Goal: Information Seeking & Learning: Learn about a topic

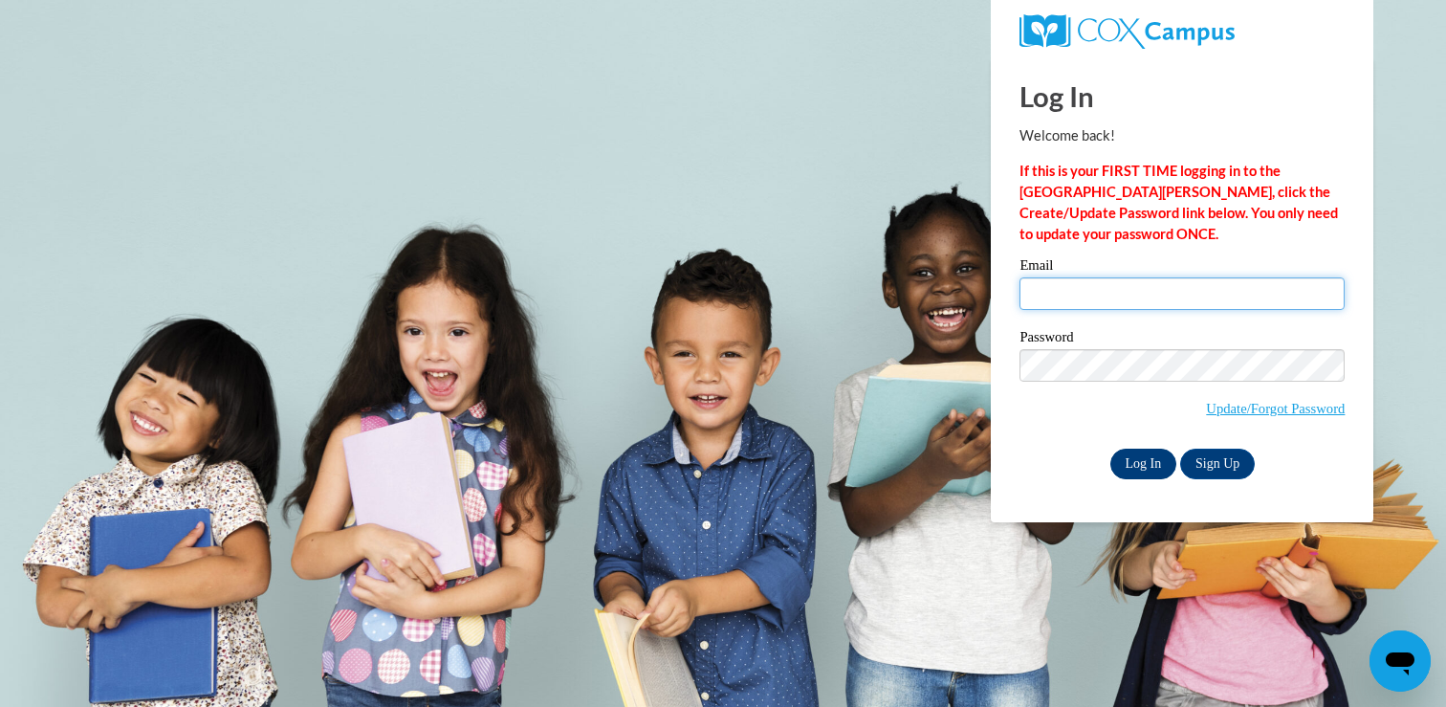
type input "bstover@waukesha.k12.wi.us"
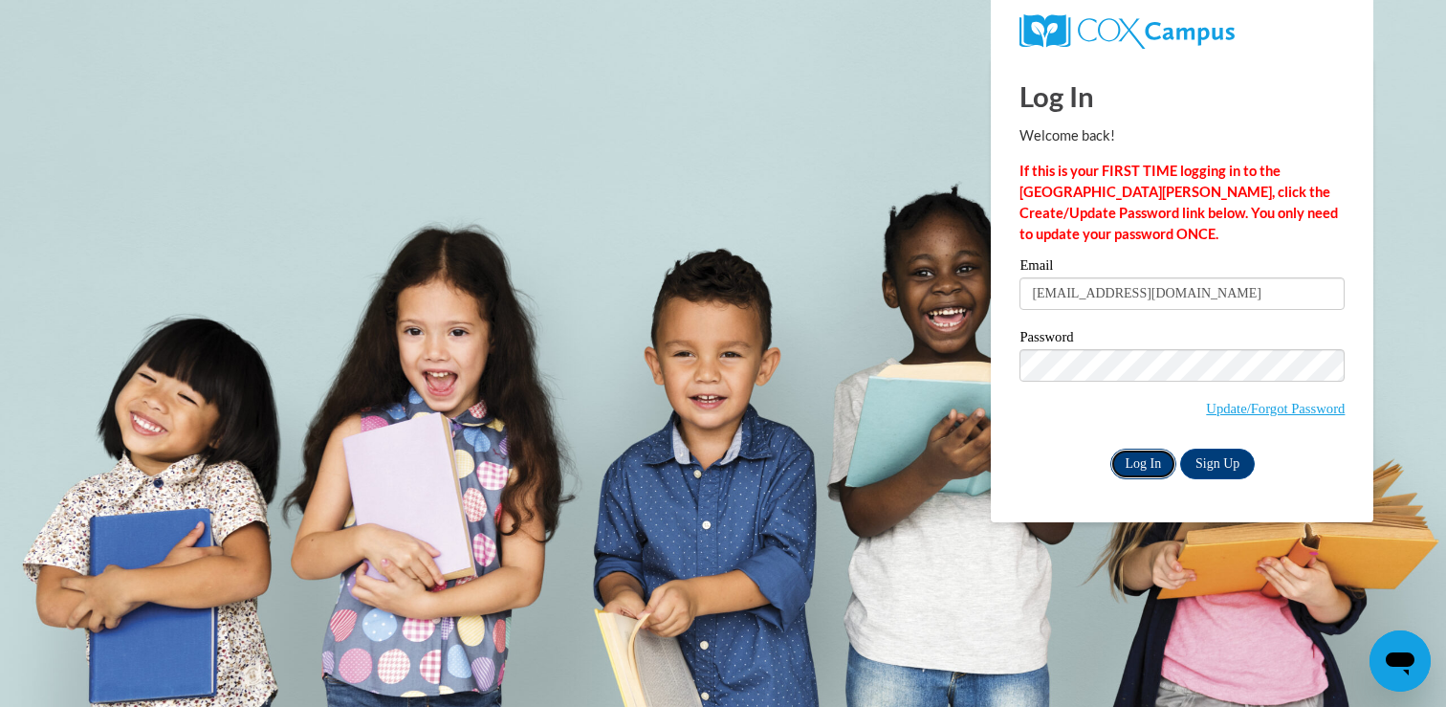
click at [1161, 465] on input "Log In" at bounding box center [1143, 464] width 67 height 31
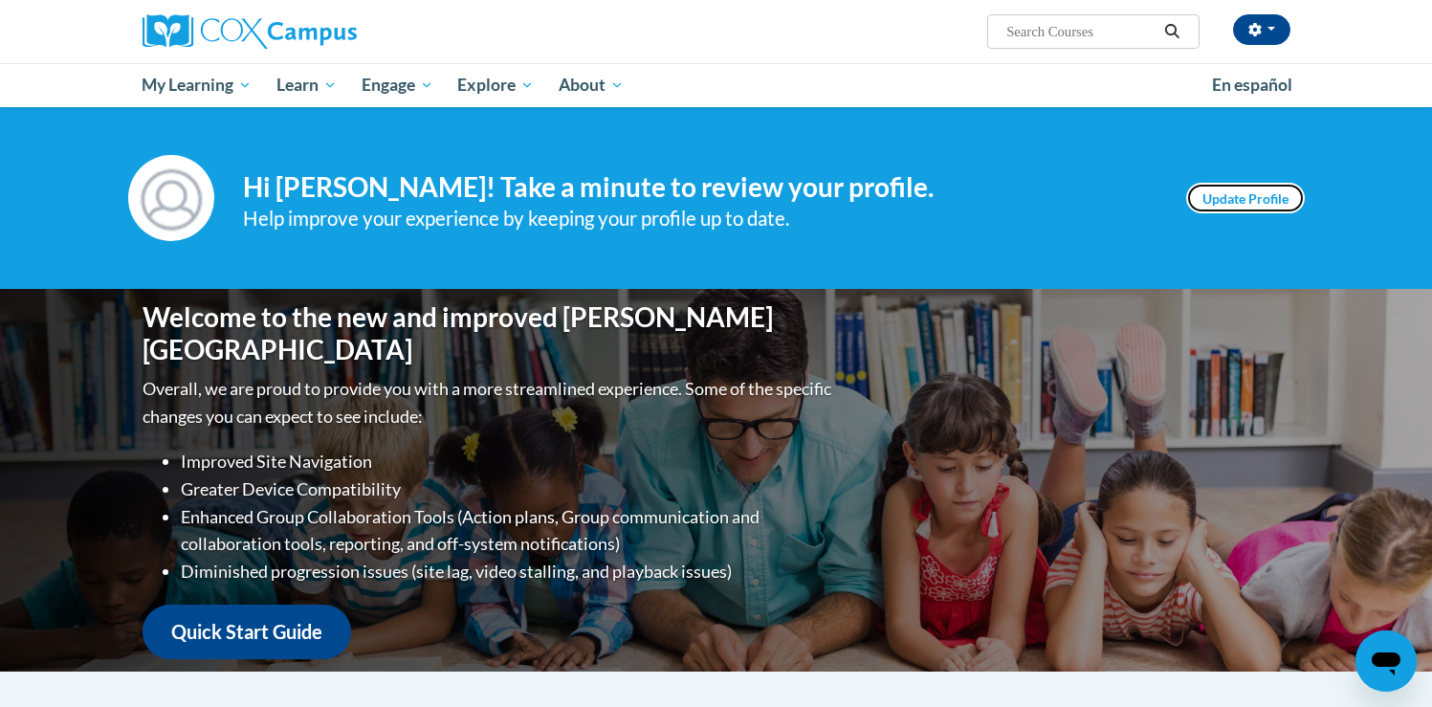
click at [1276, 198] on link "Update Profile" at bounding box center [1245, 198] width 119 height 31
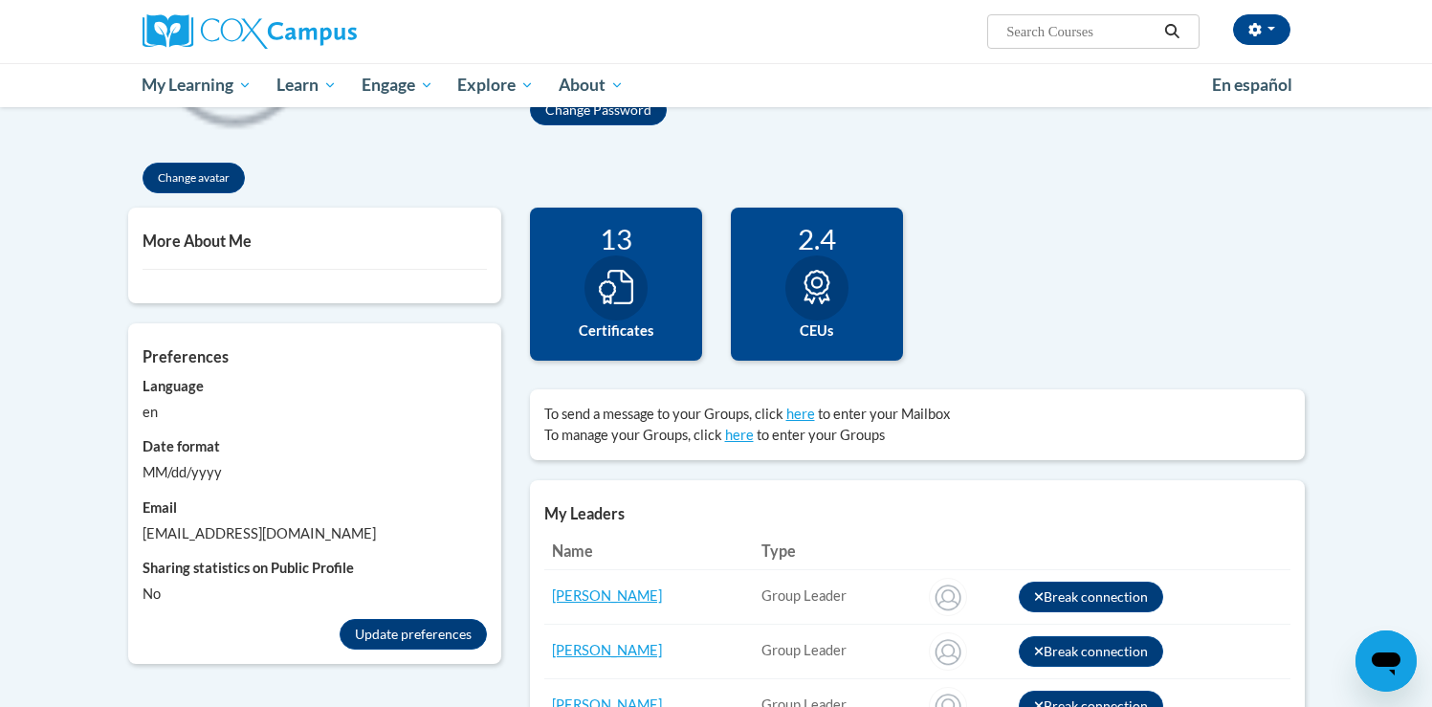
scroll to position [331, 0]
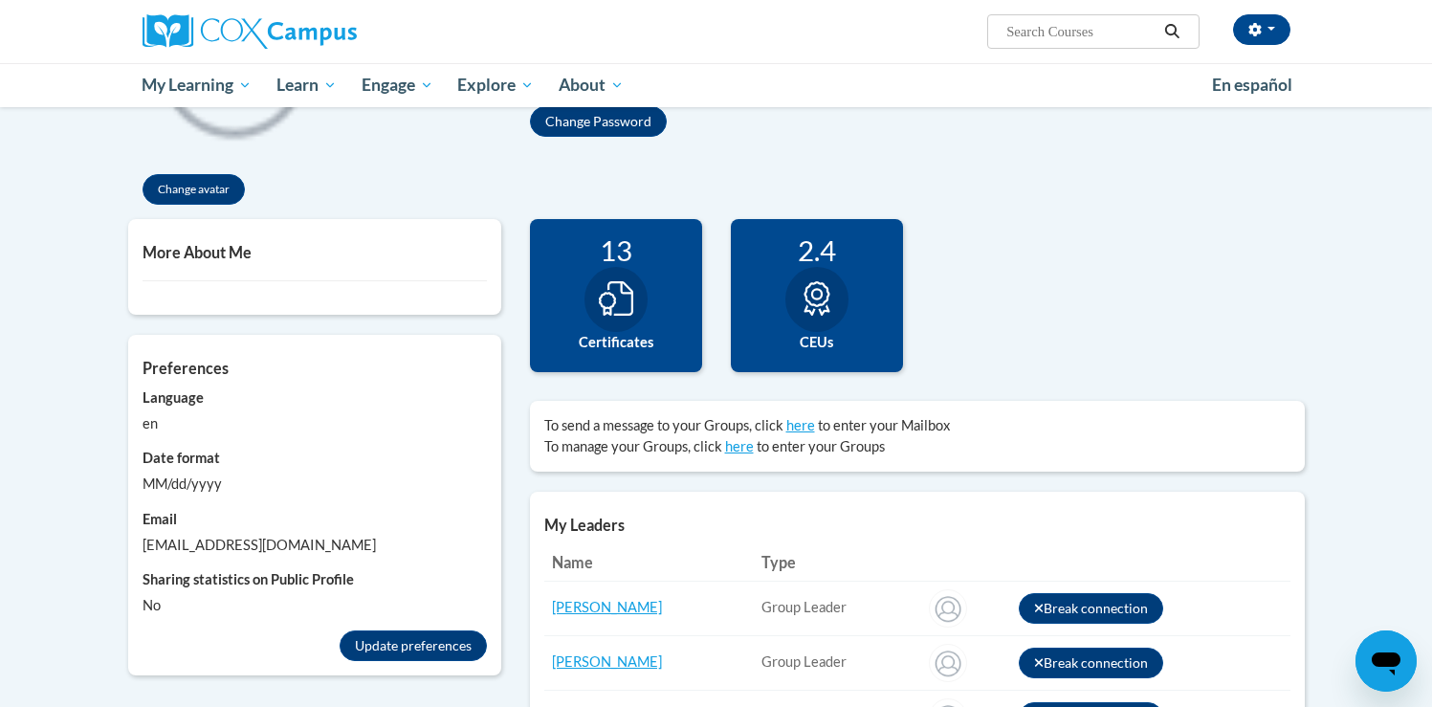
click at [661, 339] on label "Certificates" at bounding box center [615, 342] width 143 height 21
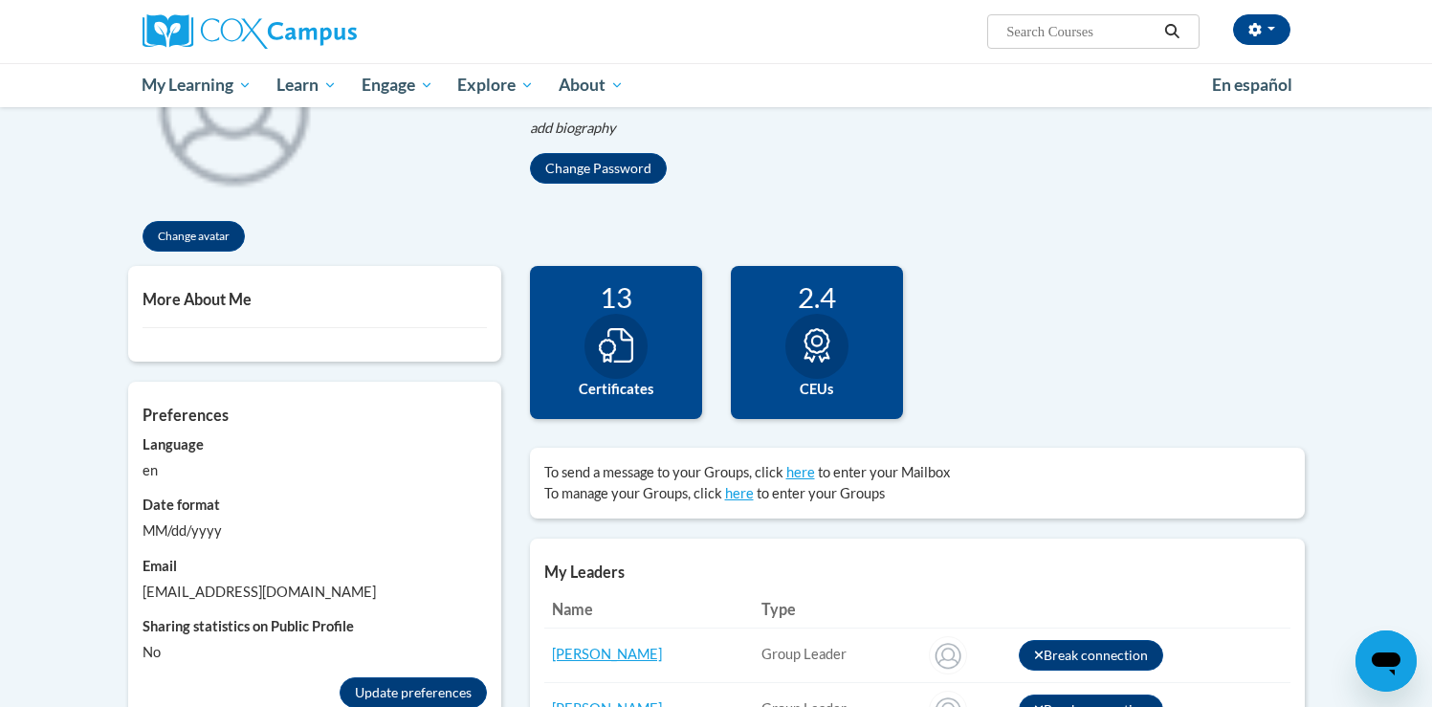
scroll to position [24, 0]
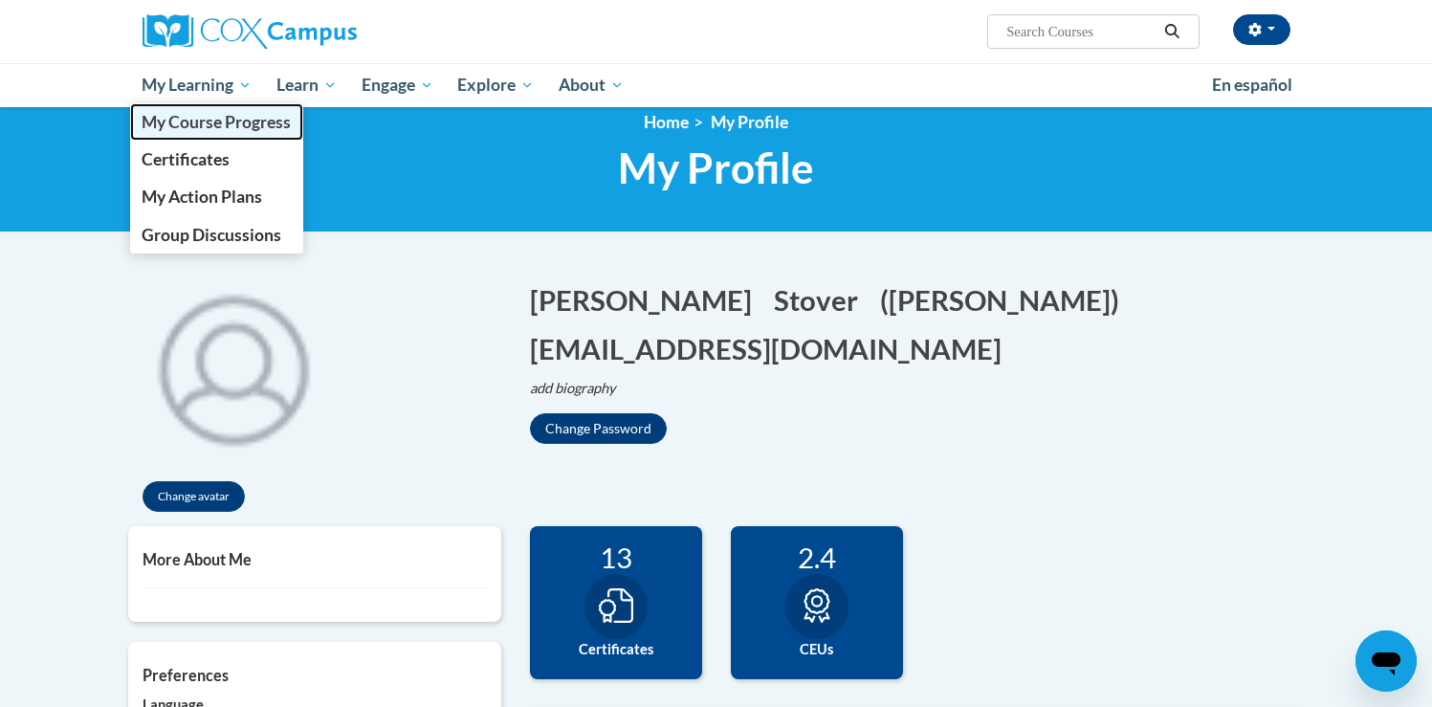
click at [220, 122] on span "My Course Progress" at bounding box center [216, 122] width 149 height 20
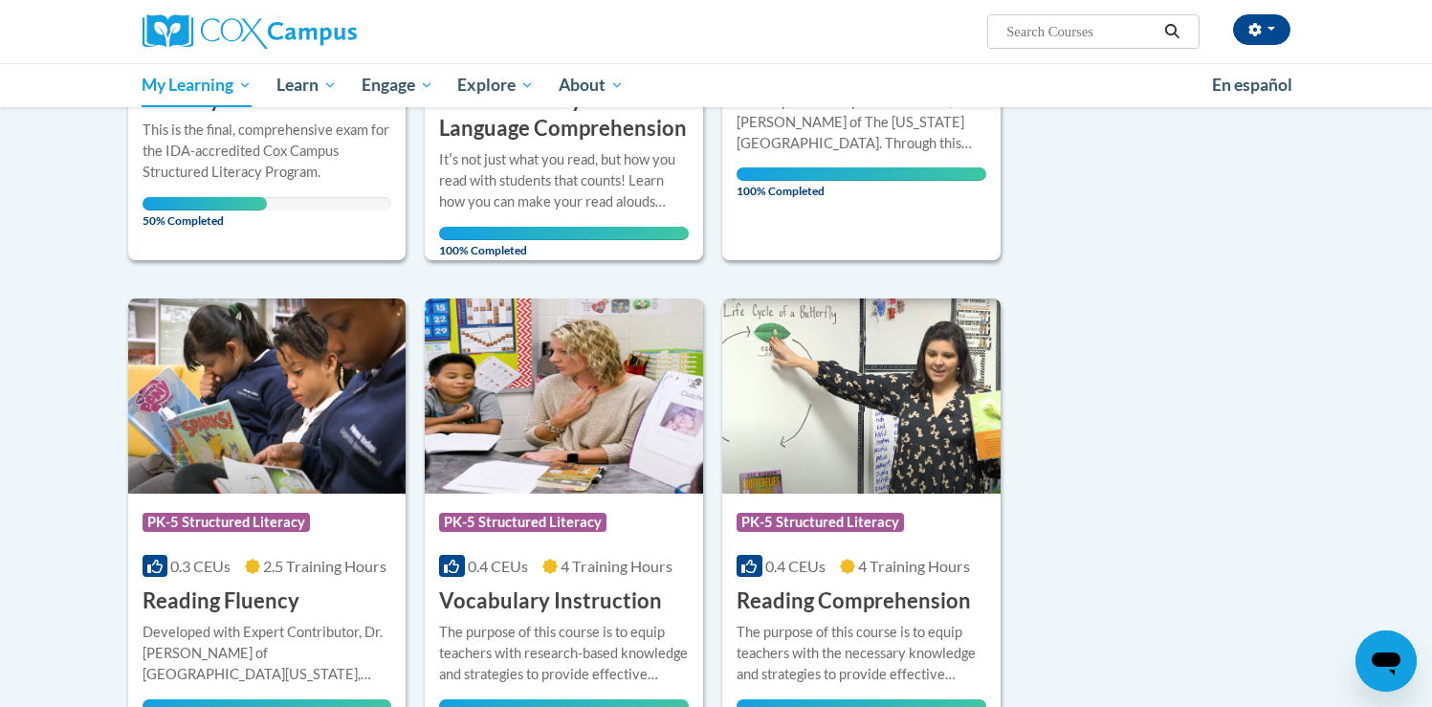
scroll to position [444, 0]
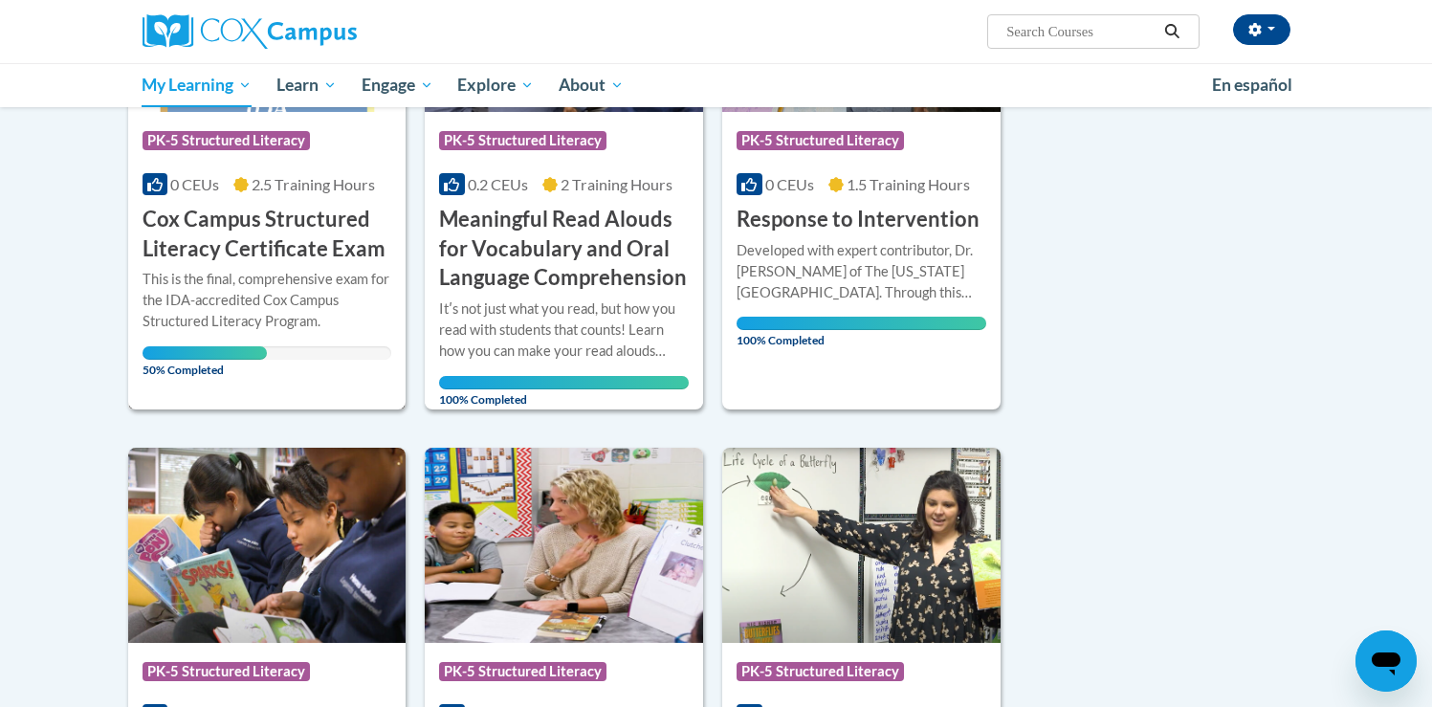
click at [246, 242] on h3 "Cox Campus Structured Literacy Certificate Exam" at bounding box center [268, 234] width 250 height 59
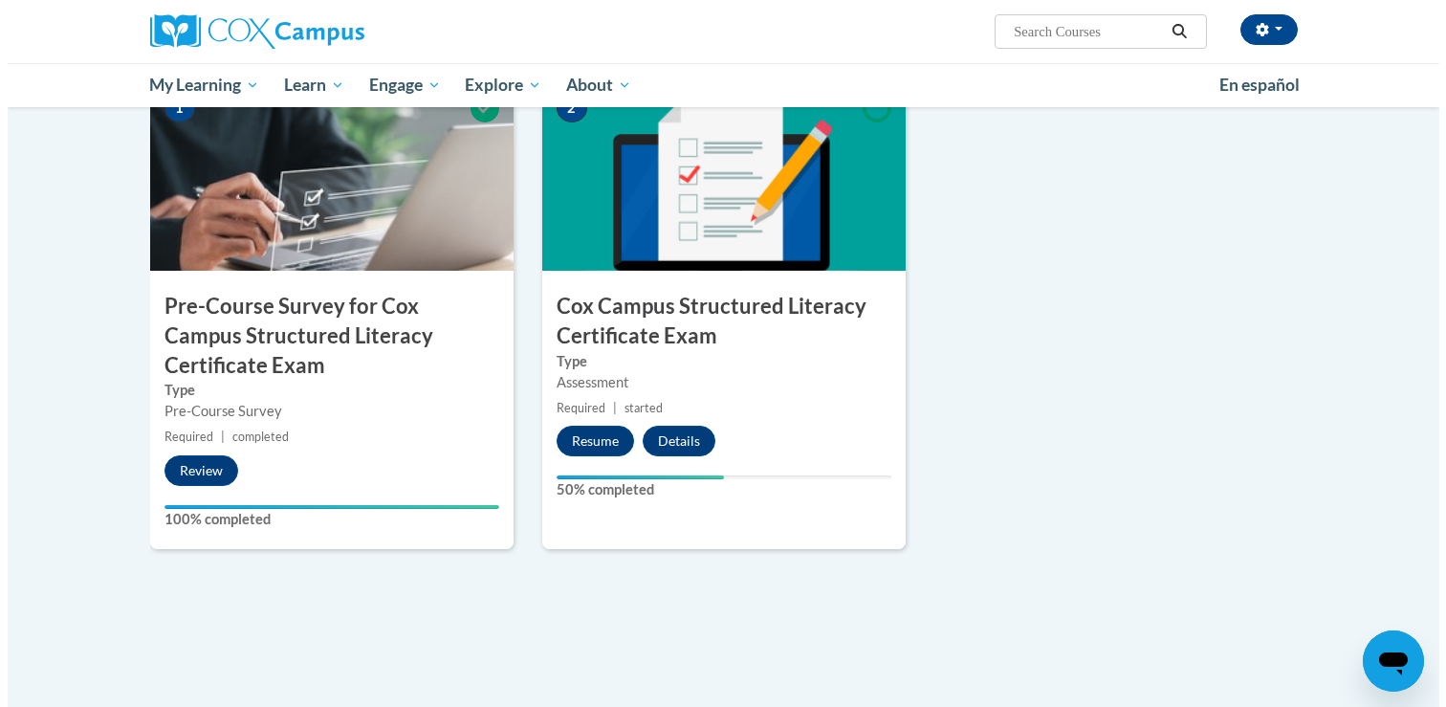
scroll to position [496, 0]
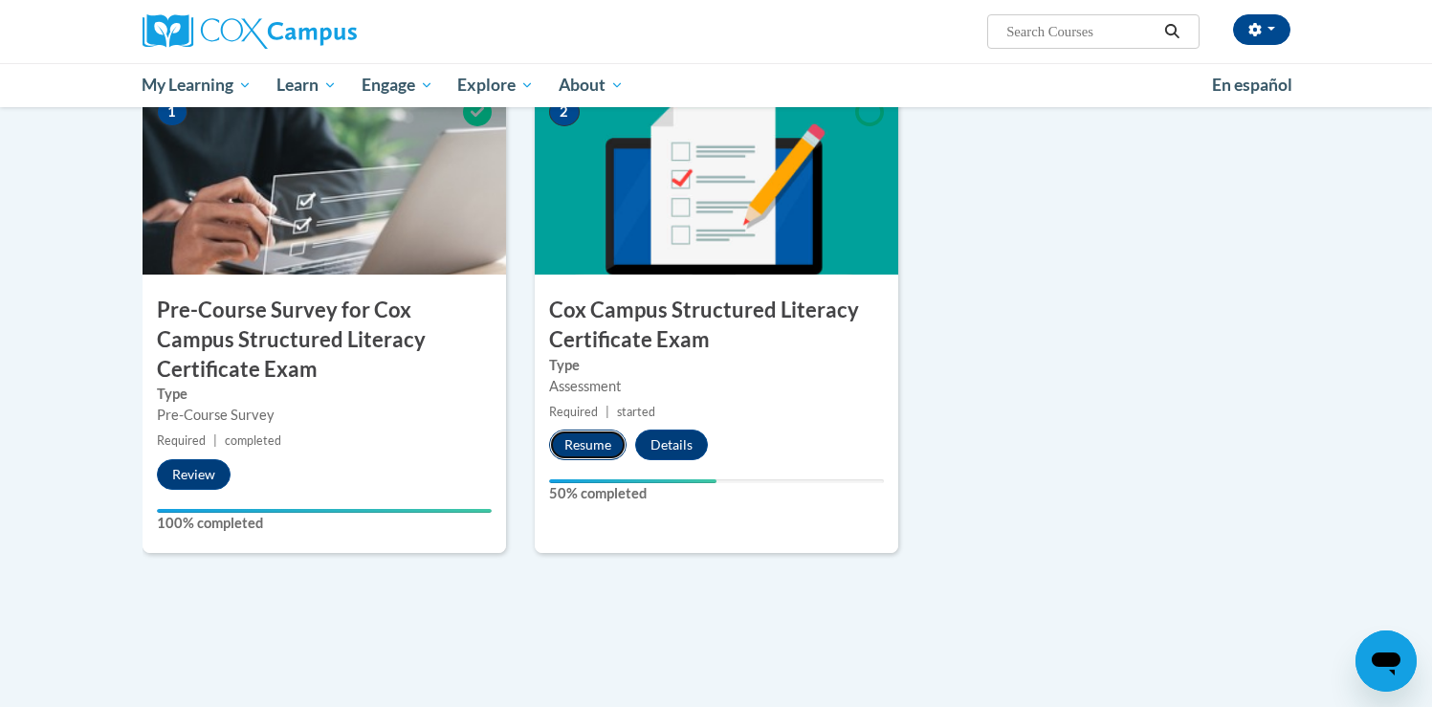
click at [560, 437] on button "Resume" at bounding box center [587, 444] width 77 height 31
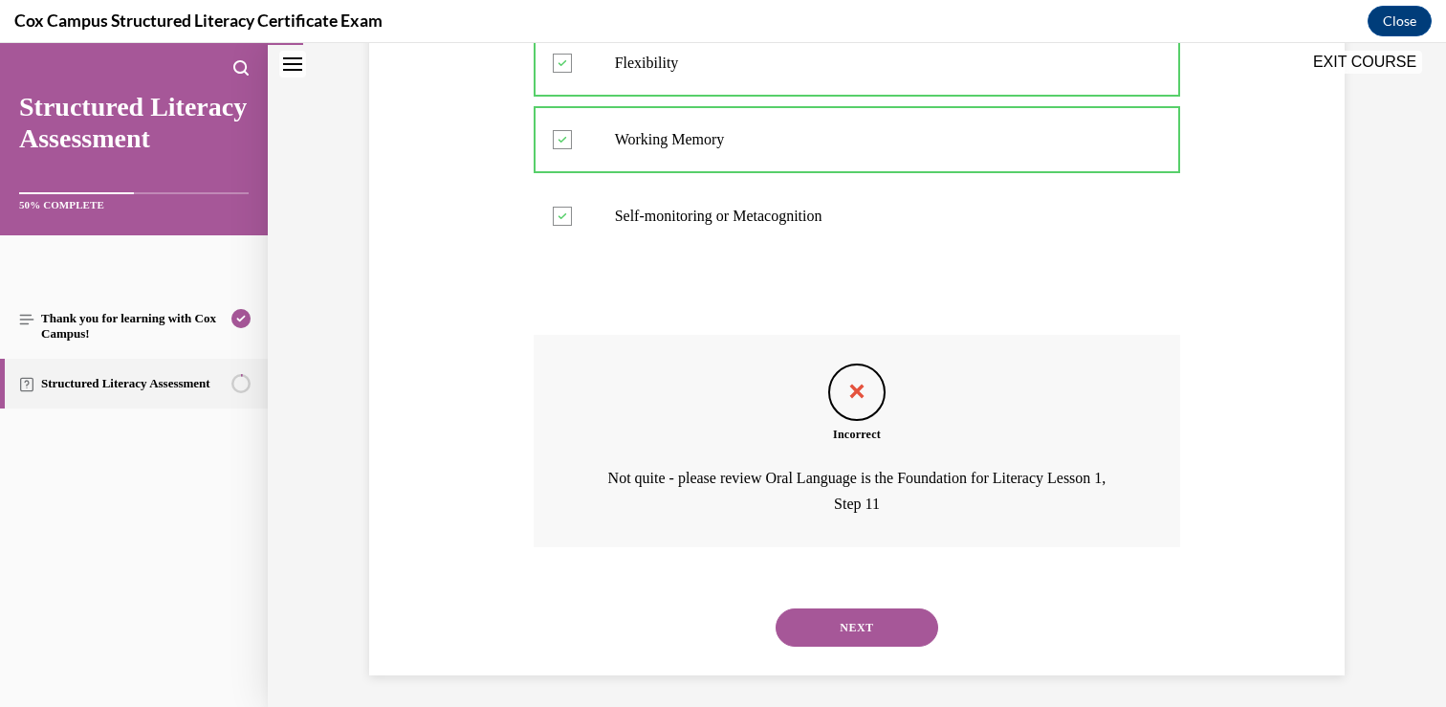
scroll to position [644, 0]
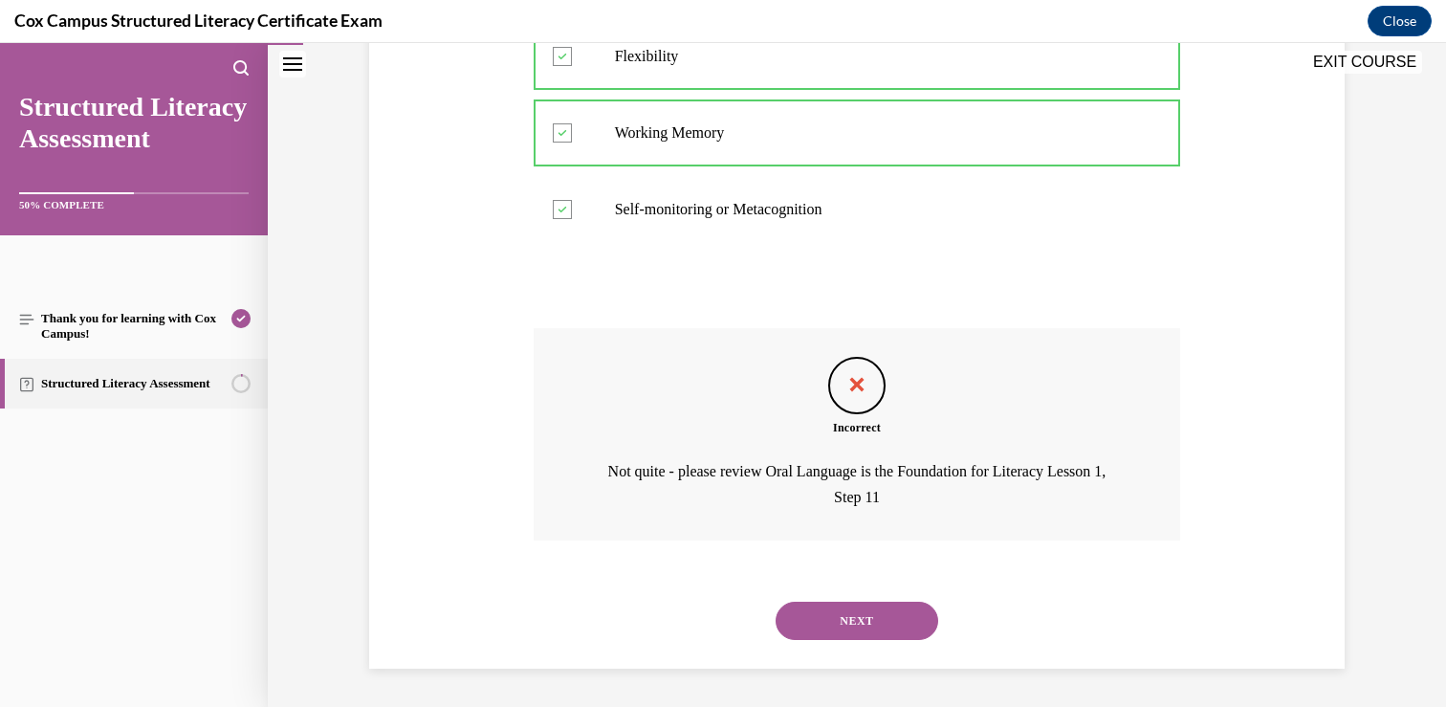
click at [893, 614] on button "NEXT" at bounding box center [857, 621] width 163 height 38
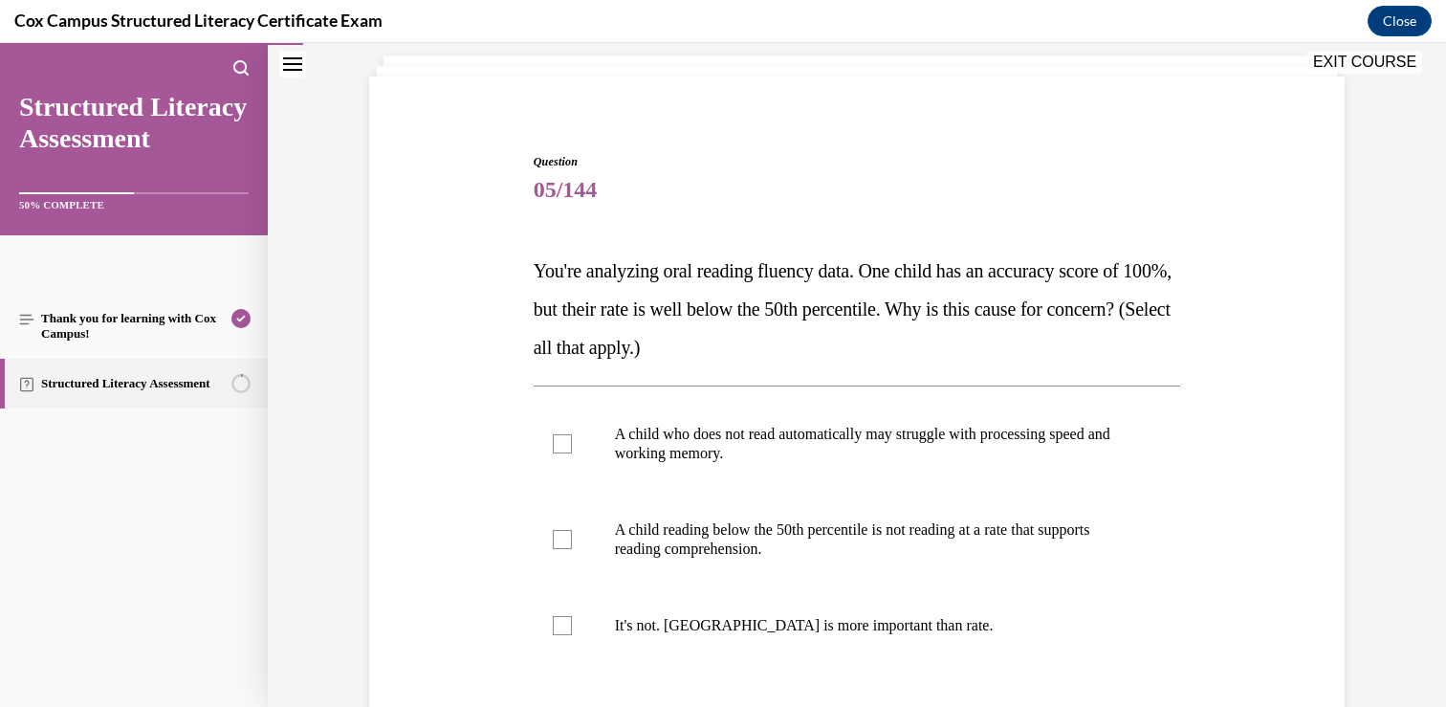
scroll to position [147, 0]
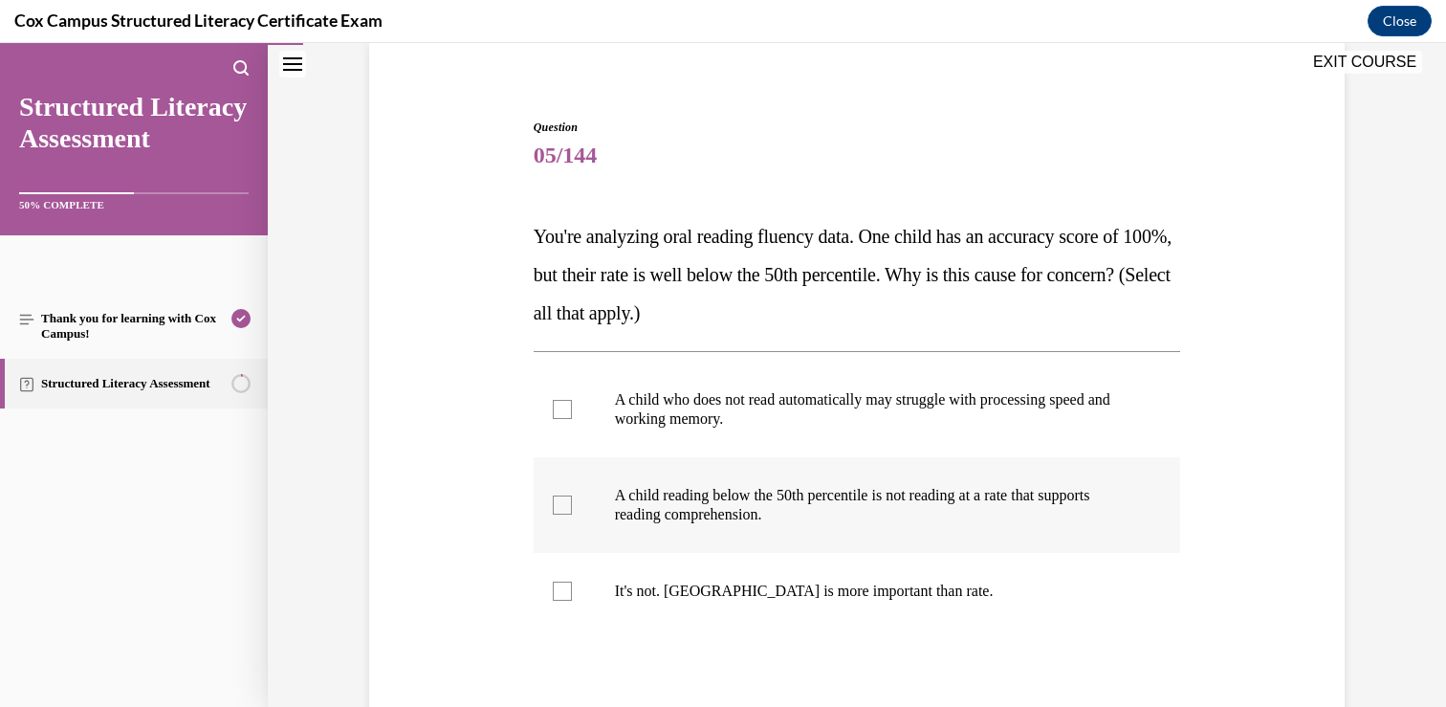
click at [553, 502] on div at bounding box center [562, 504] width 19 height 19
click at [553, 502] on input "A child reading below the 50th percentile is not reading at a rate that support…" at bounding box center [562, 504] width 19 height 19
checkbox input "true"
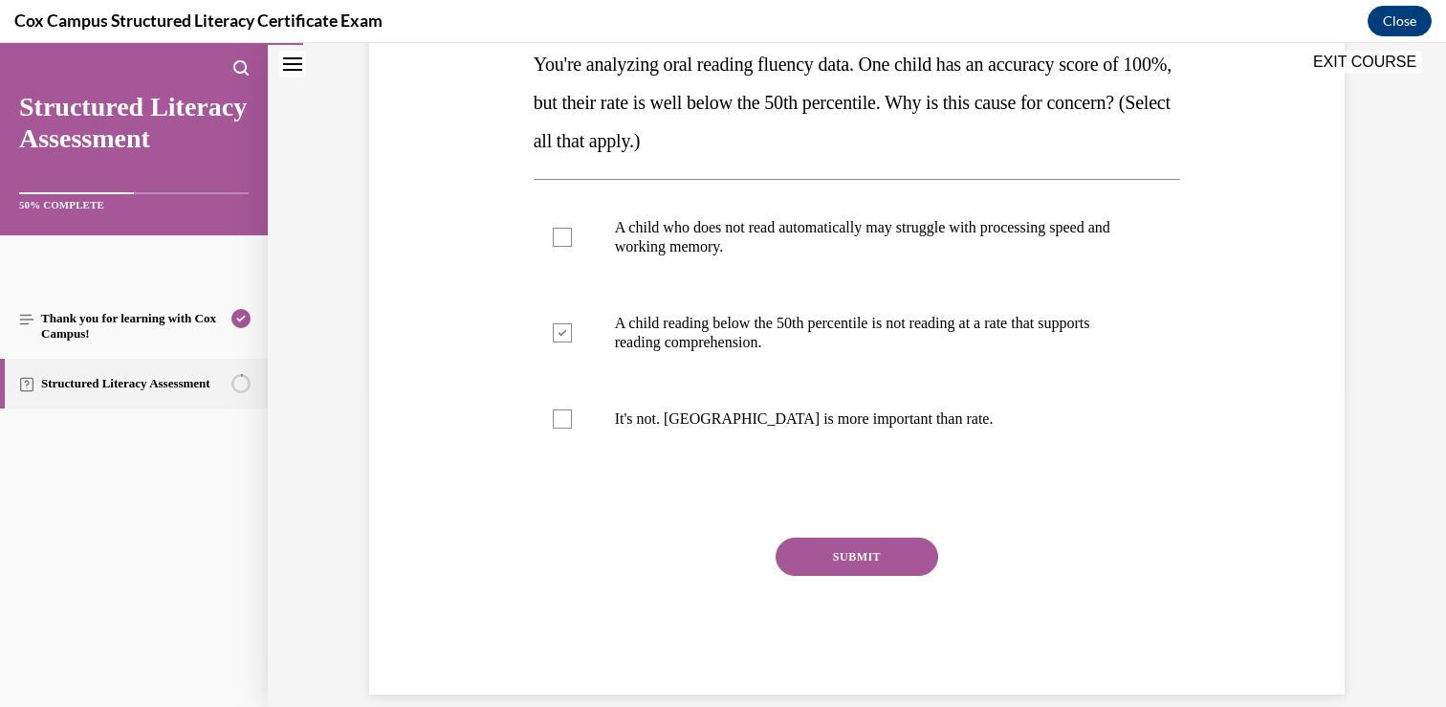
click at [884, 567] on button "SUBMIT" at bounding box center [857, 557] width 163 height 38
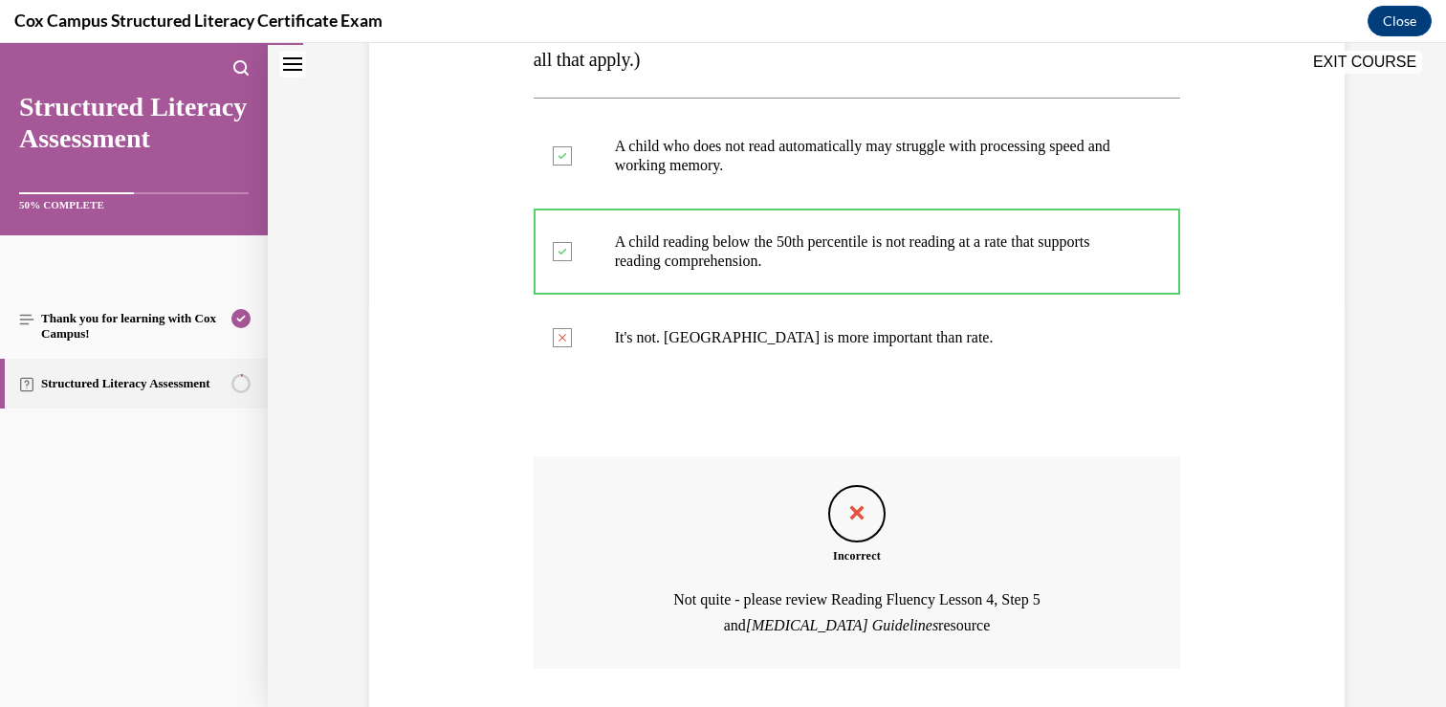
scroll to position [488, 0]
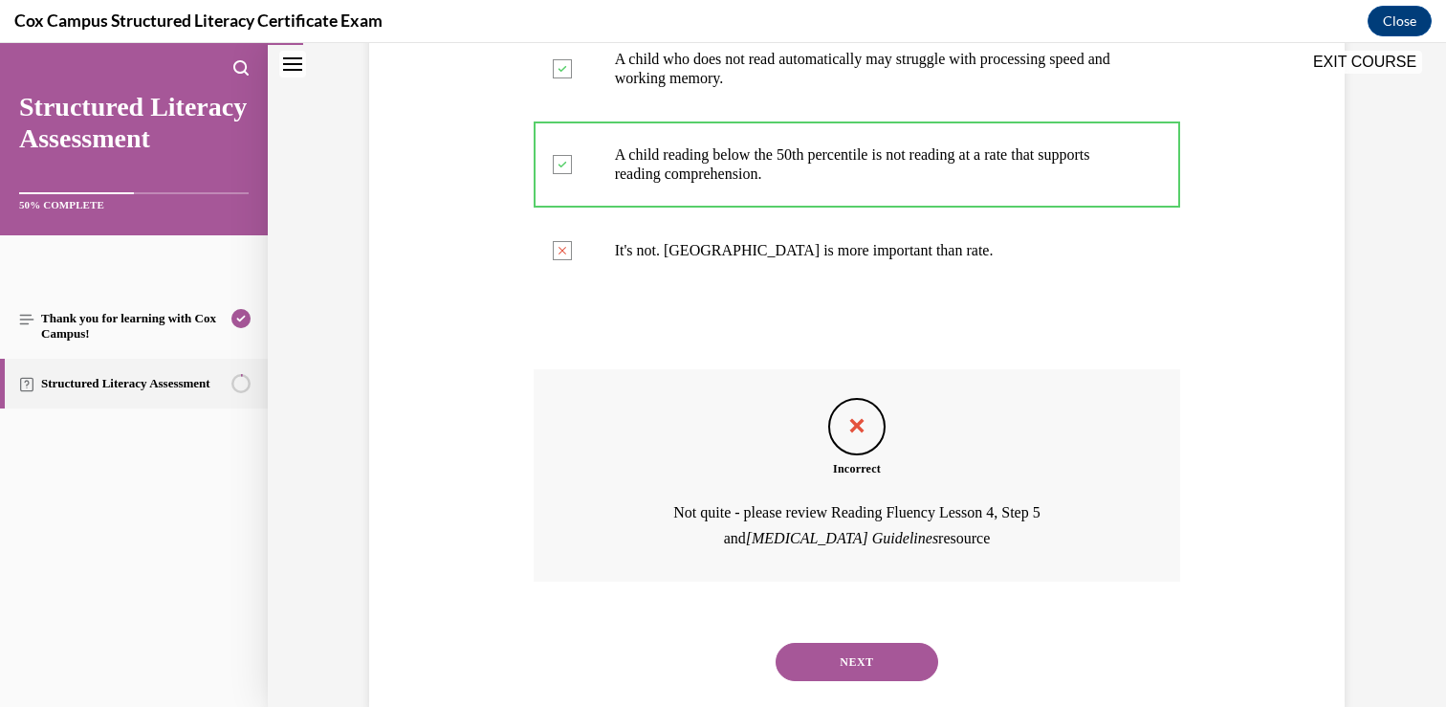
click at [861, 661] on button "NEXT" at bounding box center [857, 662] width 163 height 38
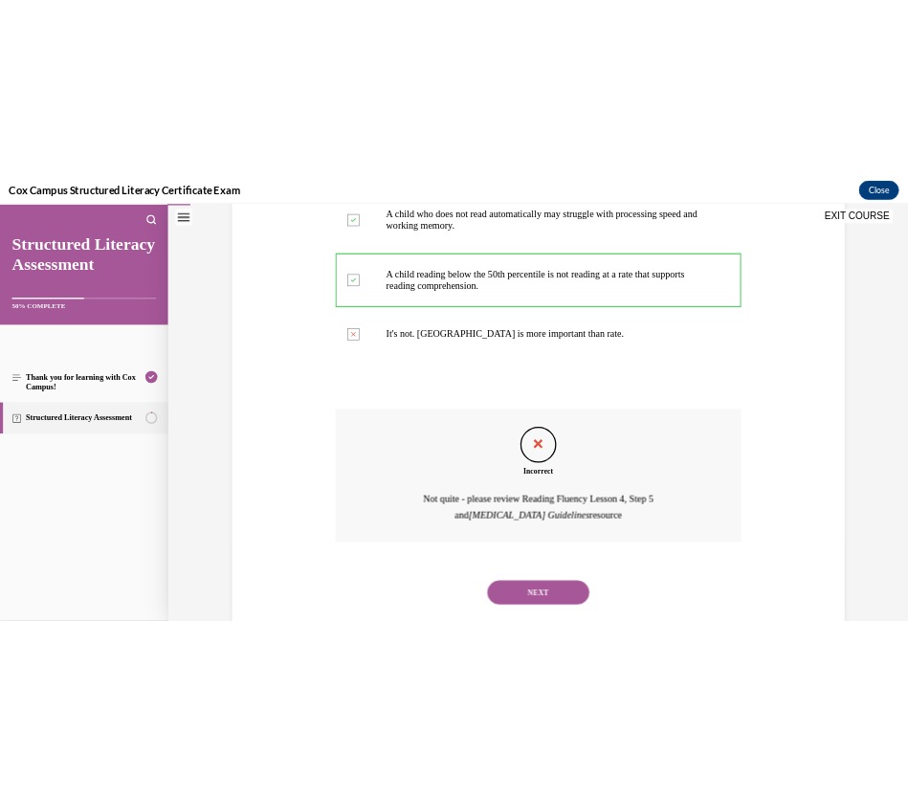
scroll to position [0, 0]
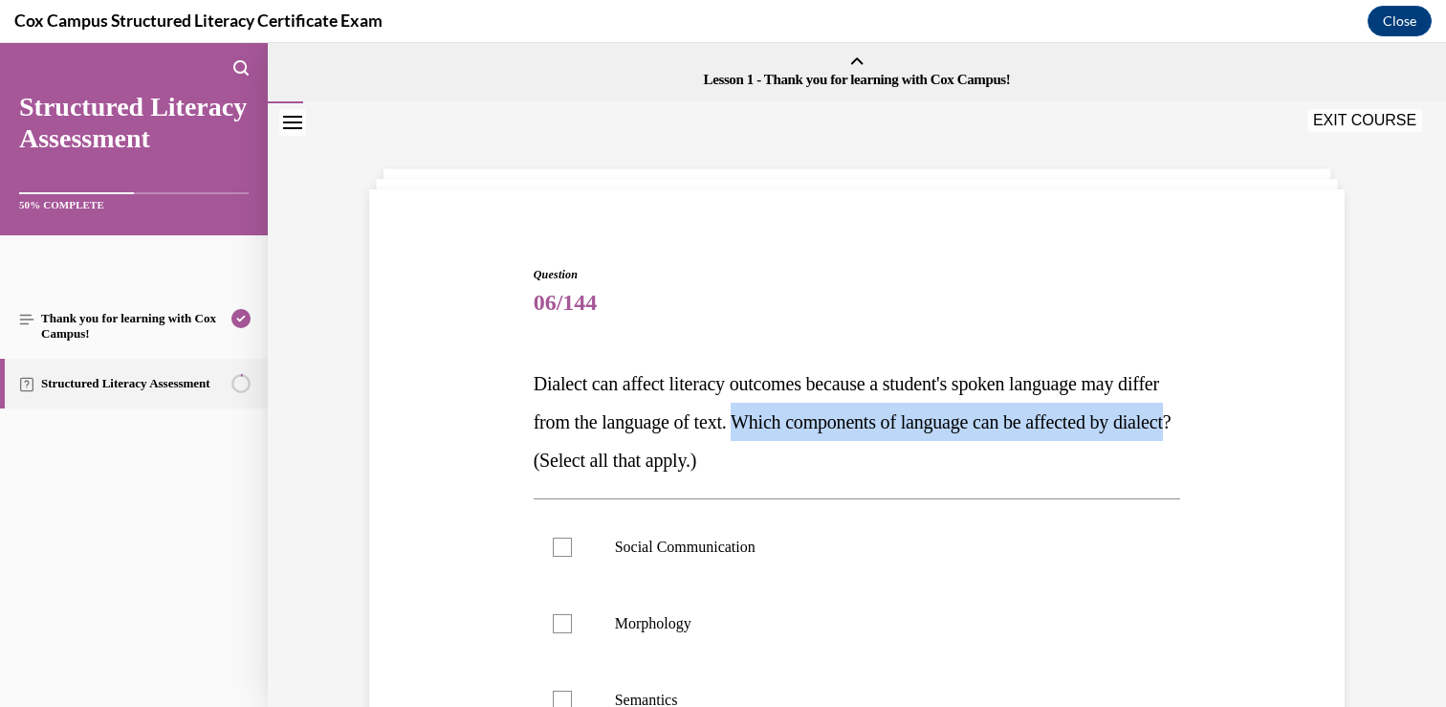
drag, startPoint x: 677, startPoint y: 462, endPoint x: 789, endPoint y: 430, distance: 116.3
click at [789, 430] on span "Dialect can affect literacy outcomes because a student's spoken language may di…" at bounding box center [853, 422] width 638 height 98
copy span "Which components of language can be affected by dialect"
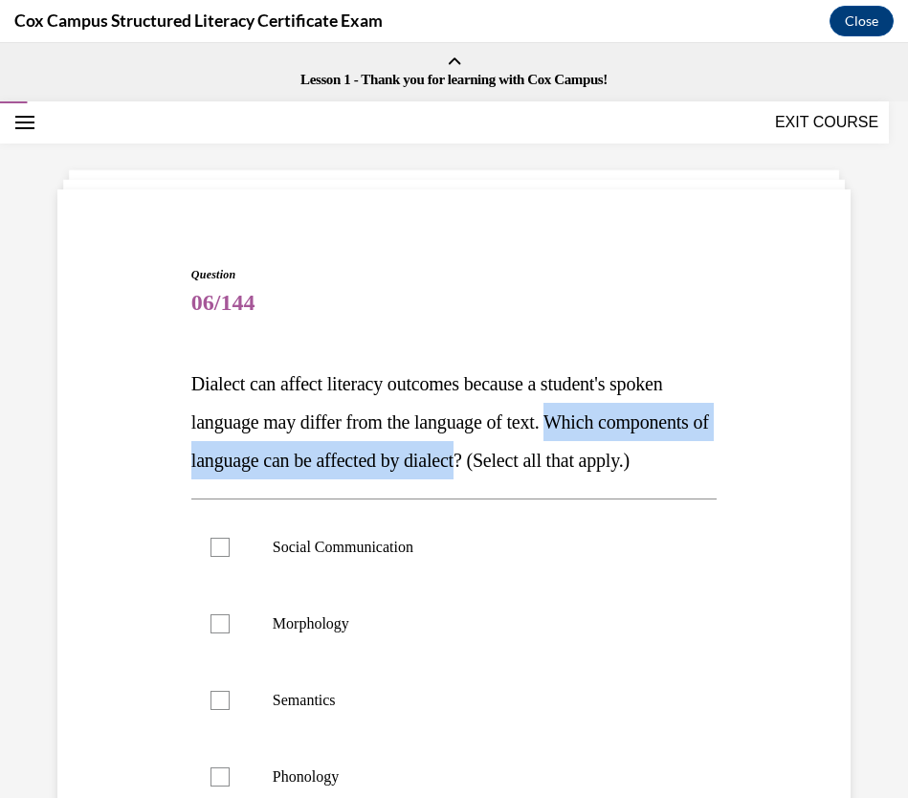
click at [771, 560] on div "Question 06/144 Dialect can affect literacy outcomes because a student's spoken…" at bounding box center [454, 669] width 802 height 920
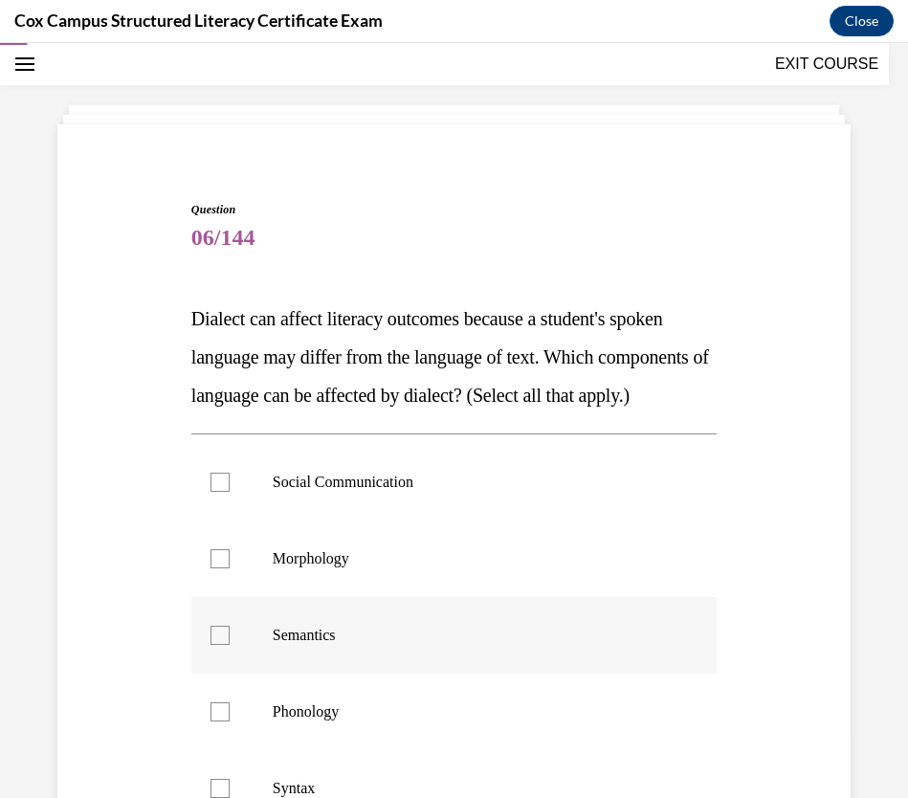
scroll to position [67, 0]
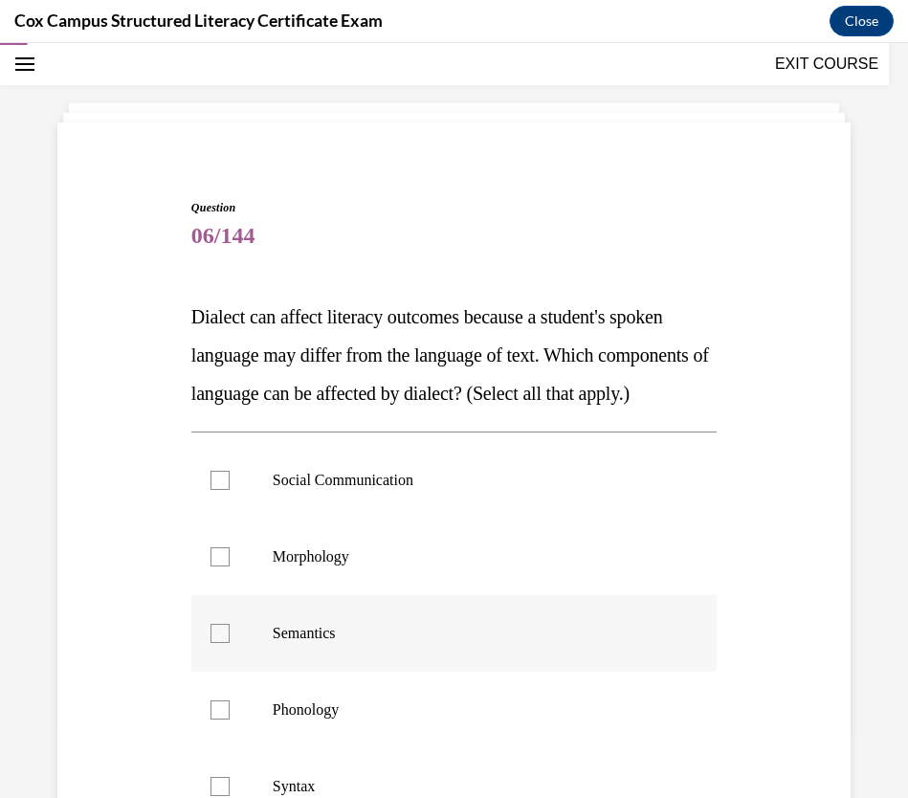
click at [210, 643] on div at bounding box center [219, 633] width 19 height 19
click at [210, 643] on input "Semantics" at bounding box center [219, 633] width 19 height 19
checkbox input "true"
click at [220, 566] on div at bounding box center [219, 556] width 19 height 19
click at [220, 566] on input "Morphology" at bounding box center [219, 556] width 19 height 19
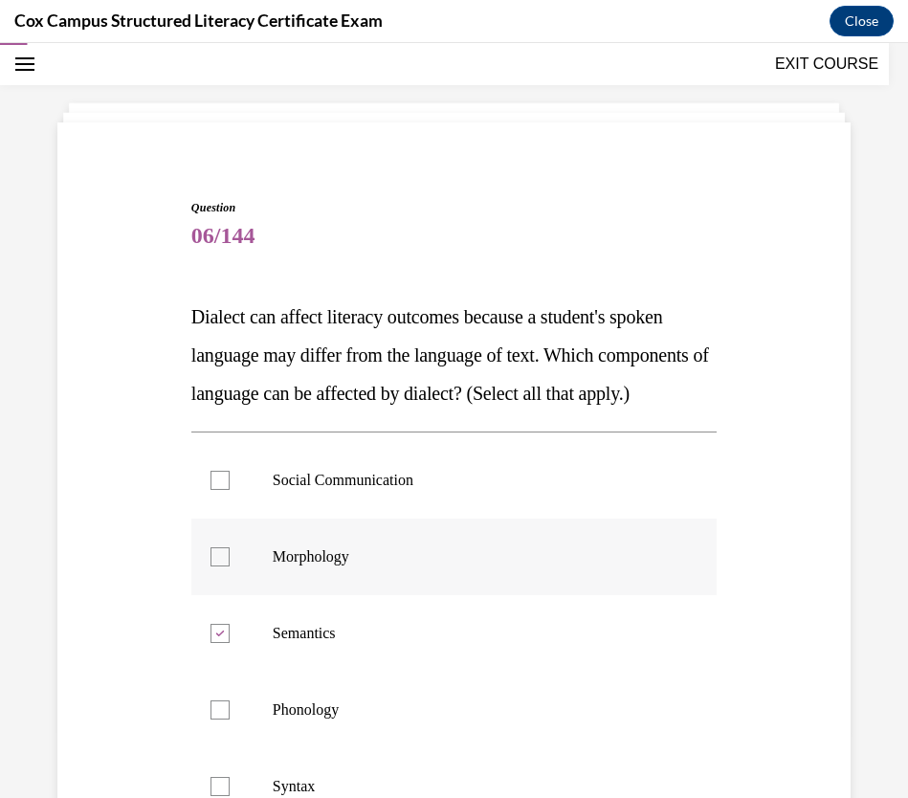
checkbox input "true"
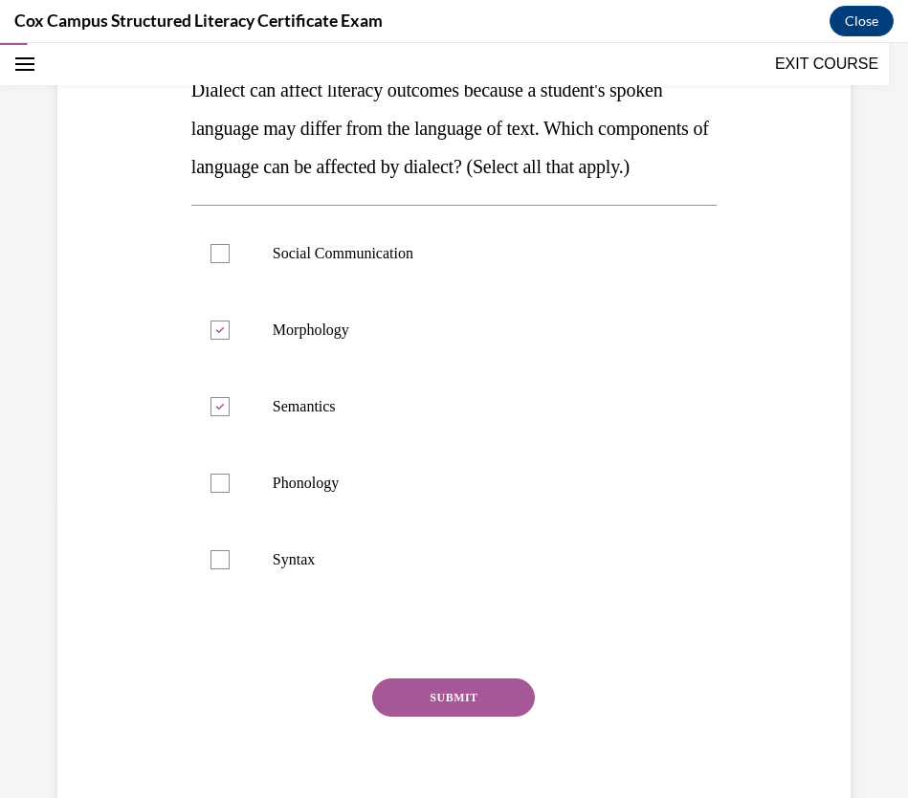
scroll to position [348, 0]
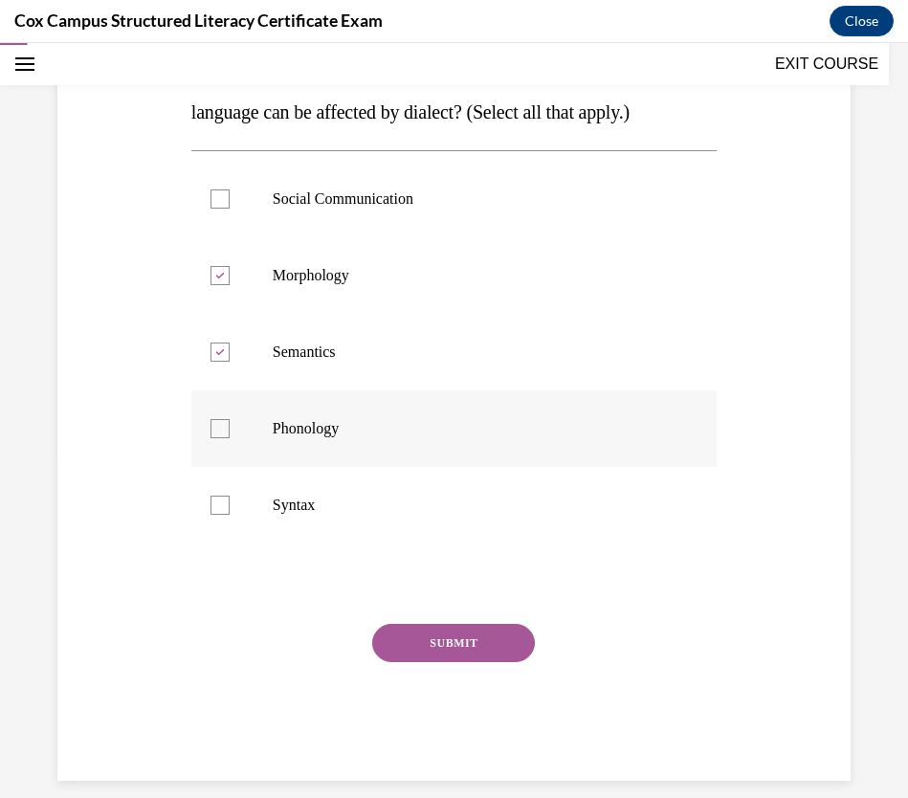
click at [213, 438] on div at bounding box center [219, 428] width 19 height 19
click at [213, 438] on input "Phonology" at bounding box center [219, 428] width 19 height 19
checkbox input "true"
click at [220, 515] on div at bounding box center [219, 504] width 19 height 19
click at [220, 515] on input "Syntax" at bounding box center [219, 504] width 19 height 19
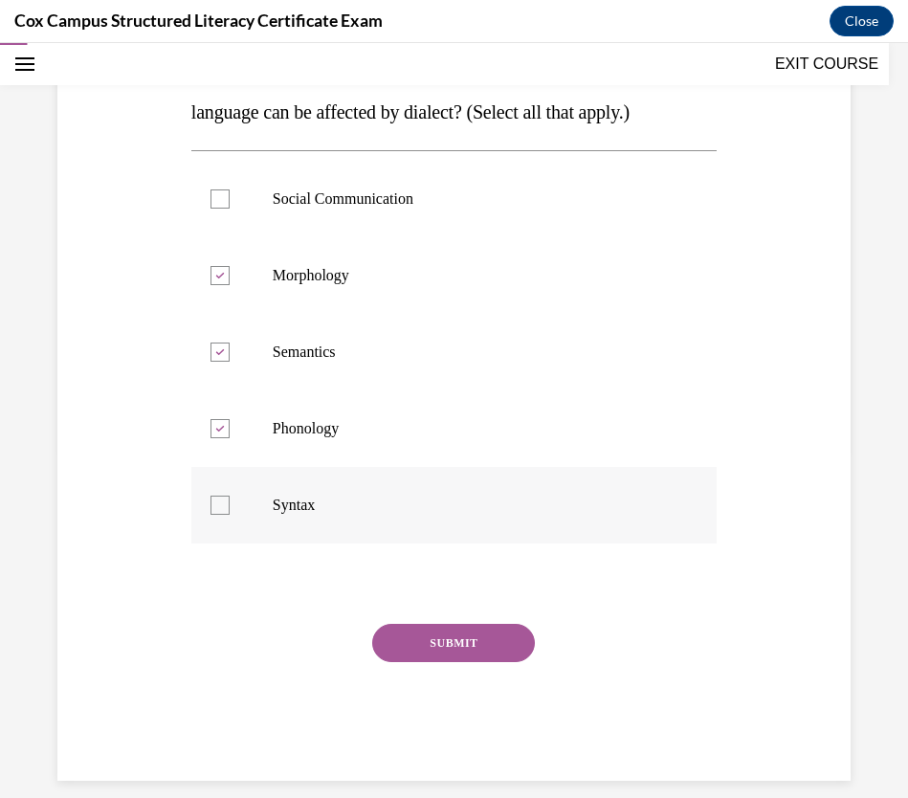
checkbox input "true"
click at [494, 662] on button "SUBMIT" at bounding box center [453, 643] width 163 height 38
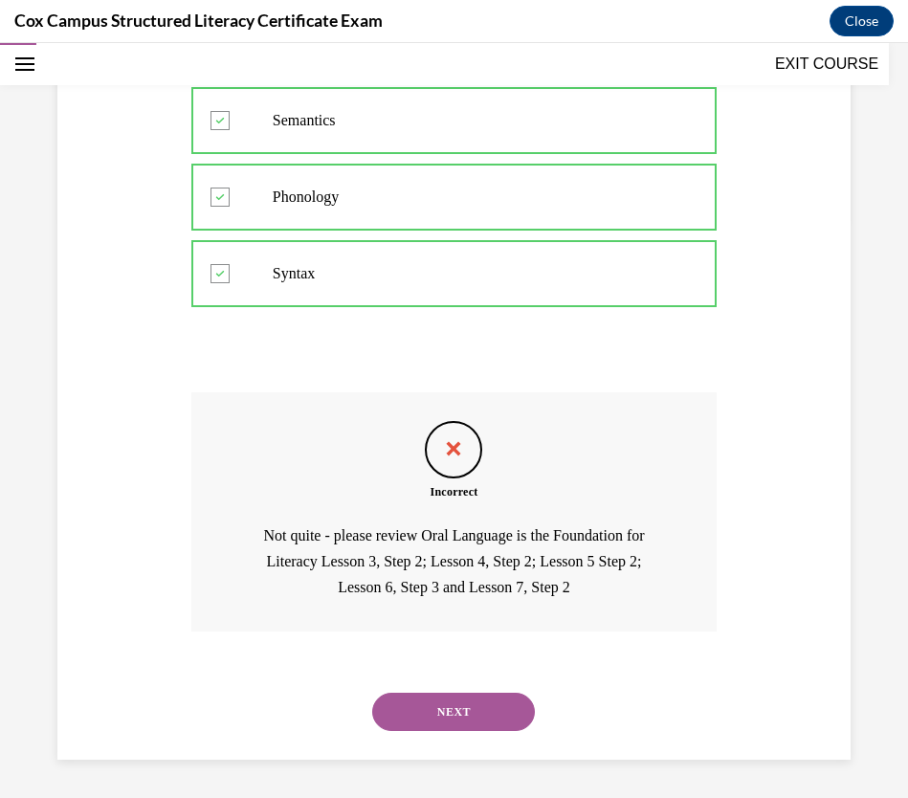
scroll to position [618, 0]
click at [475, 700] on button "NEXT" at bounding box center [453, 711] width 163 height 38
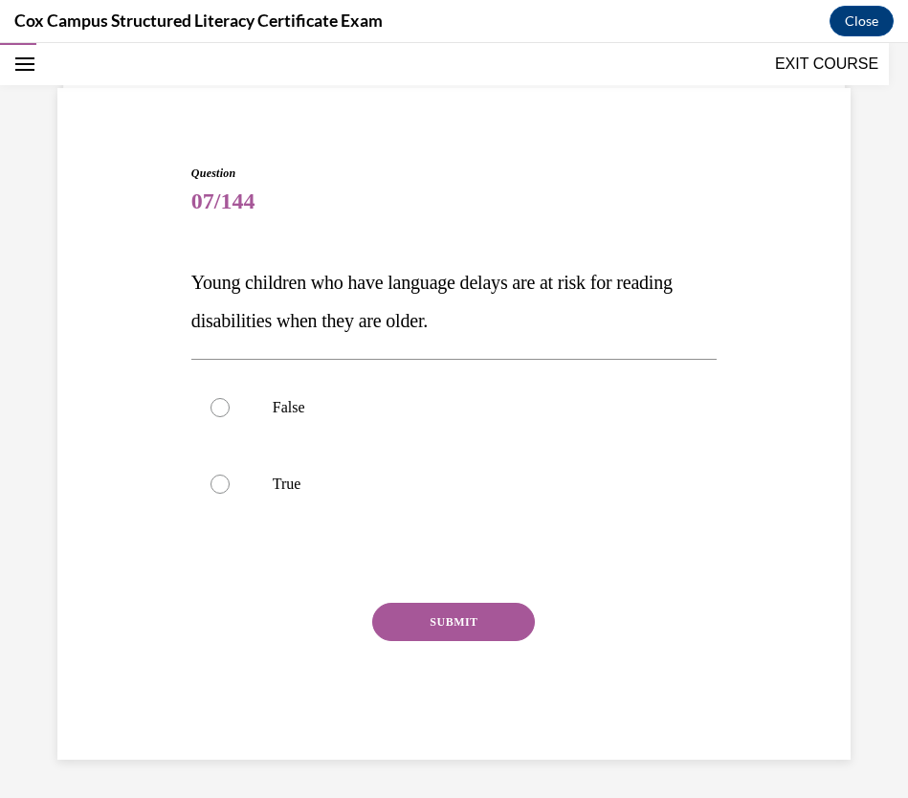
scroll to position [101, 0]
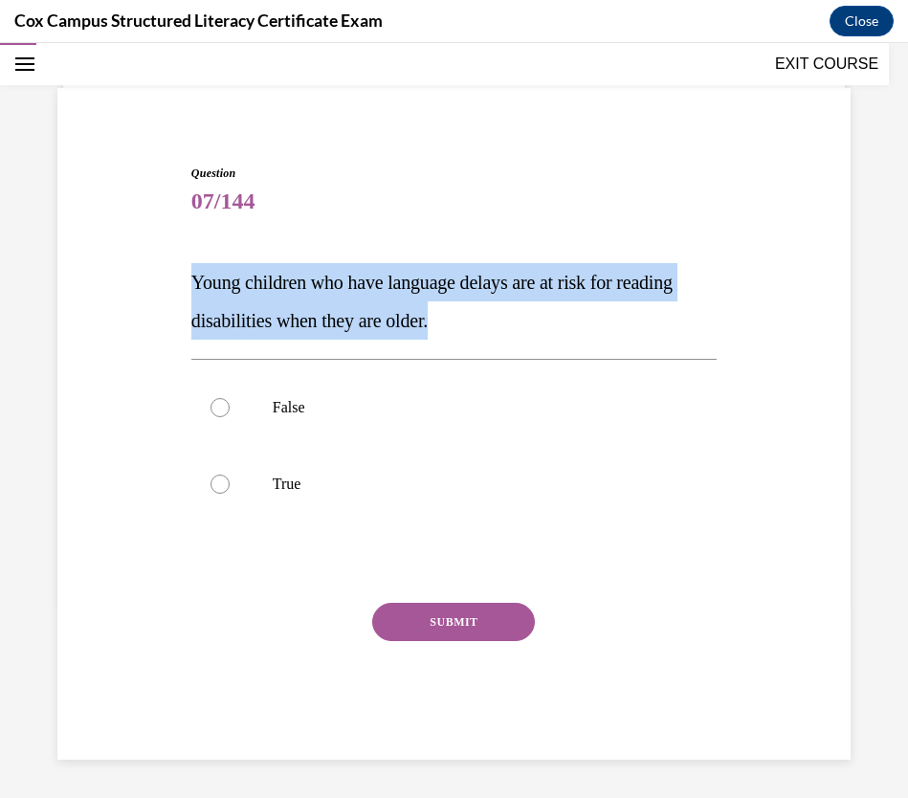
drag, startPoint x: 517, startPoint y: 321, endPoint x: 184, endPoint y: 283, distance: 336.0
click at [187, 283] on div "Question 07/144 Young children who have language delays are at risk for reading…" at bounding box center [454, 448] width 535 height 624
copy span "Young children who have language delays are at risk for reading disabilities wh…"
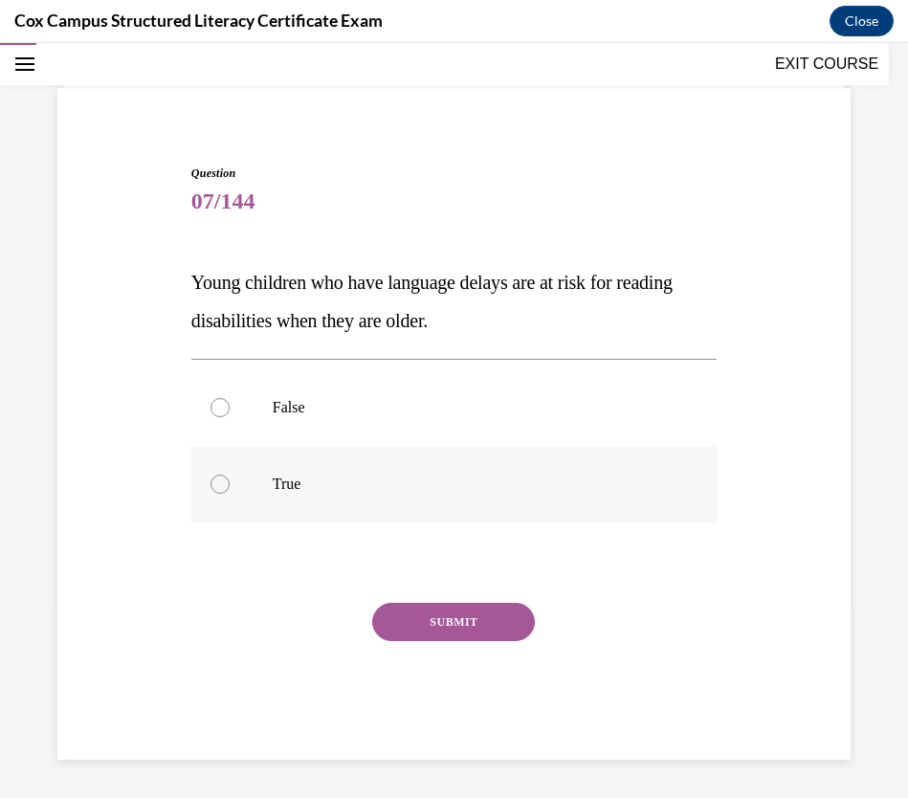
click at [218, 482] on div at bounding box center [219, 483] width 19 height 19
click at [218, 482] on input "True" at bounding box center [219, 483] width 19 height 19
radio input "true"
click at [443, 626] on button "SUBMIT" at bounding box center [453, 622] width 163 height 38
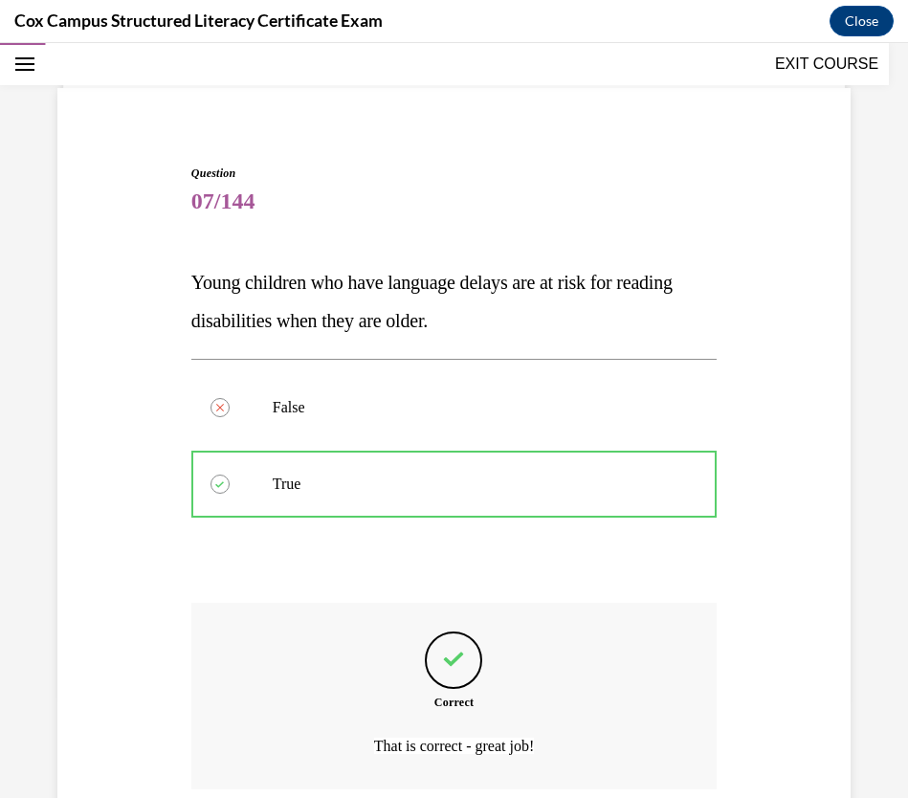
scroll to position [259, 0]
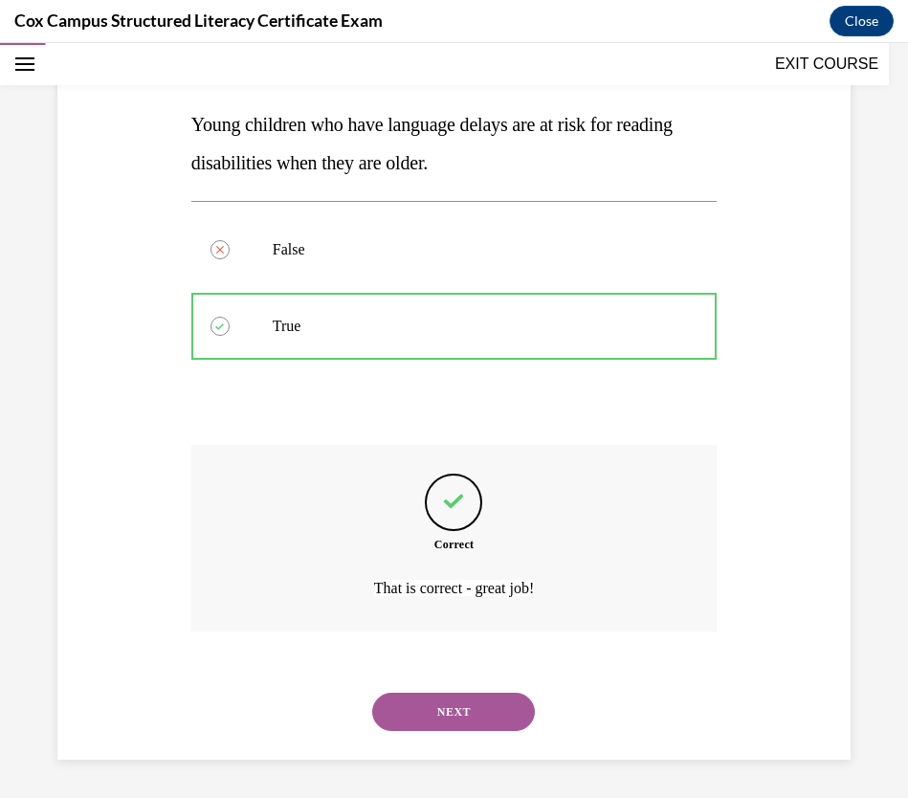
click at [463, 698] on button "NEXT" at bounding box center [453, 711] width 163 height 38
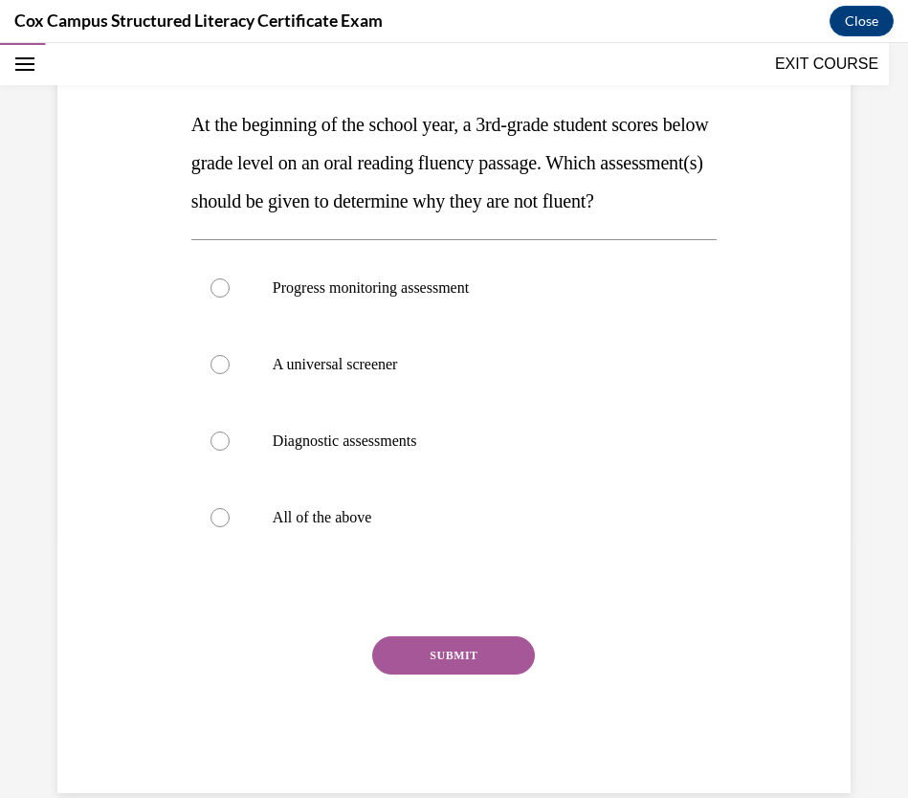
scroll to position [214, 0]
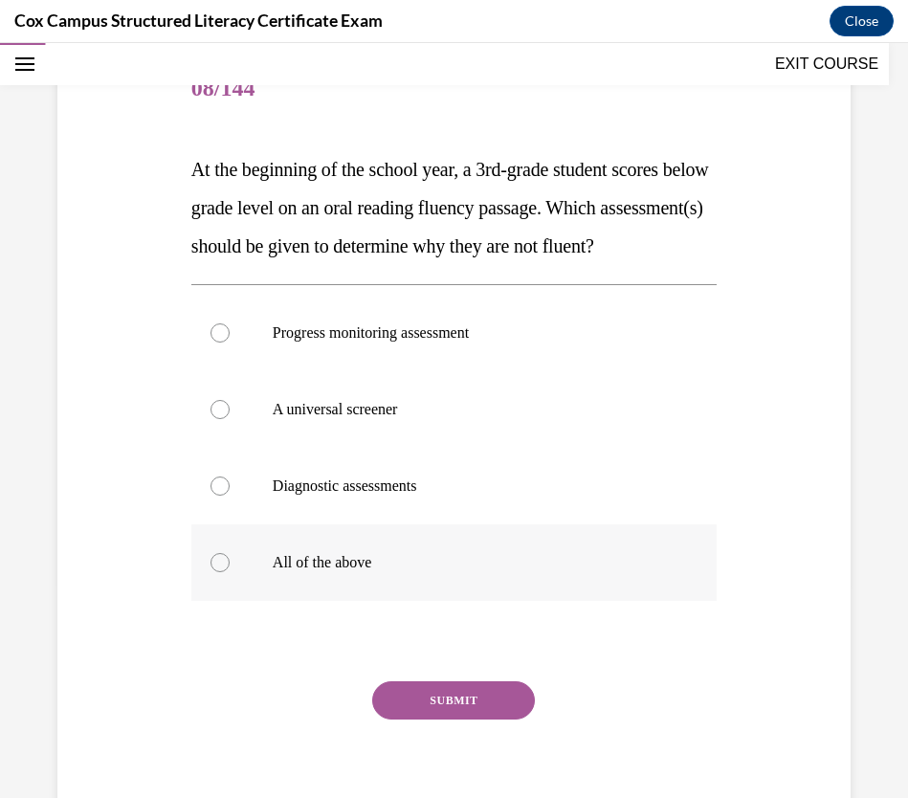
click at [223, 572] on div at bounding box center [219, 562] width 19 height 19
click at [223, 572] on input "All of the above" at bounding box center [219, 562] width 19 height 19
radio input "true"
click at [488, 706] on button "SUBMIT" at bounding box center [453, 700] width 163 height 38
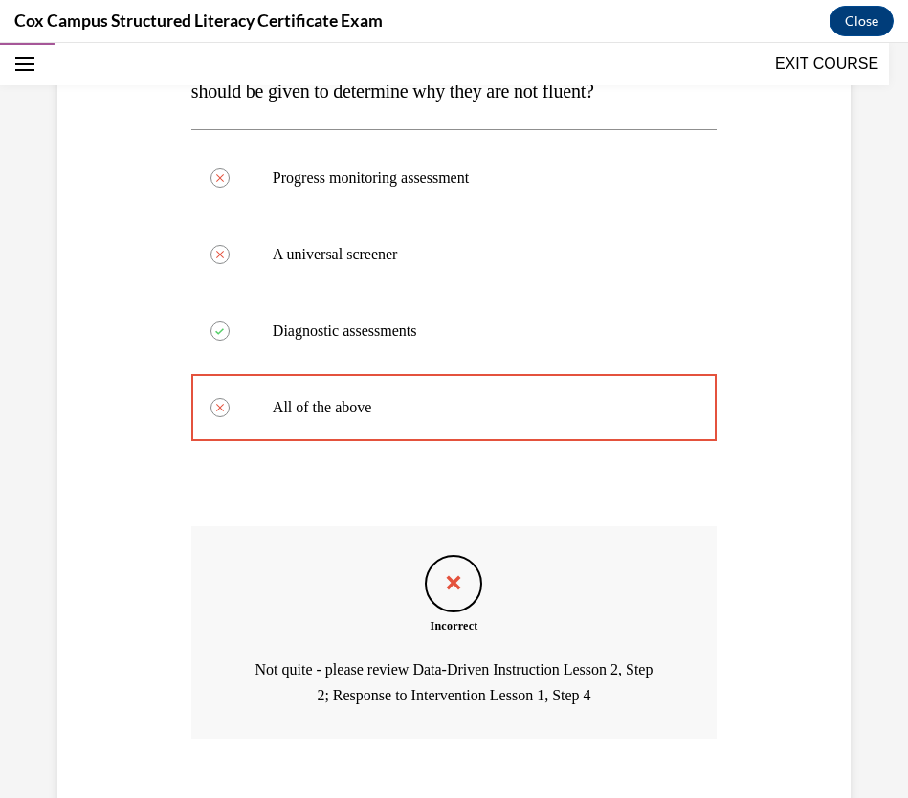
scroll to position [515, 0]
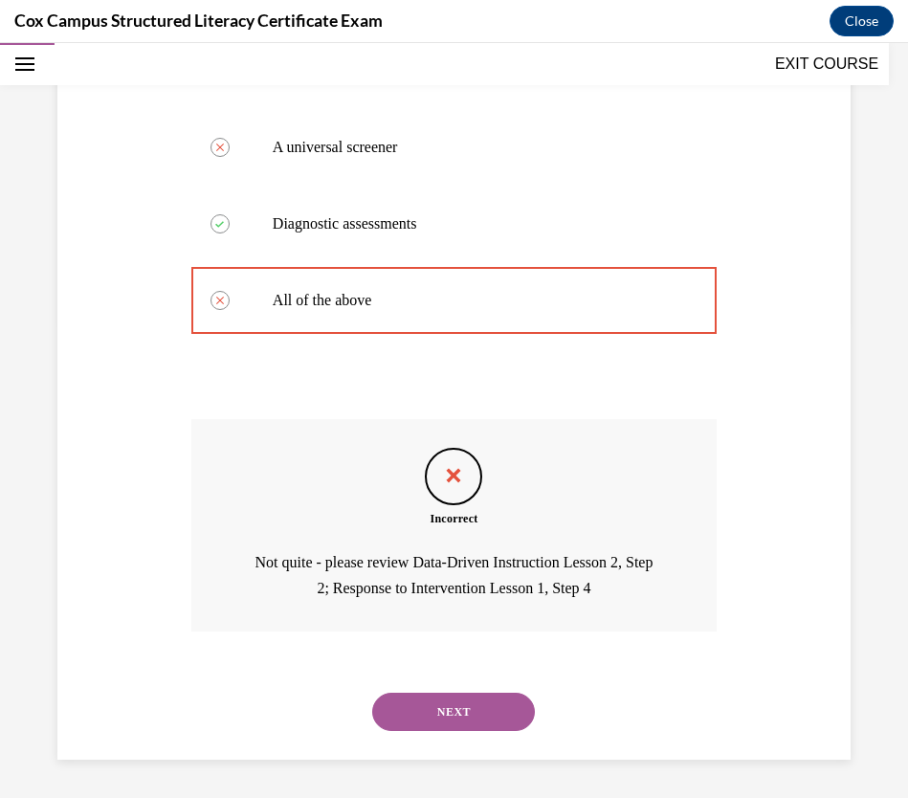
click at [440, 706] on button "NEXT" at bounding box center [453, 711] width 163 height 38
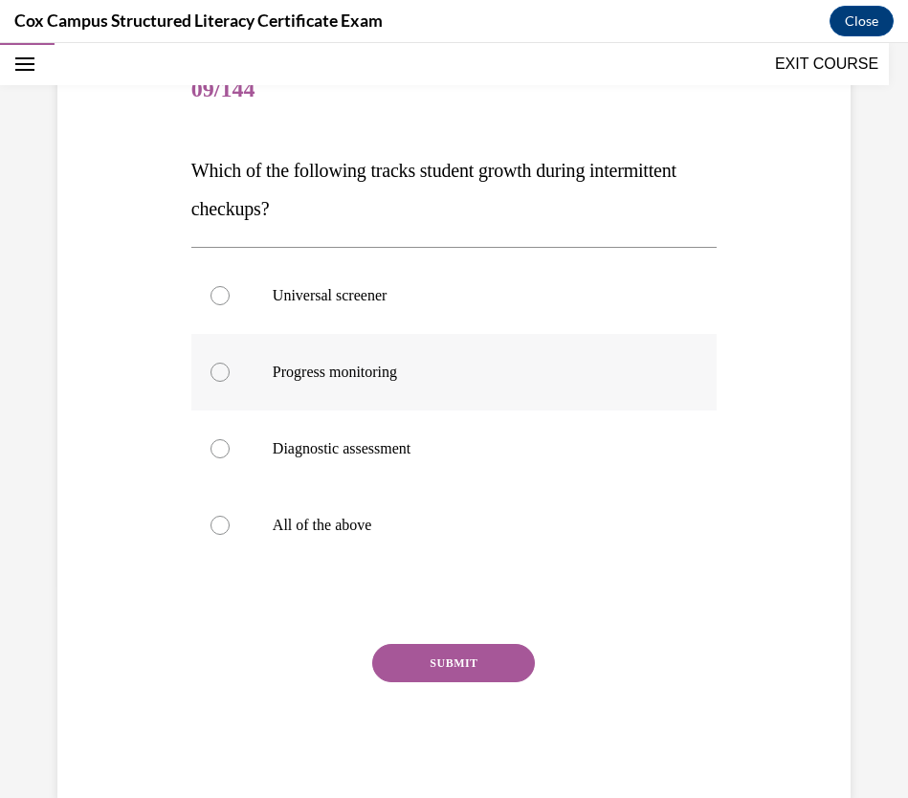
click at [302, 374] on span "Progress monitoring" at bounding box center [335, 371] width 124 height 16
click at [230, 374] on input "Progress monitoring" at bounding box center [219, 371] width 19 height 19
radio input "true"
click at [452, 670] on button "SUBMIT" at bounding box center [453, 663] width 163 height 38
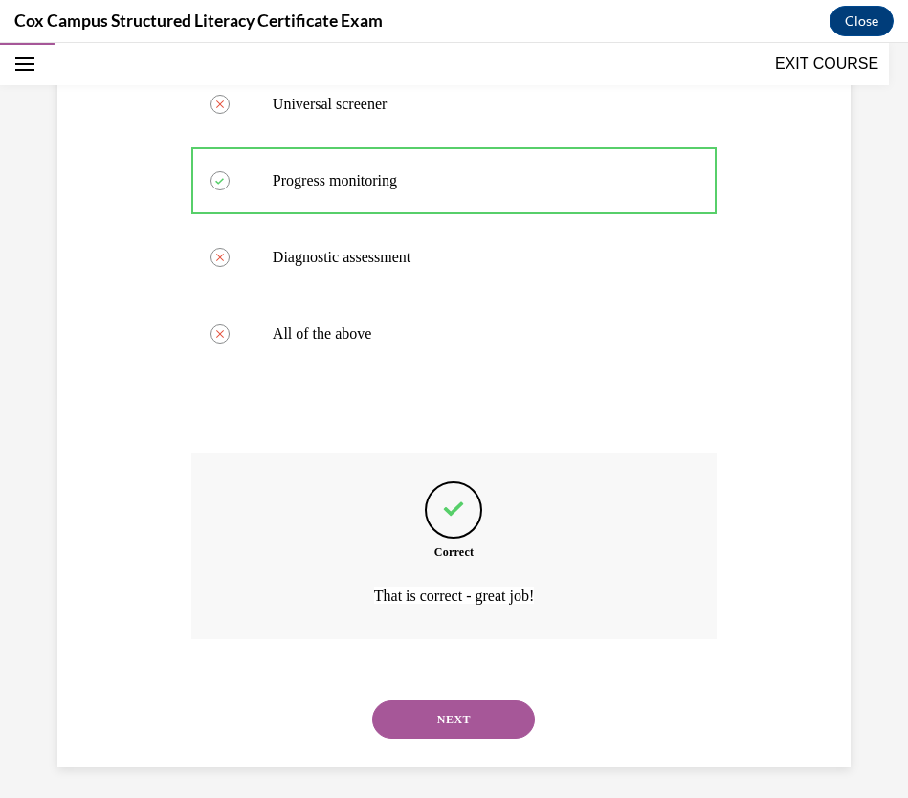
scroll to position [412, 0]
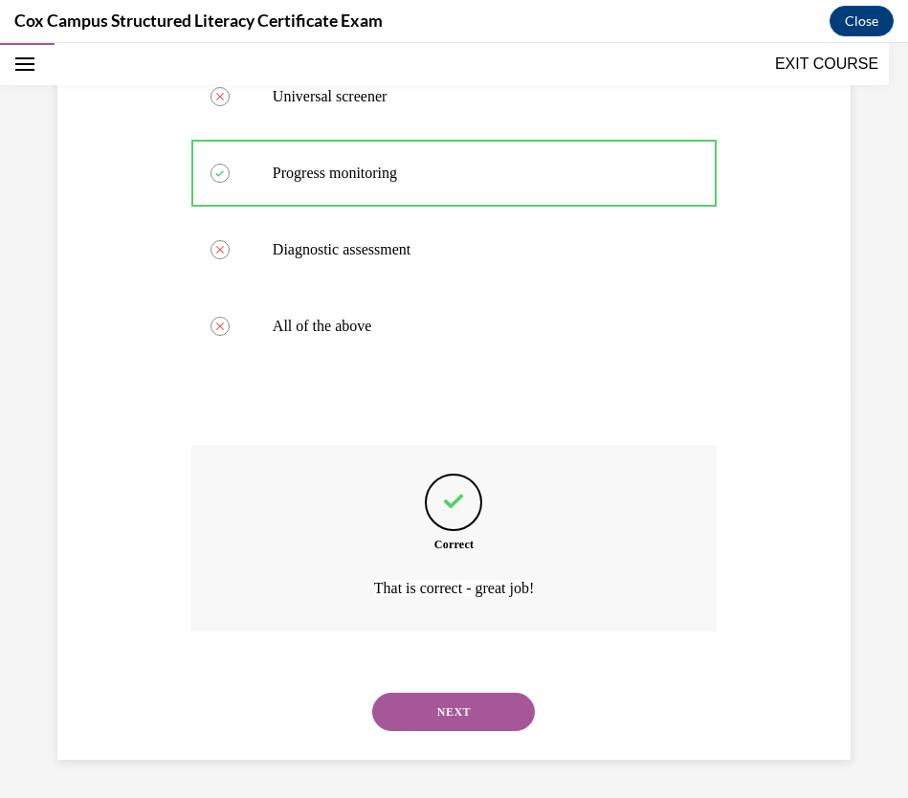
click at [510, 705] on button "NEXT" at bounding box center [453, 711] width 163 height 38
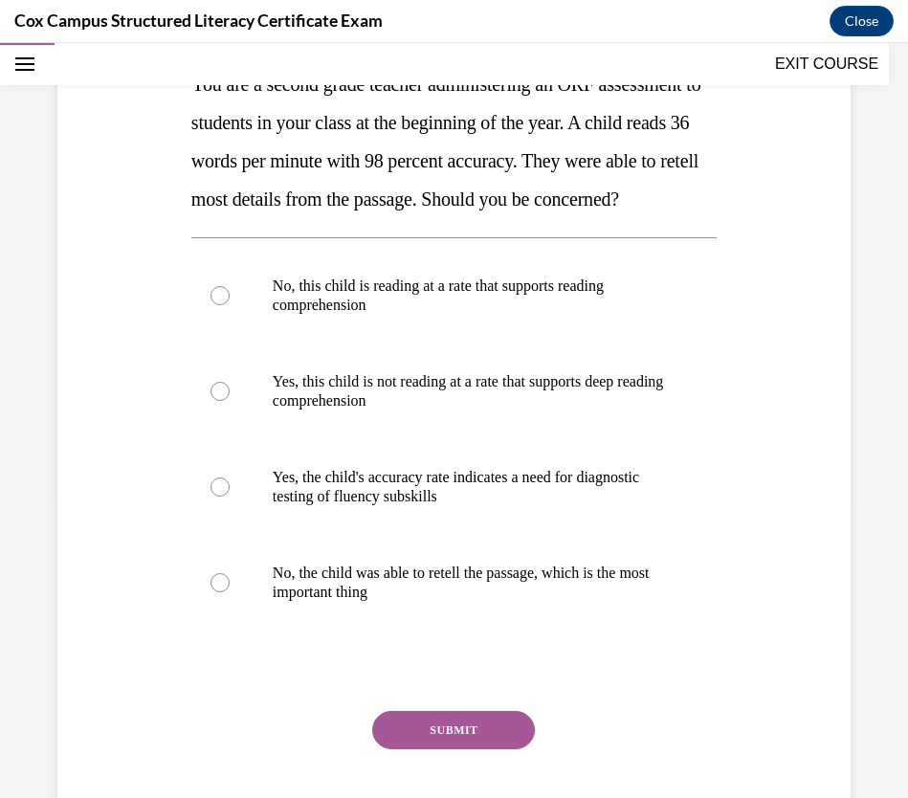
scroll to position [354, 0]
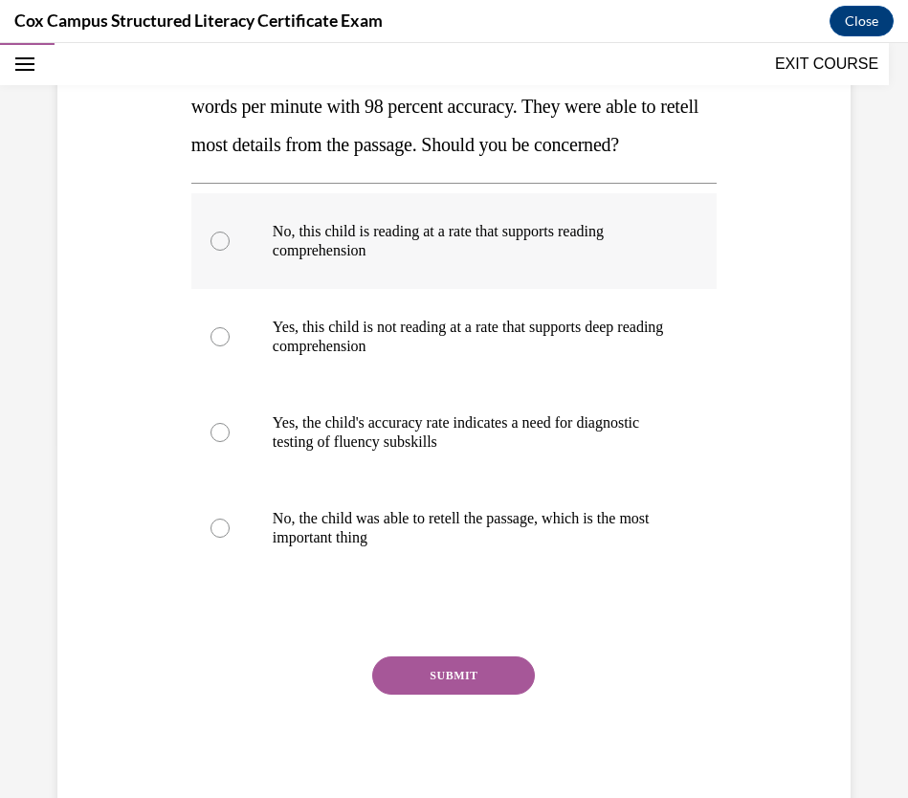
click at [225, 271] on label "No, this child is reading at a rate that supports reading comprehension" at bounding box center [453, 241] width 525 height 96
click at [225, 251] on input "No, this child is reading at a rate that supports reading comprehension" at bounding box center [219, 240] width 19 height 19
radio input "true"
click at [455, 694] on button "SUBMIT" at bounding box center [453, 675] width 163 height 38
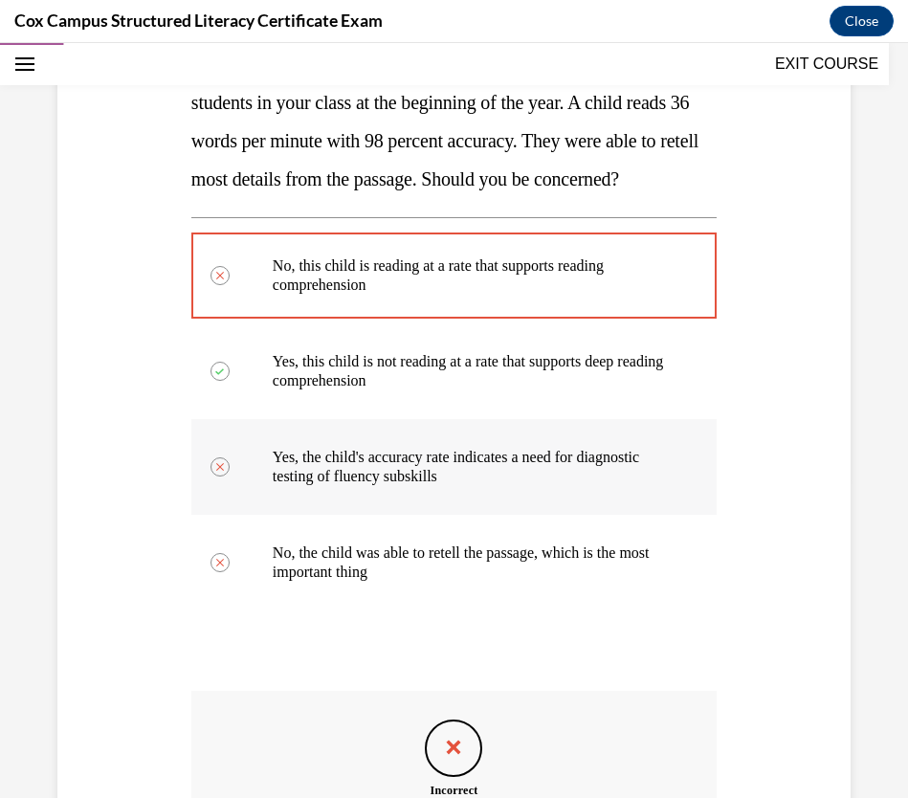
scroll to position [629, 0]
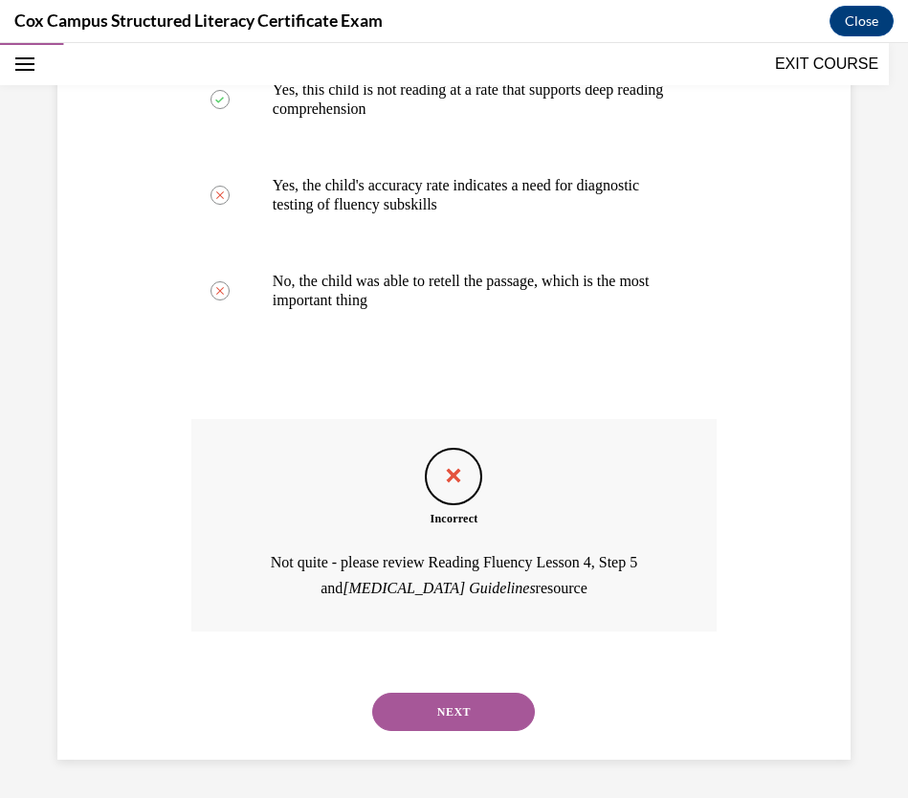
click at [461, 706] on button "NEXT" at bounding box center [453, 711] width 163 height 38
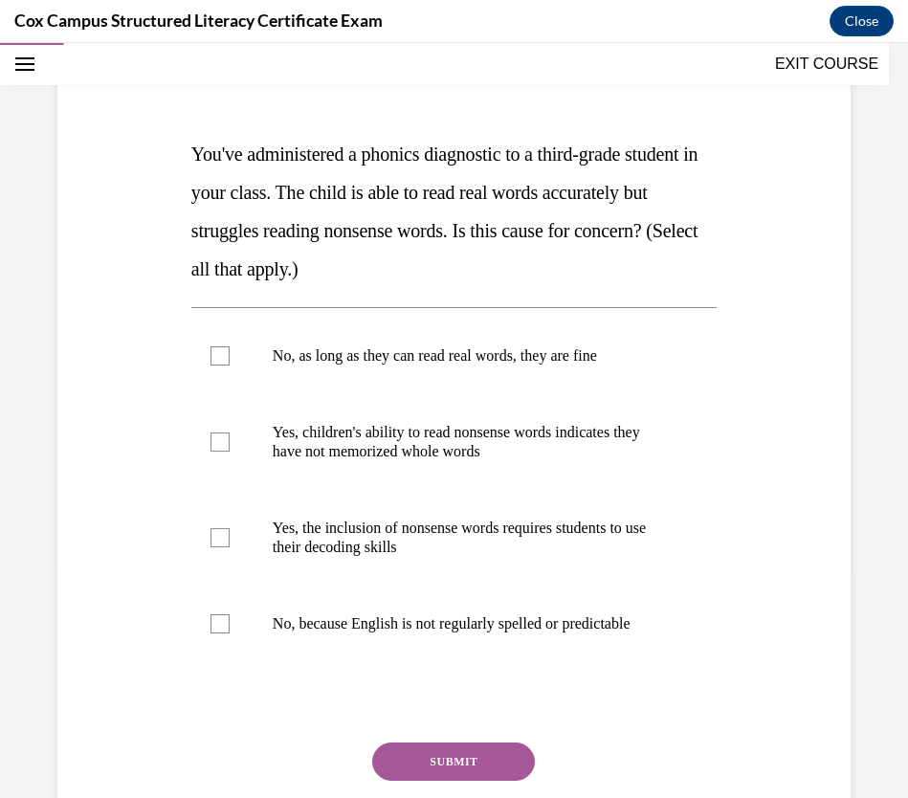
scroll to position [234, 0]
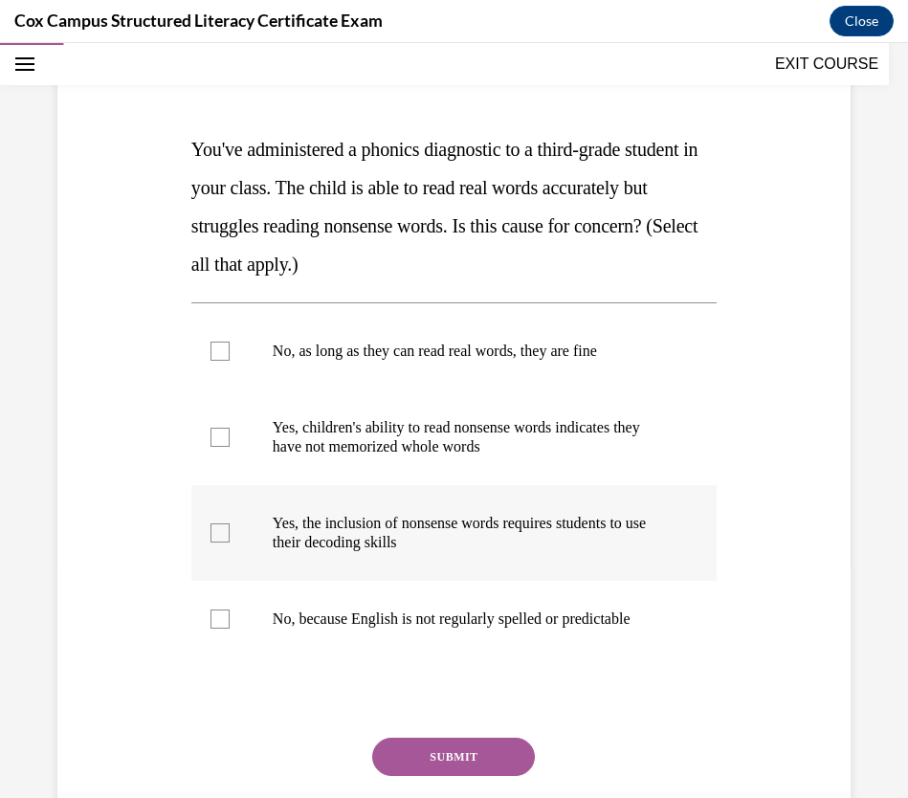
click at [226, 538] on div at bounding box center [219, 532] width 19 height 19
click at [226, 538] on input "Yes, the inclusion of nonsense words requires students to use their decoding sk…" at bounding box center [219, 532] width 19 height 19
checkbox input "true"
click at [442, 706] on button "SUBMIT" at bounding box center [453, 756] width 163 height 38
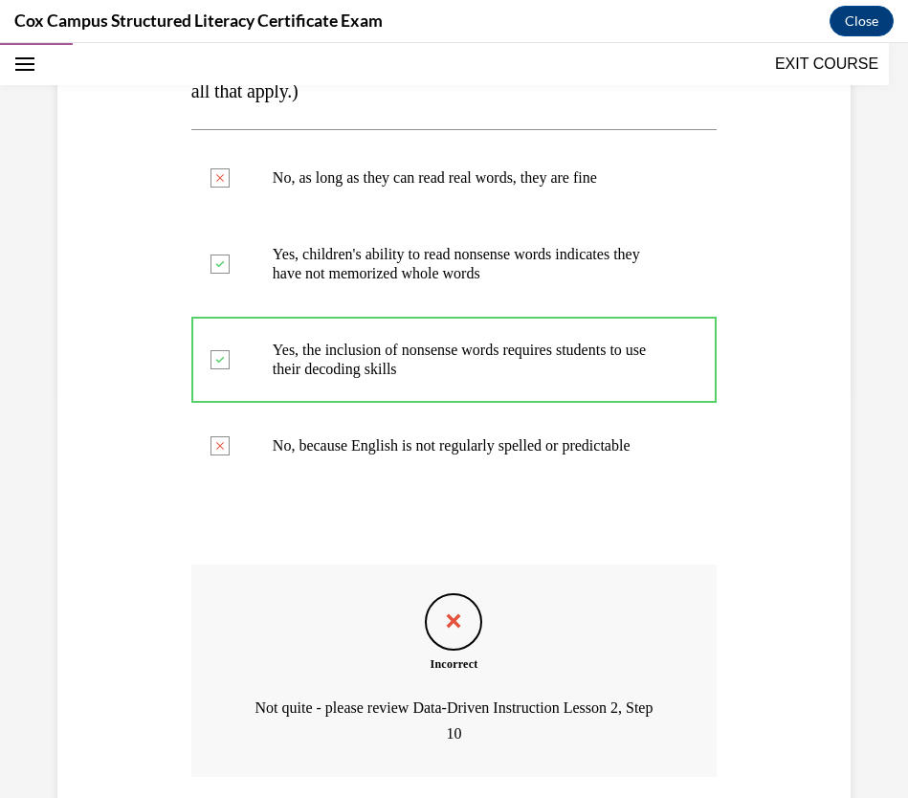
scroll to position [553, 0]
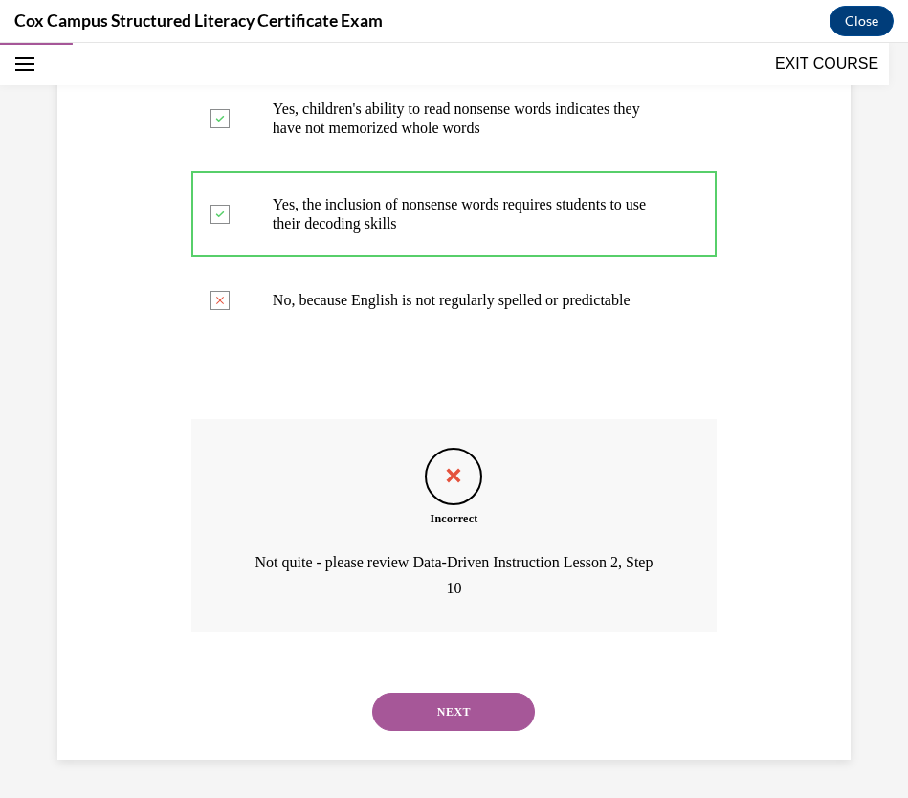
click at [500, 706] on button "NEXT" at bounding box center [453, 711] width 163 height 38
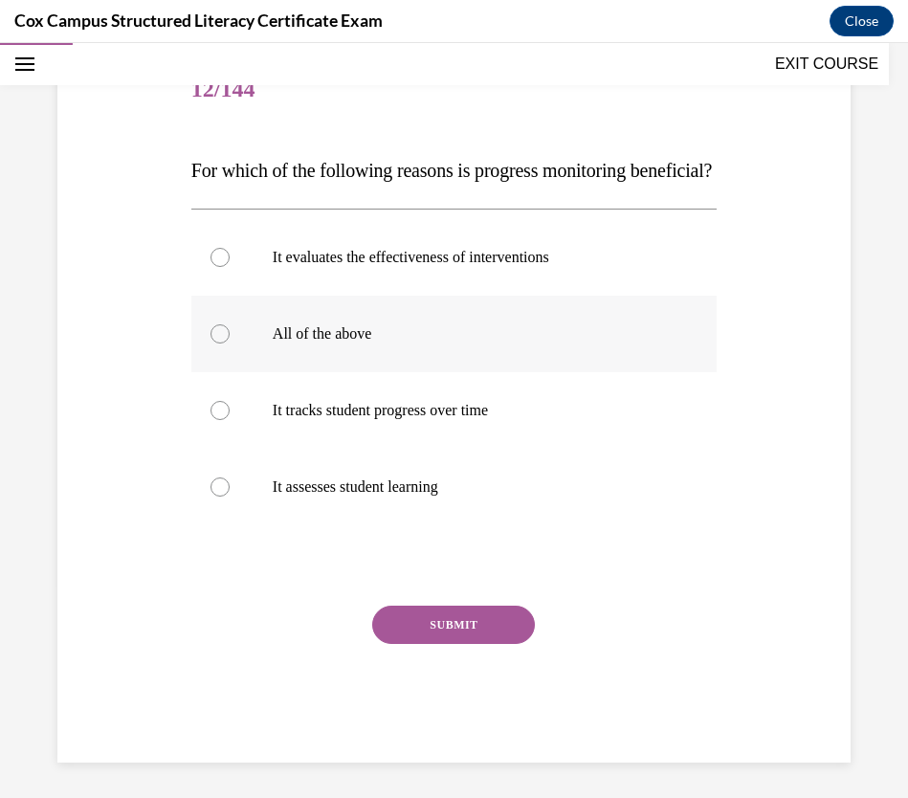
click at [232, 366] on label "All of the above" at bounding box center [453, 334] width 525 height 77
click at [230, 343] on input "All of the above" at bounding box center [219, 333] width 19 height 19
radio input "true"
click at [440, 644] on button "SUBMIT" at bounding box center [453, 624] width 163 height 38
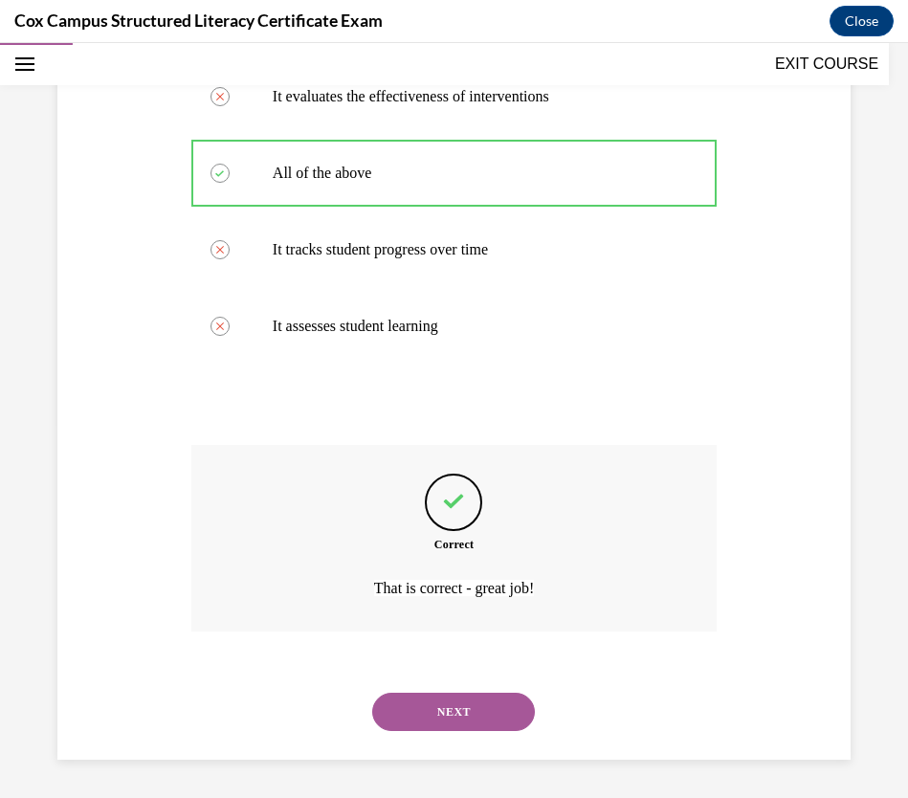
scroll to position [412, 0]
click at [479, 700] on button "NEXT" at bounding box center [453, 711] width 163 height 38
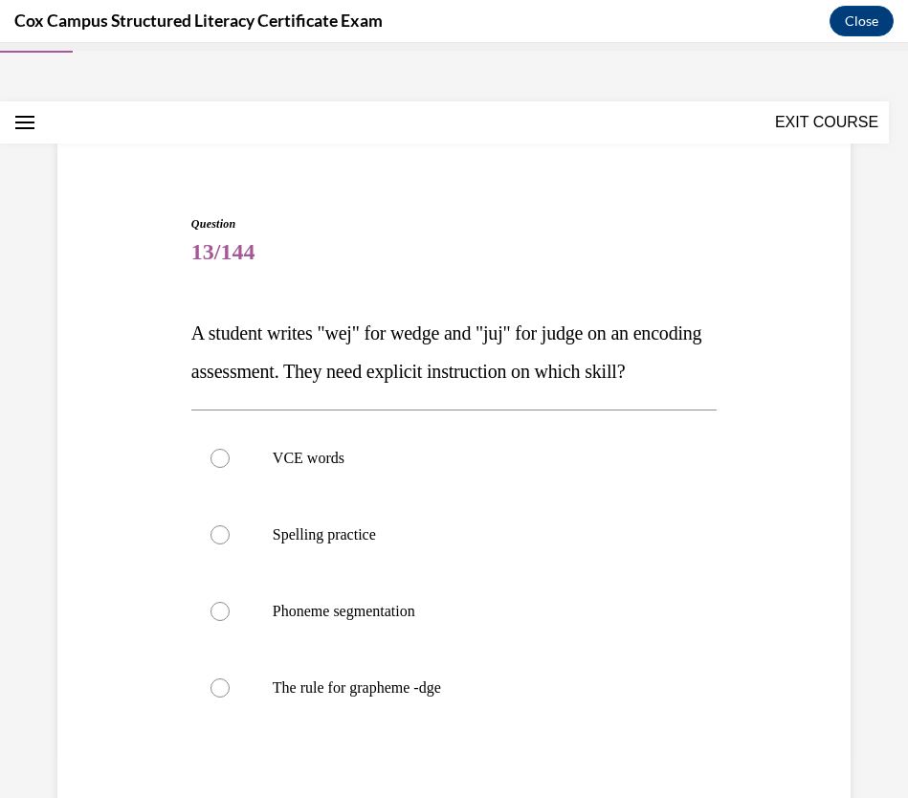
scroll to position [52, 0]
click at [225, 696] on div at bounding box center [219, 686] width 19 height 19
click at [225, 696] on input "The rule for grapheme -dge" at bounding box center [219, 686] width 19 height 19
radio input "true"
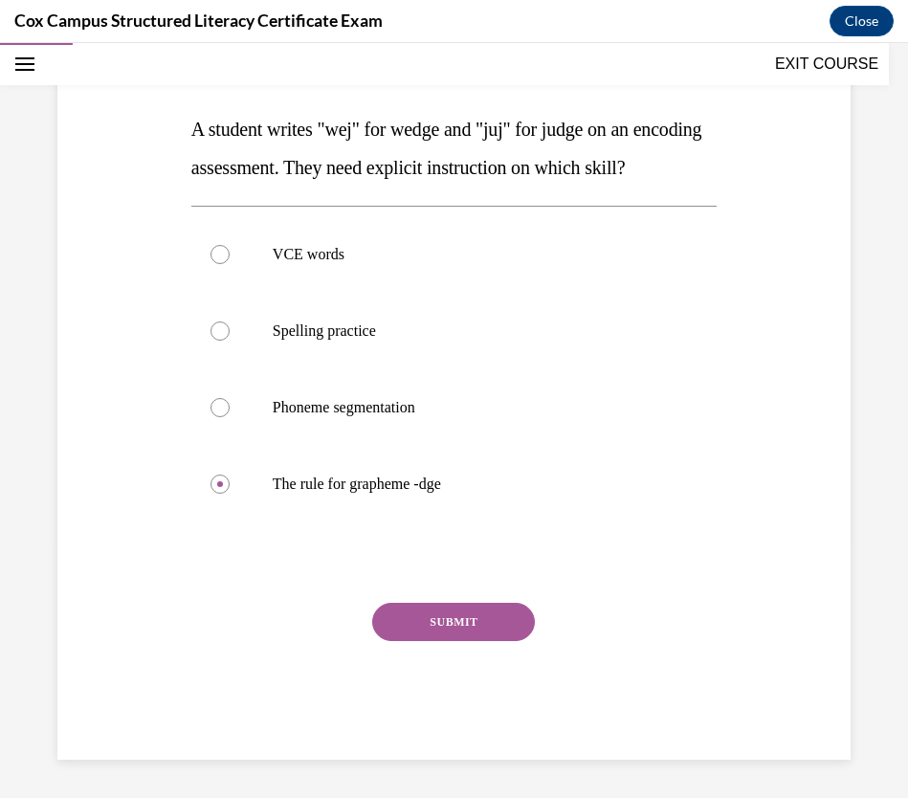
click at [433, 624] on button "SUBMIT" at bounding box center [453, 622] width 163 height 38
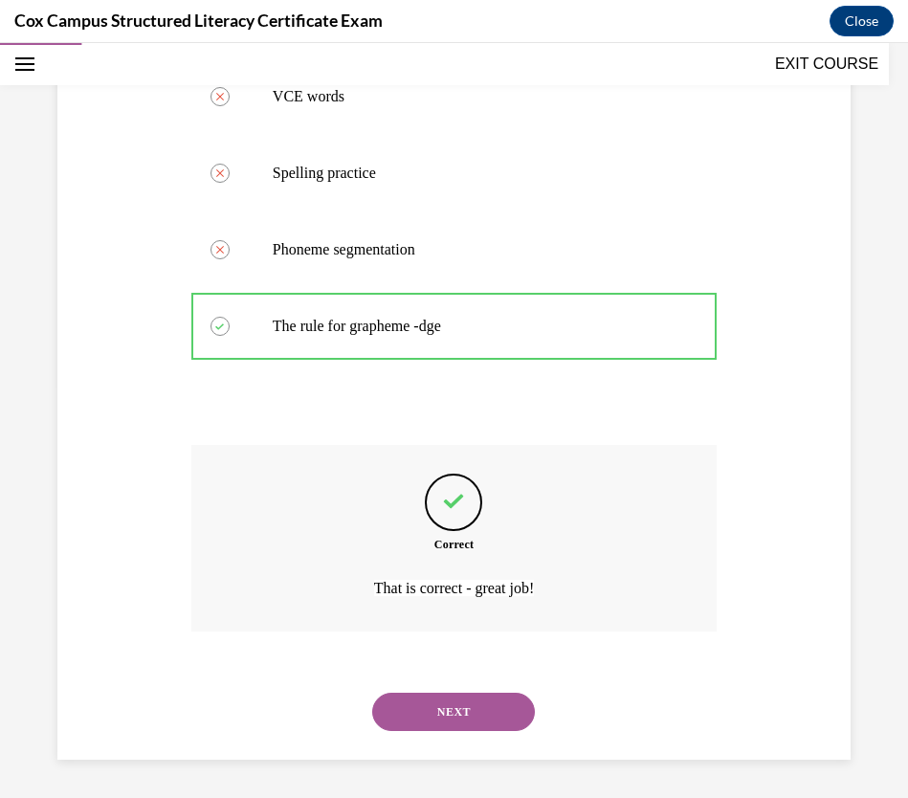
scroll to position [450, 0]
click at [485, 706] on button "NEXT" at bounding box center [453, 711] width 163 height 38
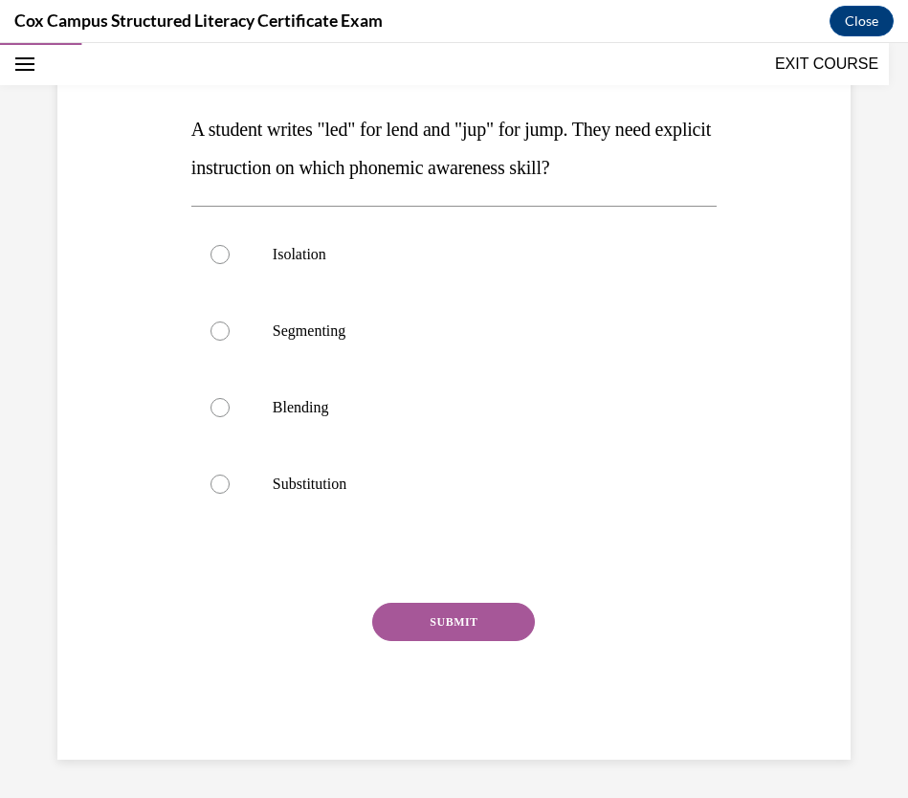
scroll to position [213, 0]
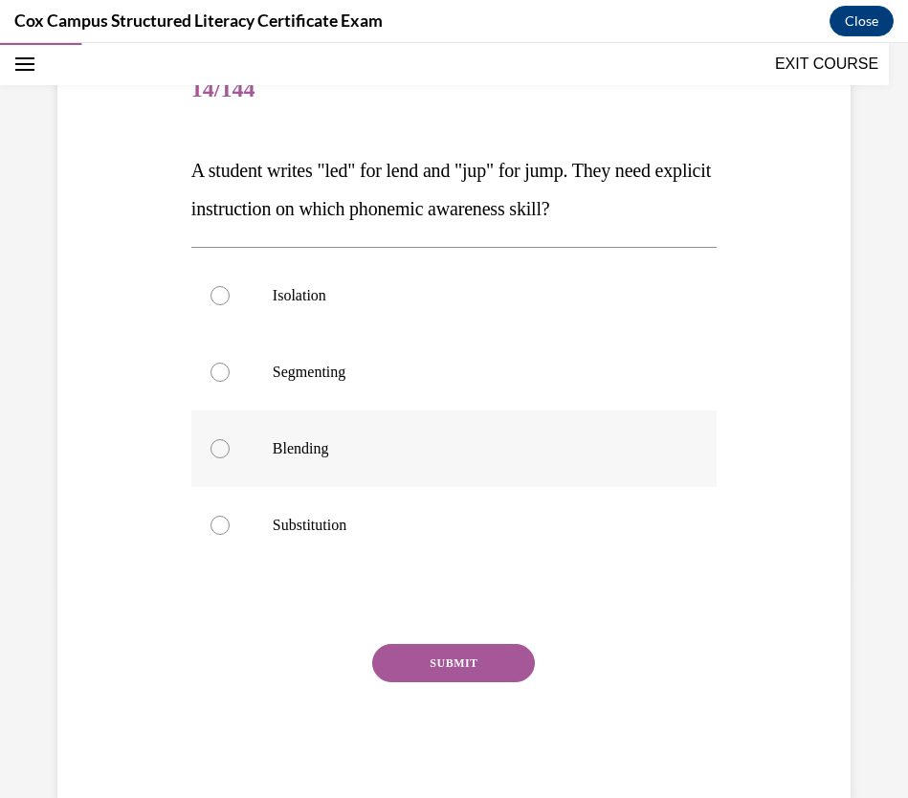
click at [212, 450] on div at bounding box center [219, 448] width 19 height 19
click at [212, 450] on input "Blending" at bounding box center [219, 448] width 19 height 19
radio input "true"
click at [462, 666] on button "SUBMIT" at bounding box center [453, 663] width 163 height 38
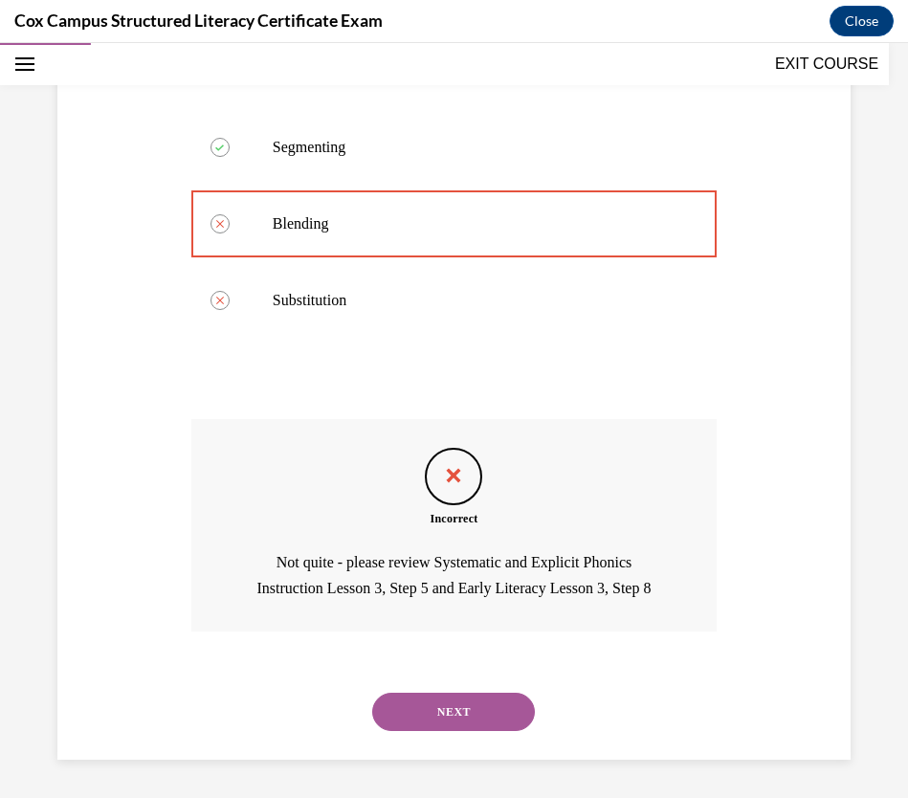
scroll to position [465, 0]
click at [471, 706] on button "NEXT" at bounding box center [453, 711] width 163 height 38
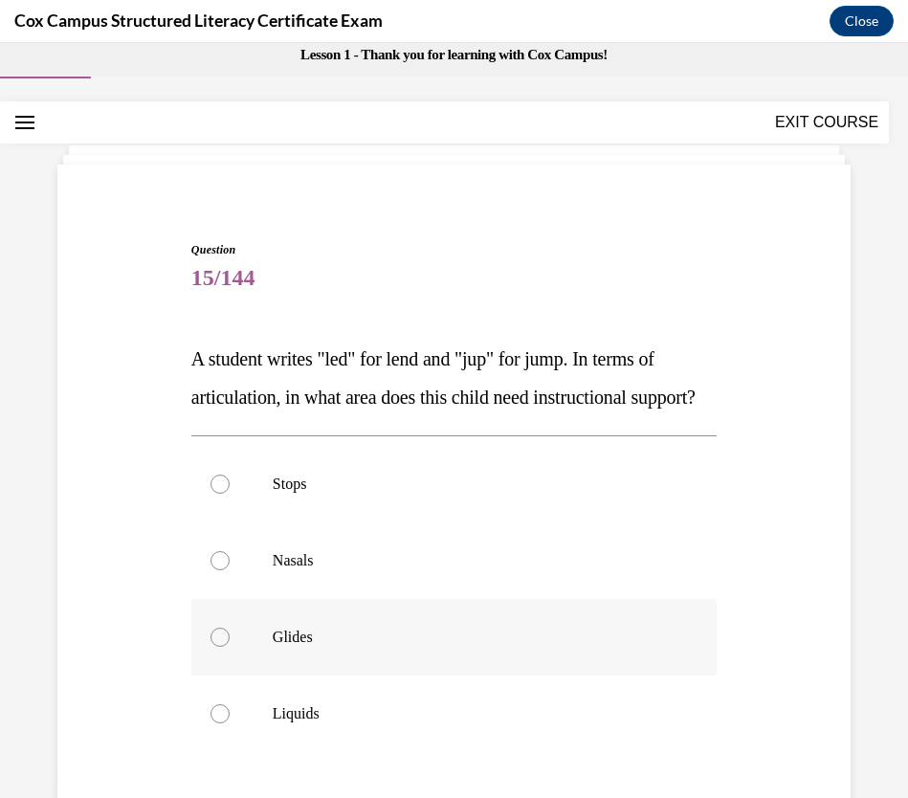
scroll to position [35, 0]
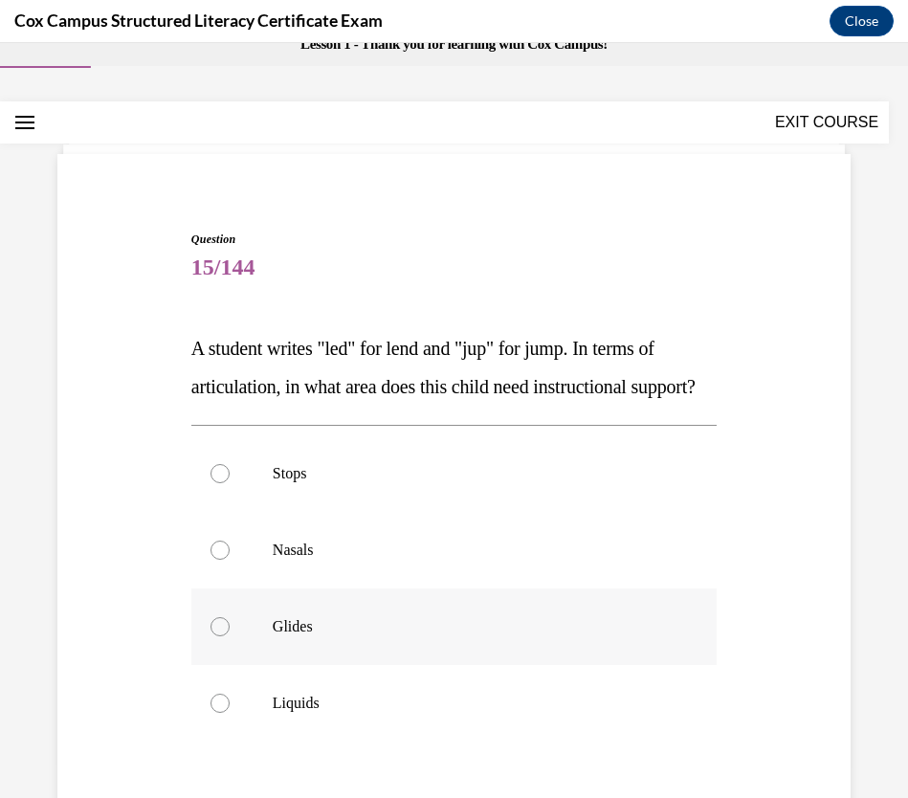
click at [332, 638] on label "Glides" at bounding box center [453, 626] width 525 height 77
click at [230, 636] on input "Glides" at bounding box center [219, 626] width 19 height 19
radio input "true"
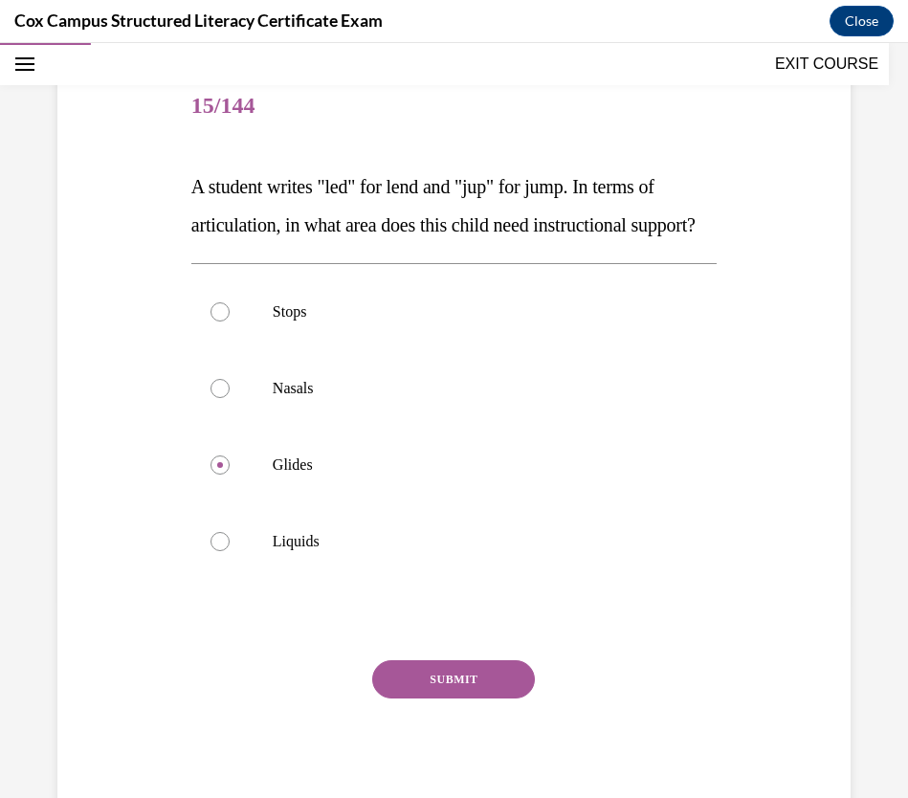
click at [474, 698] on button "SUBMIT" at bounding box center [453, 679] width 163 height 38
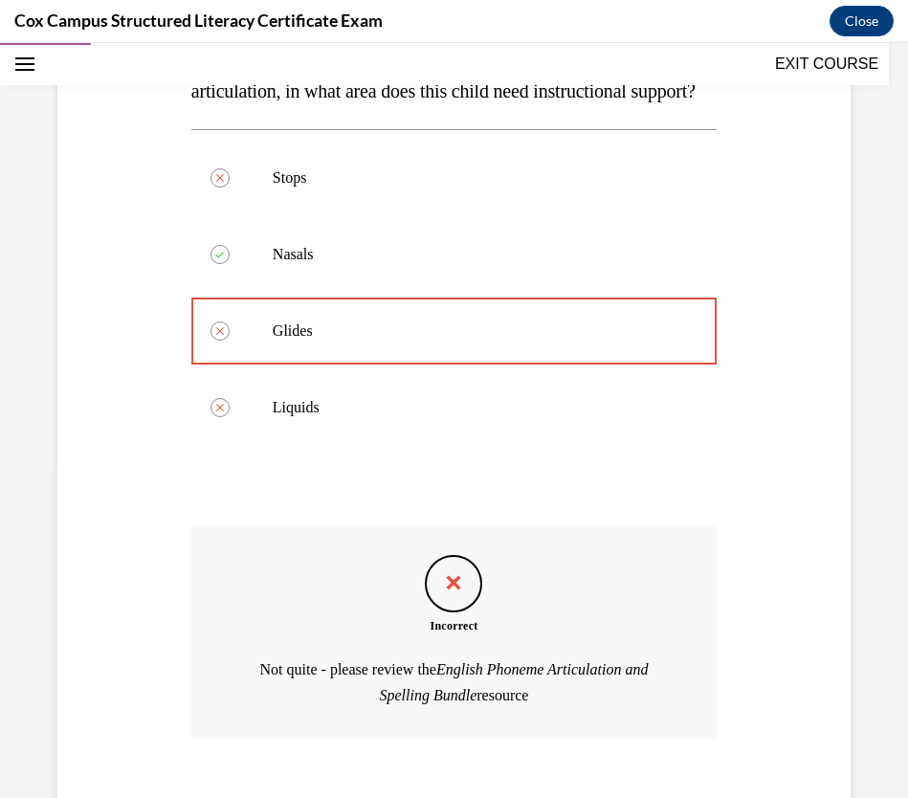
scroll to position [476, 0]
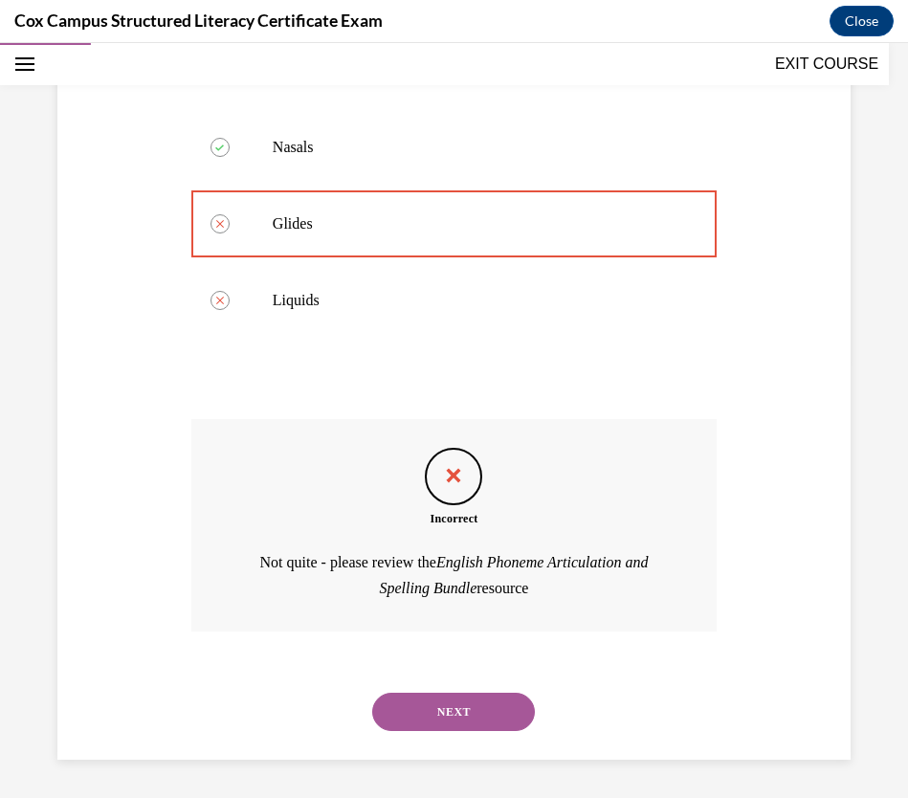
click at [475, 702] on button "NEXT" at bounding box center [453, 711] width 163 height 38
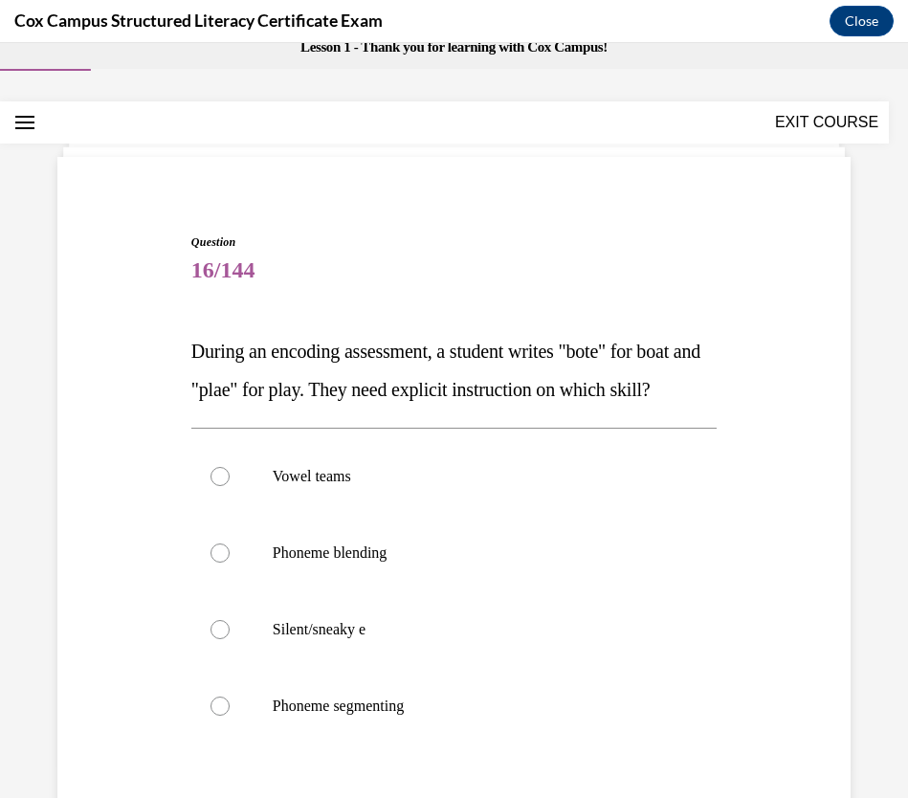
scroll to position [50, 0]
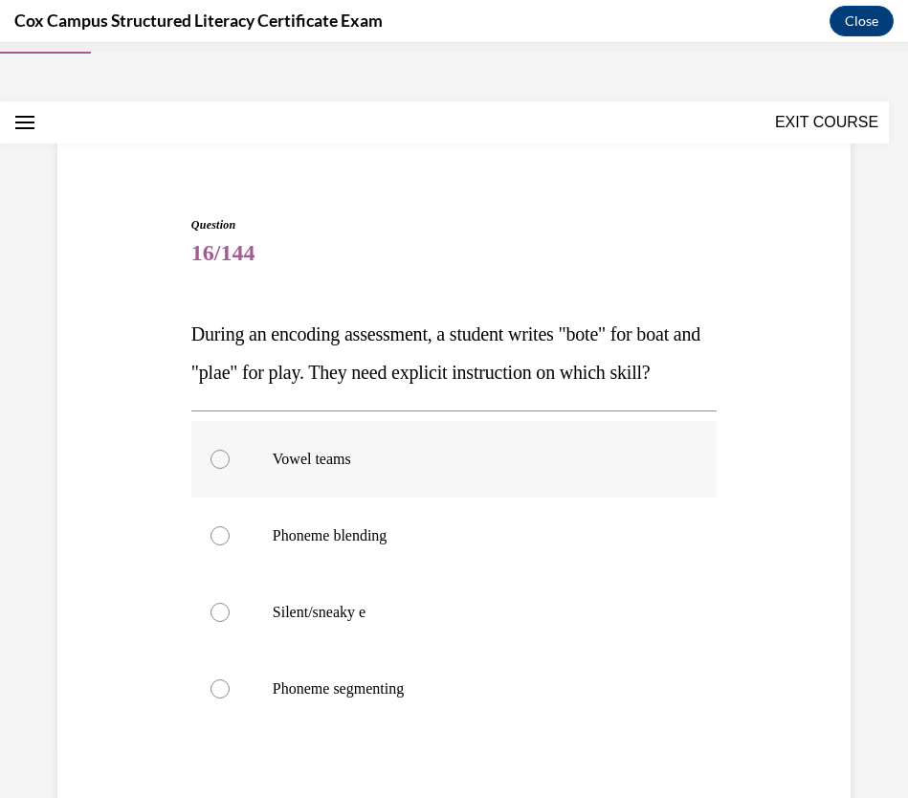
click at [345, 469] on p "Vowel teams" at bounding box center [471, 459] width 396 height 19
click at [230, 469] on input "Vowel teams" at bounding box center [219, 459] width 19 height 19
radio input "true"
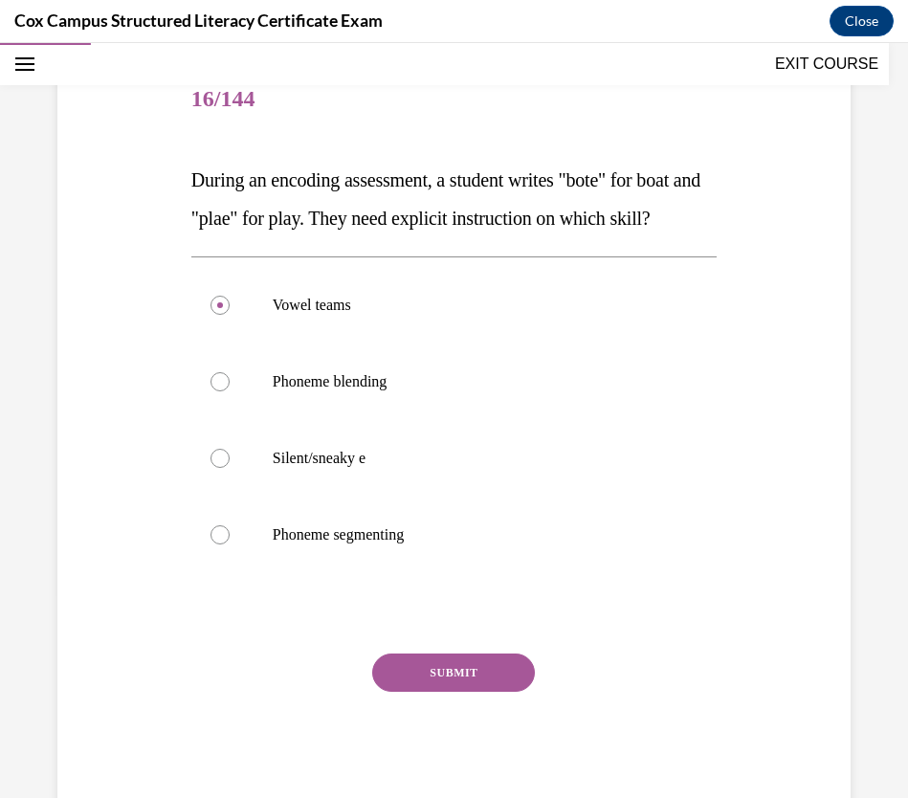
click at [469, 691] on button "SUBMIT" at bounding box center [453, 672] width 163 height 38
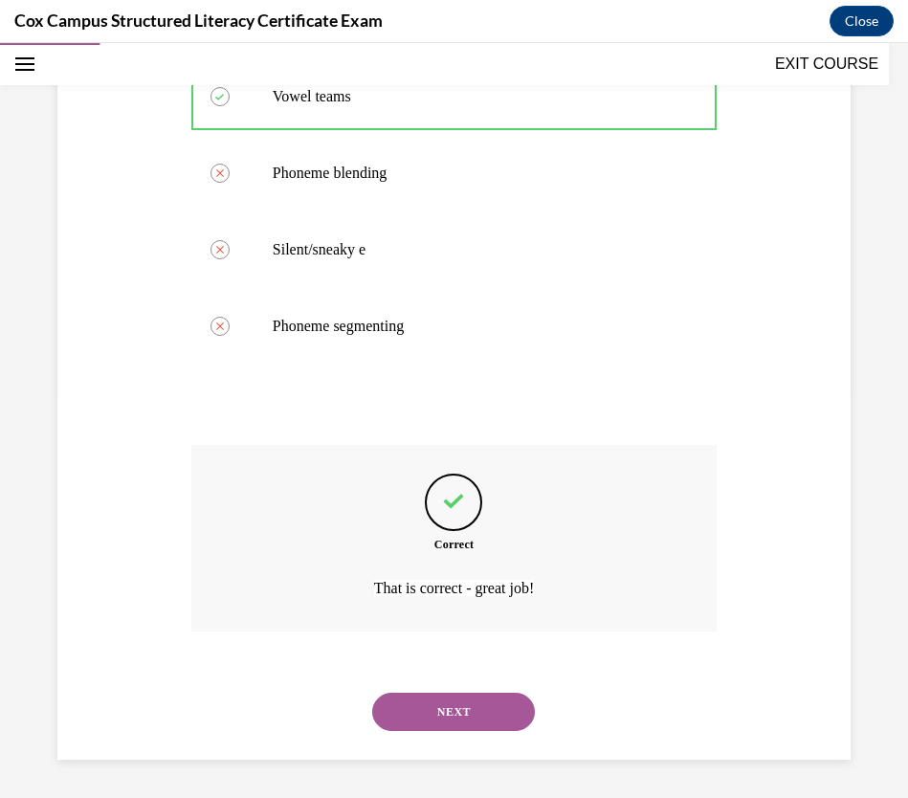
scroll to position [450, 0]
click at [460, 703] on button "NEXT" at bounding box center [453, 711] width 163 height 38
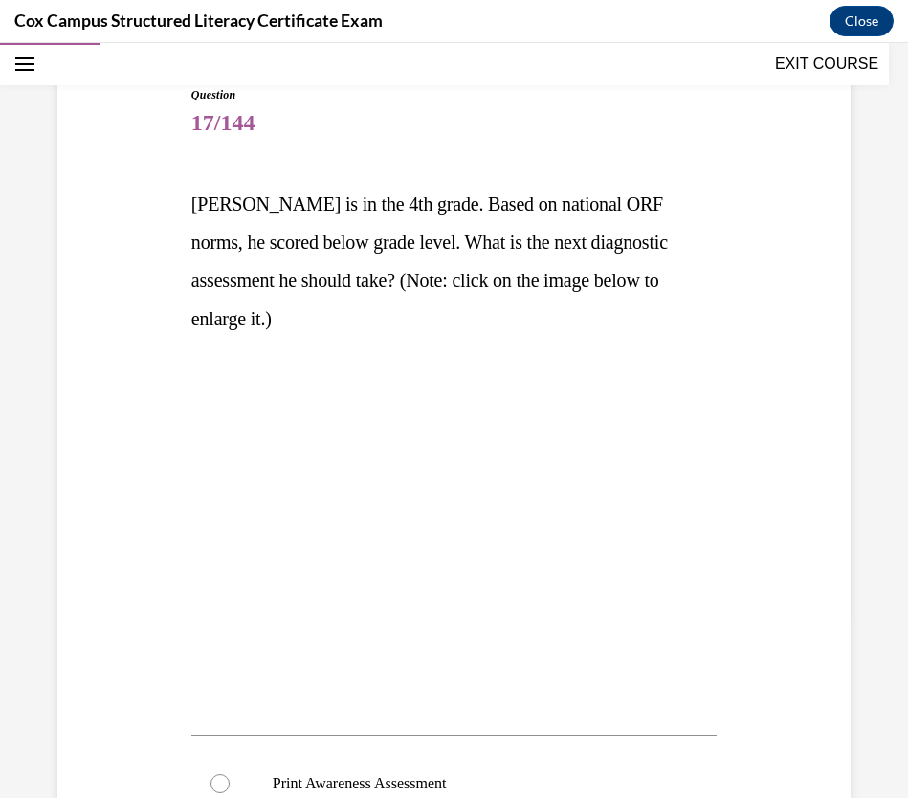
scroll to position [187, 0]
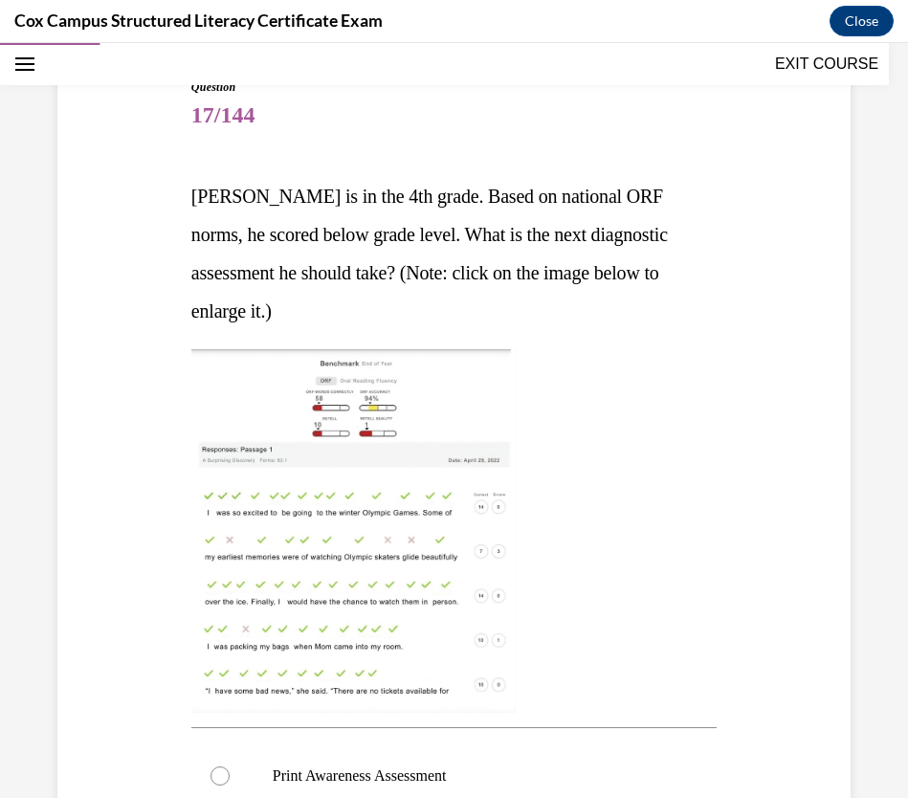
click at [333, 399] on img at bounding box center [353, 530] width 324 height 363
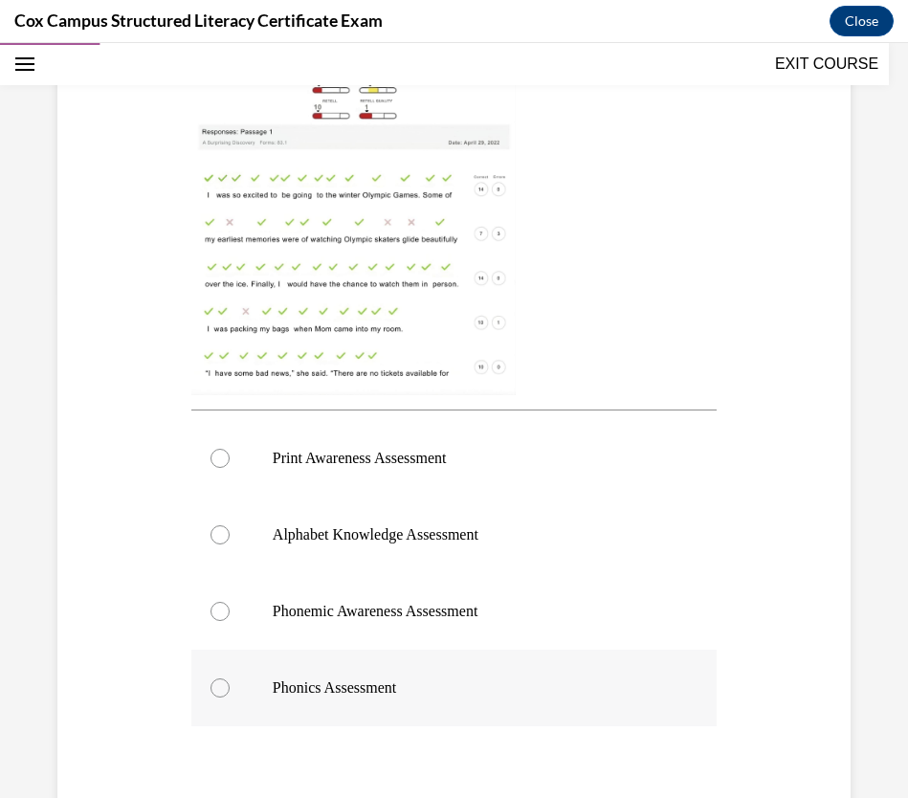
scroll to position [509, 0]
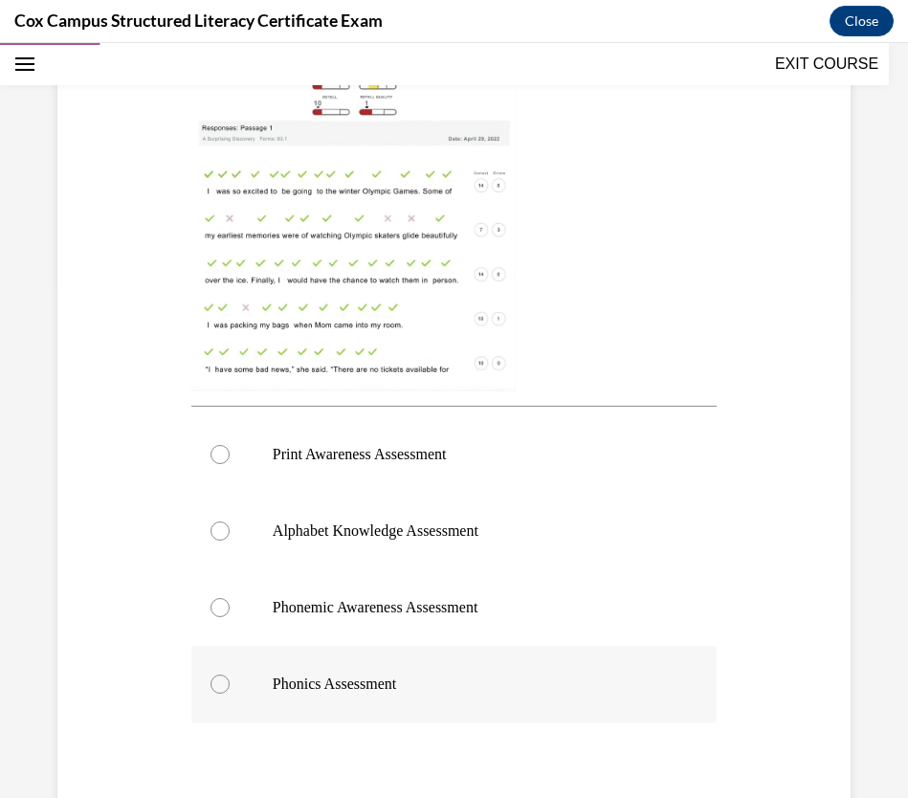
click at [214, 683] on div at bounding box center [219, 683] width 19 height 19
click at [214, 683] on input "Phonics Assessment" at bounding box center [219, 683] width 19 height 19
radio input "true"
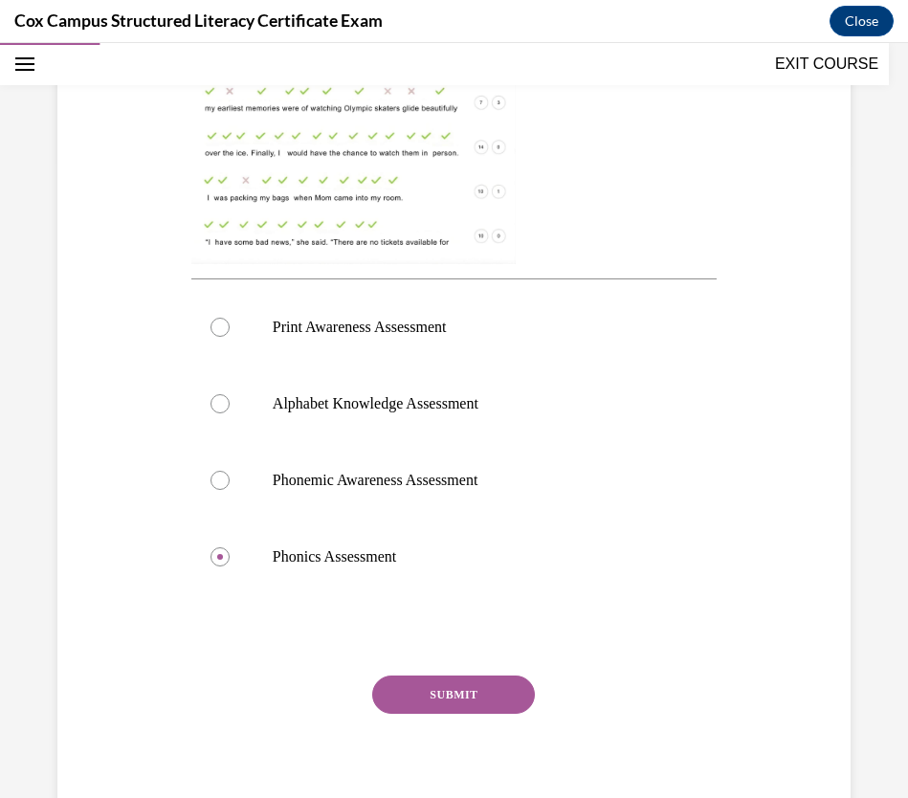
scroll to position [637, 0]
click at [494, 688] on button "SUBMIT" at bounding box center [453, 693] width 163 height 38
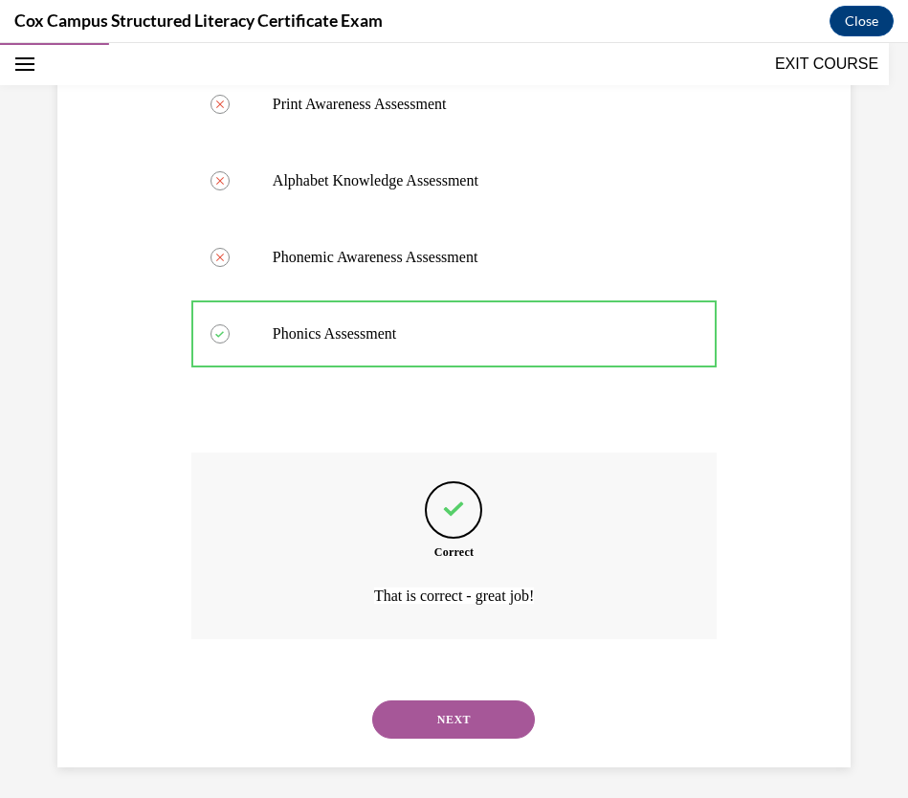
scroll to position [867, 0]
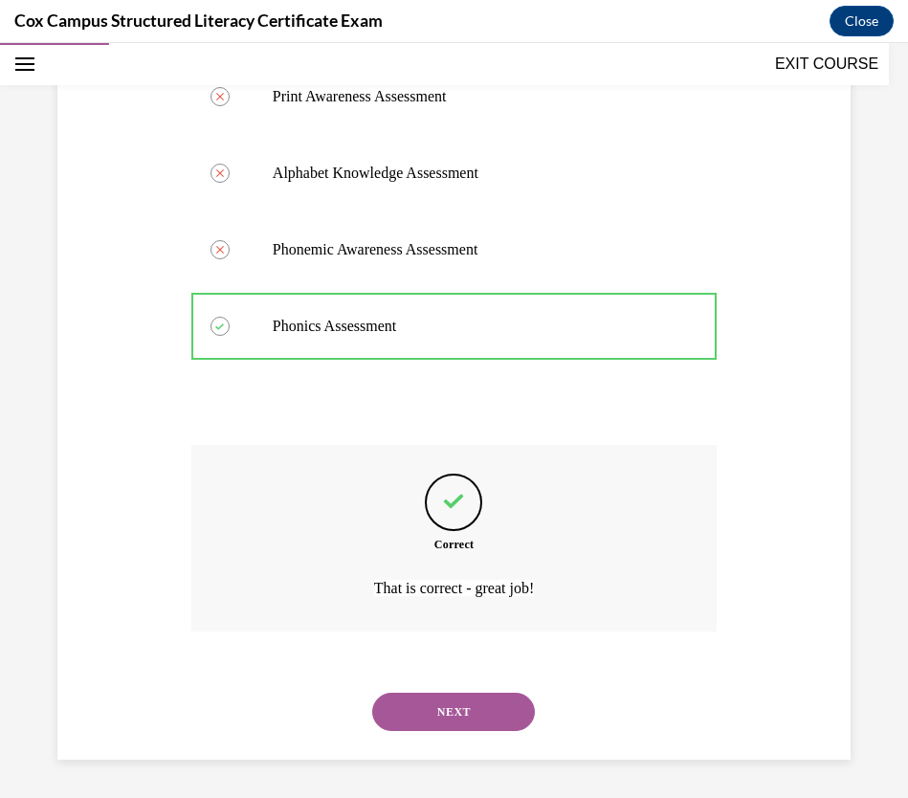
click at [438, 704] on button "NEXT" at bounding box center [453, 711] width 163 height 38
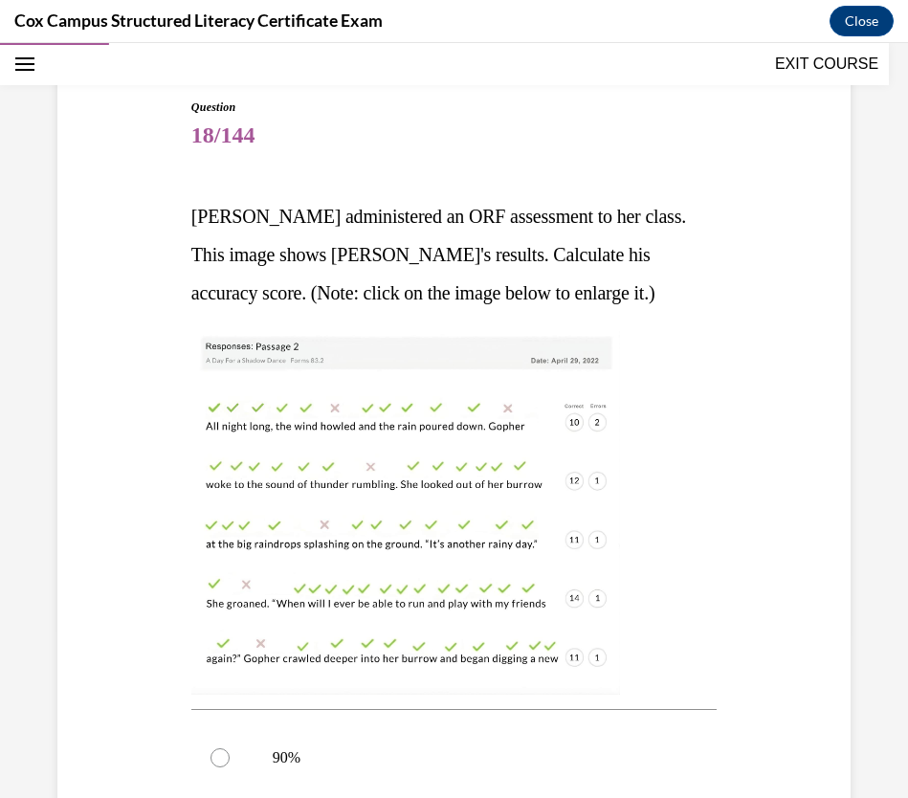
scroll to position [183, 0]
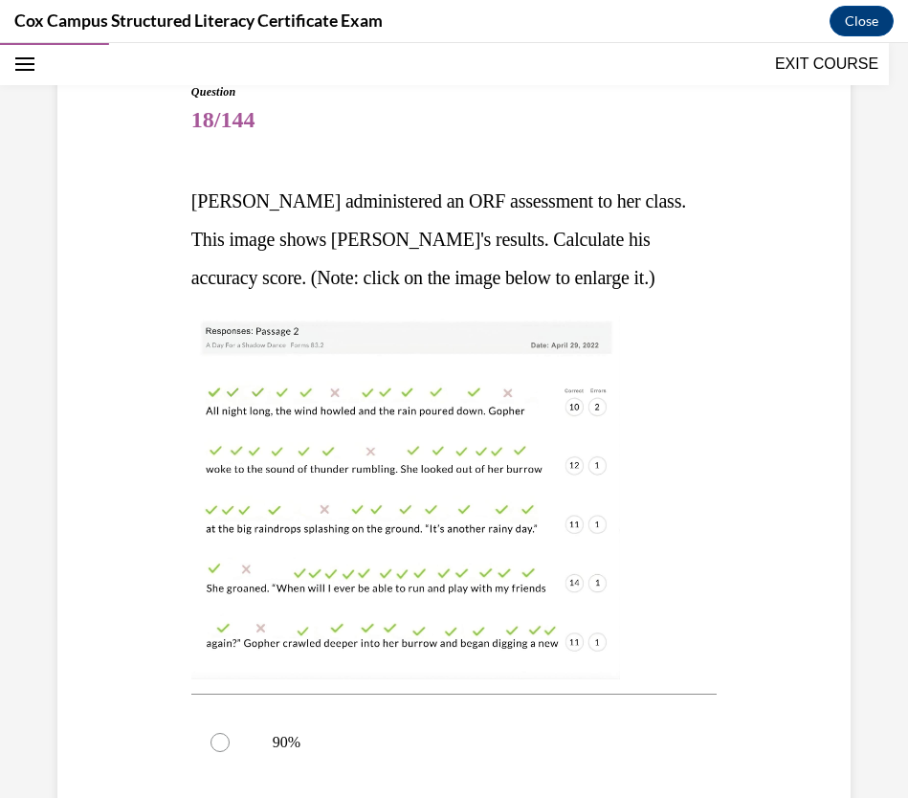
click at [332, 513] on img at bounding box center [405, 497] width 428 height 363
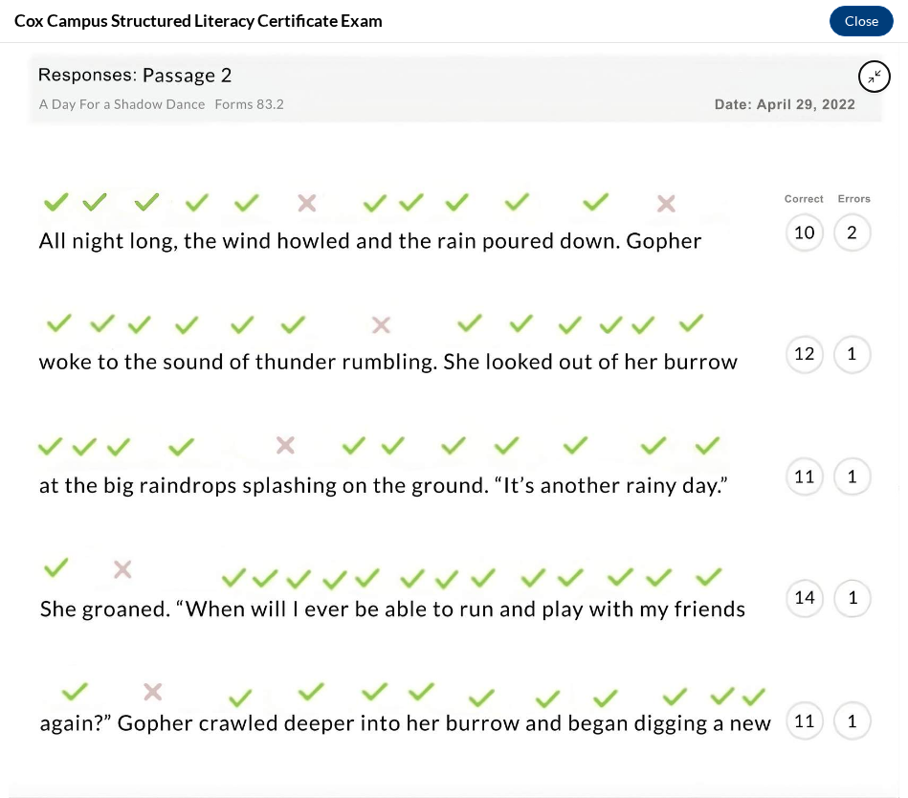
click at [708, 567] on img at bounding box center [453, 420] width 889 height 755
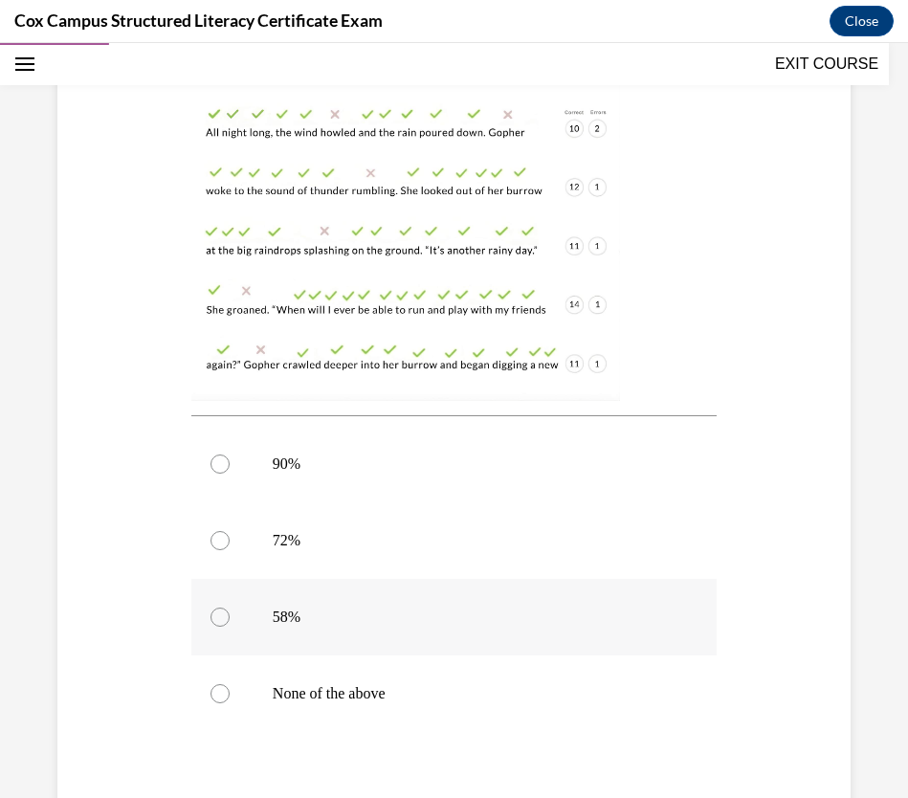
scroll to position [661, 0]
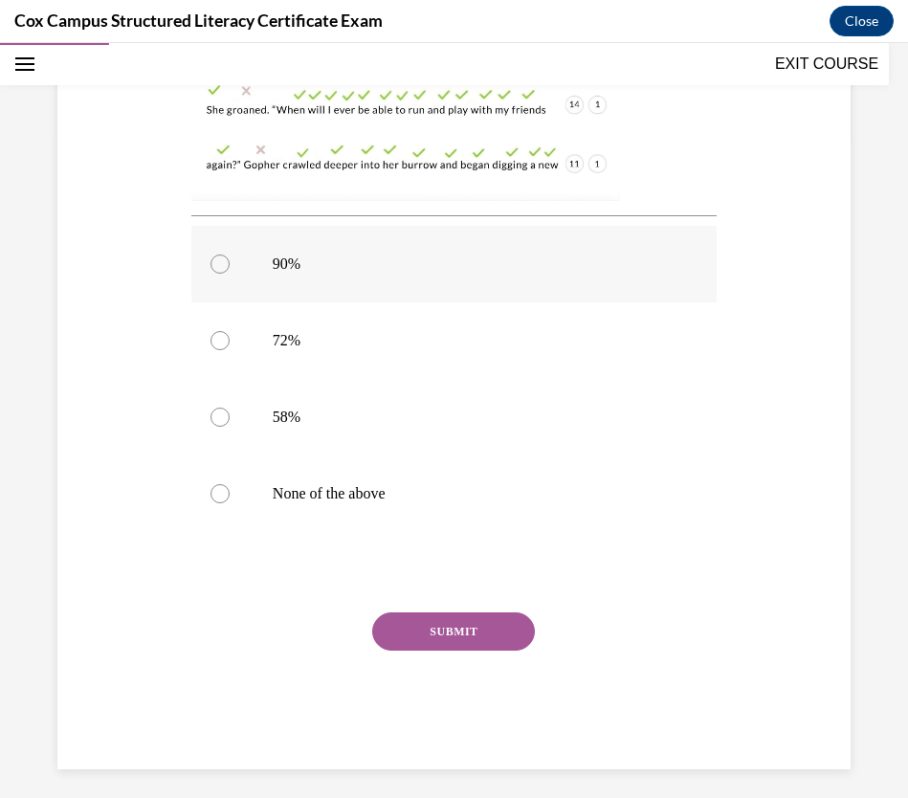
click at [214, 259] on div at bounding box center [219, 263] width 19 height 19
click at [214, 259] on input "90%" at bounding box center [219, 263] width 19 height 19
radio input "true"
click at [442, 632] on button "SUBMIT" at bounding box center [453, 631] width 163 height 38
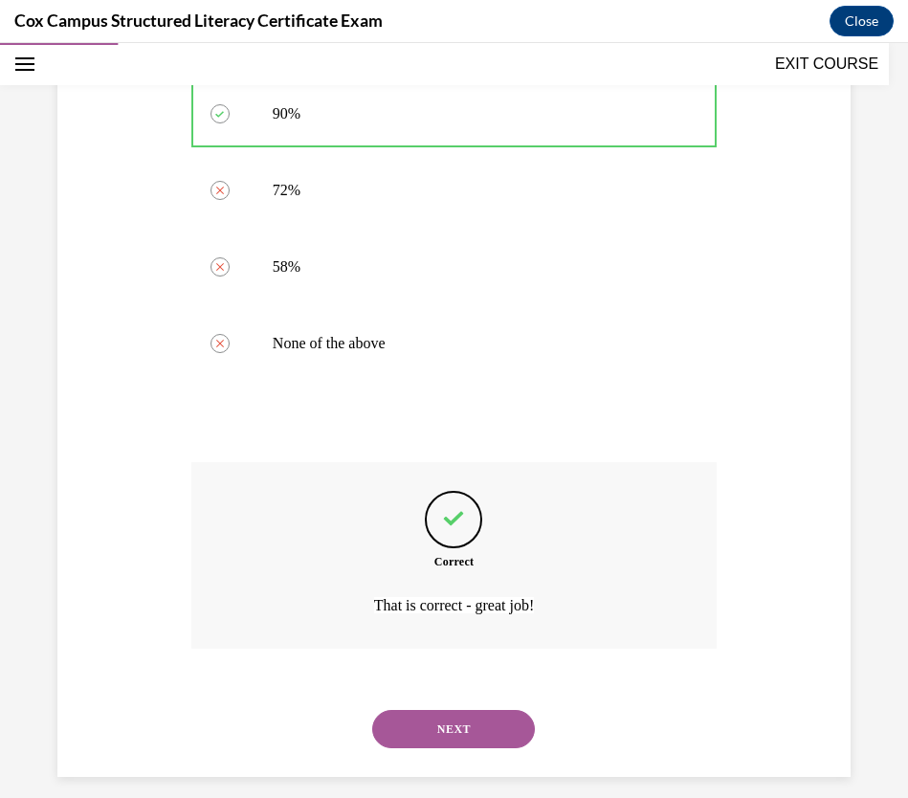
scroll to position [828, 0]
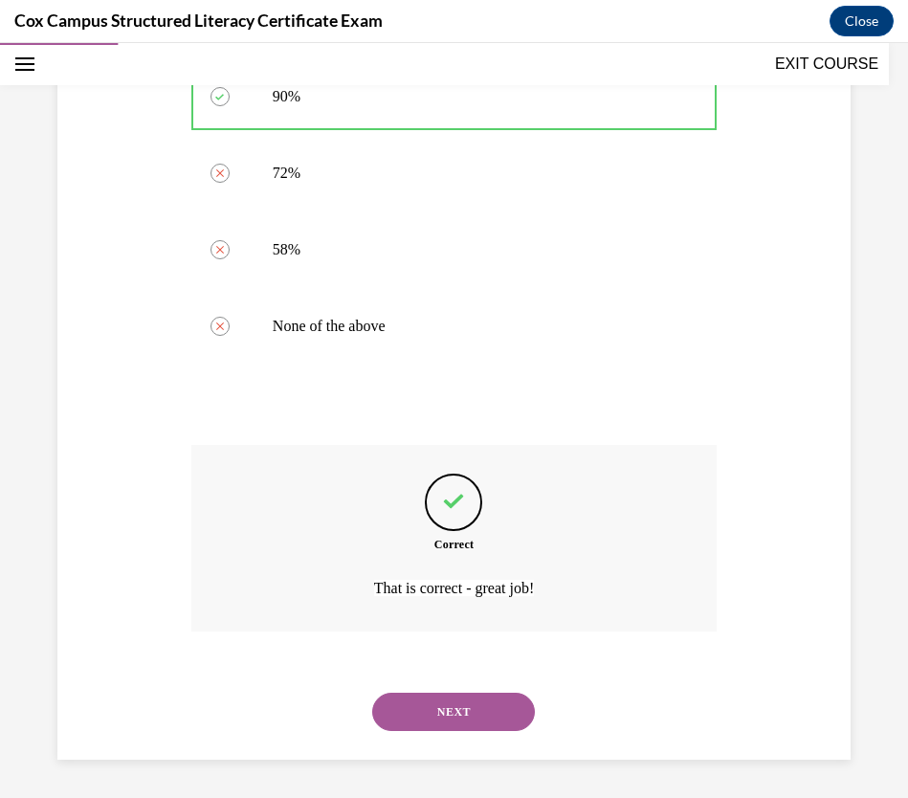
click at [487, 706] on button "NEXT" at bounding box center [453, 711] width 163 height 38
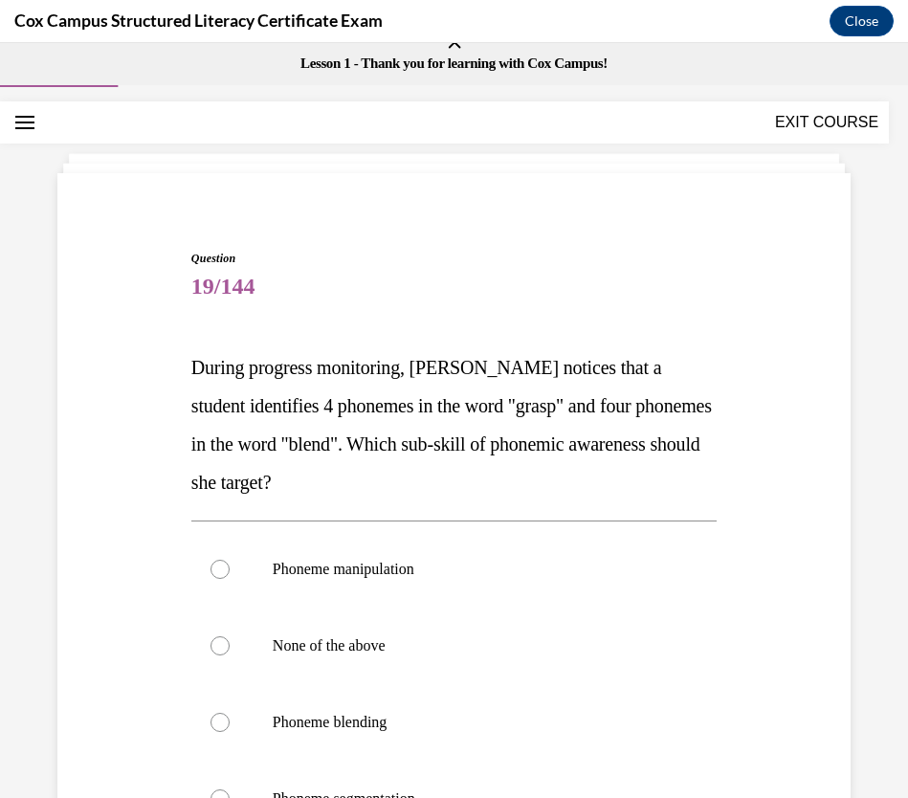
scroll to position [99, 0]
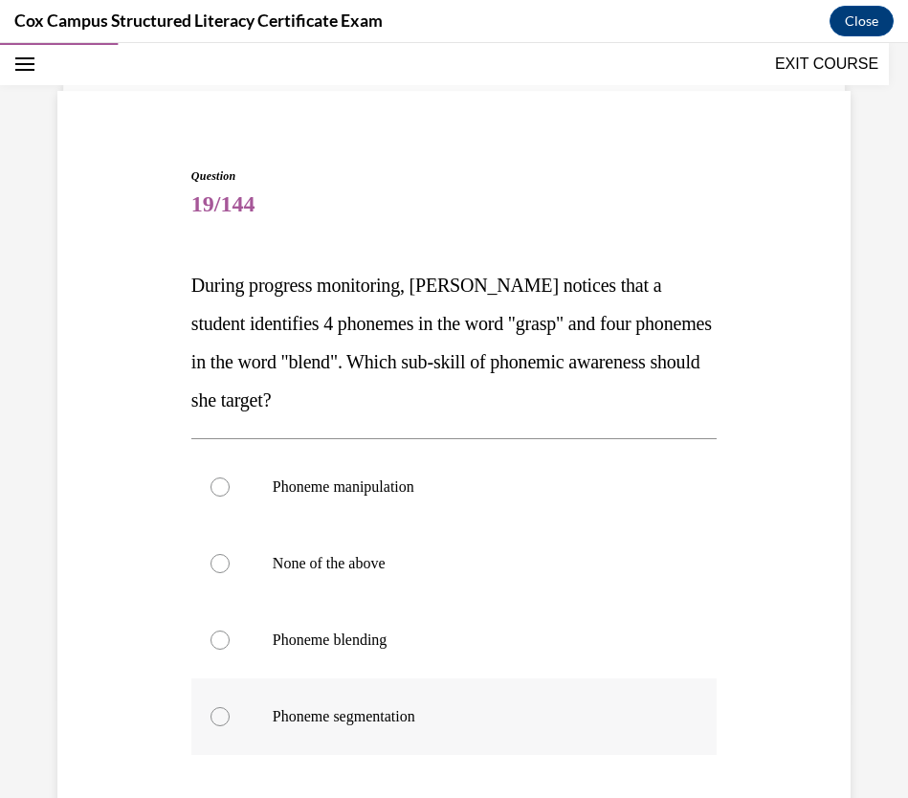
click at [459, 706] on p "Phoneme segmentation" at bounding box center [471, 716] width 396 height 19
click at [230, 706] on input "Phoneme segmentation" at bounding box center [219, 716] width 19 height 19
radio input "true"
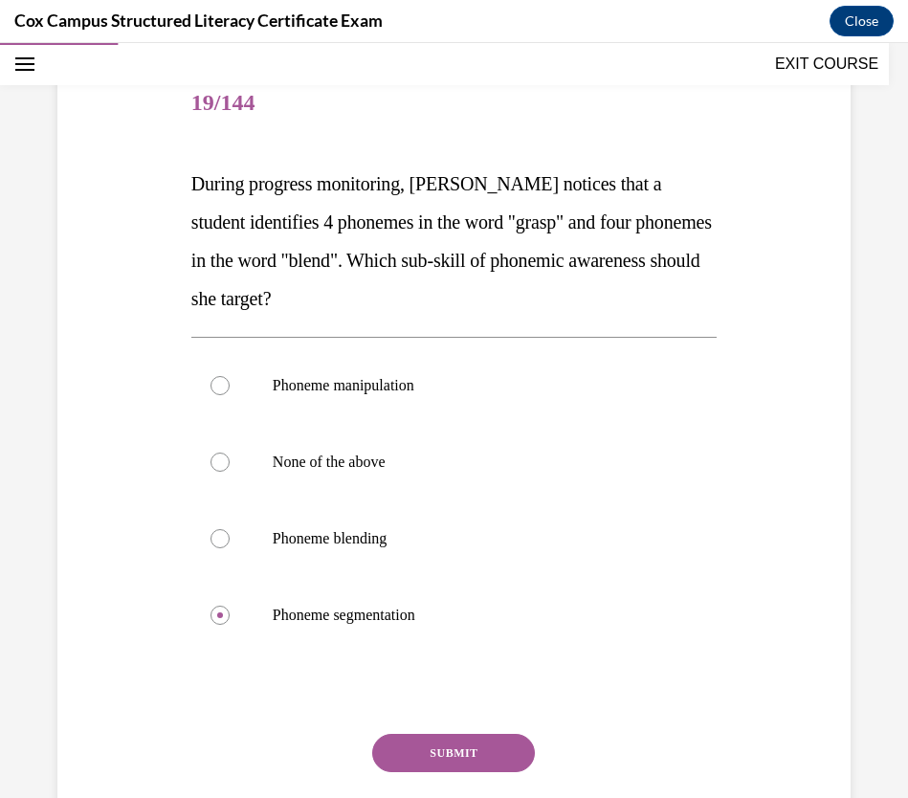
scroll to position [331, 0]
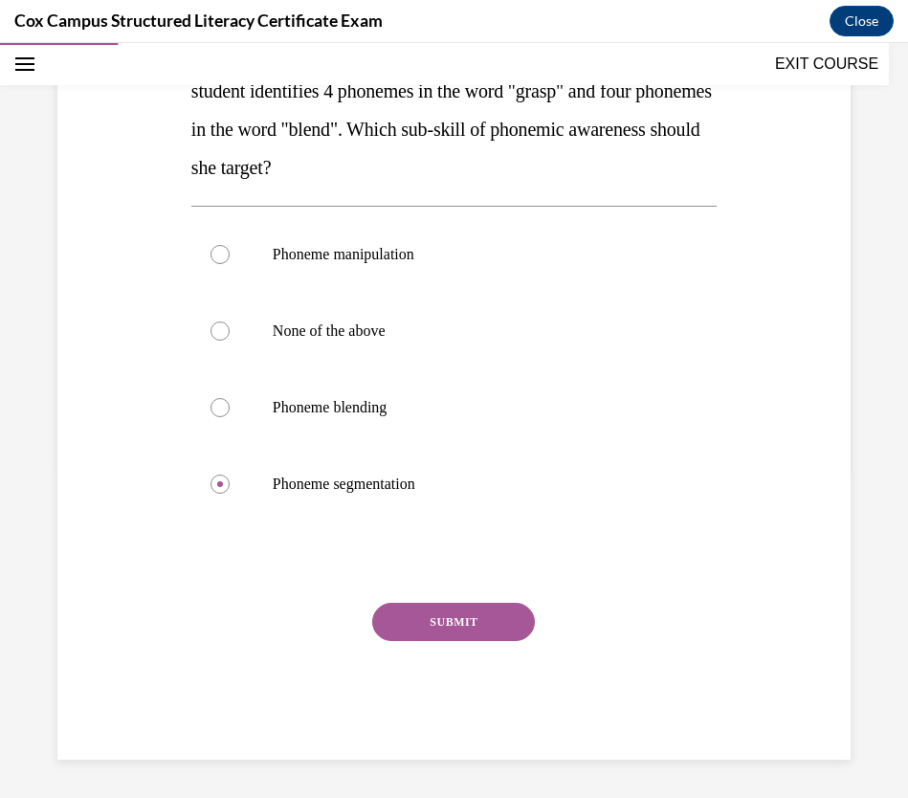
click at [479, 622] on button "SUBMIT" at bounding box center [453, 622] width 163 height 38
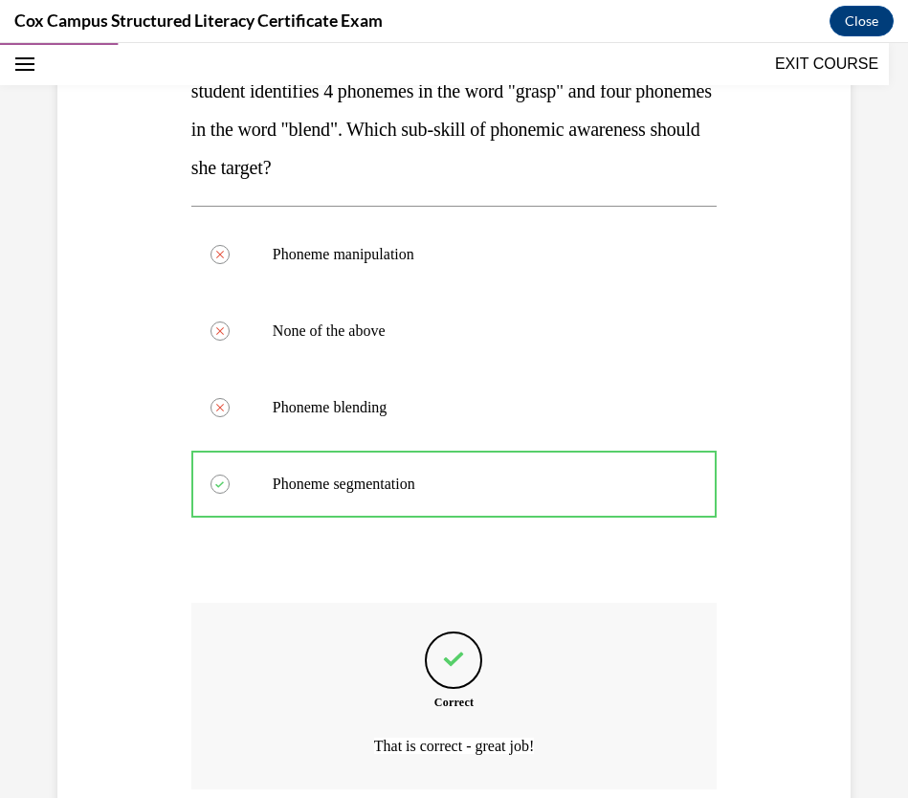
scroll to position [489, 0]
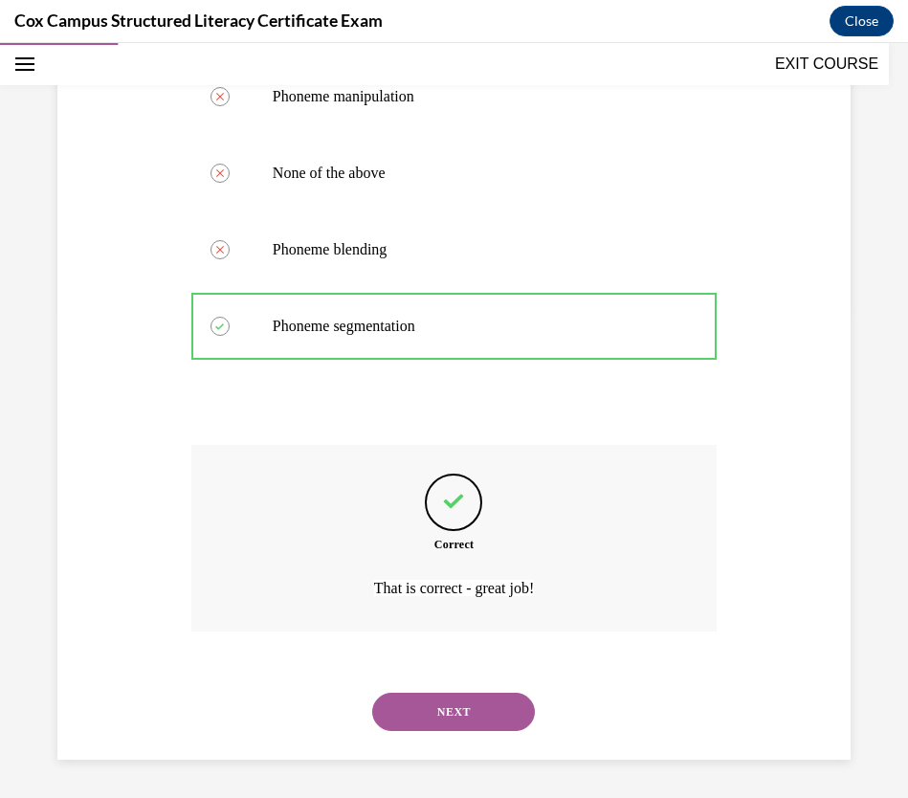
click at [433, 706] on button "NEXT" at bounding box center [453, 711] width 163 height 38
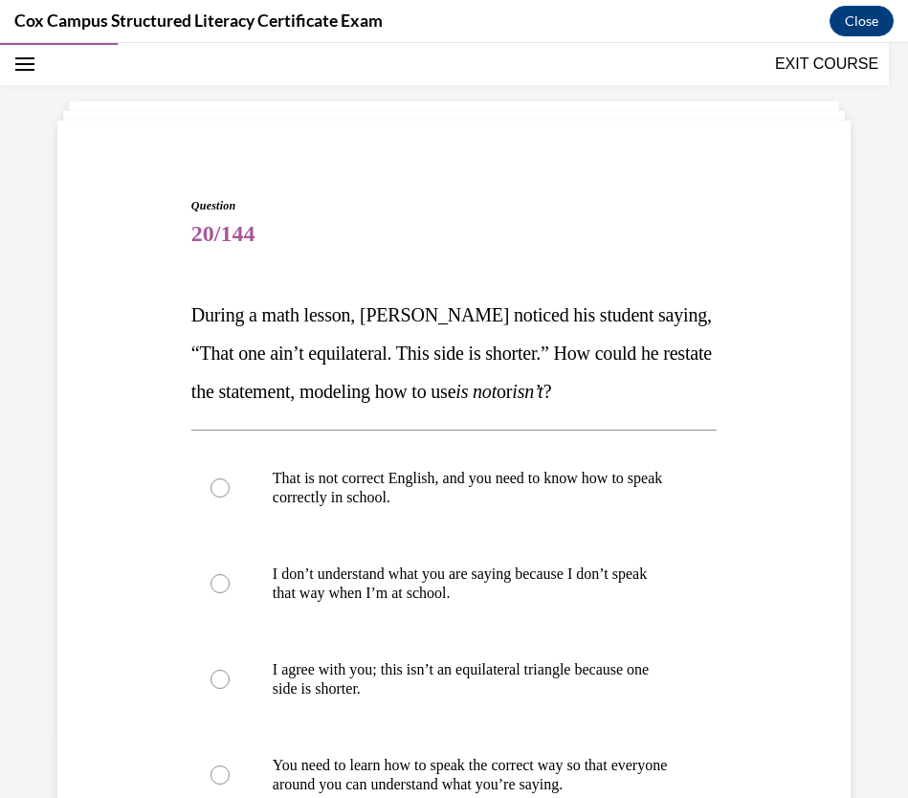
scroll to position [127, 0]
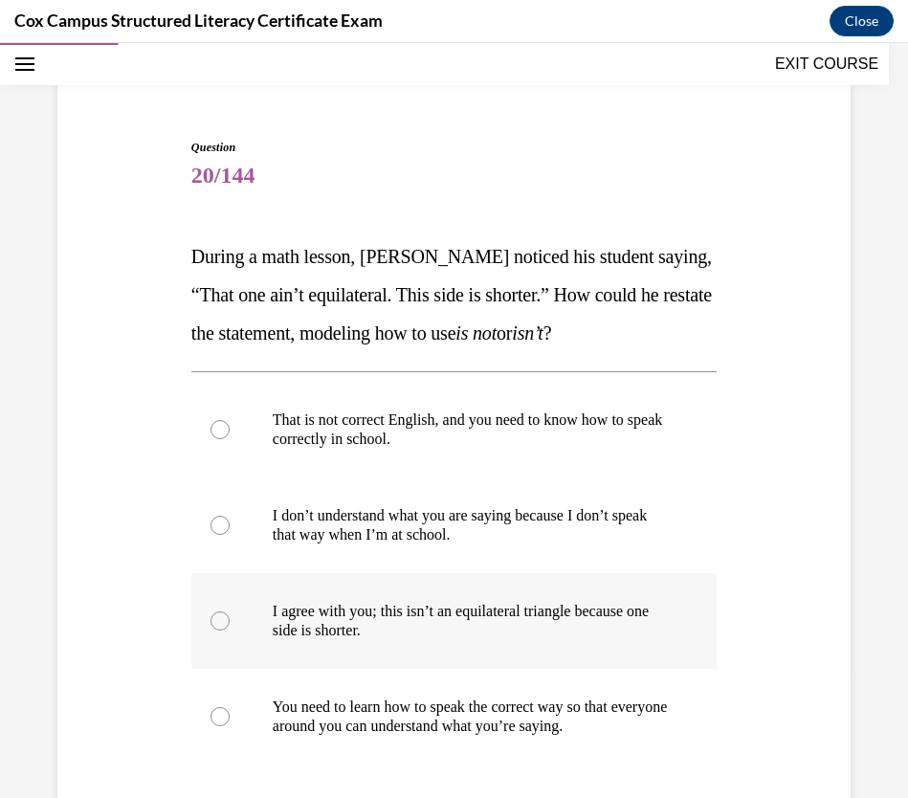
drag, startPoint x: 288, startPoint y: 612, endPoint x: 312, endPoint y: 621, distance: 25.4
click at [288, 612] on p "I agree with you; this isn’t an equilateral triangle because one side is shorte…" at bounding box center [471, 621] width 396 height 38
click at [230, 612] on input "I agree with you; this isn’t an equilateral triangle because one side is shorte…" at bounding box center [219, 620] width 19 height 19
radio input "true"
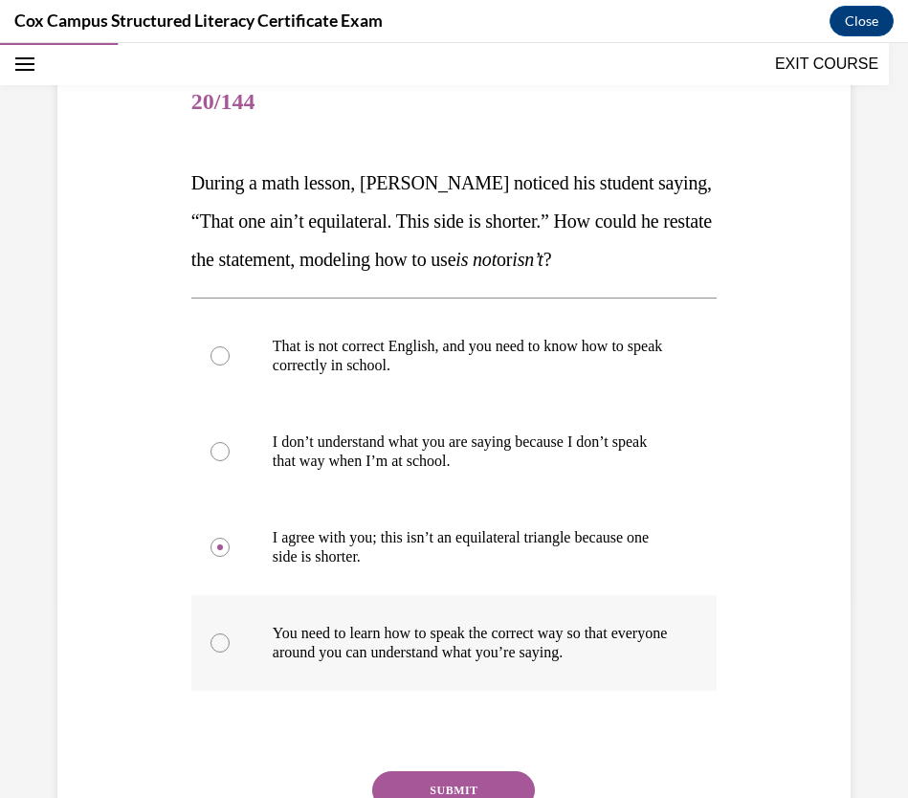
scroll to position [292, 0]
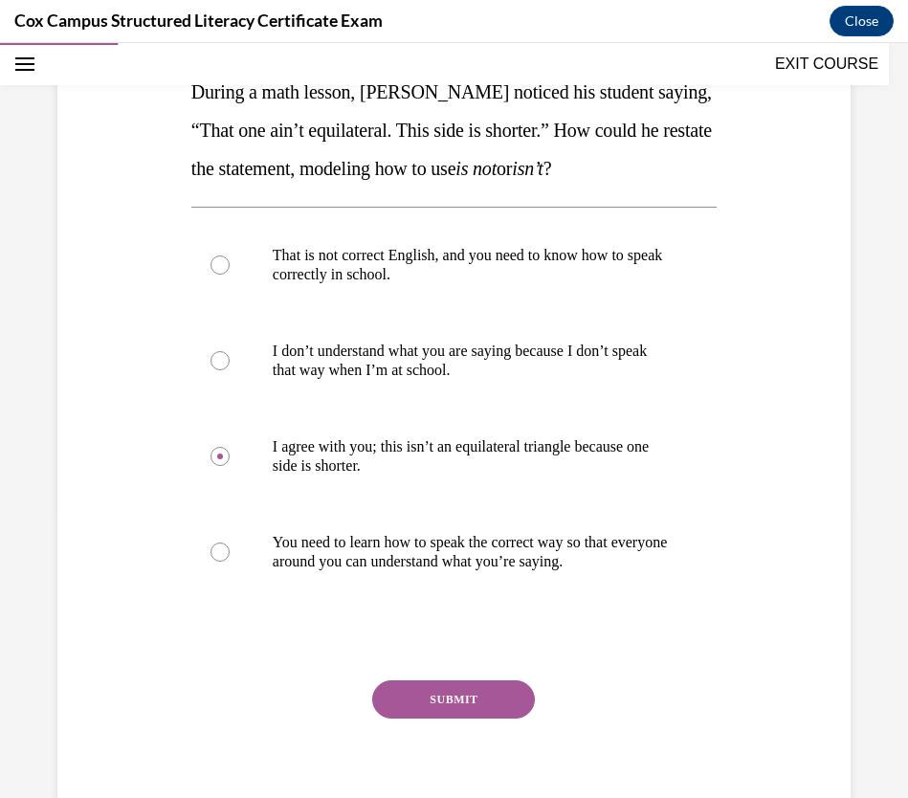
click at [447, 691] on button "SUBMIT" at bounding box center [453, 699] width 163 height 38
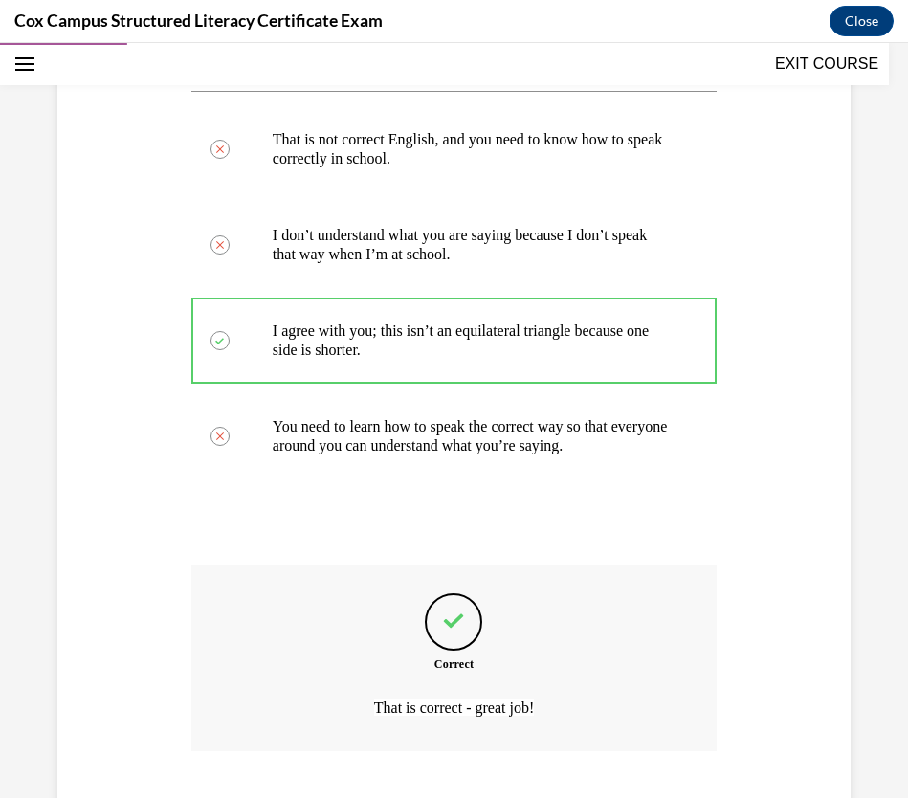
scroll to position [527, 0]
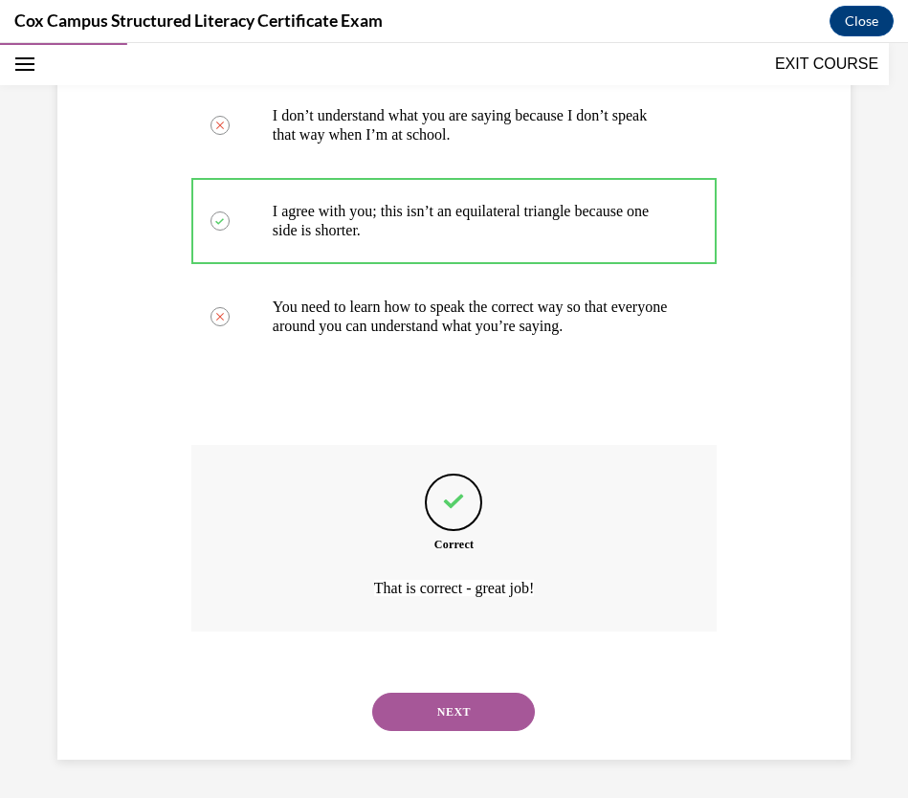
click at [416, 706] on button "NEXT" at bounding box center [453, 711] width 163 height 38
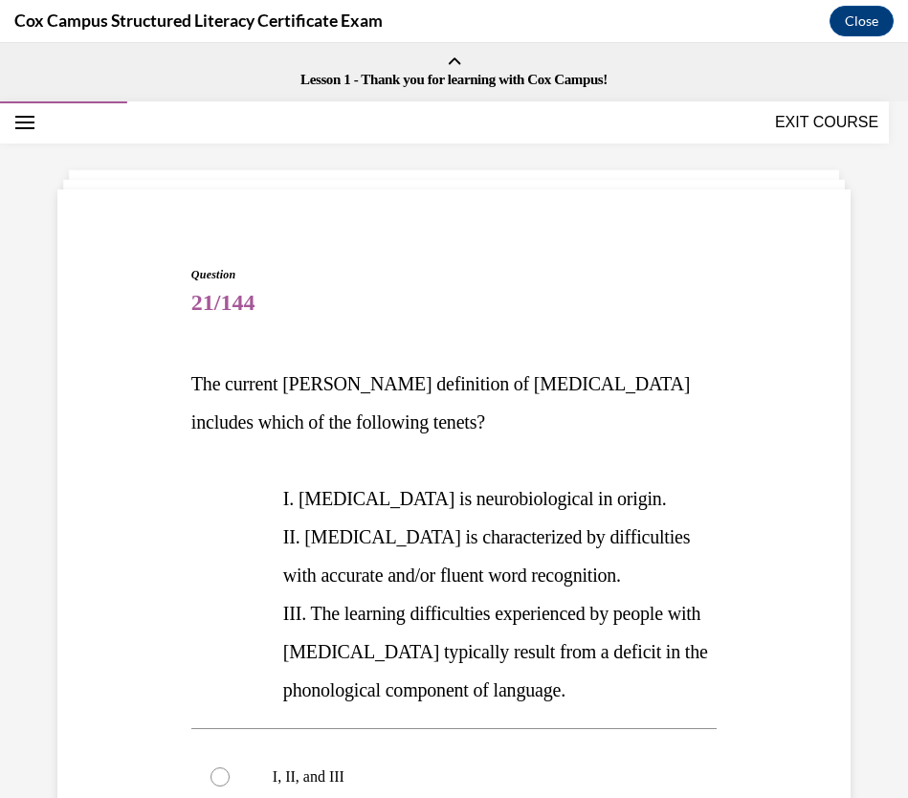
scroll to position [4, 0]
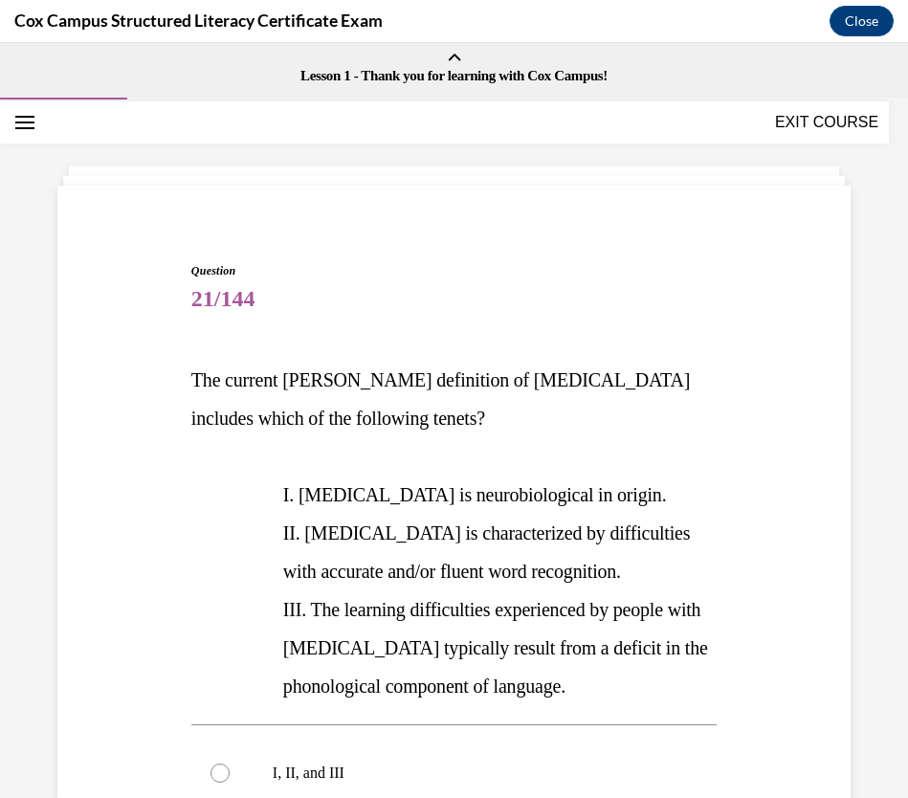
click at [192, 376] on span "The current [PERSON_NAME] definition of [MEDICAL_DATA] includes which of the fo…" at bounding box center [440, 398] width 498 height 59
click at [188, 380] on div "Question 21/144 The current [PERSON_NAME] definition of [MEDICAL_DATA] includes…" at bounding box center [454, 755] width 535 height 1044
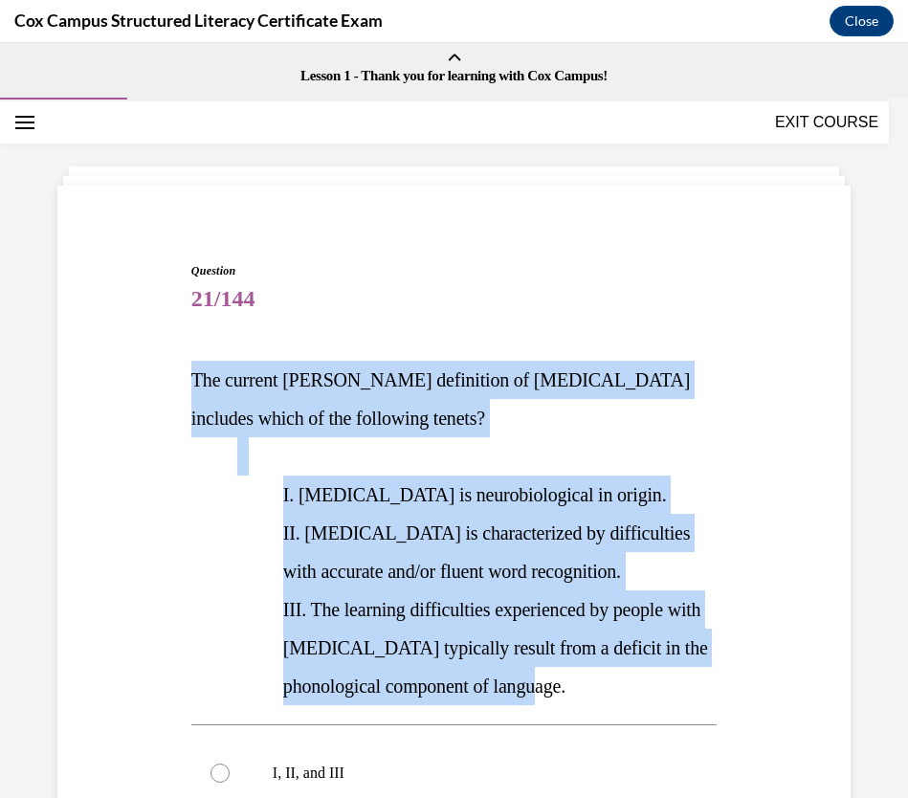
drag, startPoint x: 193, startPoint y: 381, endPoint x: 659, endPoint y: 691, distance: 559.4
click at [659, 691] on div "The current [PERSON_NAME] definition of [MEDICAL_DATA] includes which of the fo…" at bounding box center [453, 533] width 525 height 344
copy div "The current [PERSON_NAME] definition of [MEDICAL_DATA] includes which of the fo…"
click at [652, 571] on p "II. [MEDICAL_DATA] is characterized by difficulties with accurate and/or fluent…" at bounding box center [499, 552] width 433 height 77
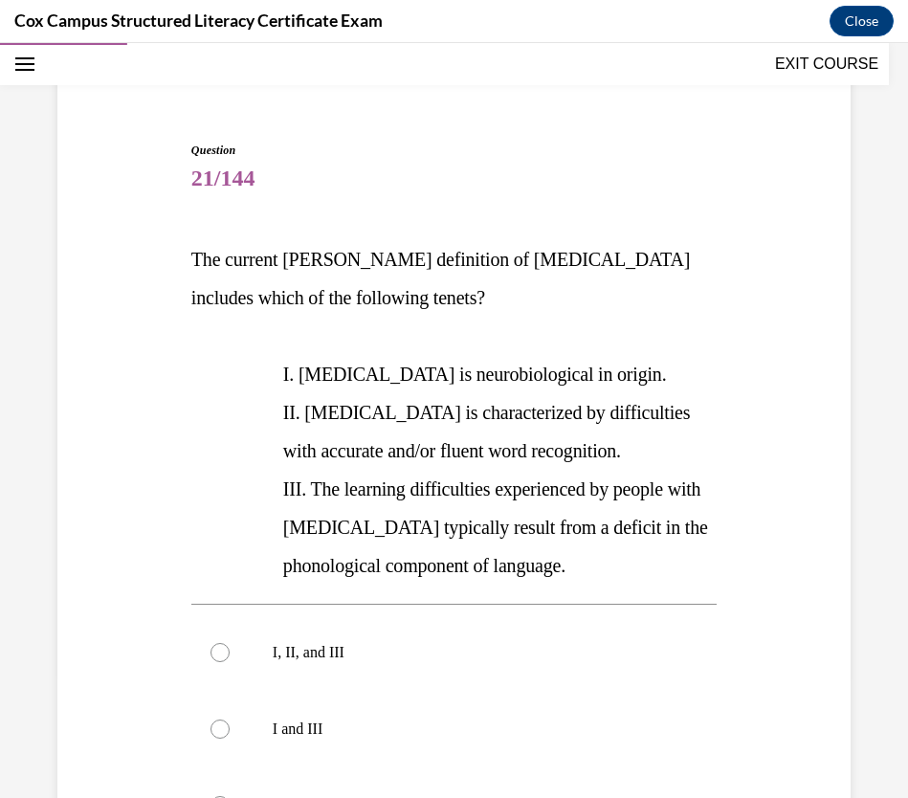
scroll to position [336, 0]
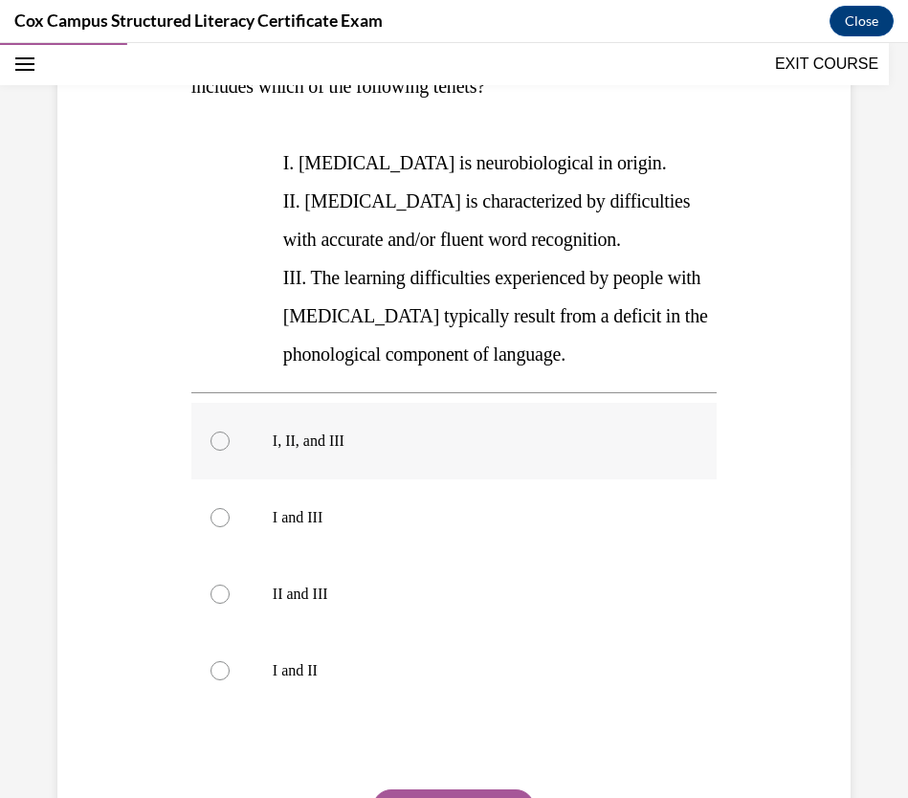
click at [224, 437] on div at bounding box center [219, 440] width 19 height 19
click at [224, 437] on input "I, II, and III" at bounding box center [219, 440] width 19 height 19
radio input "true"
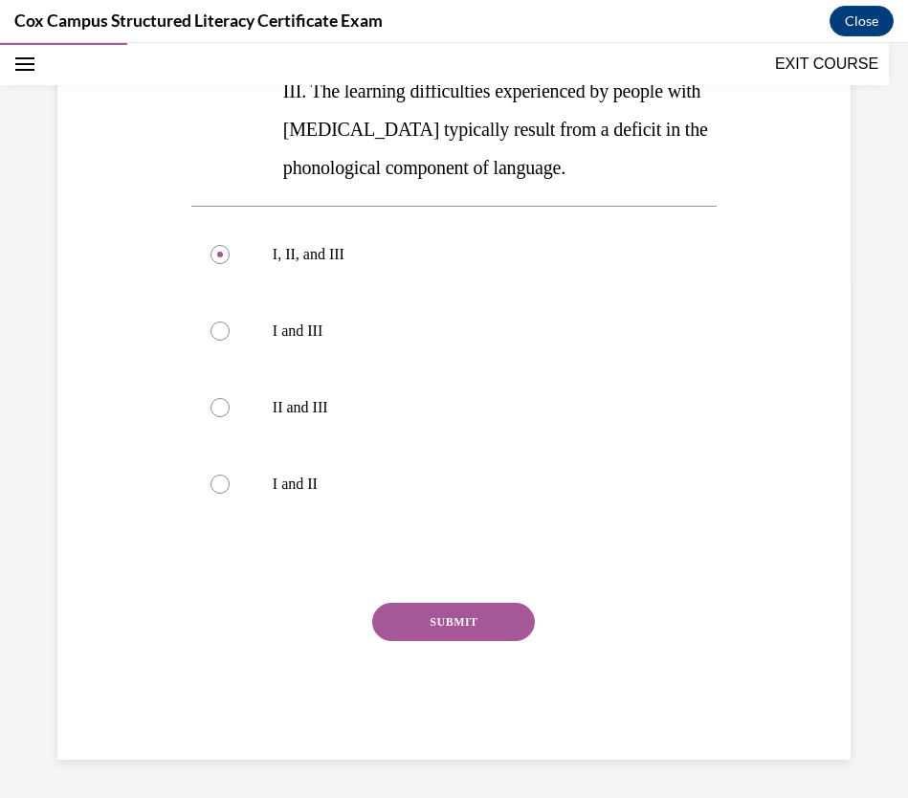
click at [466, 628] on button "SUBMIT" at bounding box center [453, 622] width 163 height 38
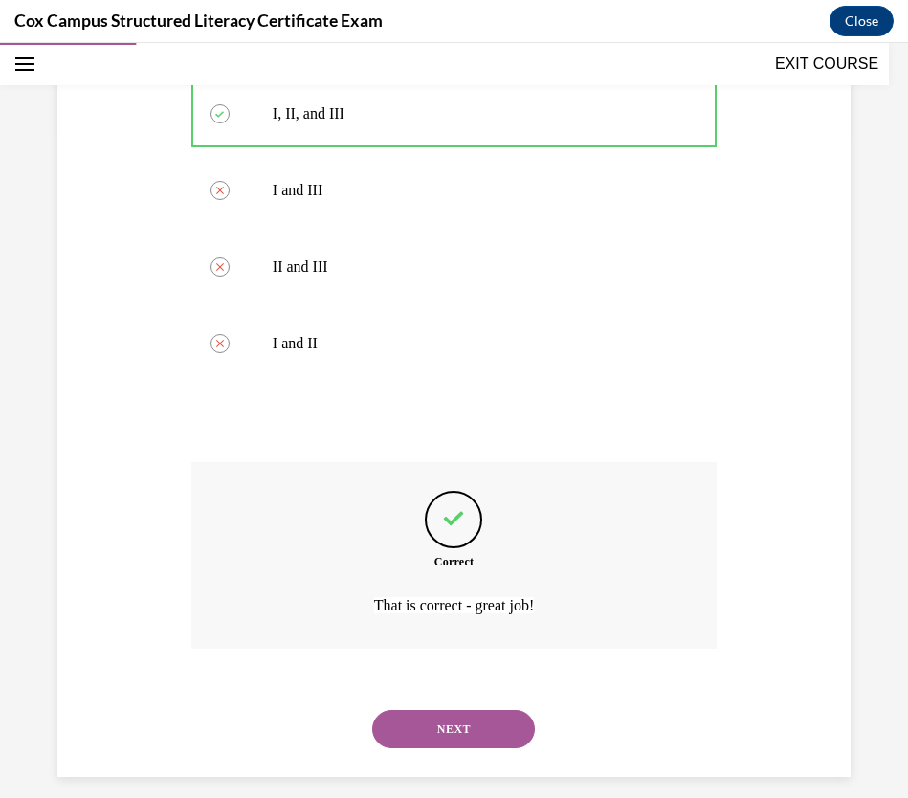
scroll to position [680, 0]
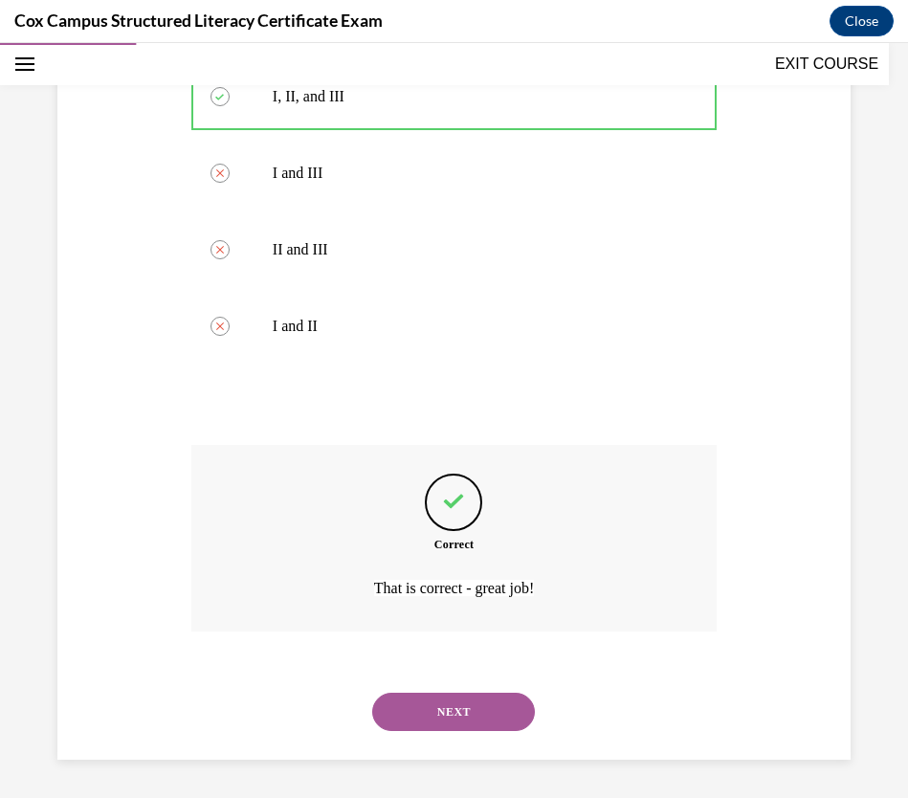
click at [461, 706] on button "NEXT" at bounding box center [453, 711] width 163 height 38
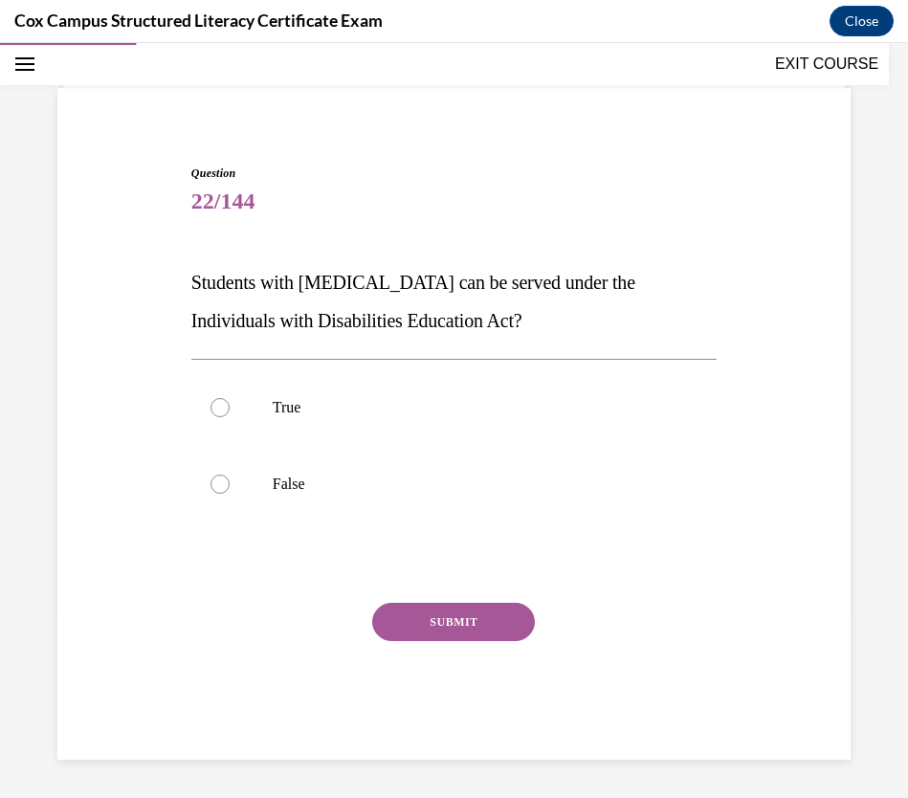
scroll to position [101, 0]
click at [447, 389] on label "True" at bounding box center [453, 407] width 525 height 77
click at [230, 398] on input "True" at bounding box center [219, 407] width 19 height 19
radio input "true"
click at [479, 615] on button "SUBMIT" at bounding box center [453, 622] width 163 height 38
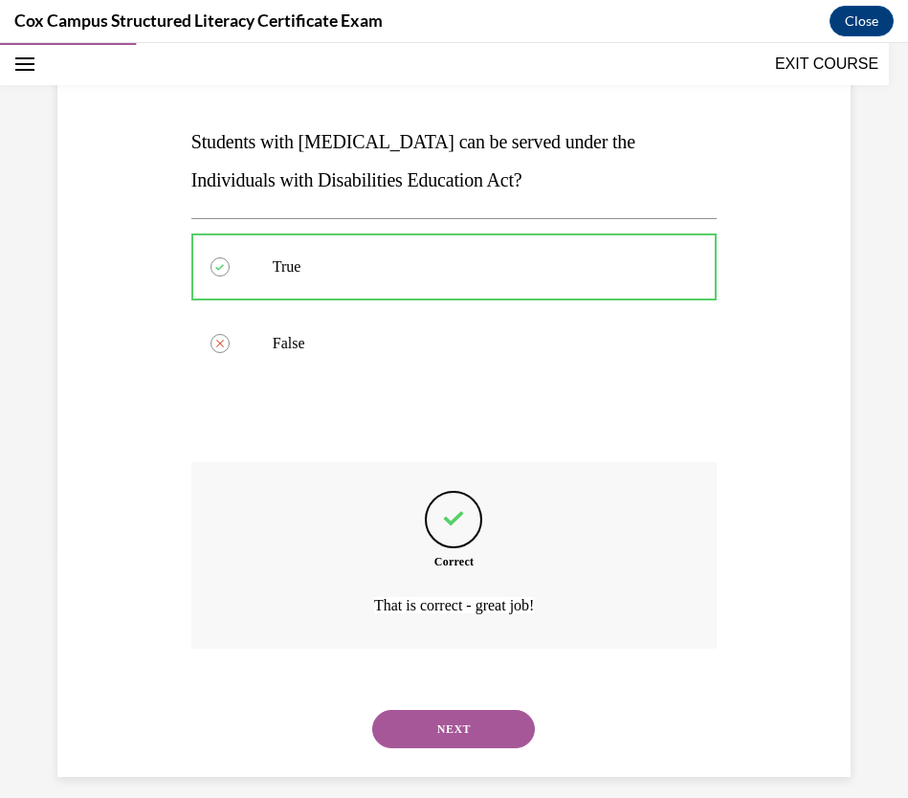
scroll to position [259, 0]
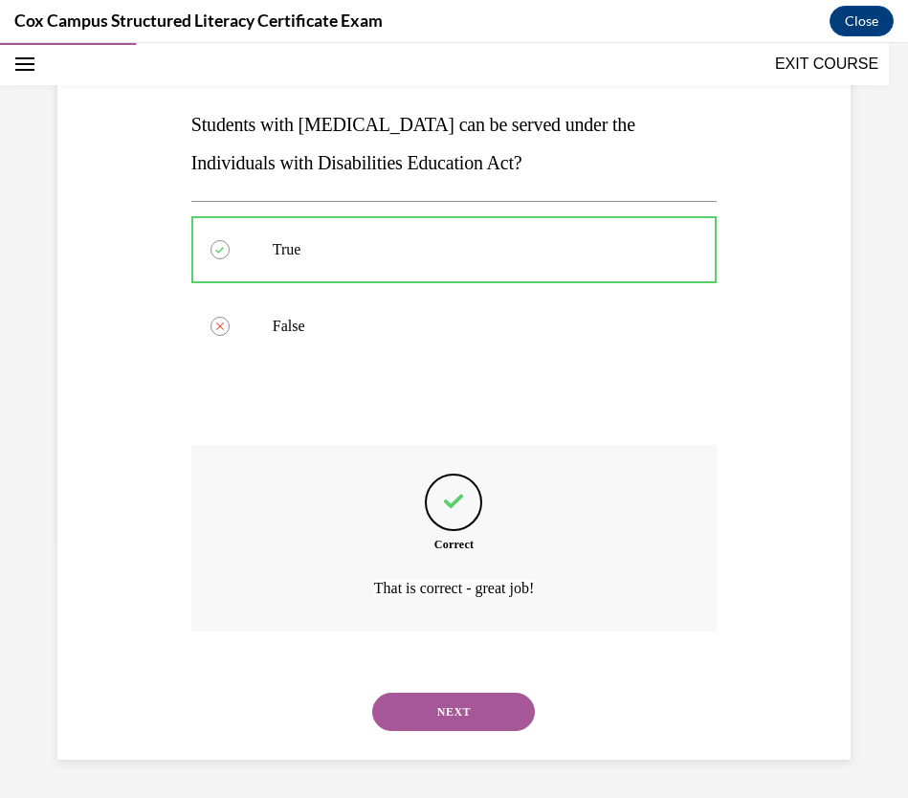
click at [460, 706] on button "NEXT" at bounding box center [453, 711] width 163 height 38
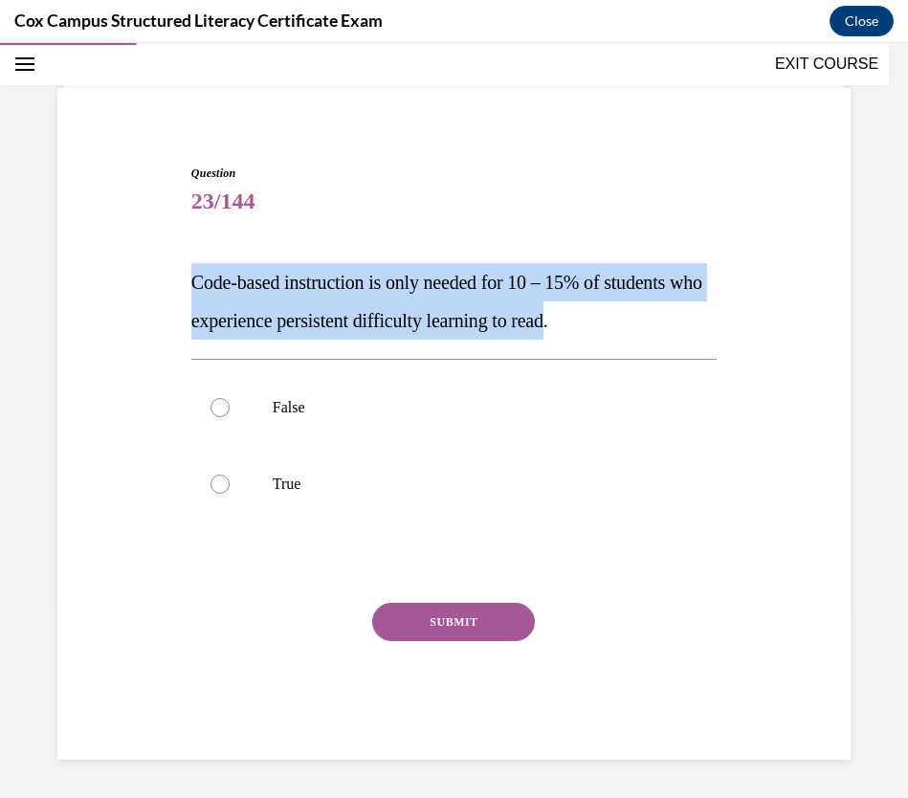
drag, startPoint x: 691, startPoint y: 322, endPoint x: 185, endPoint y: 279, distance: 508.7
click at [187, 279] on div "Question 23/144 Code-based instruction is only needed for 10 – 15% of students …" at bounding box center [454, 448] width 535 height 624
copy span "Code-based instruction is only needed for 10 – 15% of students who experience p…"
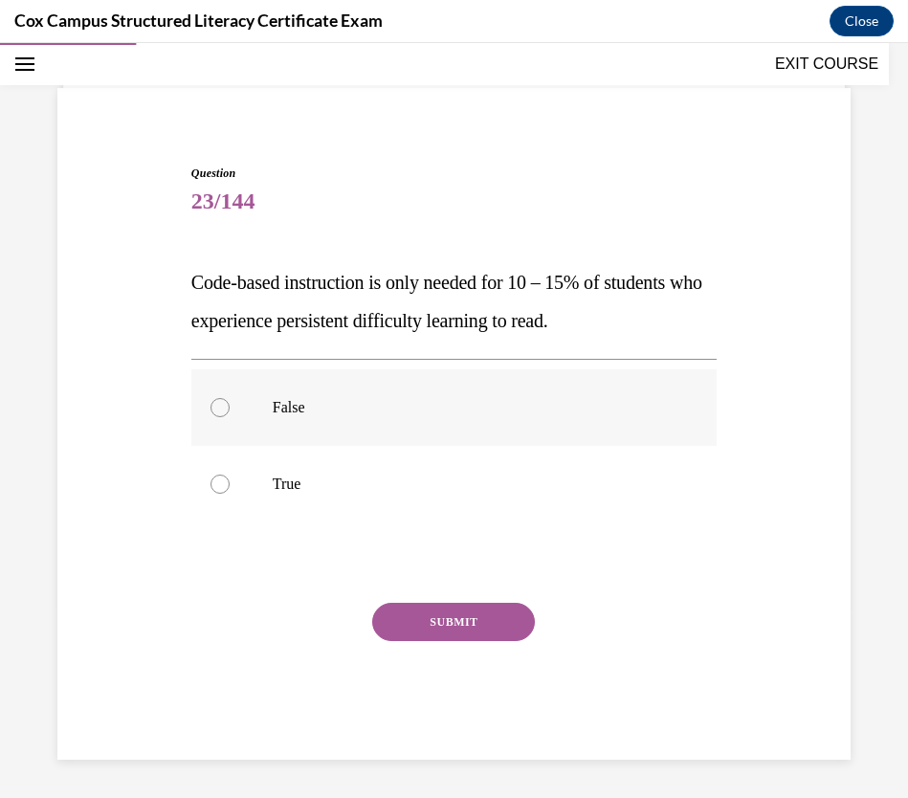
click at [220, 401] on div at bounding box center [219, 407] width 19 height 19
click at [220, 401] on input "False" at bounding box center [219, 407] width 19 height 19
radio input "true"
click at [466, 621] on button "SUBMIT" at bounding box center [453, 622] width 163 height 38
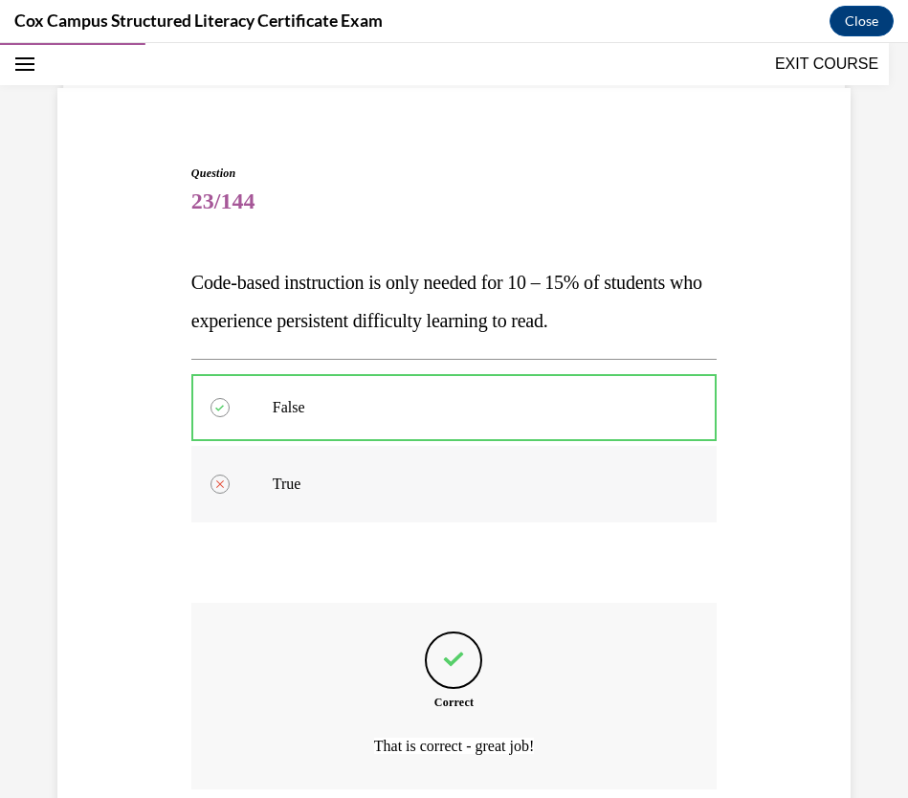
scroll to position [259, 0]
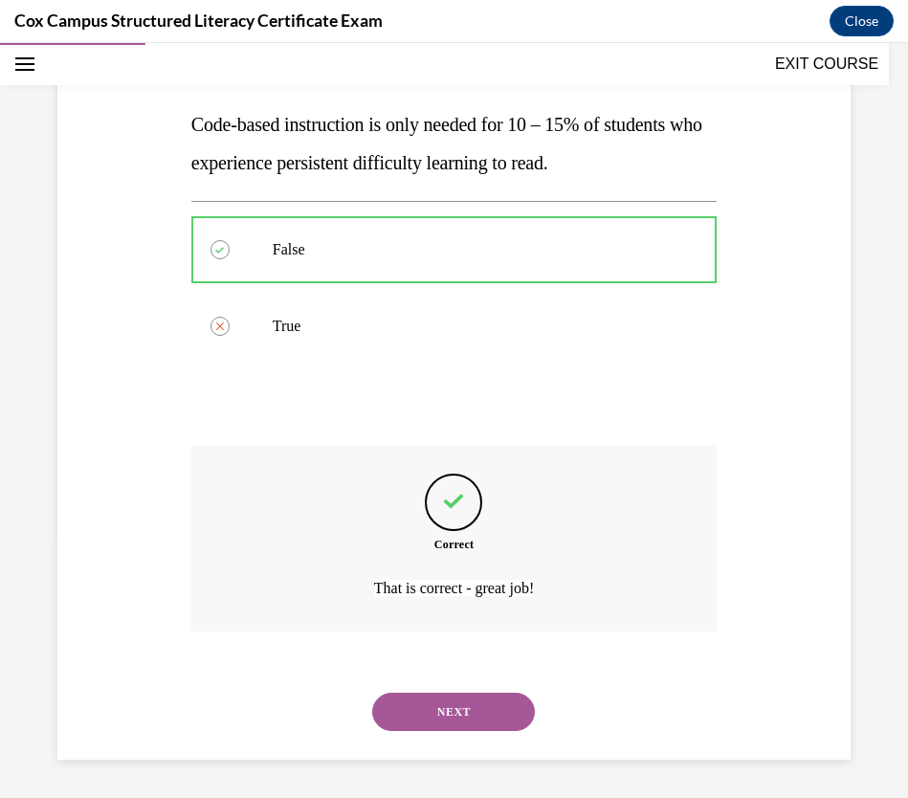
click at [446, 706] on button "NEXT" at bounding box center [453, 711] width 163 height 38
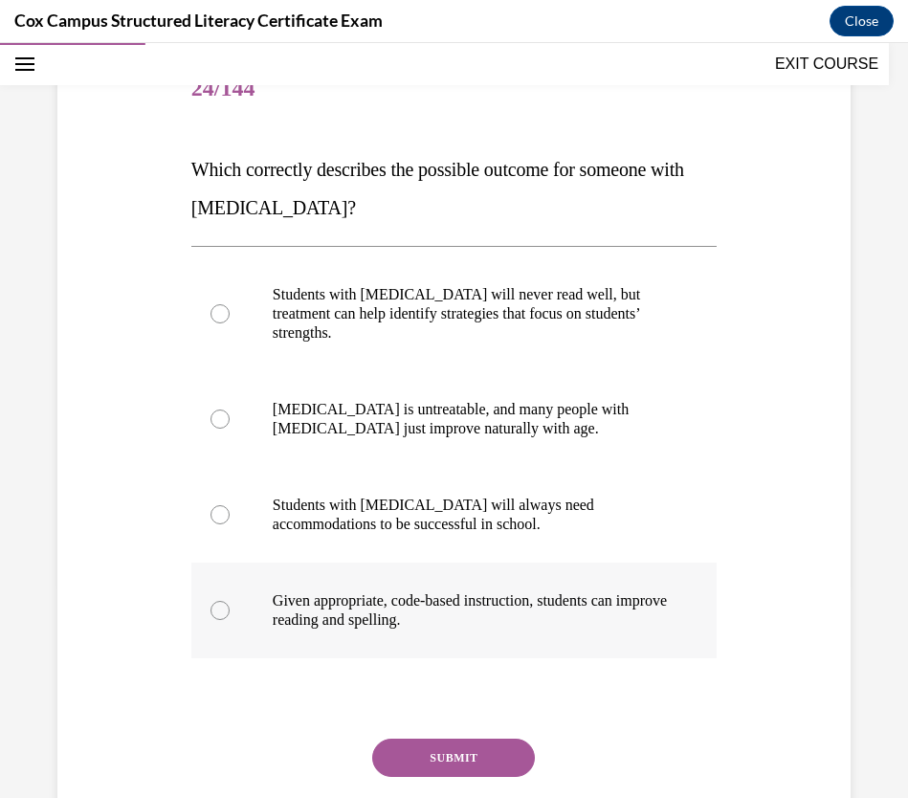
click at [226, 607] on div at bounding box center [219, 610] width 19 height 19
click at [226, 607] on input "Given appropriate, code-based instruction, students can improve reading and spe…" at bounding box center [219, 610] width 19 height 19
radio input "true"
click at [448, 706] on button "SUBMIT" at bounding box center [453, 757] width 163 height 38
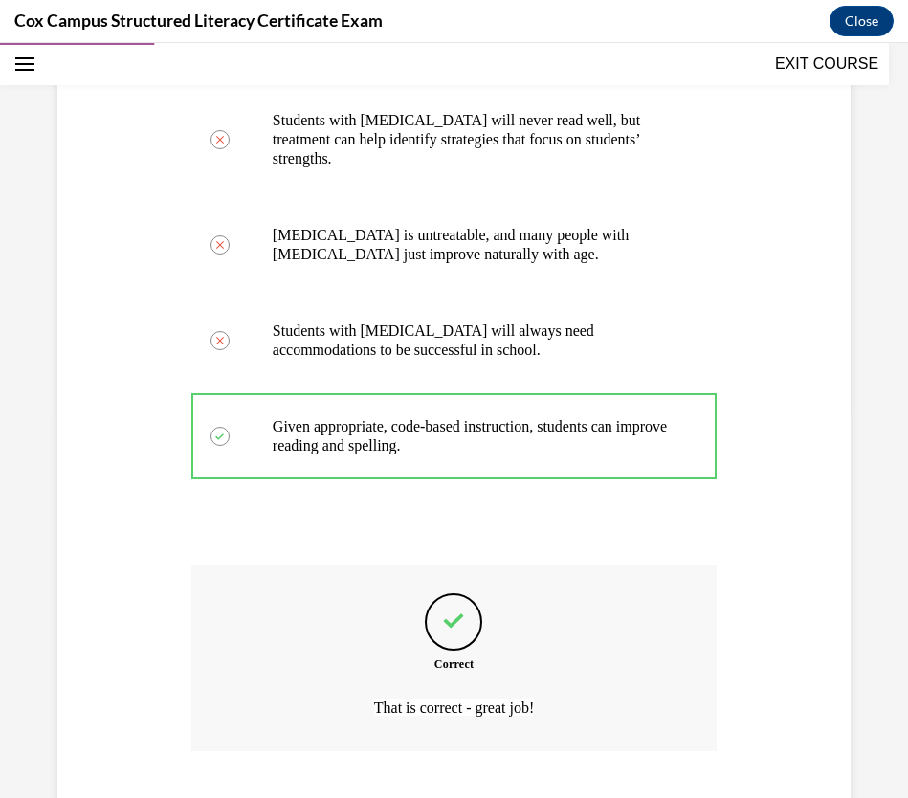
scroll to position [508, 0]
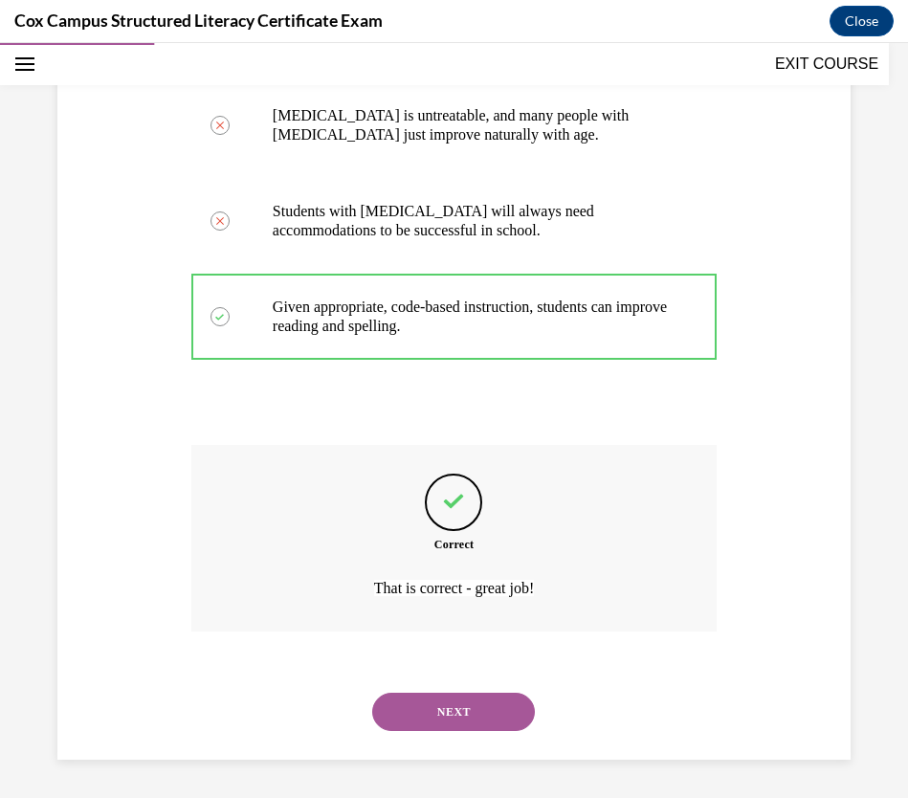
click at [471, 706] on button "NEXT" at bounding box center [453, 711] width 163 height 38
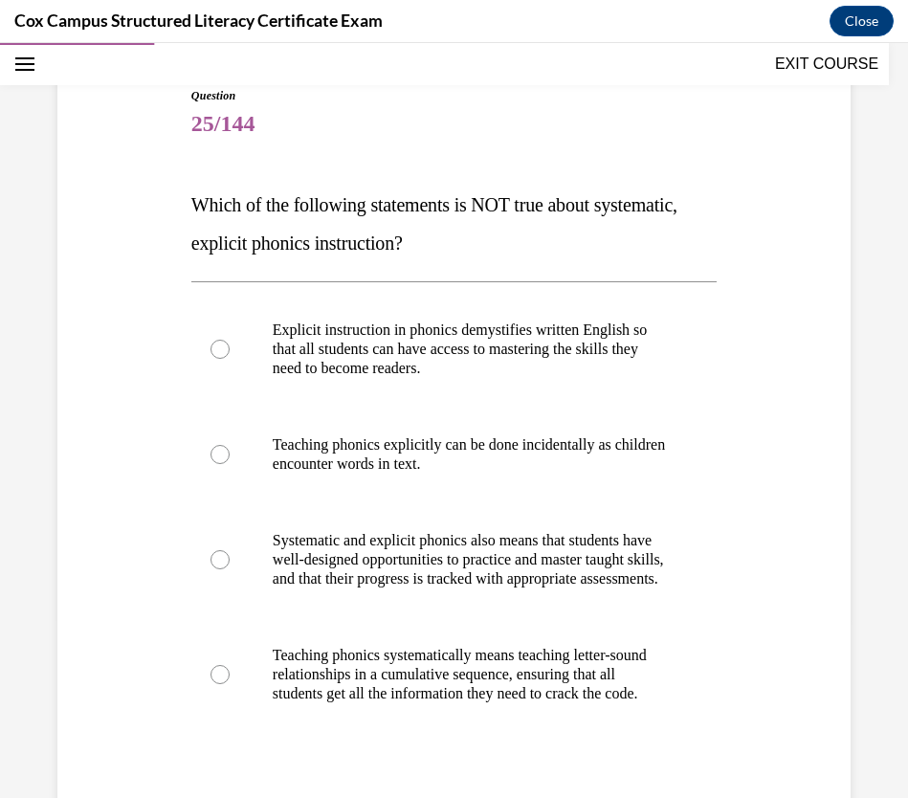
scroll to position [190, 0]
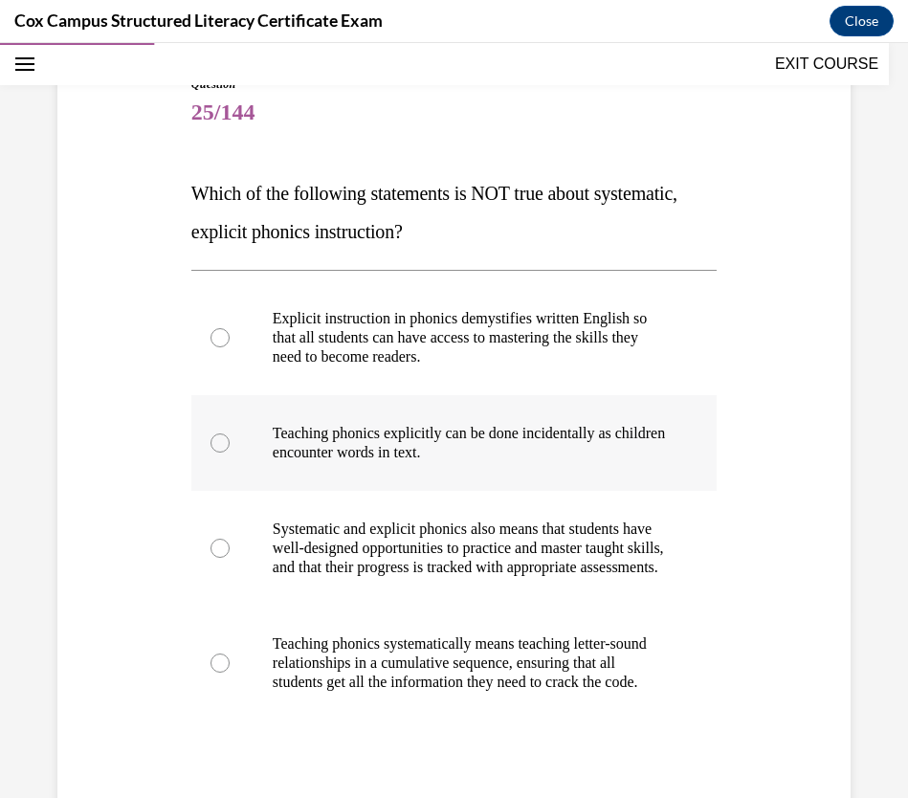
click at [213, 441] on div at bounding box center [219, 442] width 19 height 19
click at [213, 441] on input "Teaching phonics explicitly can be done incidentally as children encounter word…" at bounding box center [219, 442] width 19 height 19
radio input "true"
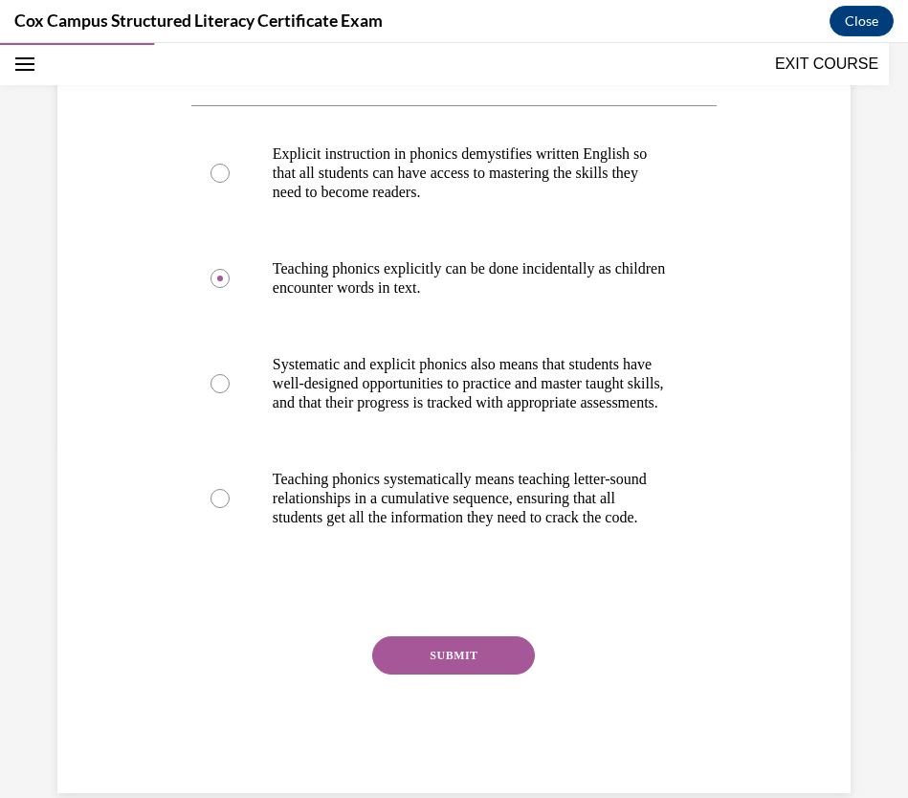
click at [446, 674] on button "SUBMIT" at bounding box center [453, 655] width 163 height 38
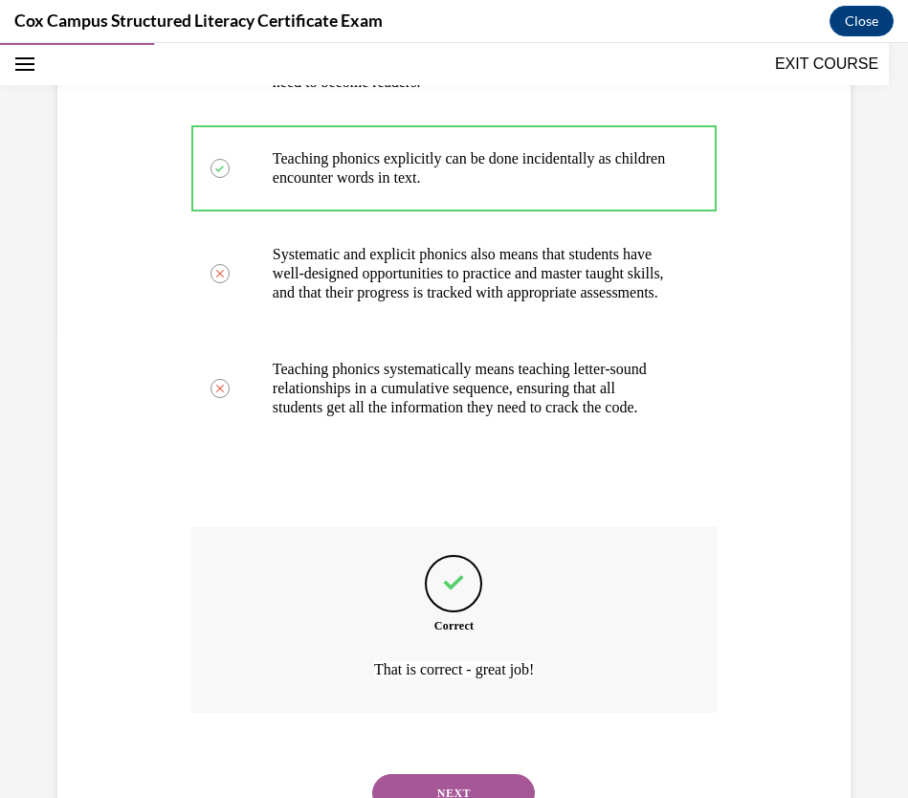
scroll to position [584, 0]
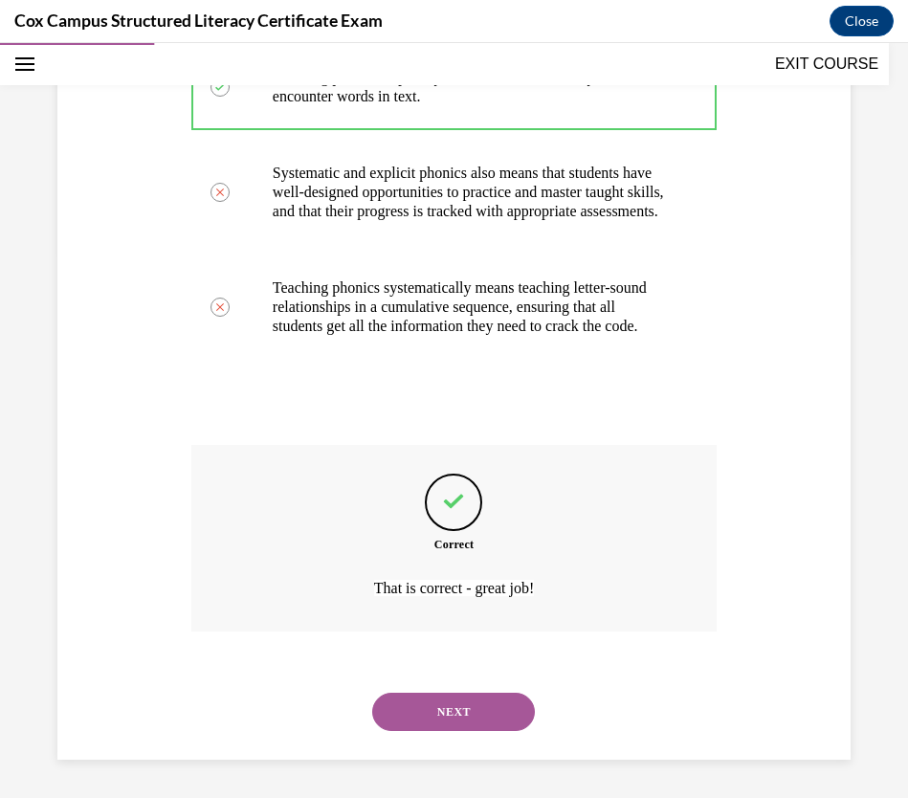
click at [454, 706] on button "NEXT" at bounding box center [453, 711] width 163 height 38
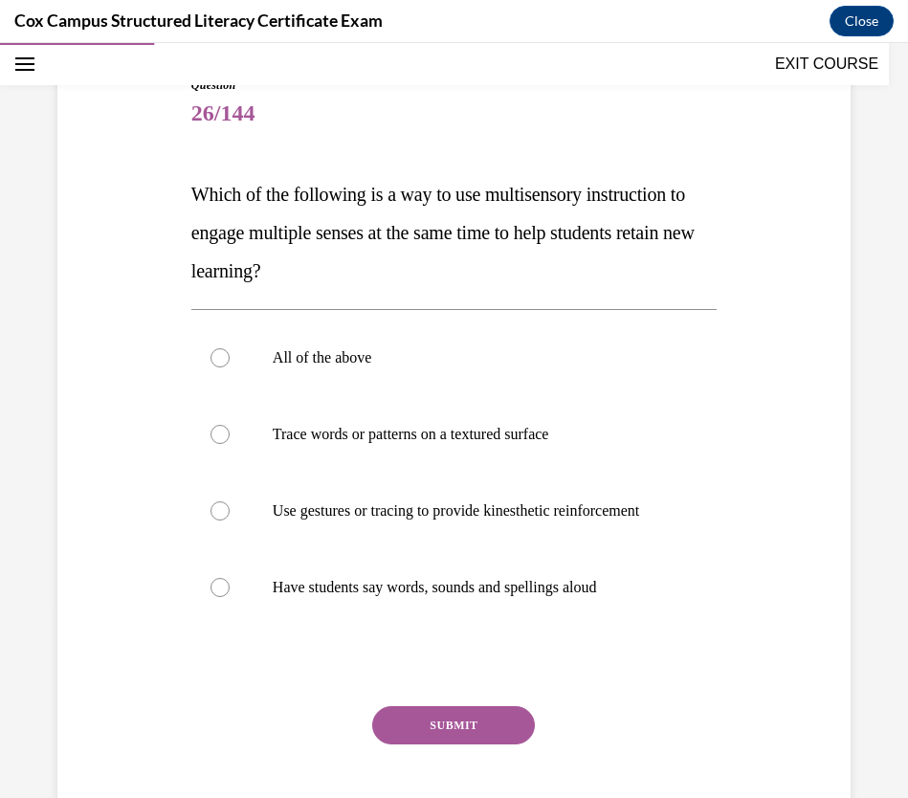
scroll to position [192, 0]
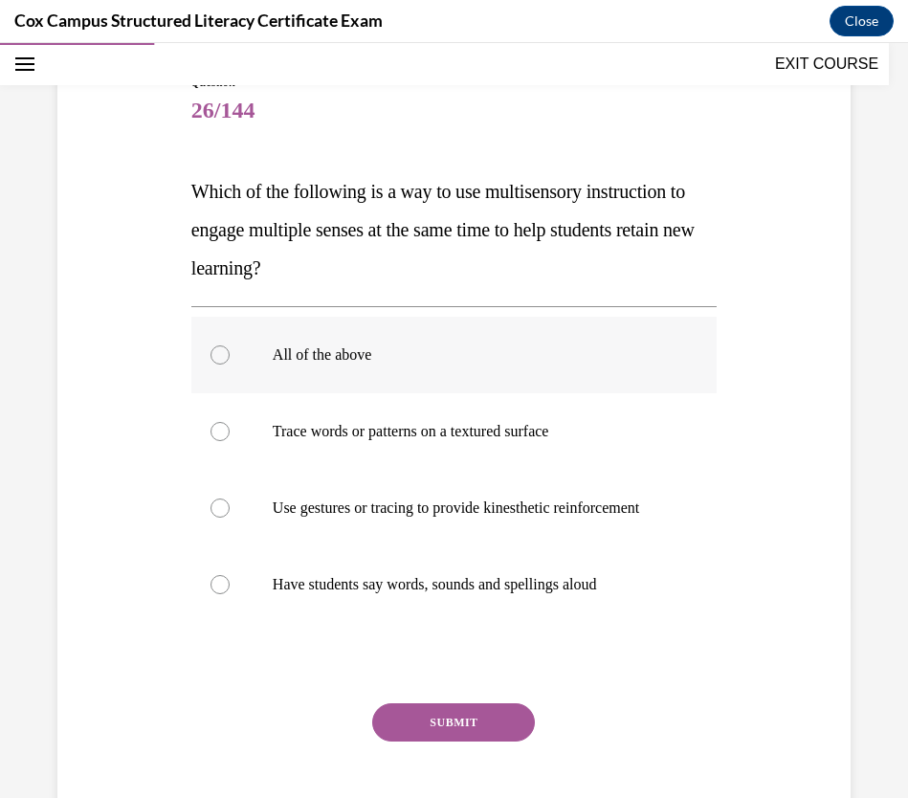
click at [313, 346] on p "All of the above" at bounding box center [471, 354] width 396 height 19
click at [230, 346] on input "All of the above" at bounding box center [219, 354] width 19 height 19
radio input "true"
click at [477, 706] on button "SUBMIT" at bounding box center [453, 722] width 163 height 38
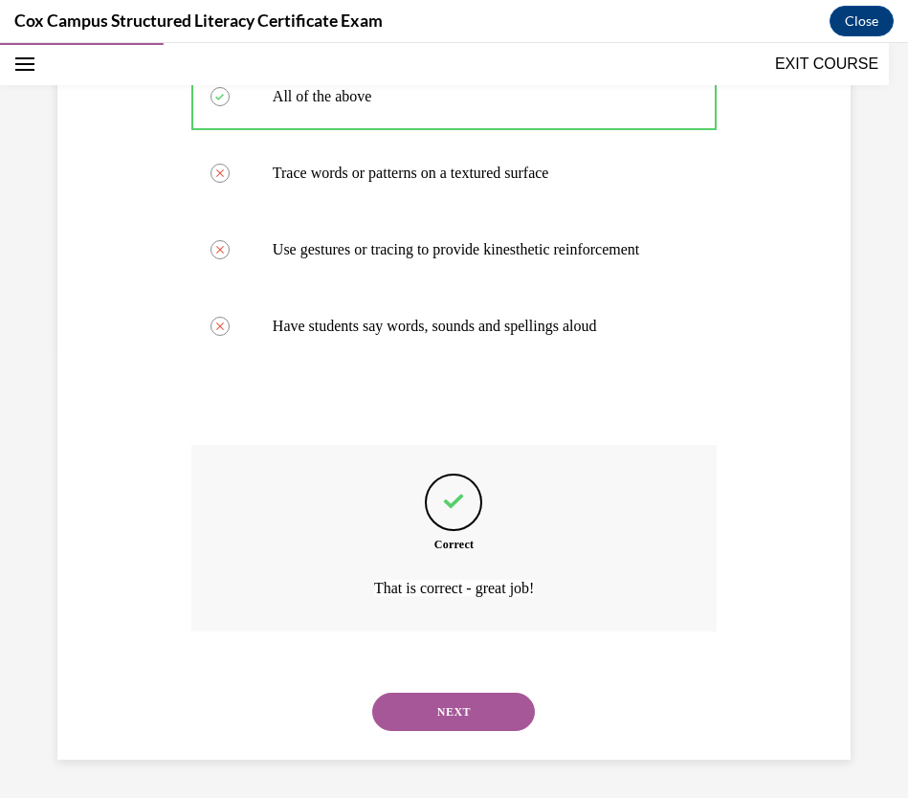
scroll to position [470, 0]
click at [512, 706] on button "NEXT" at bounding box center [453, 711] width 163 height 38
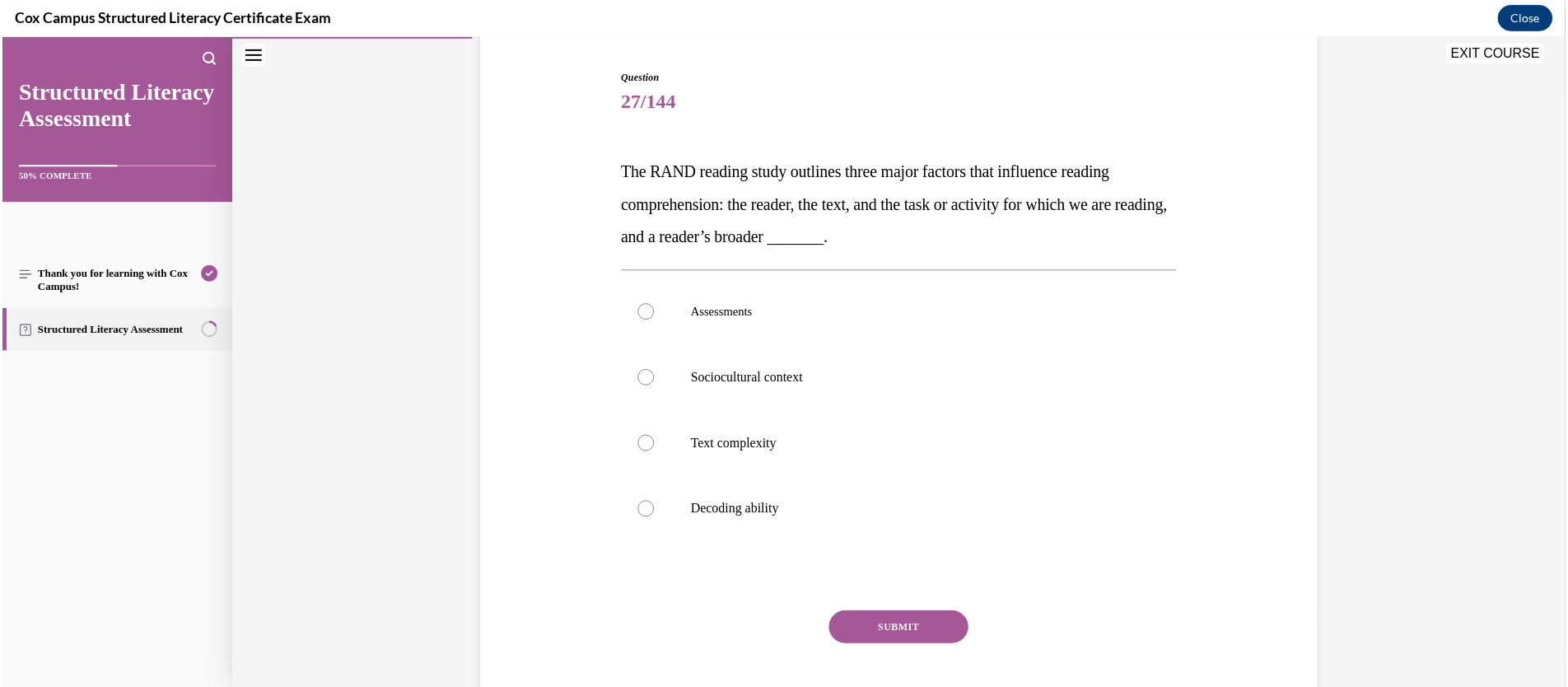
scroll to position [161, 0]
drag, startPoint x: 898, startPoint y: 235, endPoint x: 593, endPoint y: 167, distance: 312.5
click at [593, 167] on div "Question 27/144 The RAND reading study outlines three major factors that influe…" at bounding box center [899, 381] width 848 height 727
copy span "The RAND reading study outlines three major factors that influence reading comp…"
click at [804, 386] on label "Sociocultural context" at bounding box center [900, 375] width 558 height 66
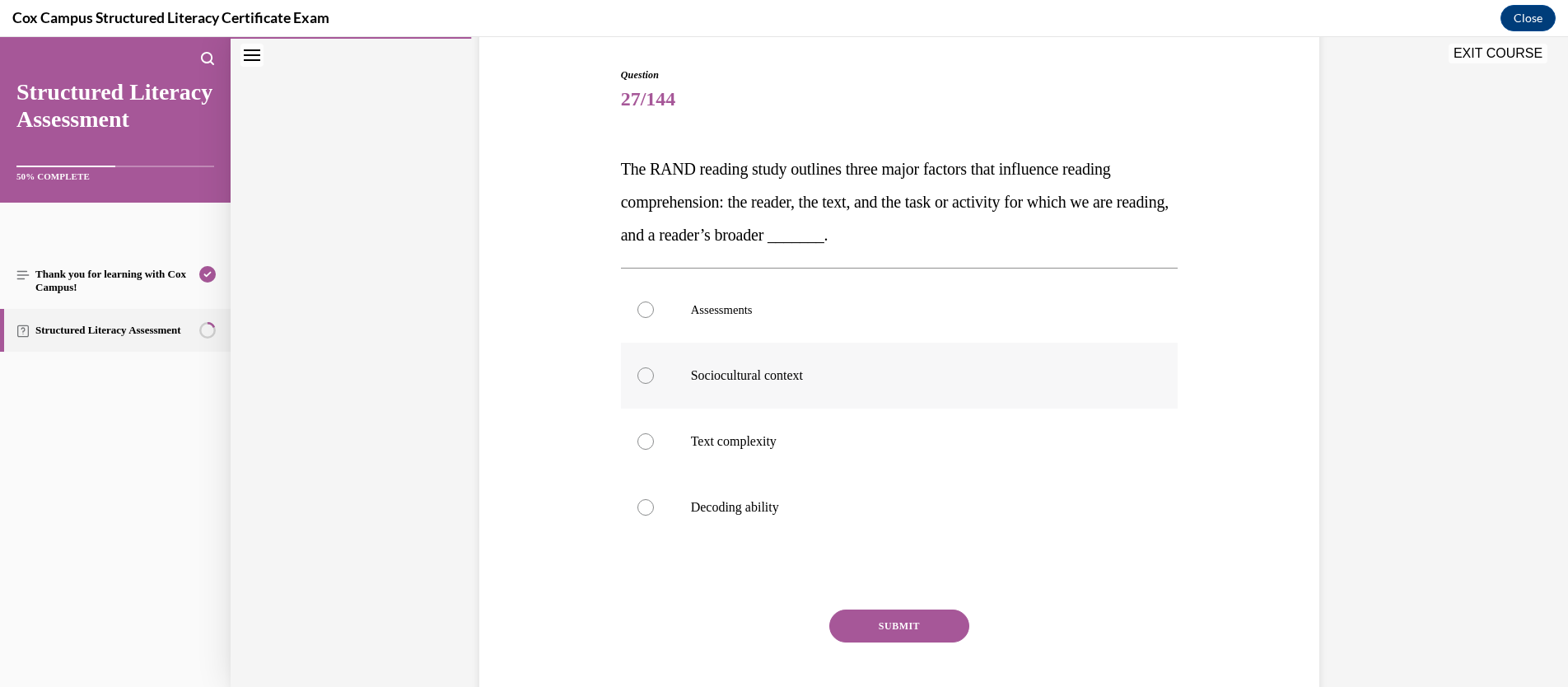
click at [654, 384] on input "Sociocultural context" at bounding box center [645, 375] width 16 height 16
radio input "true"
click at [920, 608] on button "SUBMIT" at bounding box center [899, 626] width 140 height 33
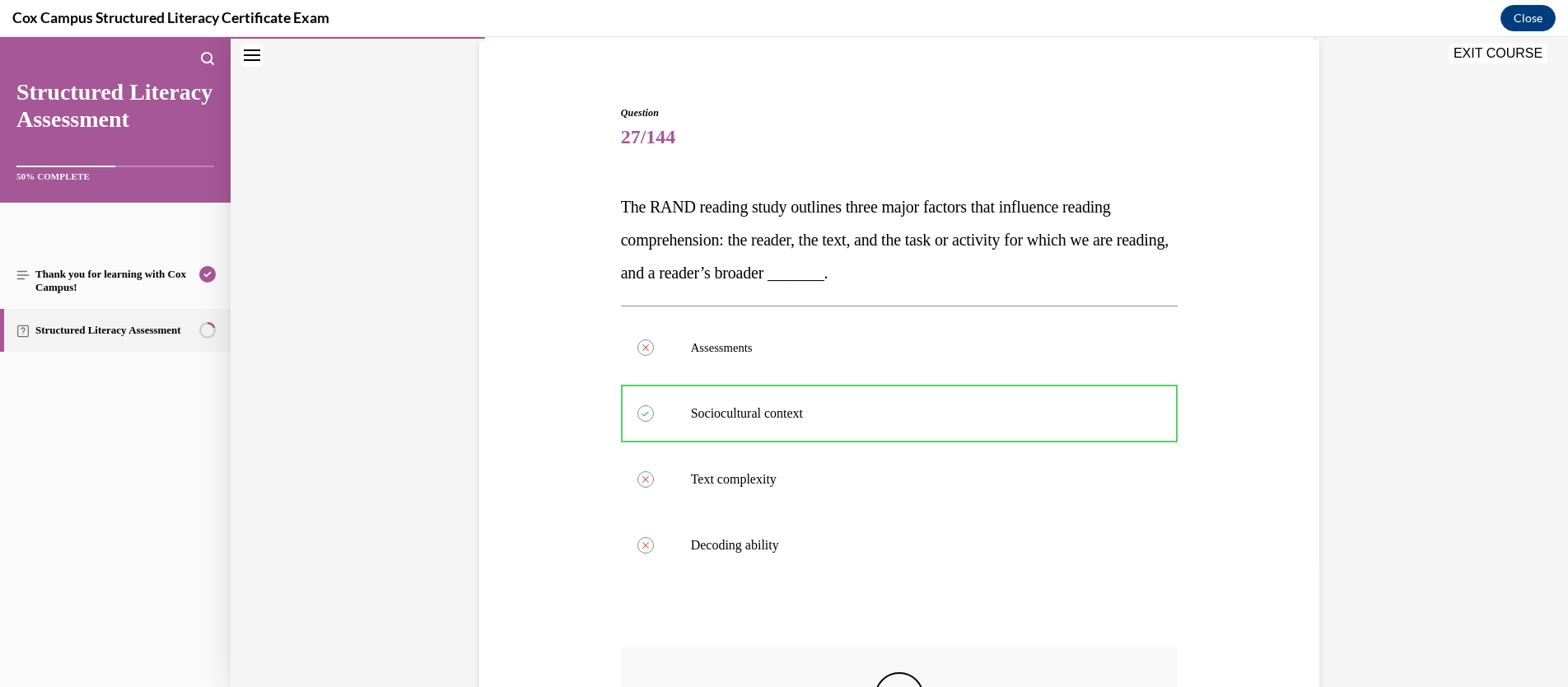
scroll to position [135, 0]
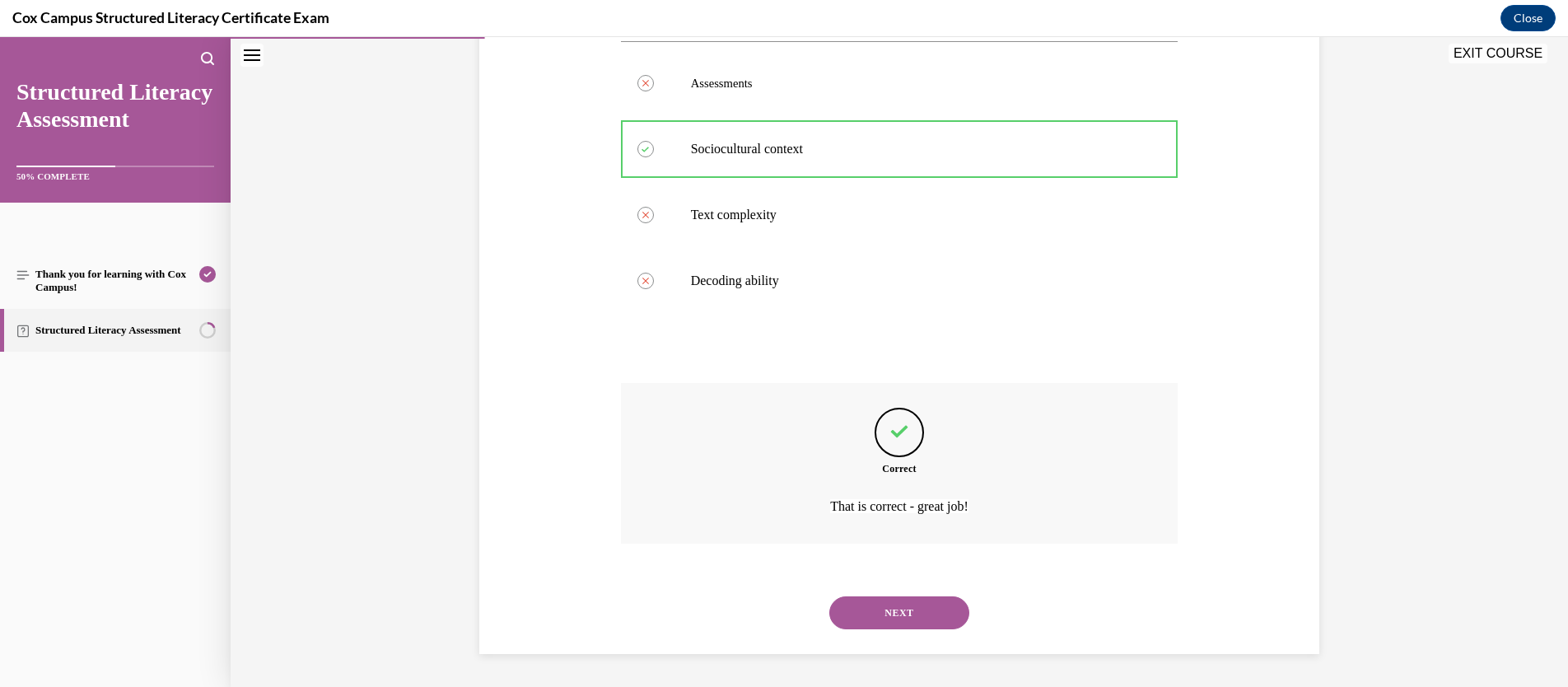
click at [914, 608] on button "NEXT" at bounding box center [899, 612] width 140 height 33
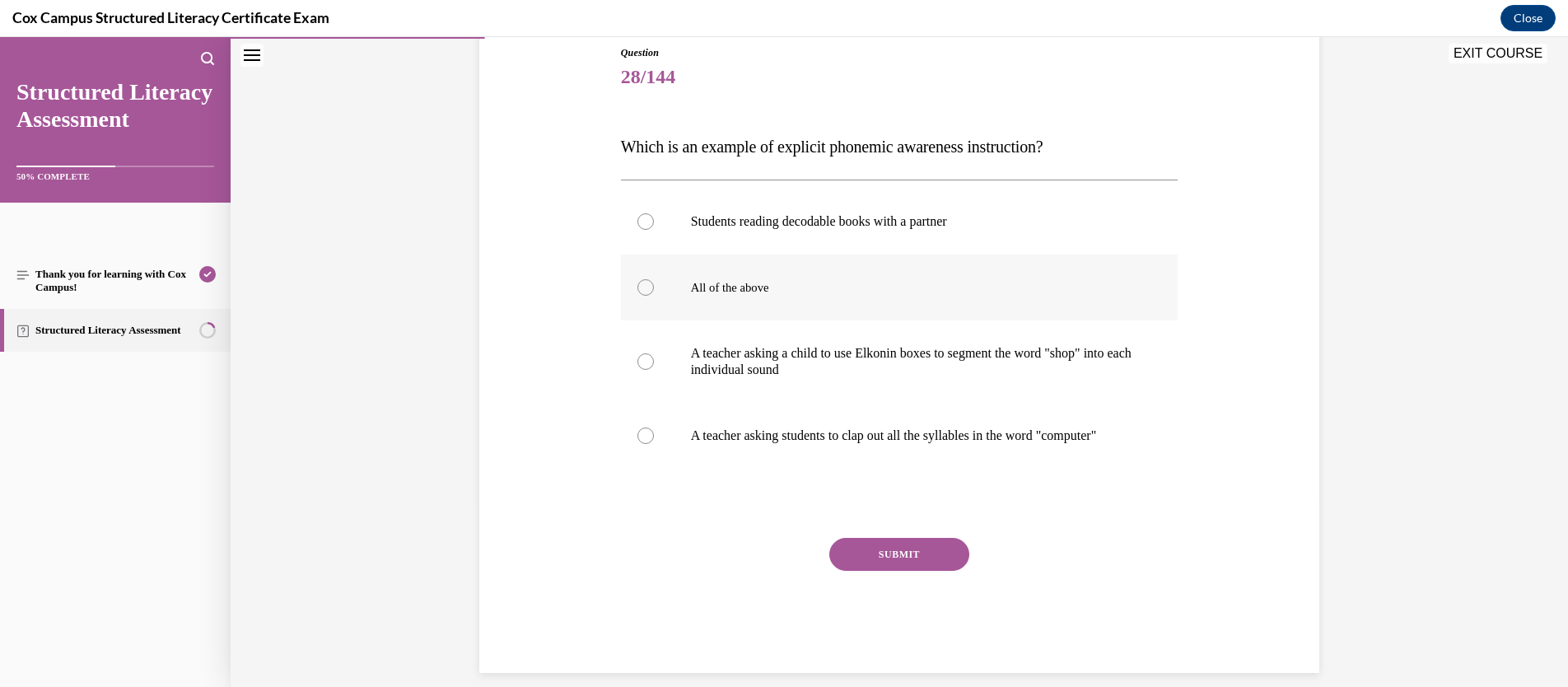
click at [747, 287] on span "All of the above" at bounding box center [729, 287] width 78 height 13
click at [654, 287] on input "All of the above" at bounding box center [645, 287] width 16 height 16
radio input "true"
click at [931, 571] on button "SUBMIT" at bounding box center [899, 554] width 140 height 33
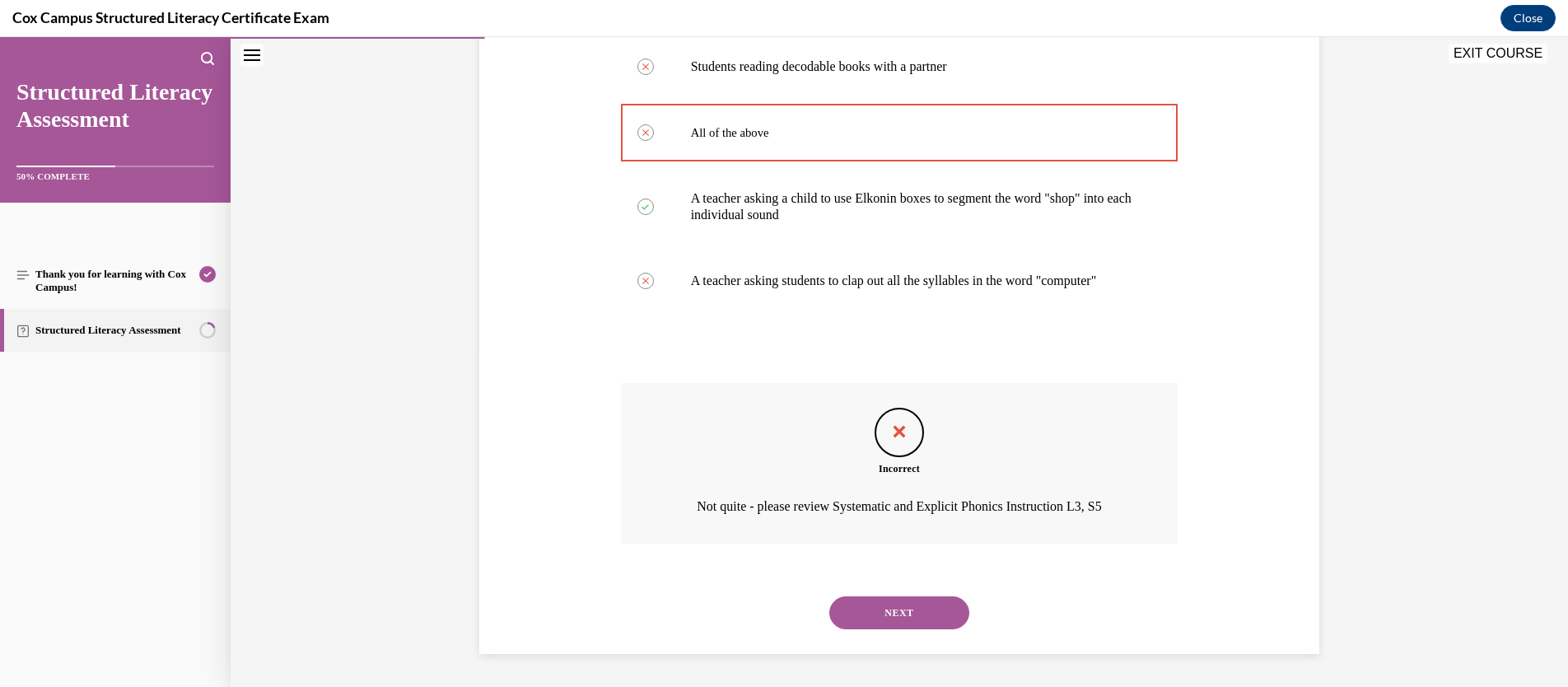
scroll to position [240, 0]
click at [879, 608] on button "NEXT" at bounding box center [899, 612] width 140 height 33
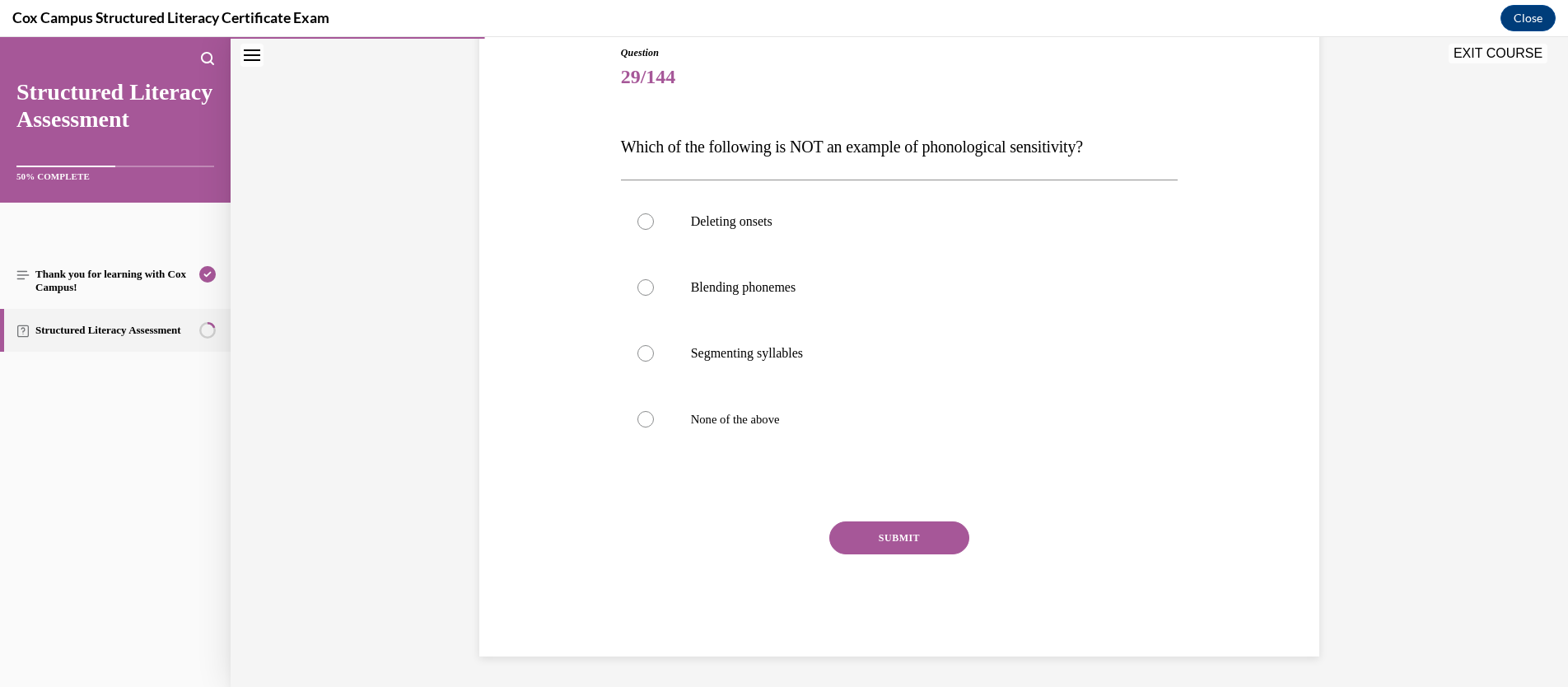
click at [1083, 145] on span "Which of the following is NOT an example of phonological sensitivity?" at bounding box center [852, 146] width 462 height 18
click at [834, 272] on label "Blending phonemes" at bounding box center [900, 288] width 558 height 66
click at [654, 279] on input "Blending phonemes" at bounding box center [645, 287] width 16 height 16
radio input "true"
click at [913, 539] on button "SUBMIT" at bounding box center [899, 537] width 140 height 33
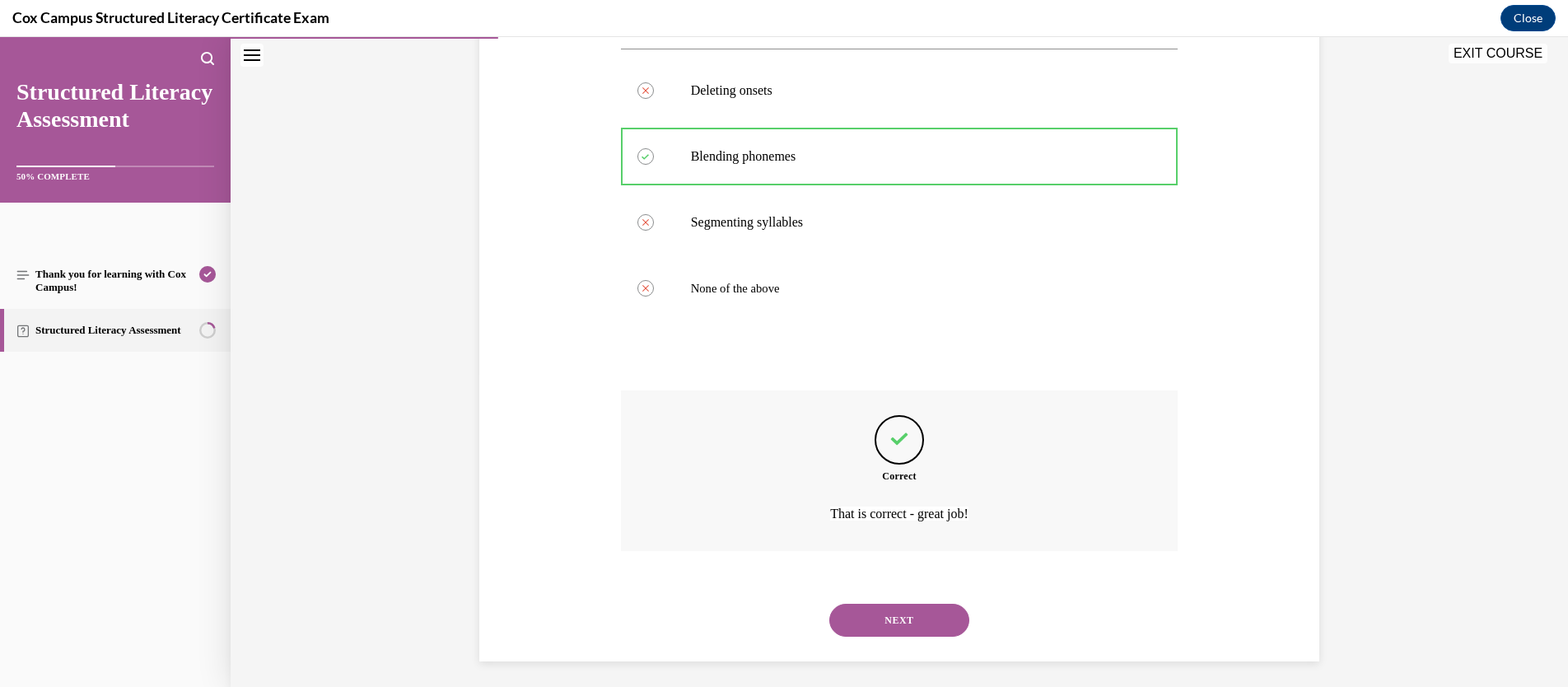
scroll to position [318, 0]
click at [929, 608] on button "NEXT" at bounding box center [899, 616] width 140 height 33
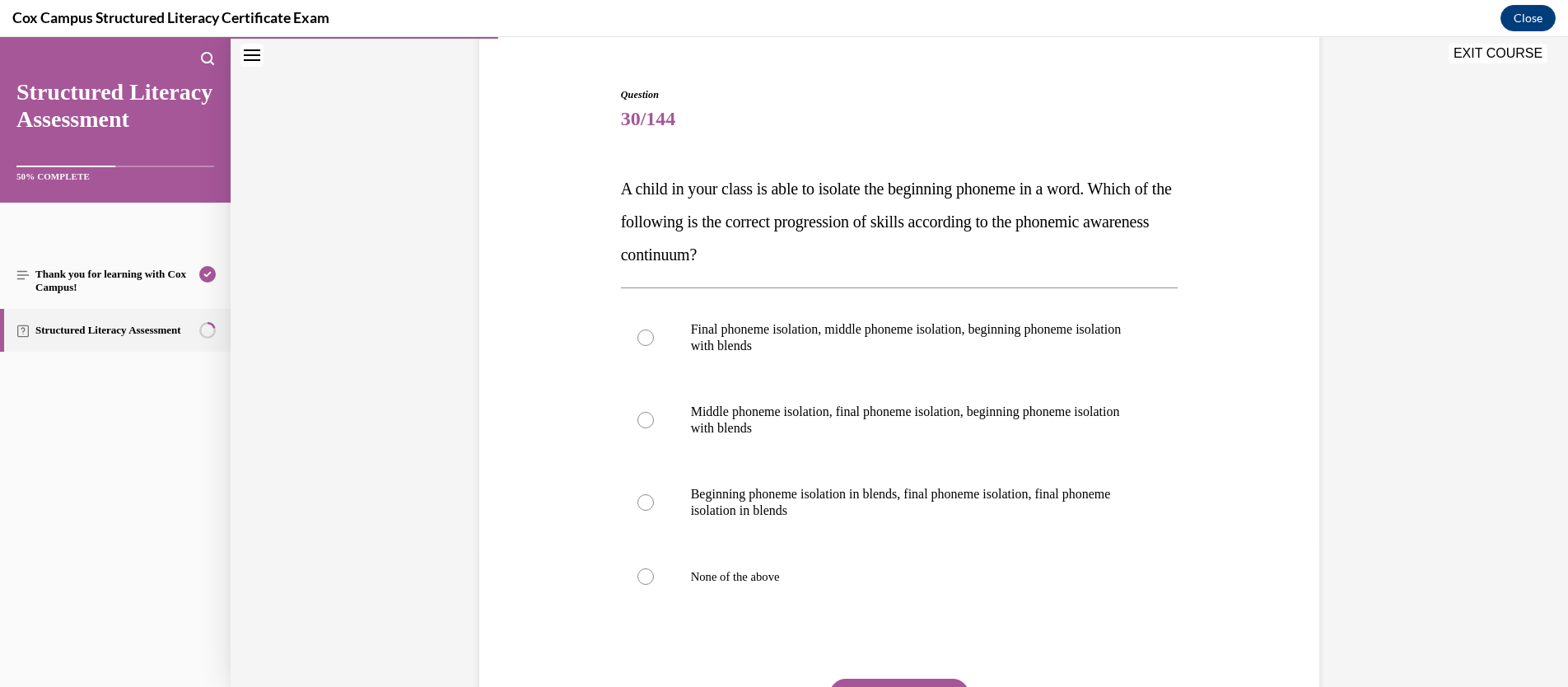
scroll to position [142, 0]
click at [637, 337] on div at bounding box center [645, 337] width 16 height 16
click at [637, 337] on input "Final phoneme isolation, middle phoneme isolation, beginning phoneme isolation …" at bounding box center [645, 337] width 16 height 16
radio input "true"
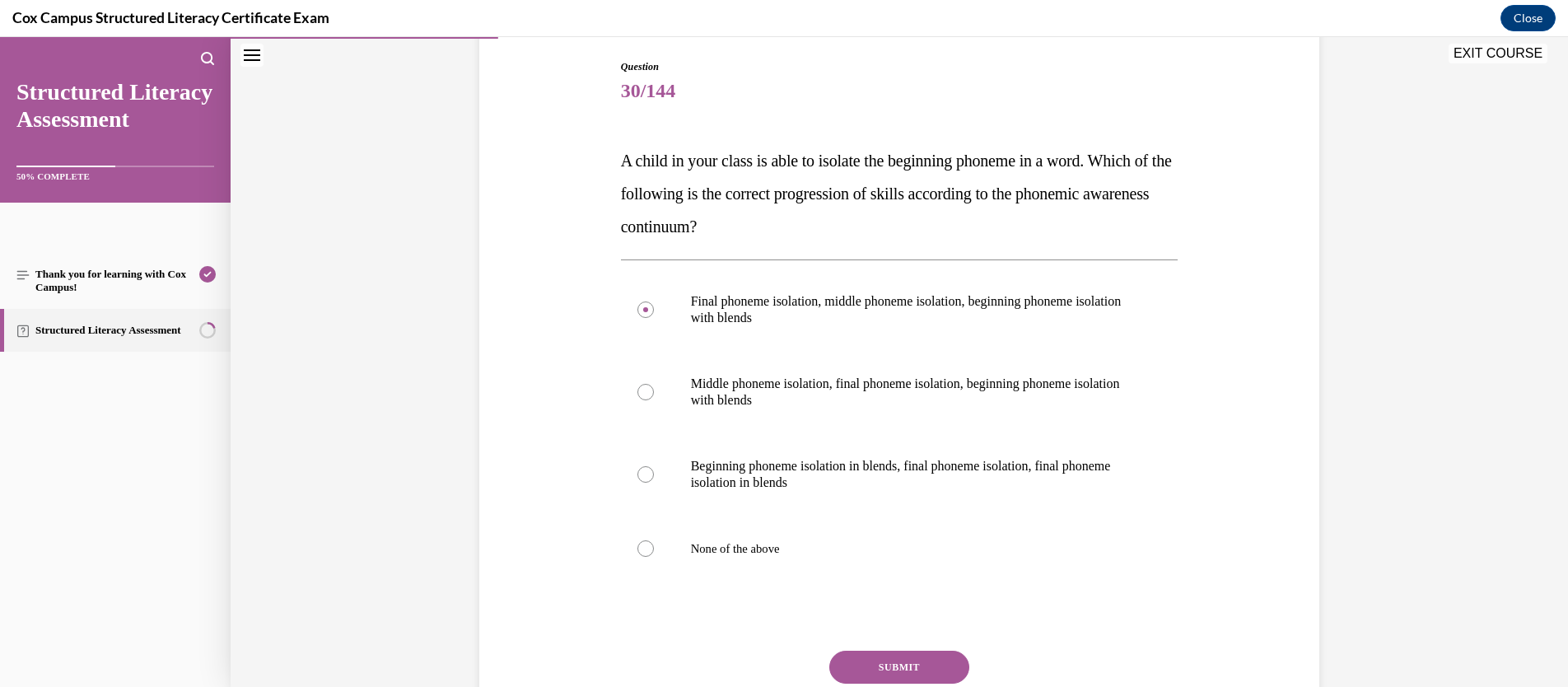
click at [891, 608] on button "SUBMIT" at bounding box center [899, 667] width 140 height 33
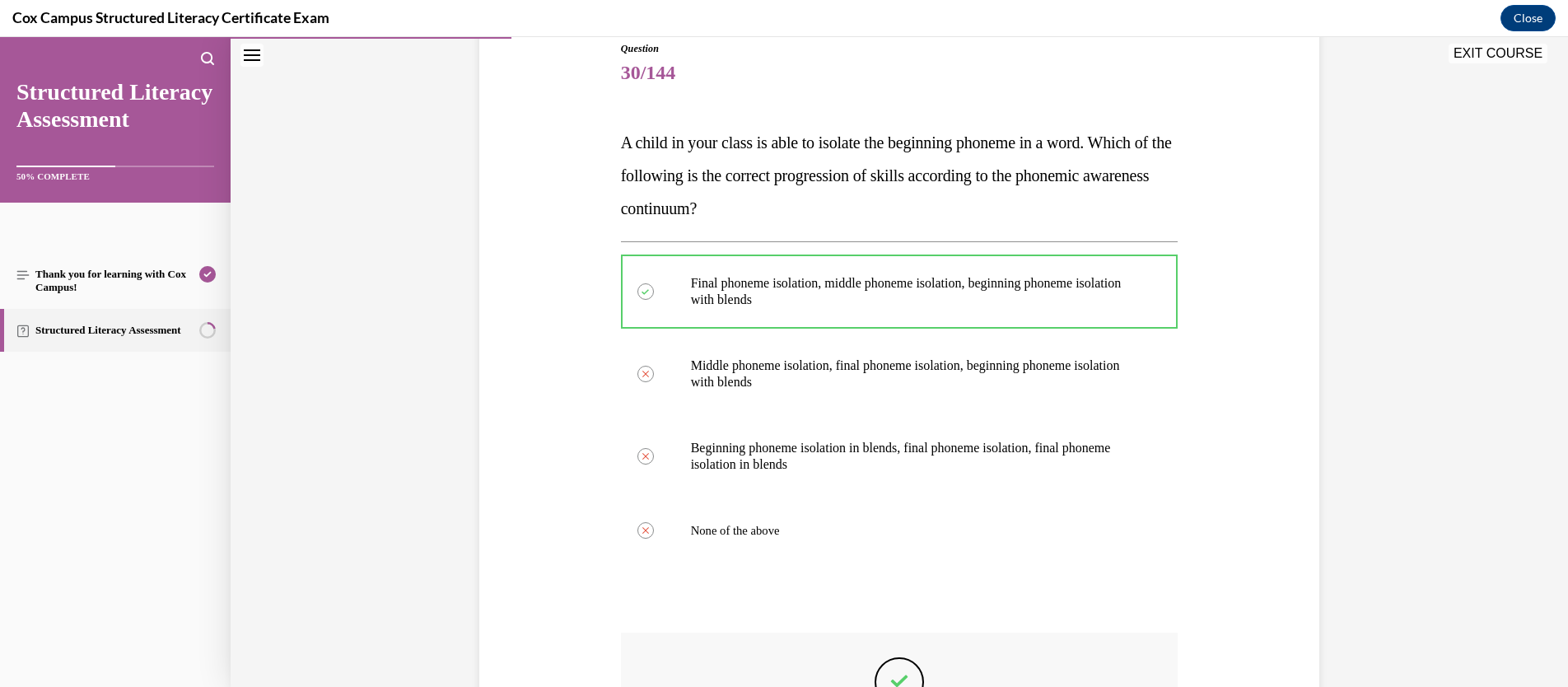
scroll to position [120, 0]
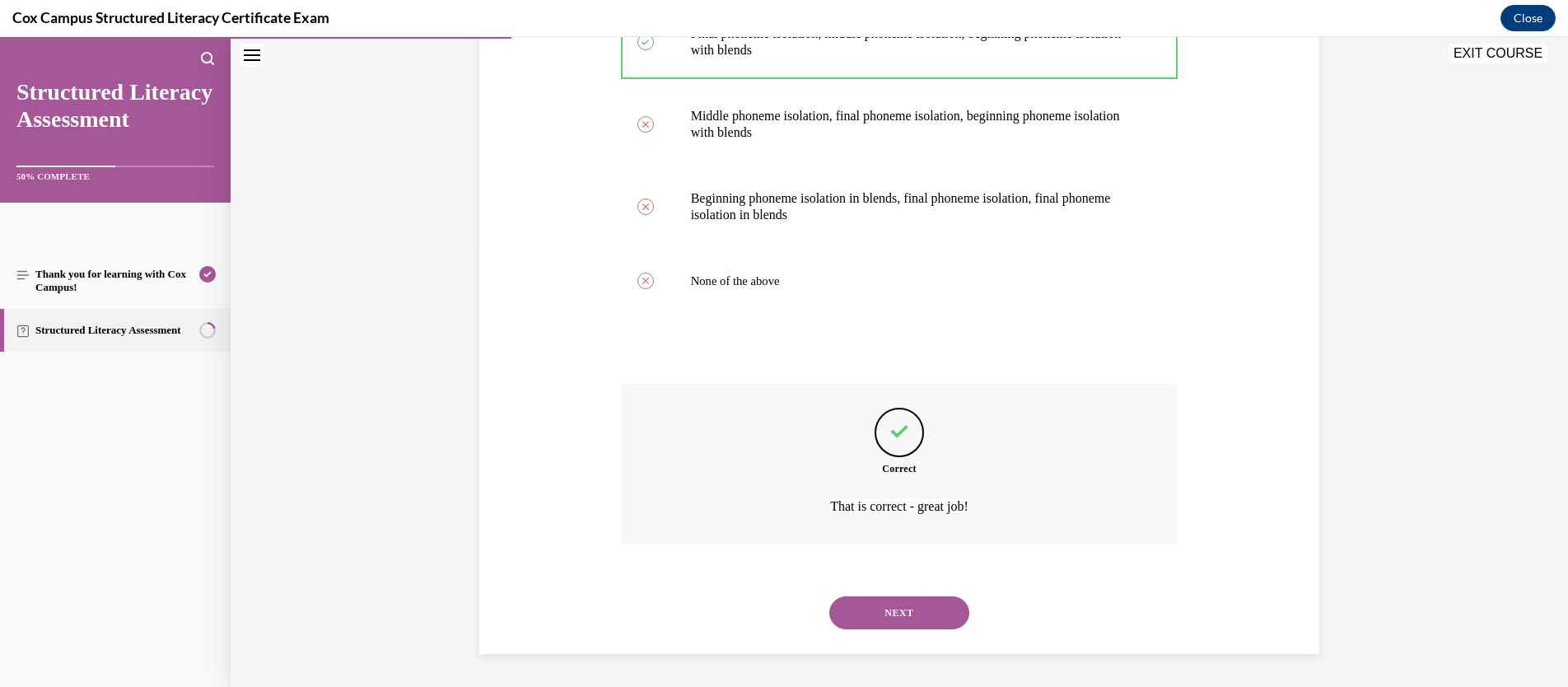
click at [906, 608] on button "NEXT" at bounding box center [899, 612] width 140 height 33
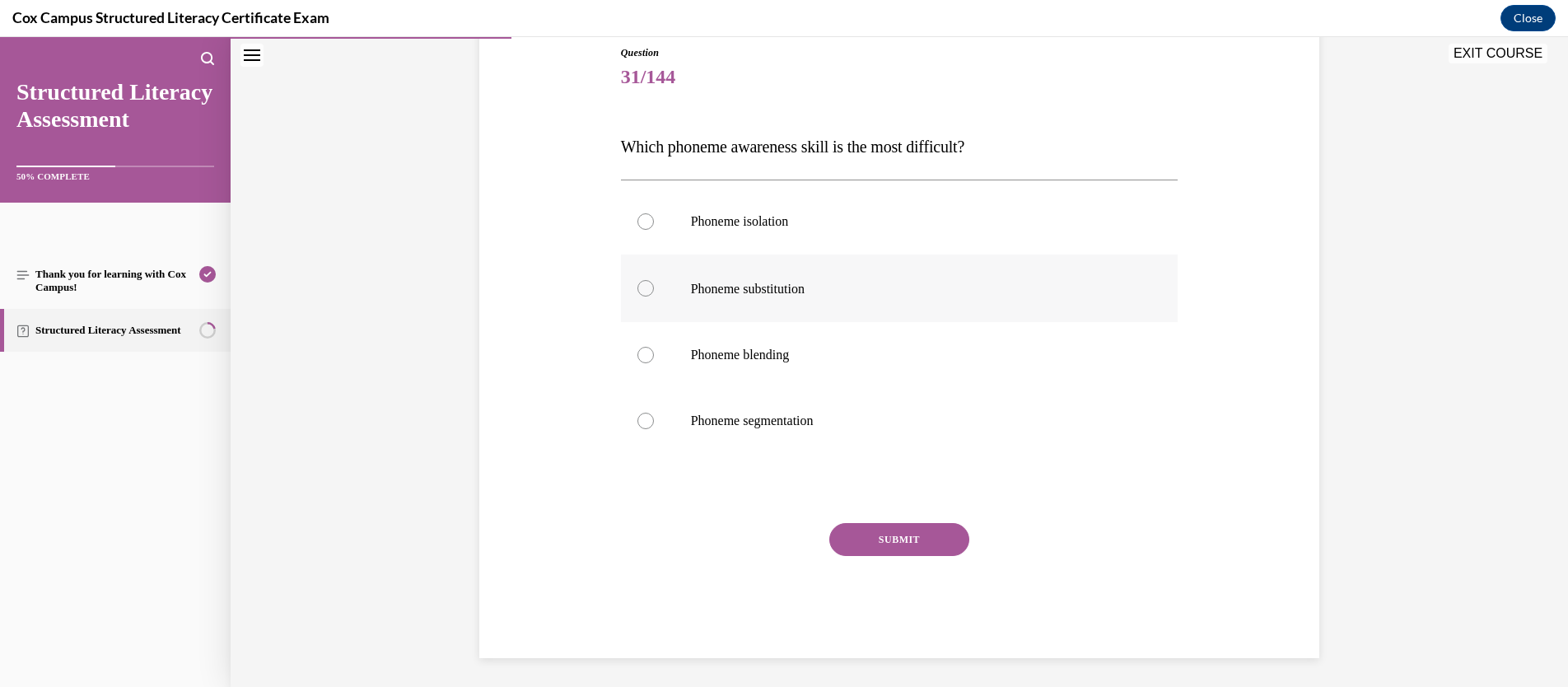
click at [717, 288] on span "Phoneme substitution" at bounding box center [747, 288] width 114 height 14
click at [654, 288] on input "Phoneme substitution" at bounding box center [645, 288] width 16 height 16
radio input "true"
click at [903, 531] on button "SUBMIT" at bounding box center [899, 539] width 140 height 33
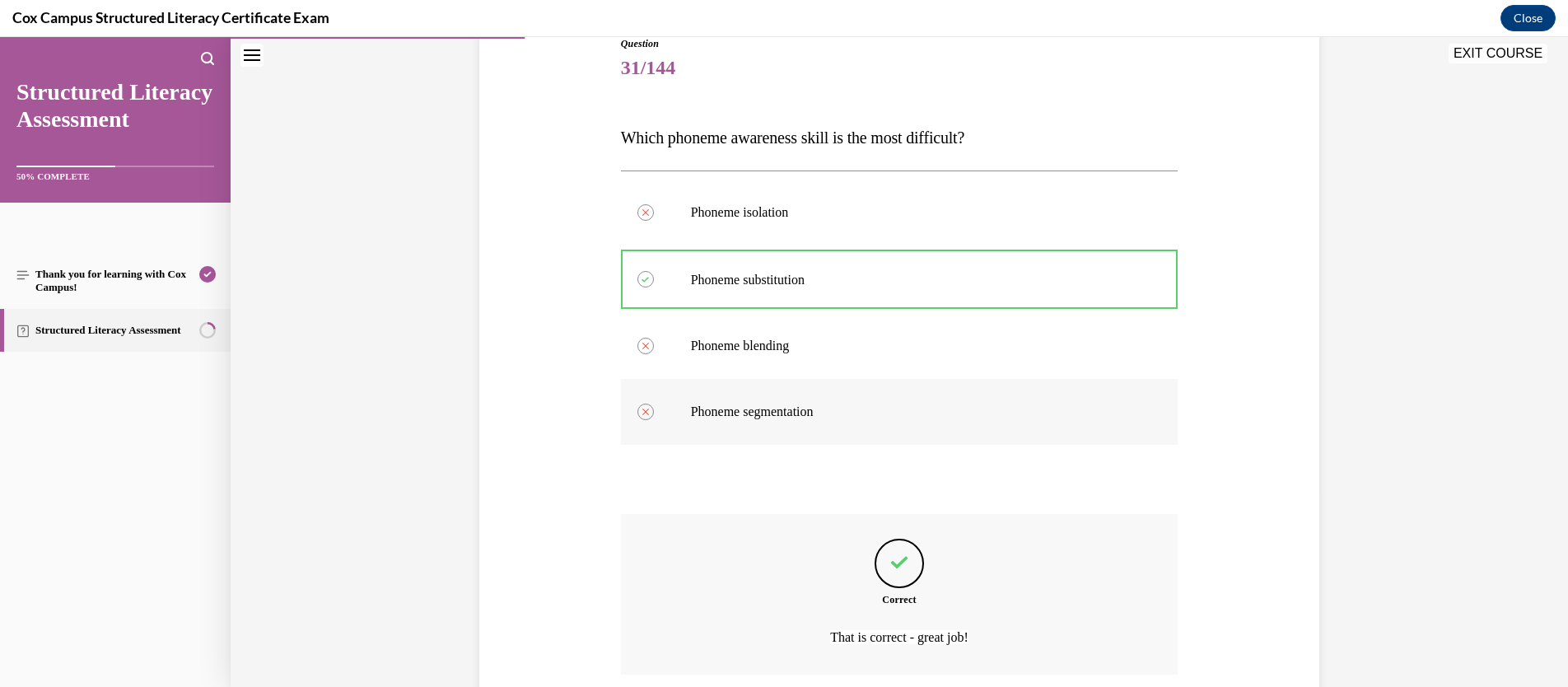
scroll to position [177, 0]
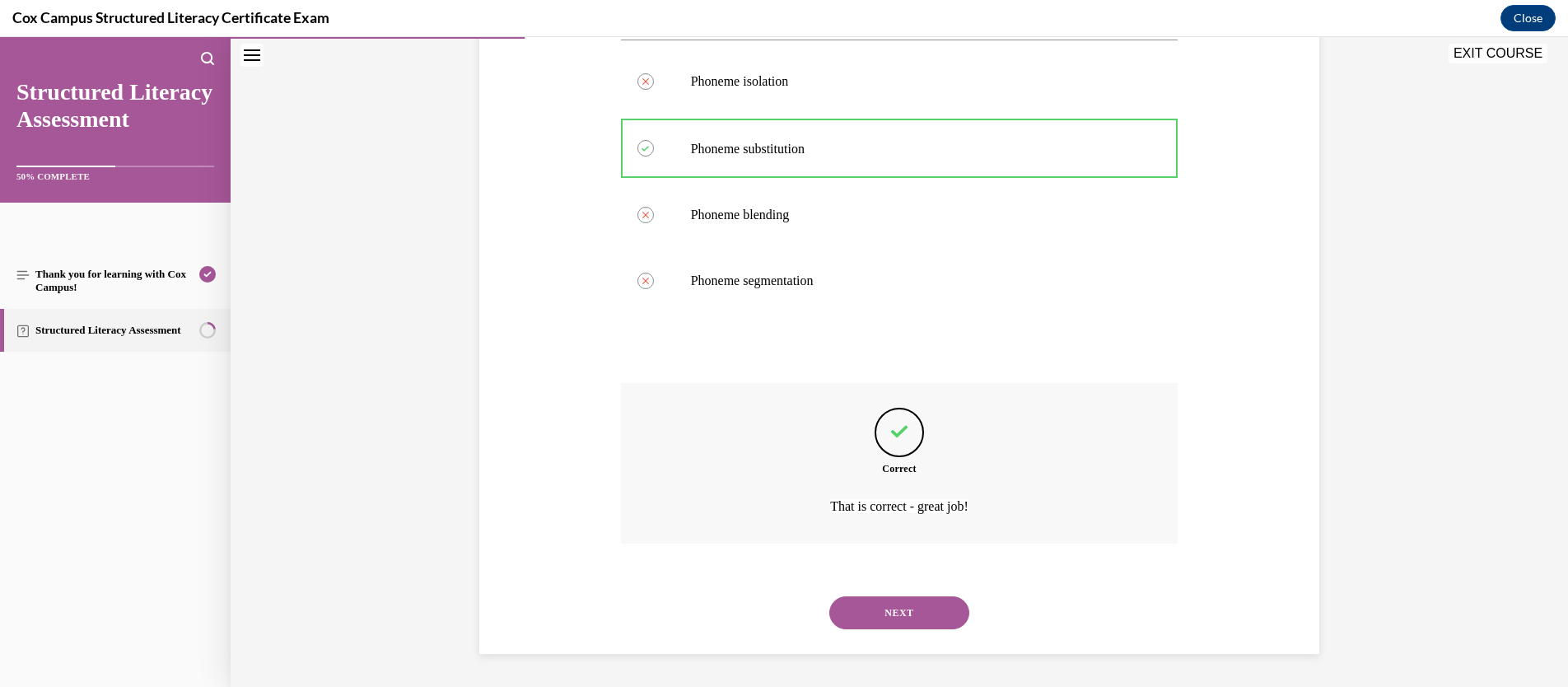
click at [930, 608] on button "NEXT" at bounding box center [899, 612] width 140 height 33
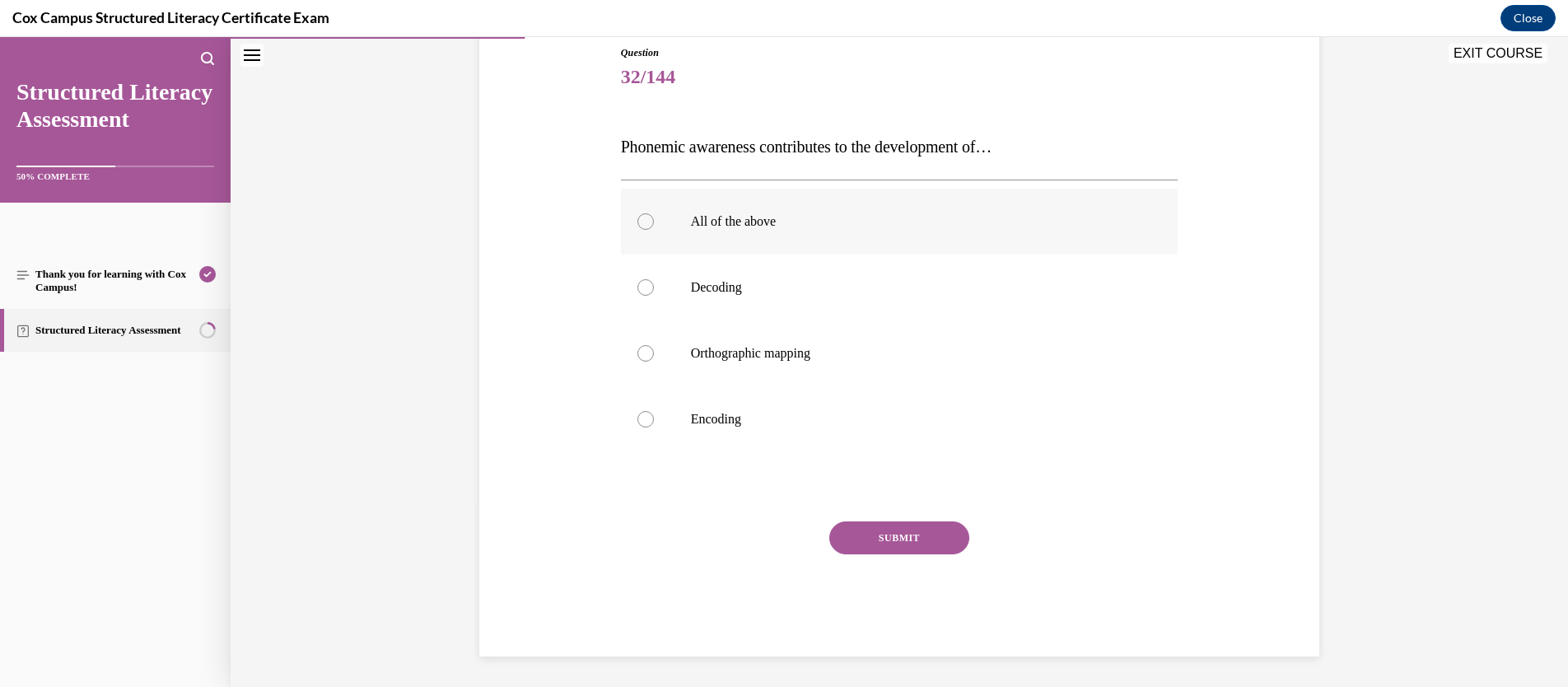
click at [637, 221] on div at bounding box center [645, 221] width 16 height 16
click at [637, 221] on input "All of the above" at bounding box center [645, 221] width 16 height 16
radio input "true"
click at [914, 540] on button "SUBMIT" at bounding box center [899, 537] width 140 height 33
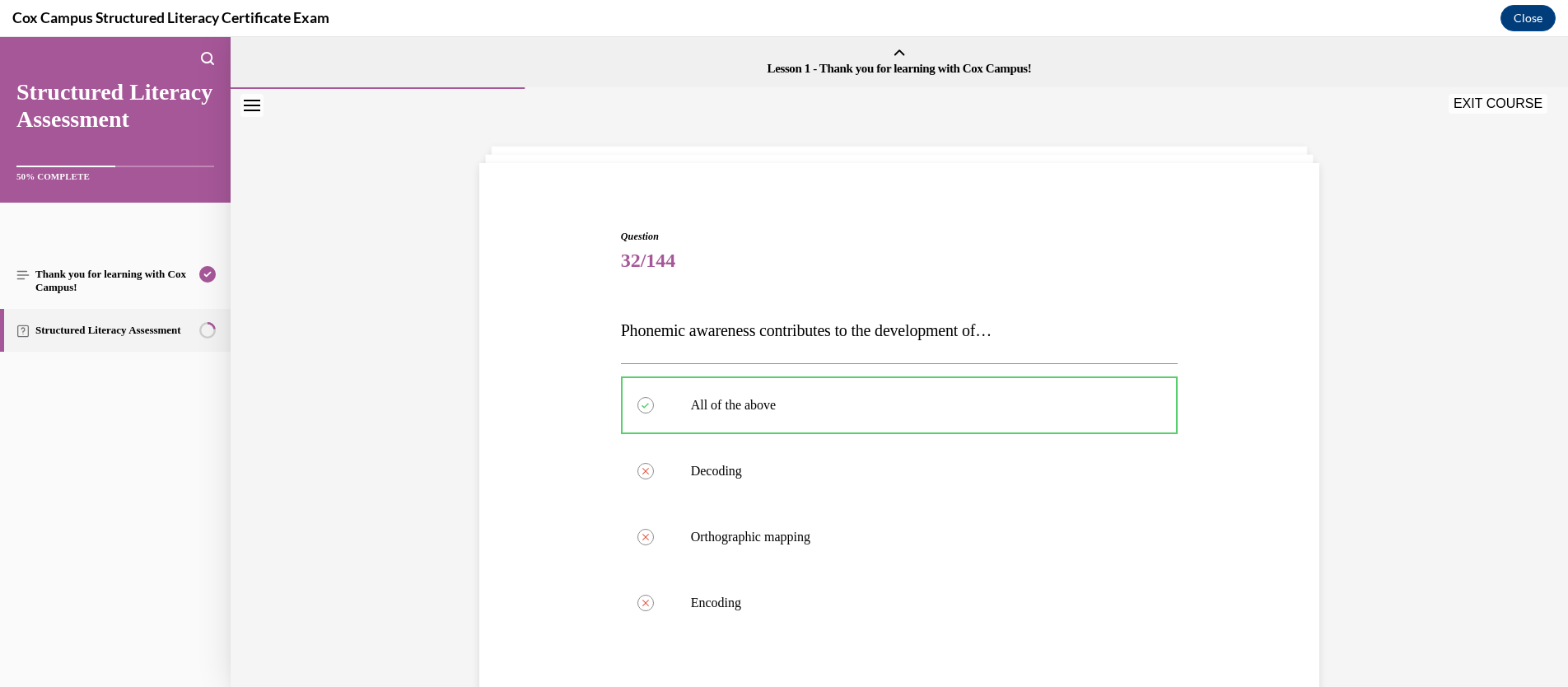
scroll to position [134, 0]
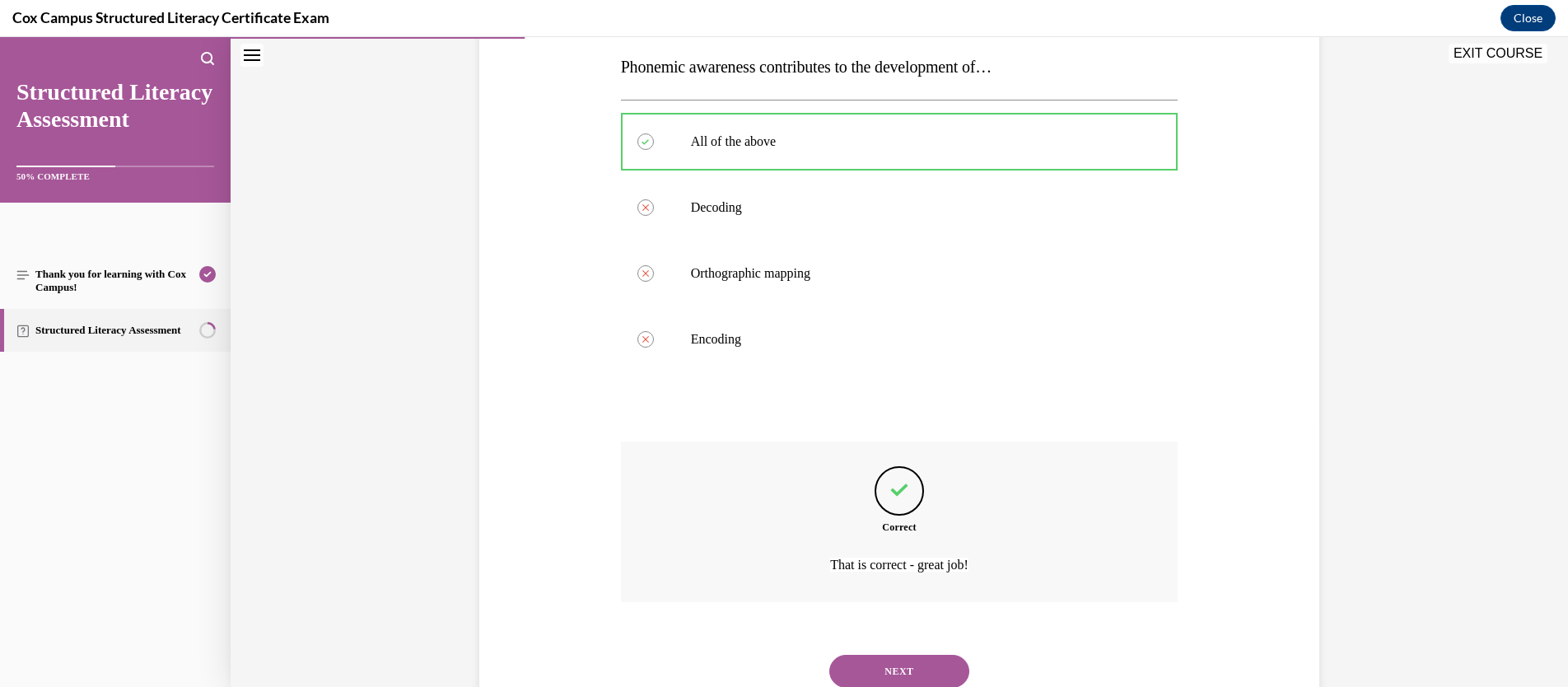
click at [937, 608] on button "NEXT" at bounding box center [899, 671] width 140 height 33
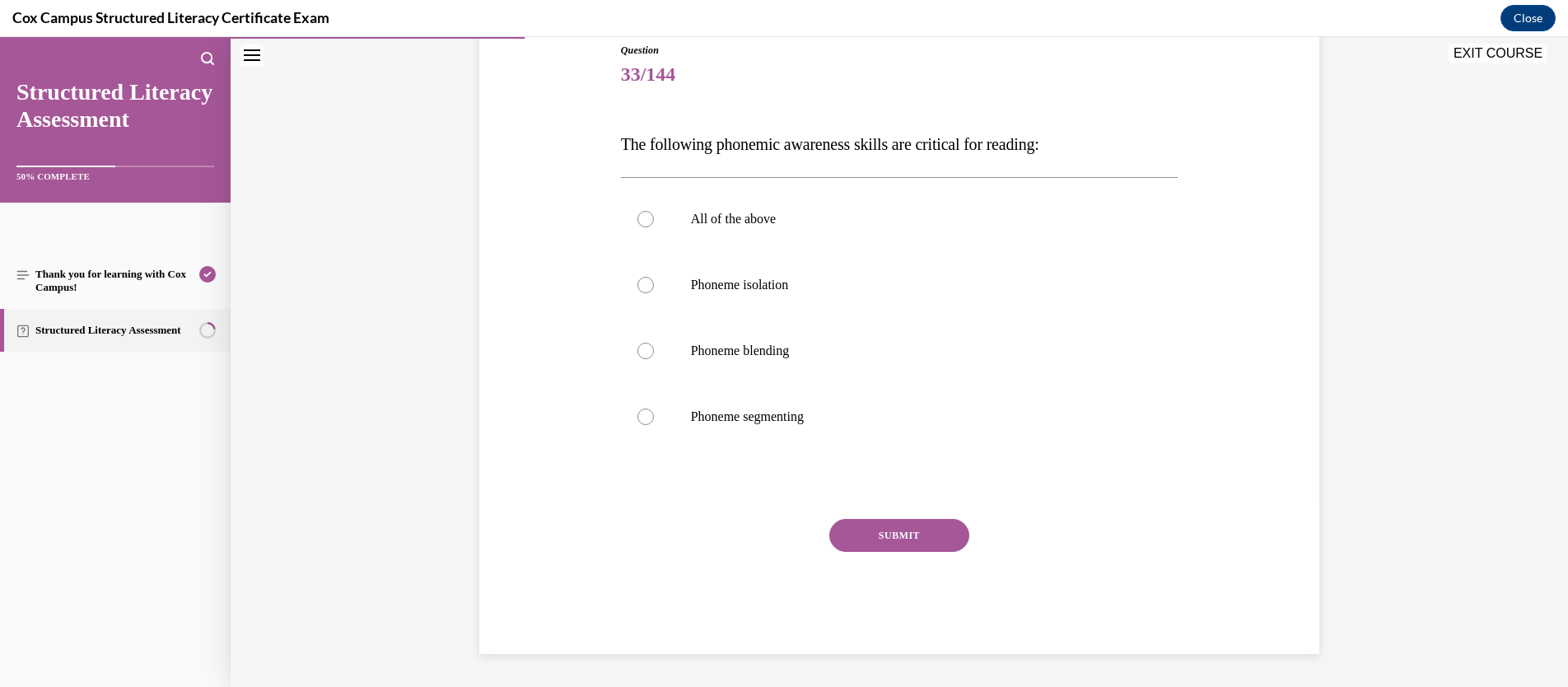
scroll to position [183, 0]
click at [706, 217] on span "All of the above" at bounding box center [733, 221] width 85 height 14
click at [654, 217] on input "All of the above" at bounding box center [645, 221] width 16 height 16
radio input "true"
click at [873, 534] on button "SUBMIT" at bounding box center [899, 537] width 140 height 33
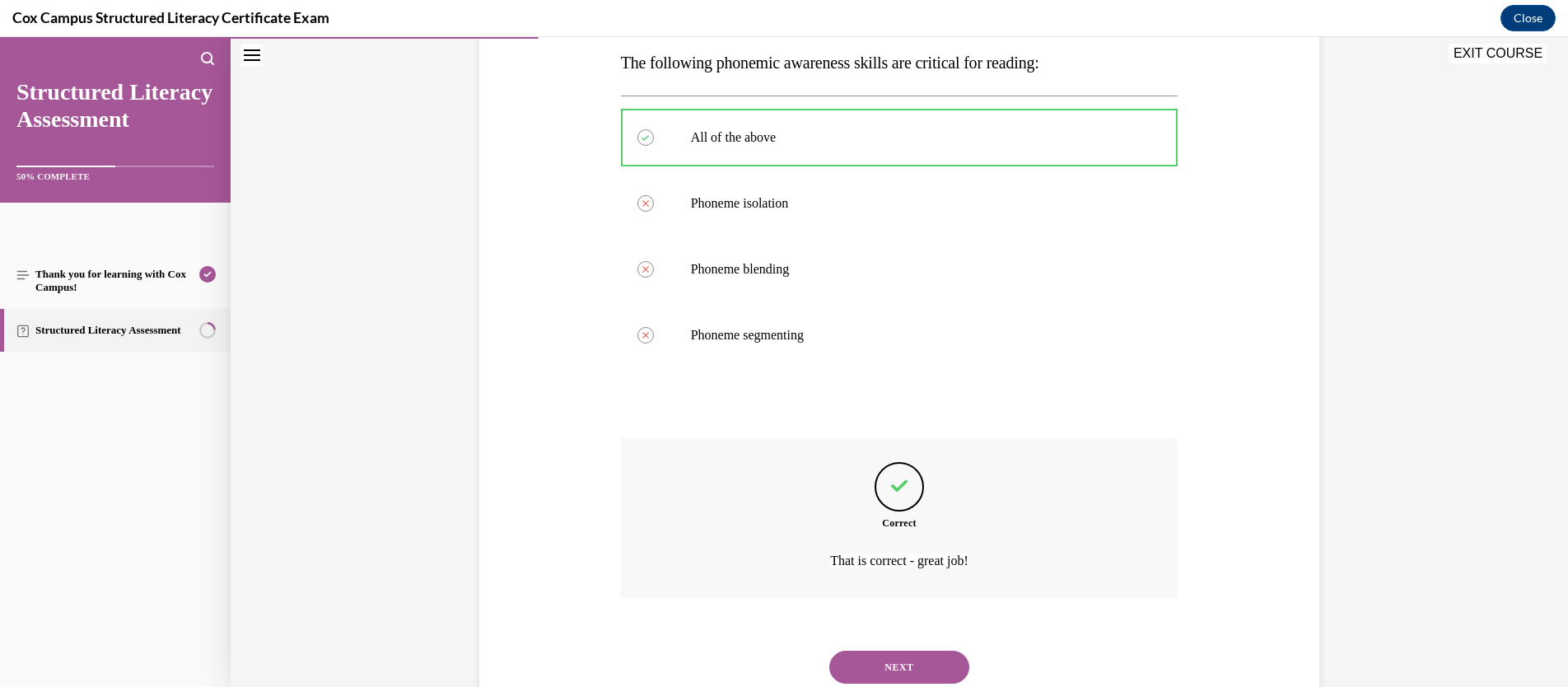
scroll to position [322, 0]
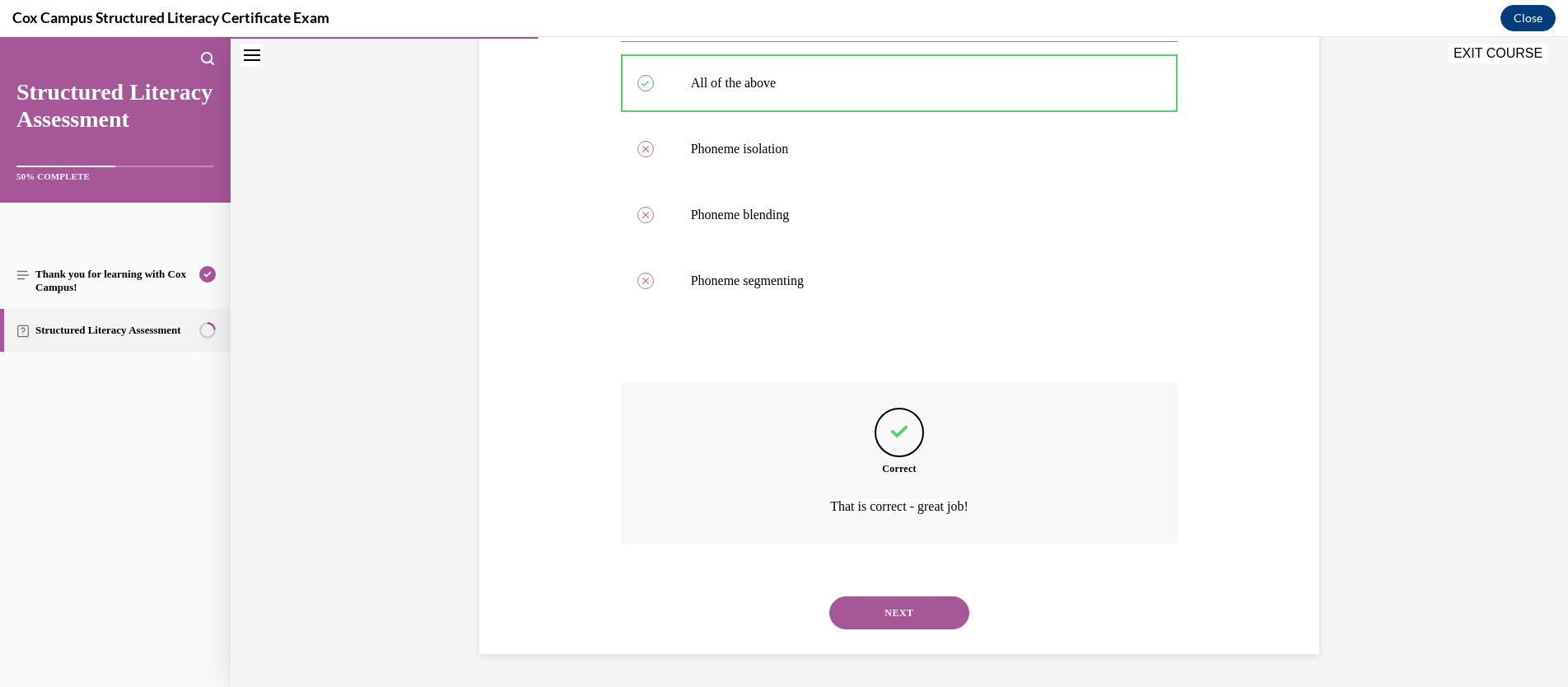
click at [953, 608] on button "NEXT" at bounding box center [899, 612] width 140 height 33
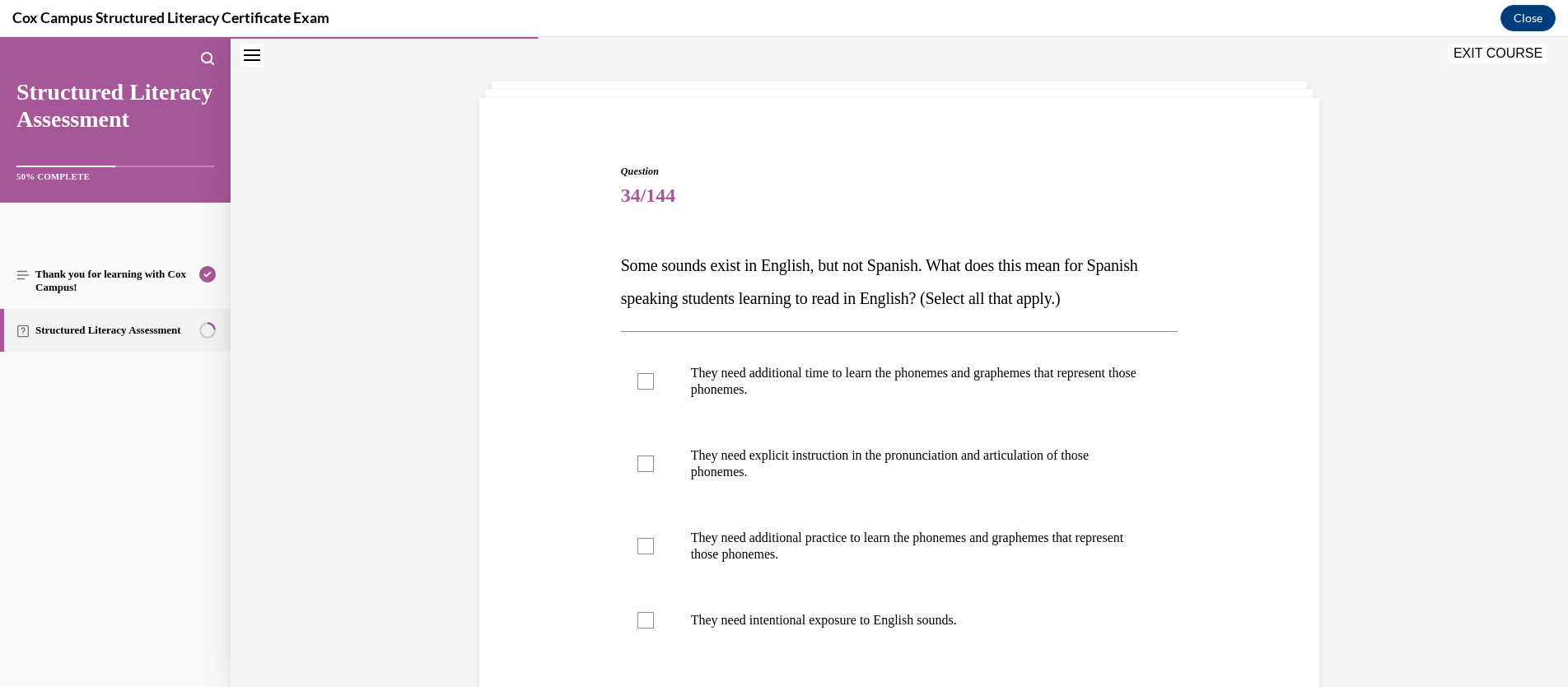
scroll to position [88, 0]
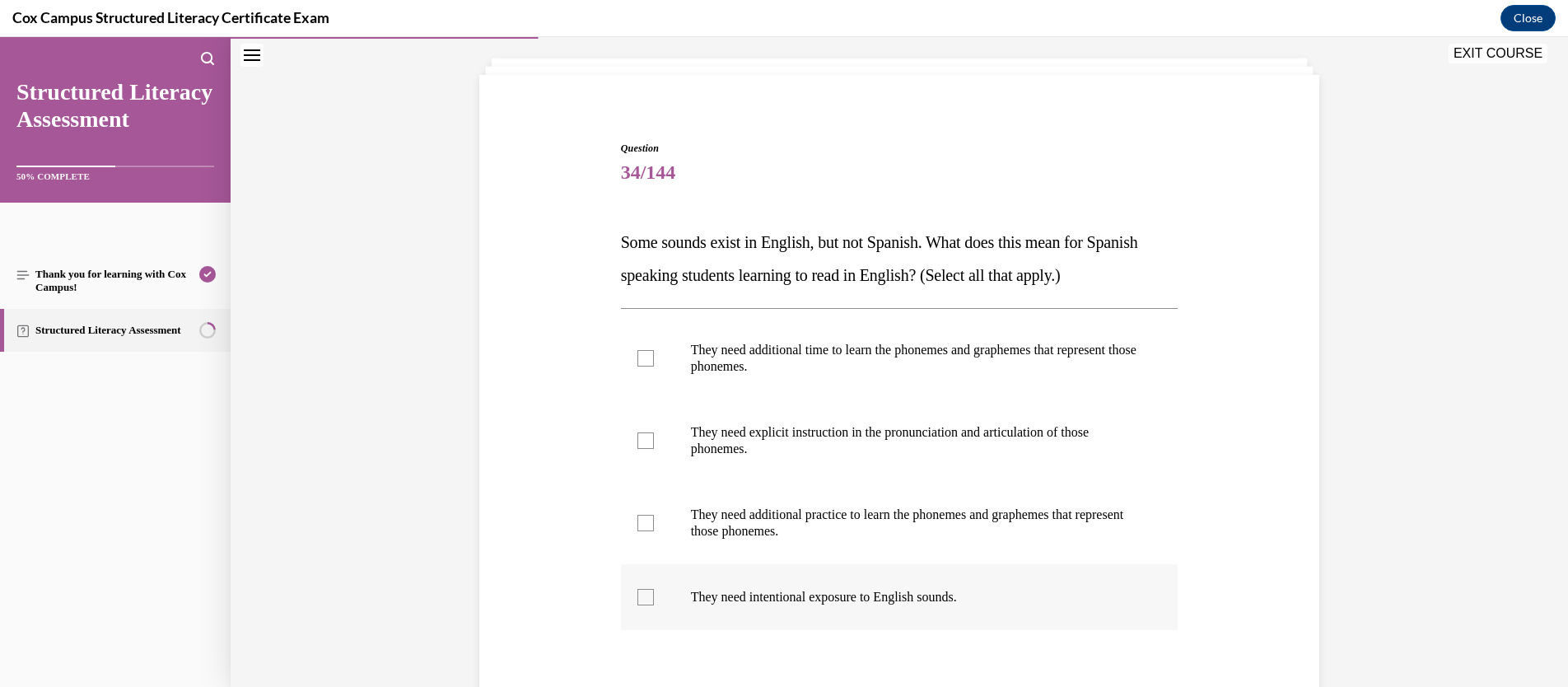
click at [641, 595] on div at bounding box center [645, 597] width 16 height 16
click at [641, 595] on input "They need intentional exposure to English sounds." at bounding box center [645, 597] width 16 height 16
checkbox input "true"
click at [644, 517] on div at bounding box center [645, 523] width 16 height 16
click at [644, 517] on input "They need additional practice to learn the phonemes and graphemes that represen…" at bounding box center [645, 523] width 16 height 16
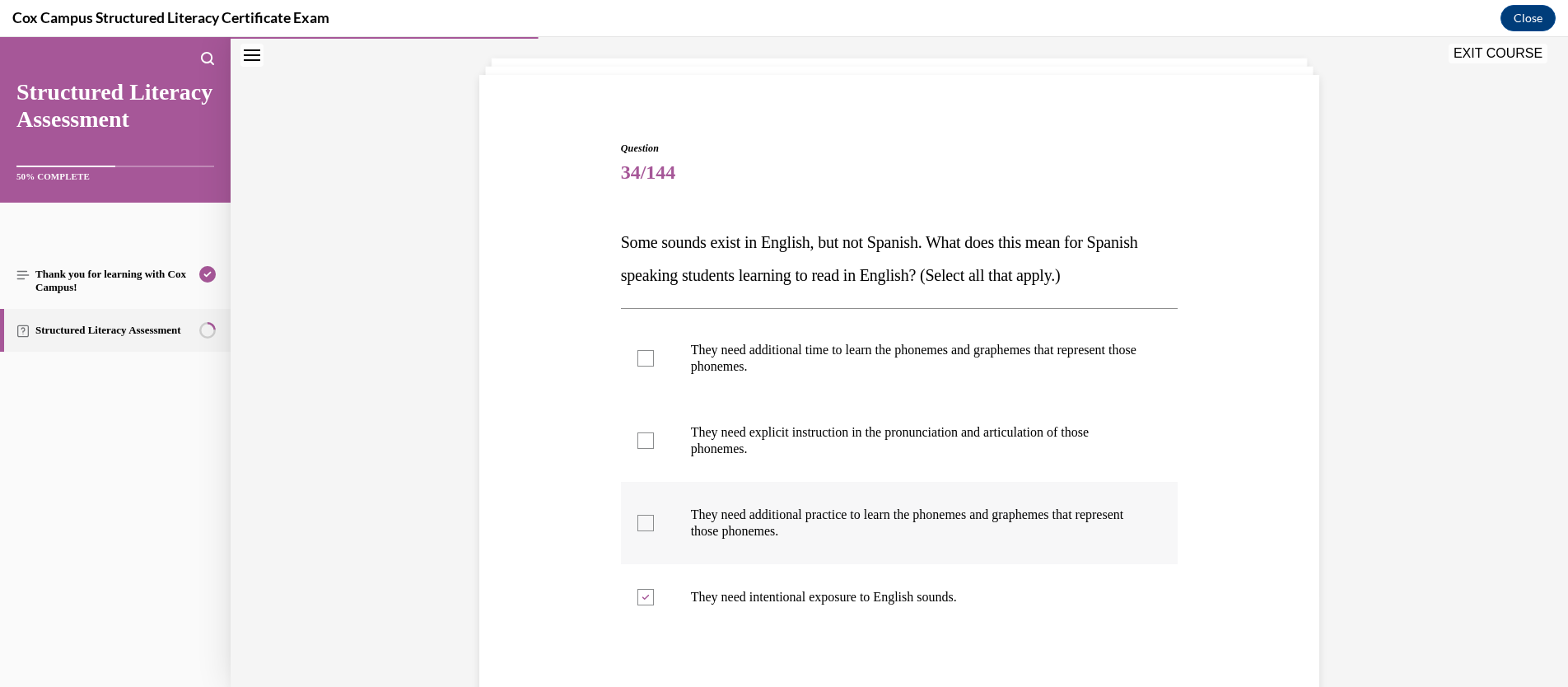
checkbox input "true"
click at [641, 438] on div at bounding box center [645, 440] width 16 height 16
click at [641, 438] on input "They need explicit instruction in the pronunciation and articulation of those p…" at bounding box center [645, 440] width 16 height 16
checkbox input "true"
click at [645, 350] on div at bounding box center [645, 357] width 16 height 16
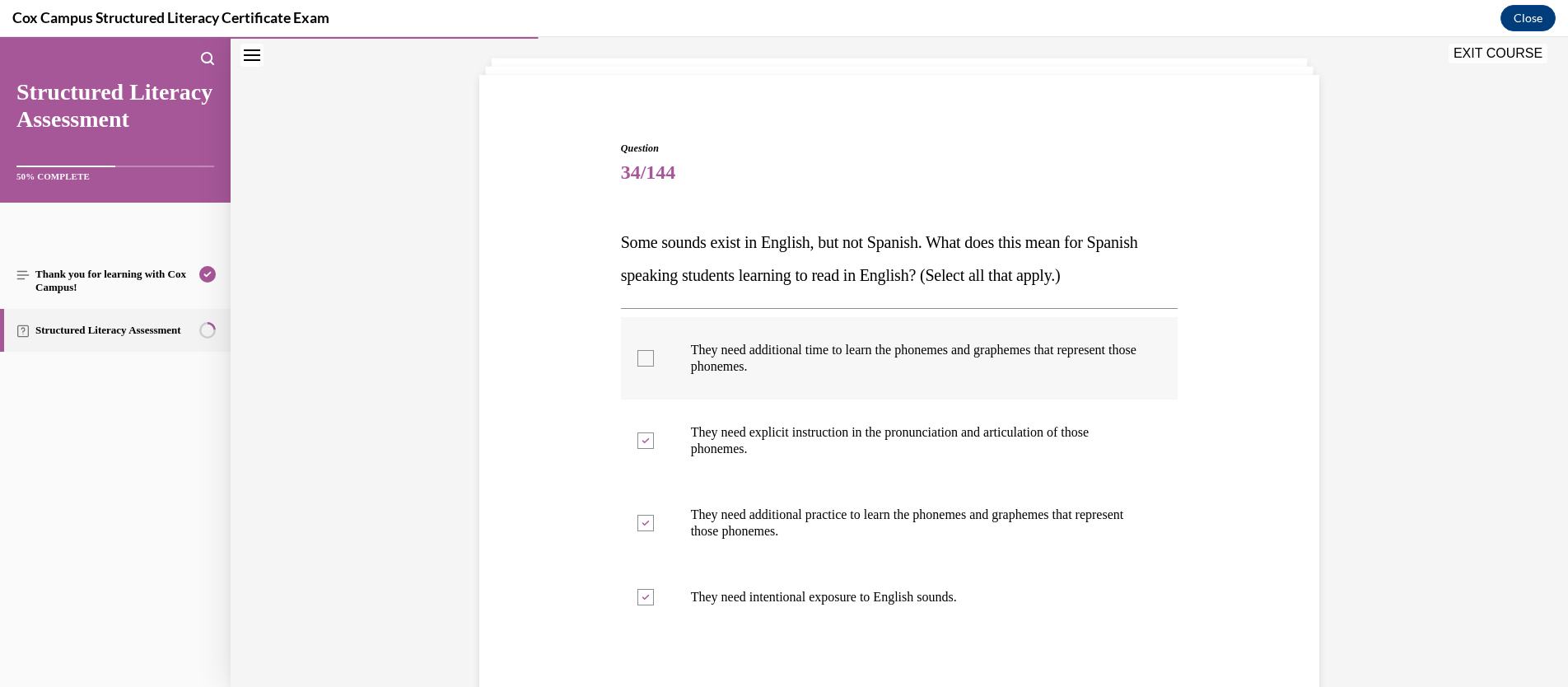
click at [645, 350] on input "They need additional time to learn the phonemes and graphemes that represent th…" at bounding box center [645, 357] width 16 height 16
checkbox input "true"
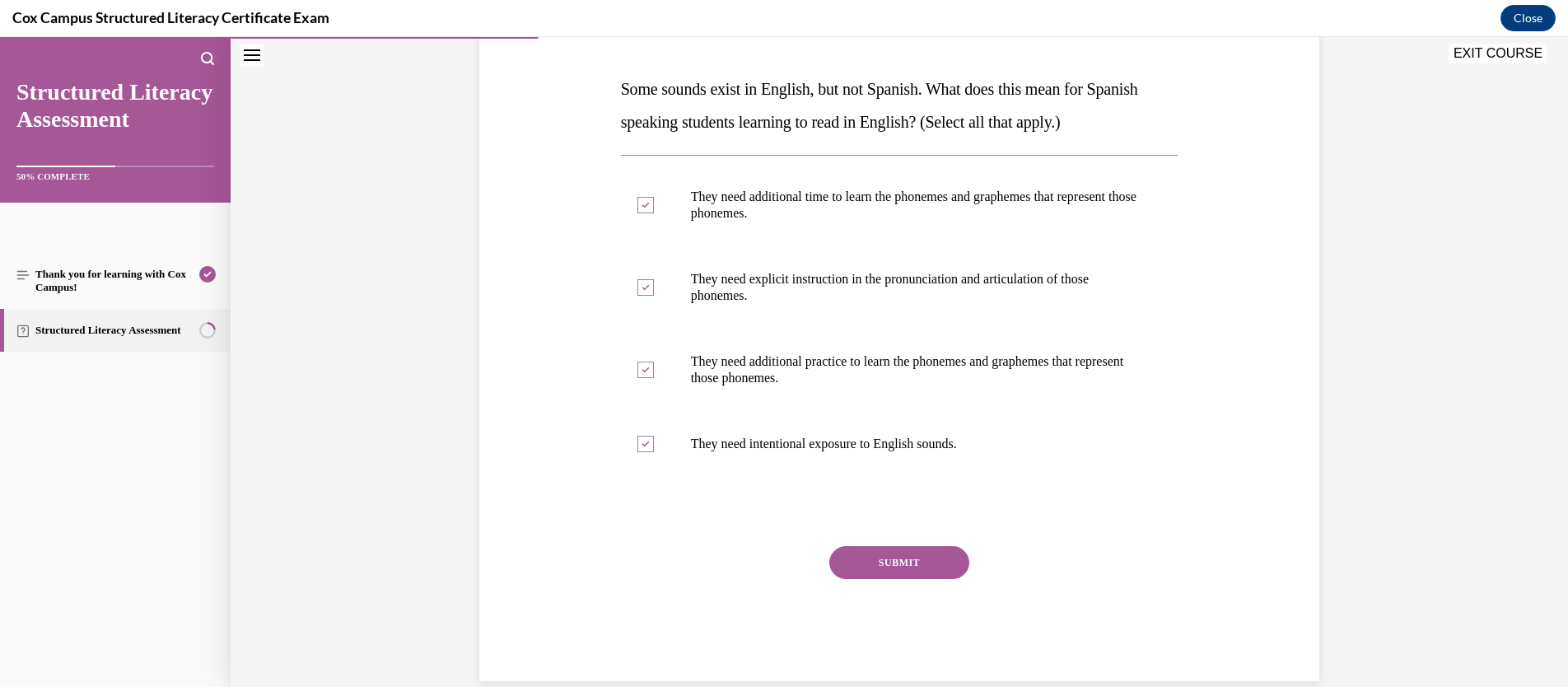
click at [912, 562] on button "SUBMIT" at bounding box center [899, 562] width 140 height 33
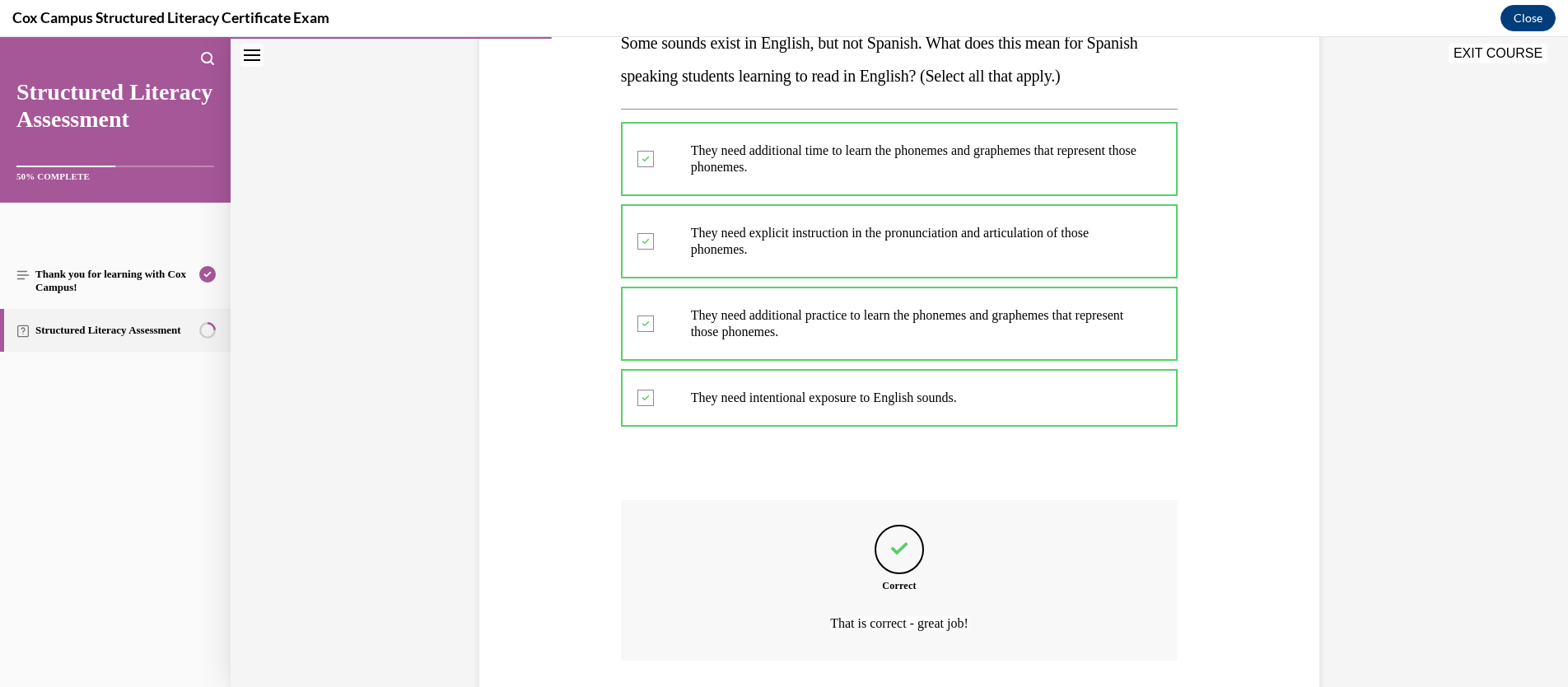
scroll to position [405, 0]
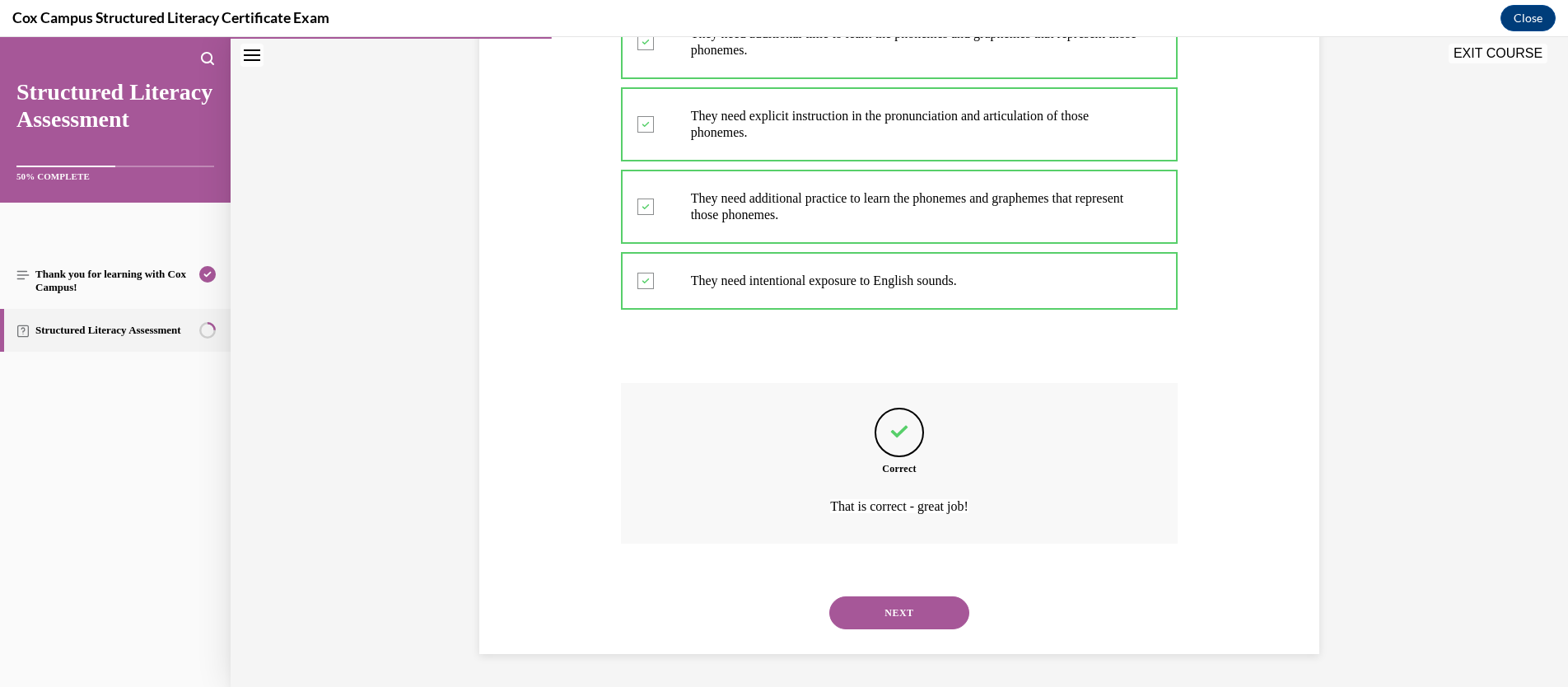
click at [927, 608] on button "NEXT" at bounding box center [899, 612] width 140 height 33
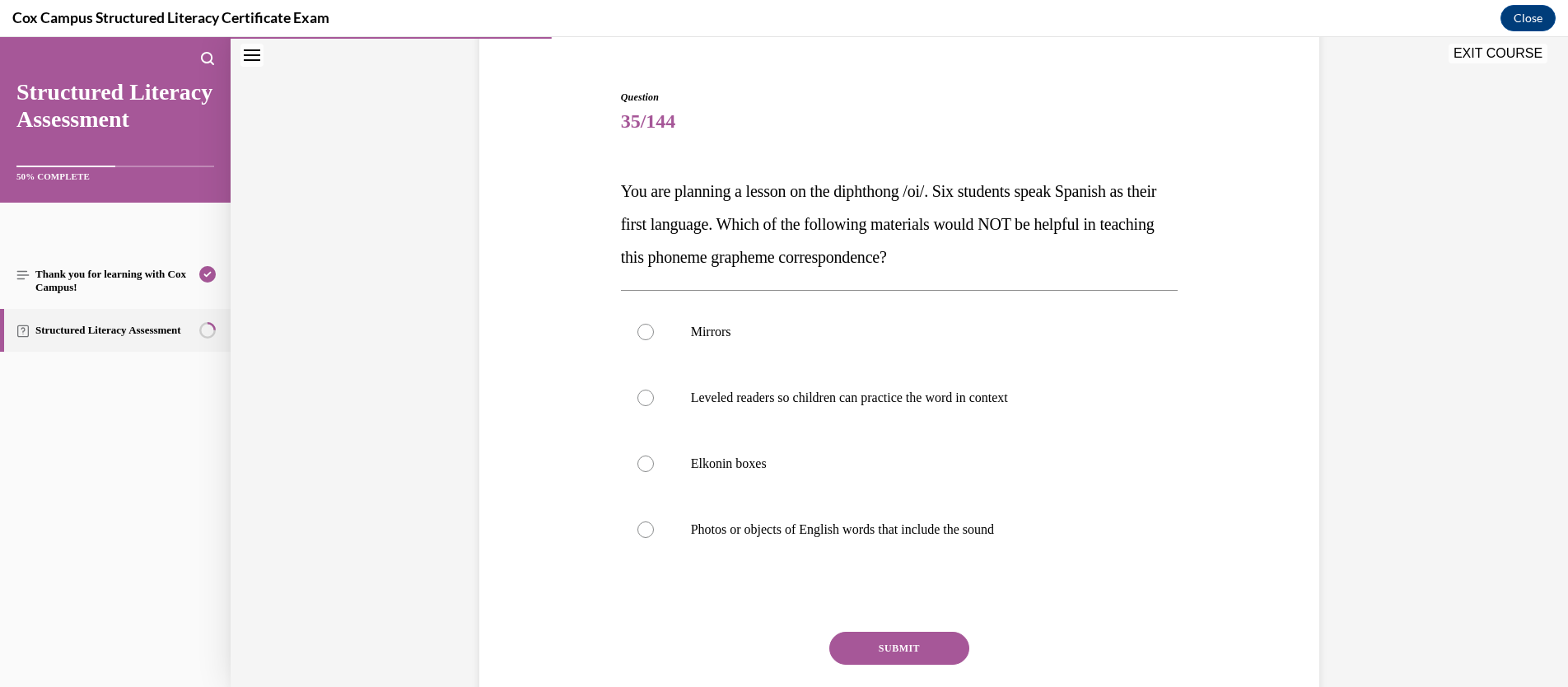
scroll to position [152, 0]
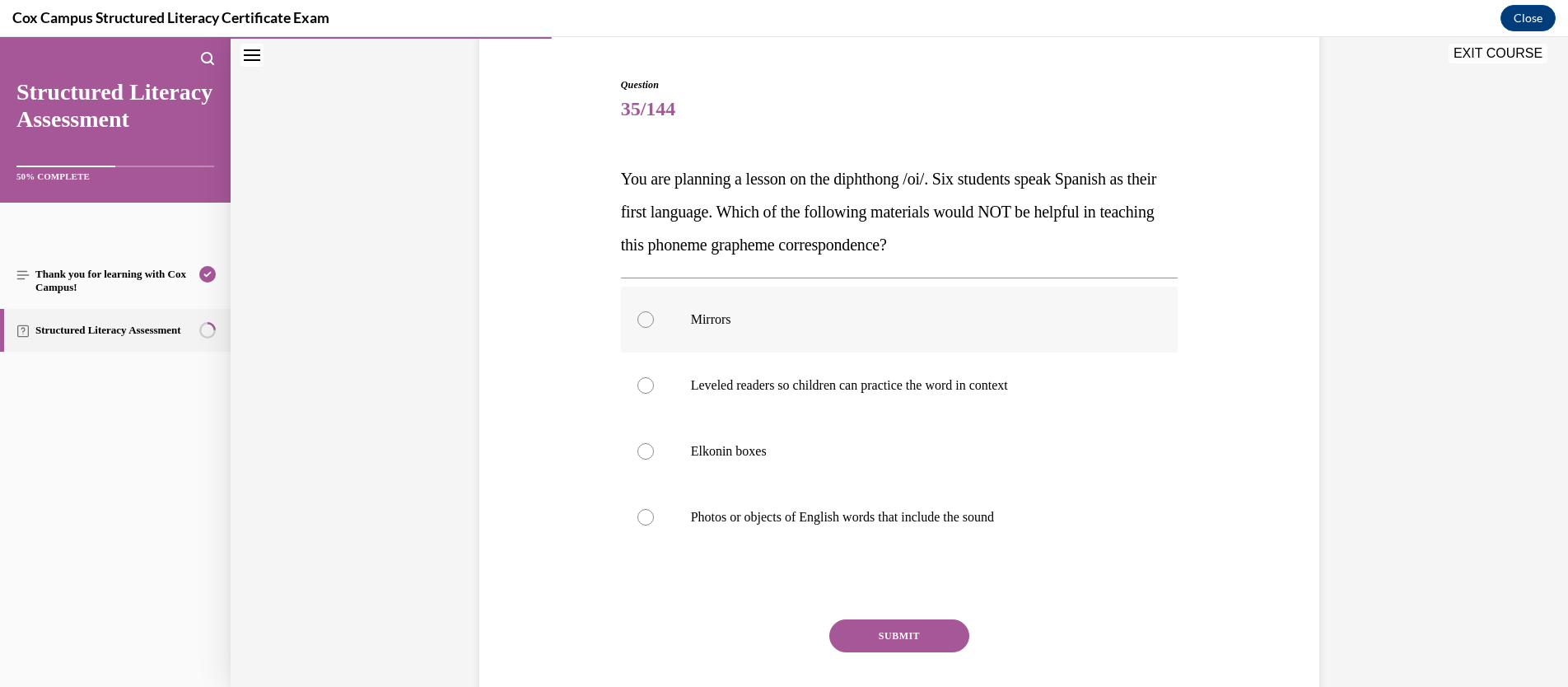
click at [716, 314] on p "Mirrors" at bounding box center [914, 319] width 446 height 16
click at [654, 314] on input "Mirrors" at bounding box center [645, 319] width 16 height 16
radio input "true"
click at [889, 608] on button "SUBMIT" at bounding box center [899, 635] width 140 height 33
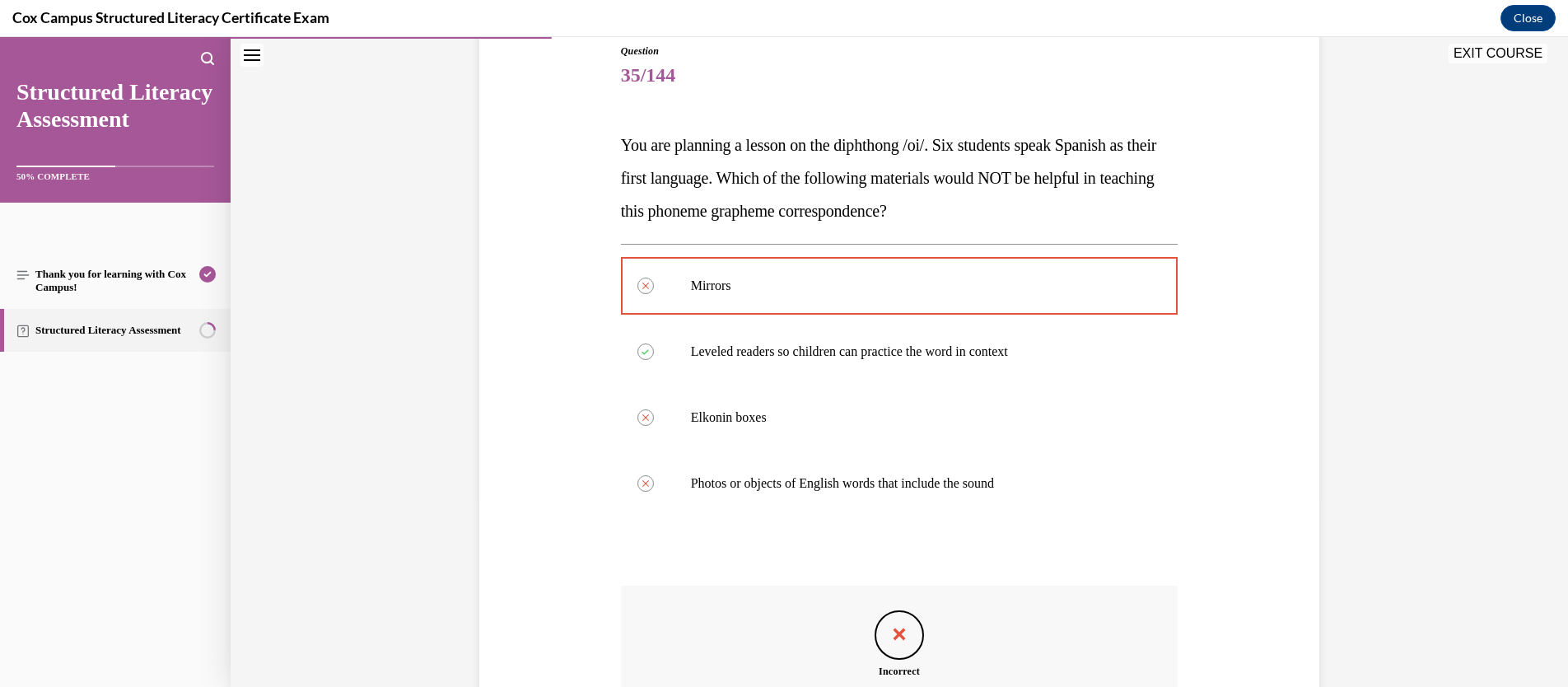
scroll to position [183, 0]
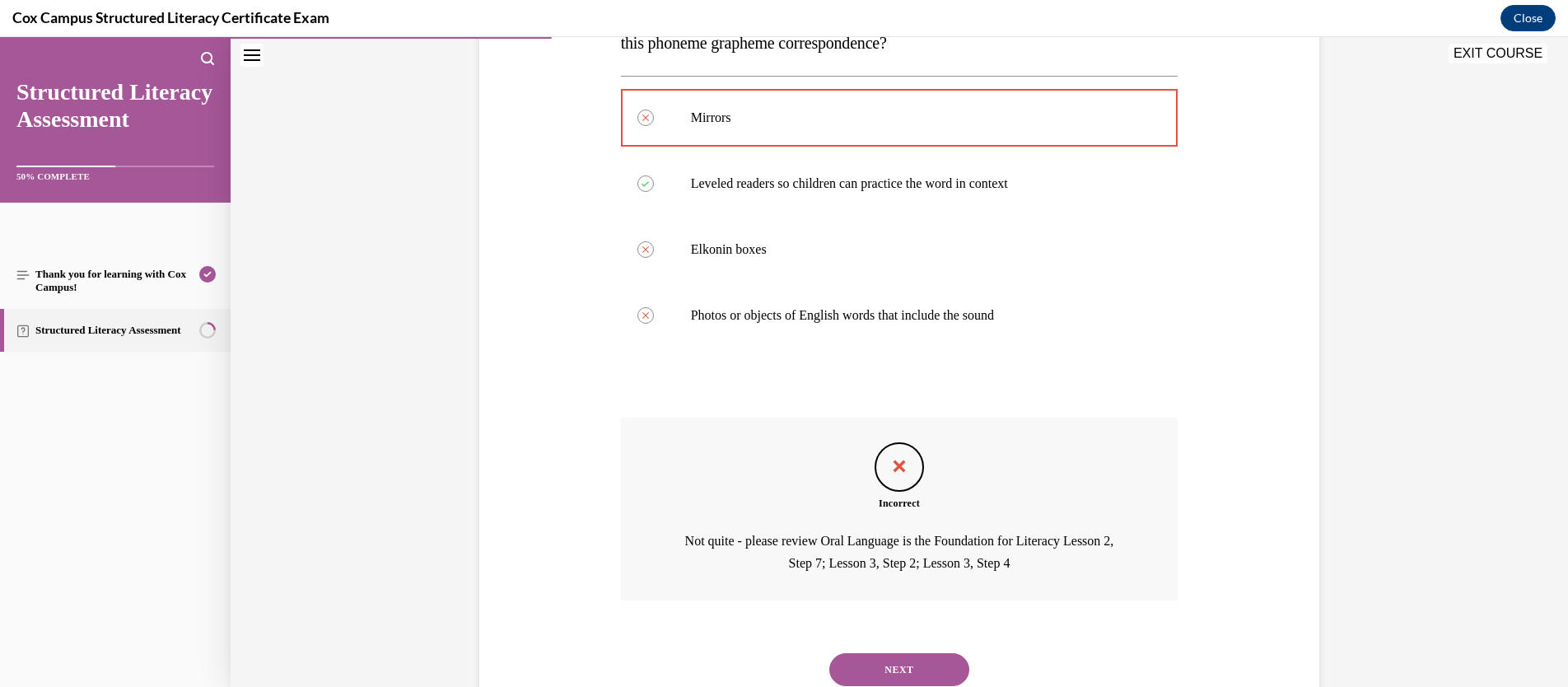
click at [945, 608] on button "NEXT" at bounding box center [899, 669] width 140 height 33
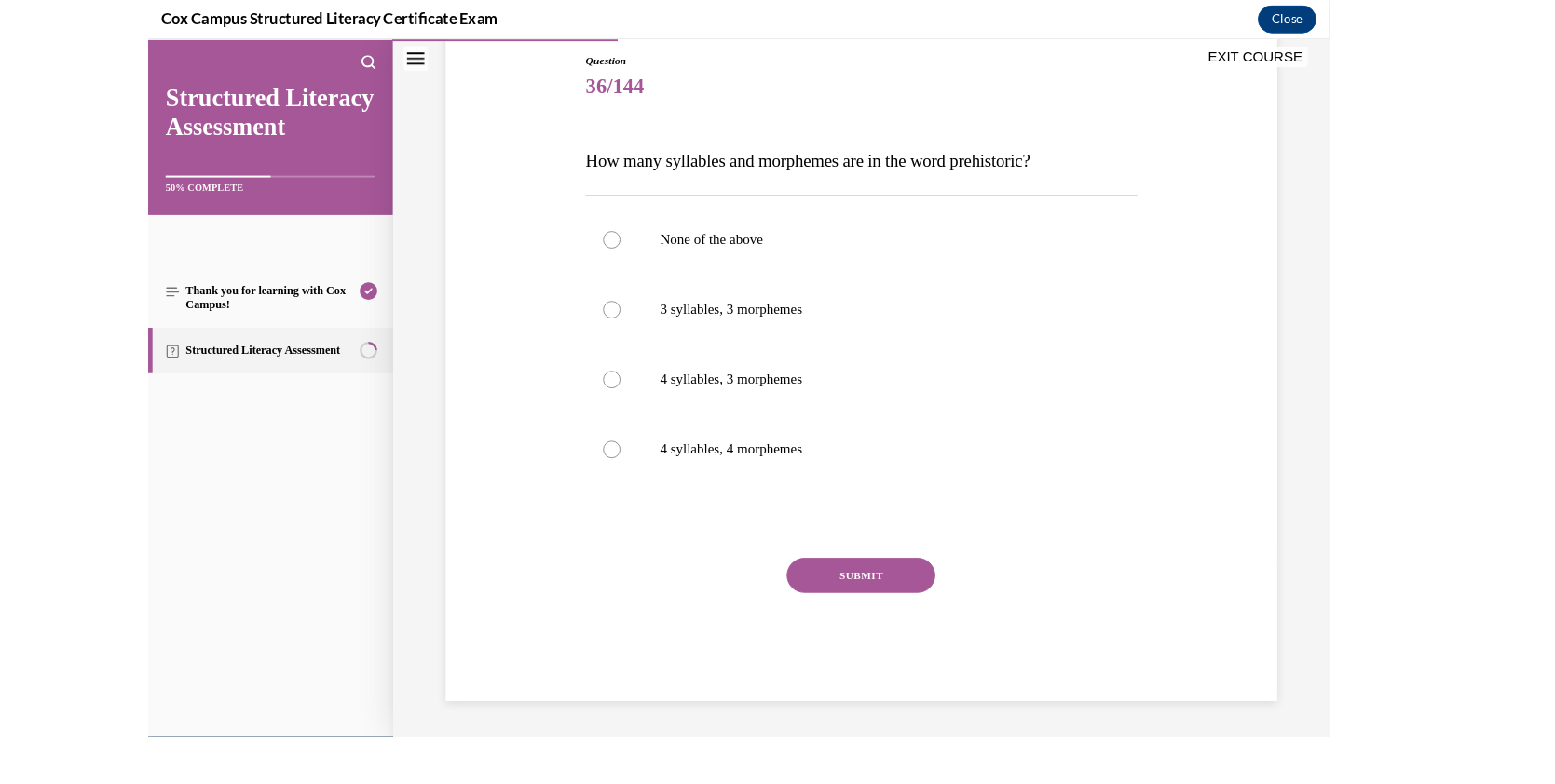
scroll to position [204, 0]
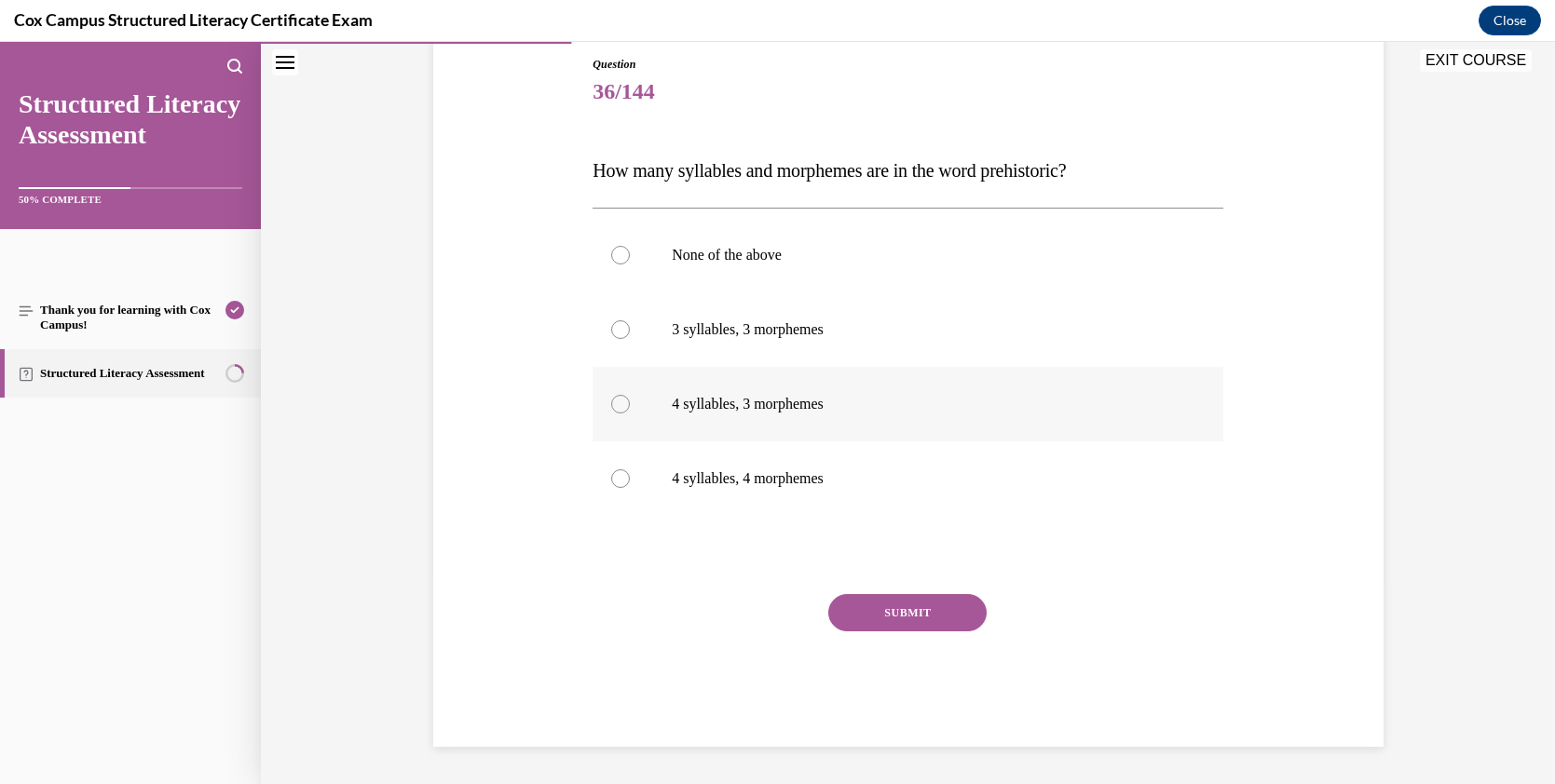
click at [618, 403] on div at bounding box center [620, 404] width 19 height 19
click at [618, 403] on input "4 syllables, 3 morphemes" at bounding box center [620, 404] width 19 height 19
radio input "true"
click at [855, 603] on button "SUBMIT" at bounding box center [907, 613] width 159 height 37
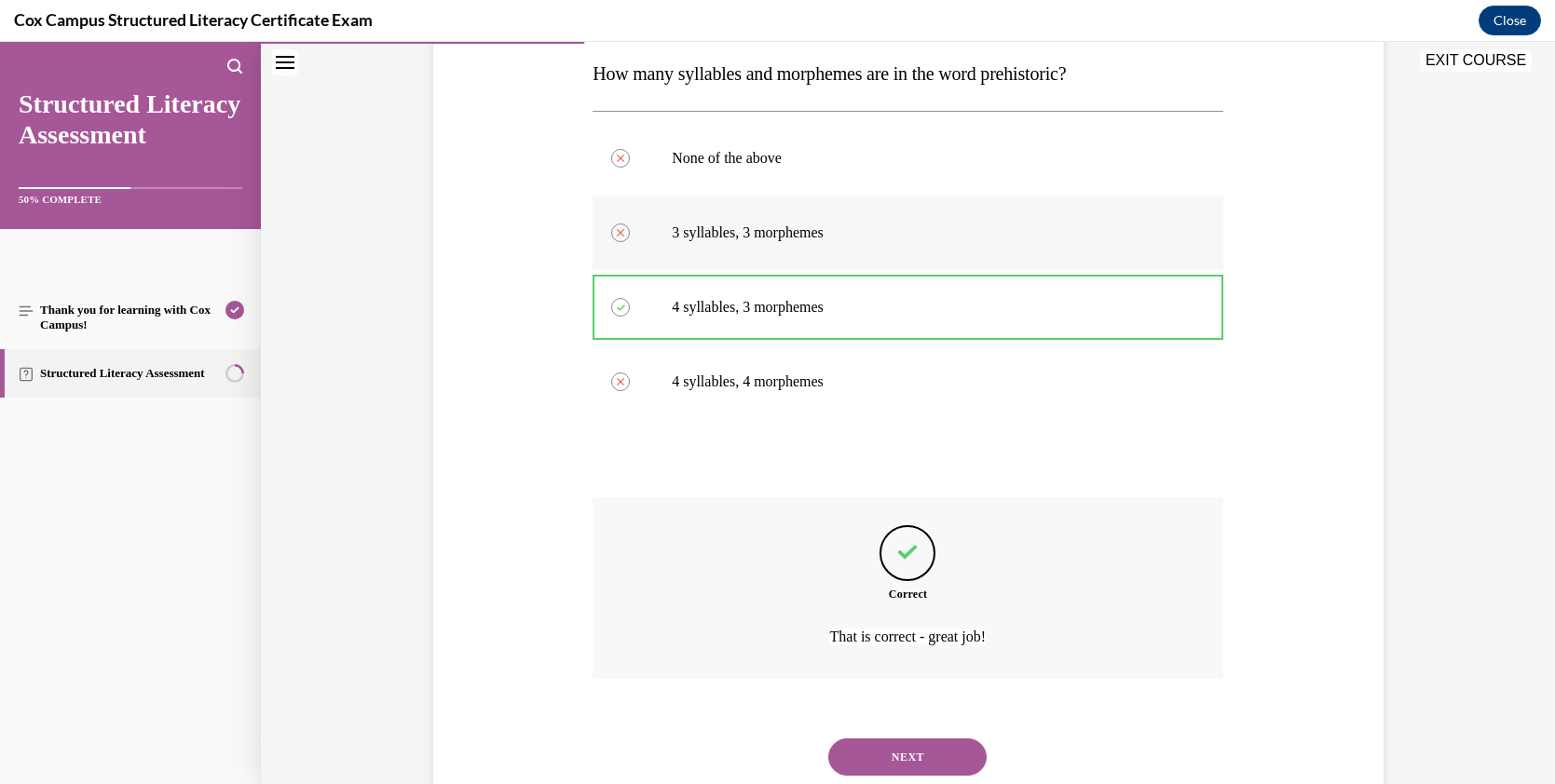
scroll to position [182, 0]
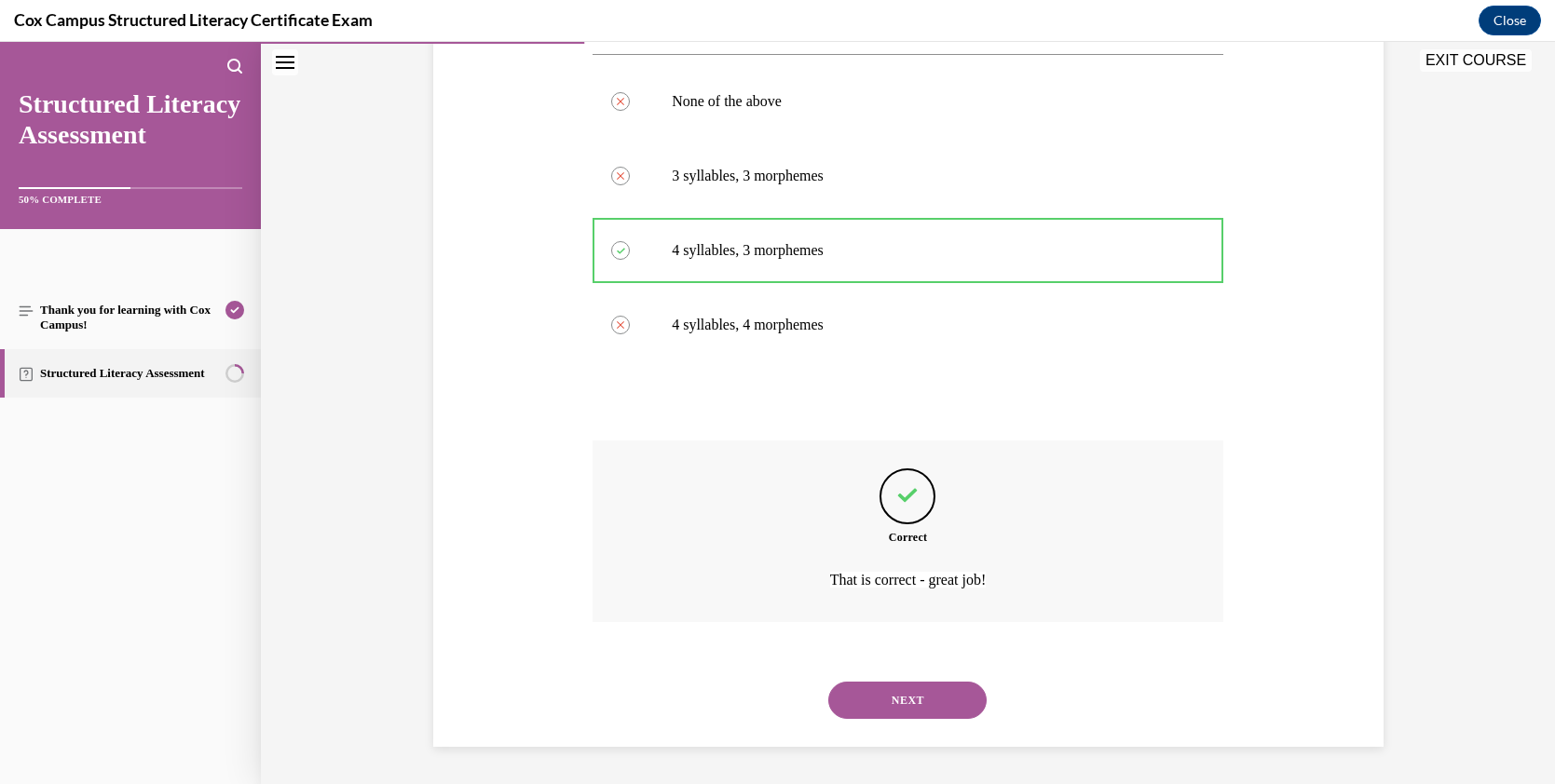
click at [934, 688] on button "NEXT" at bounding box center [907, 700] width 159 height 37
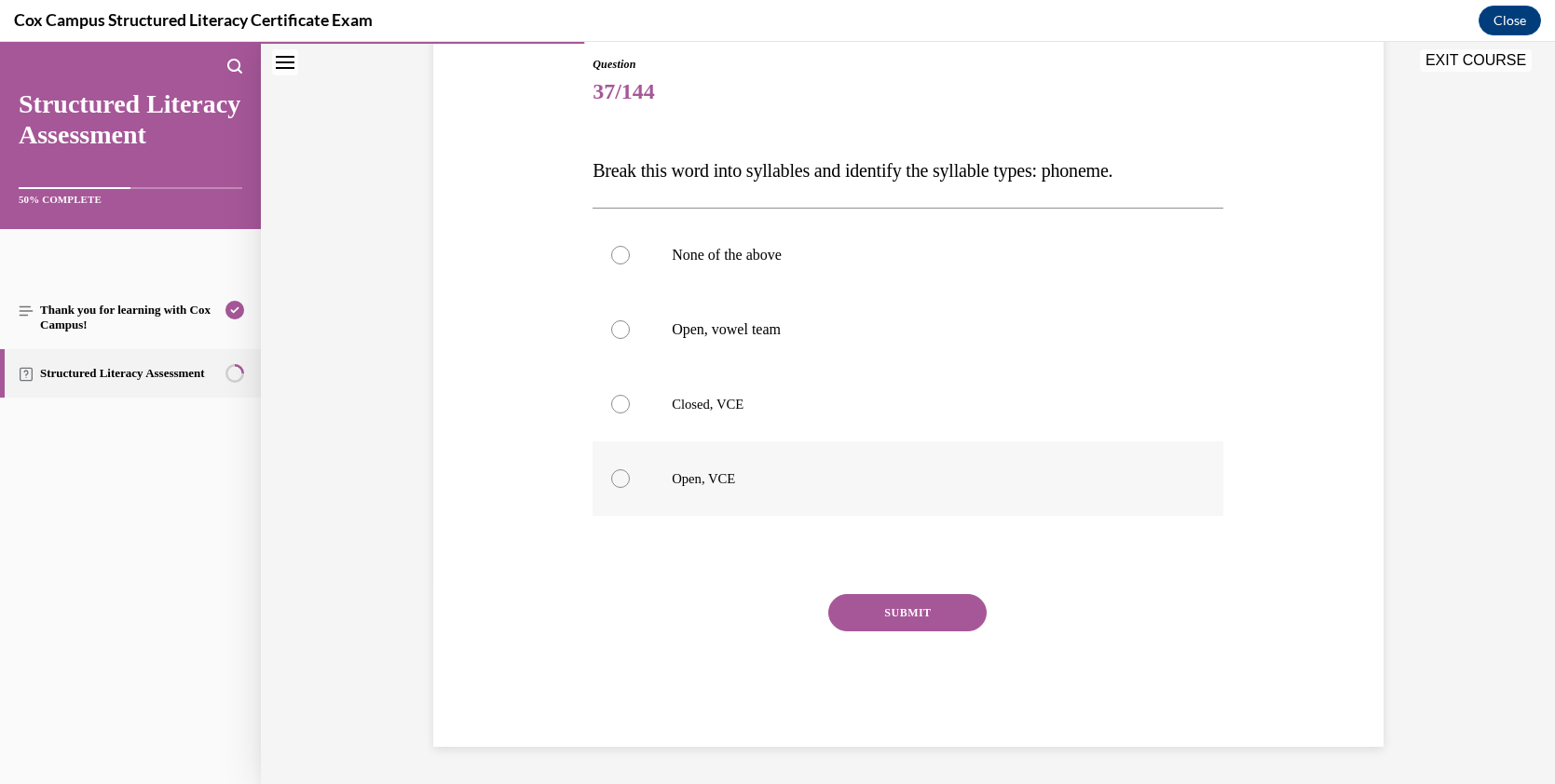
click at [695, 477] on span "Open, VCE" at bounding box center [703, 478] width 63 height 15
click at [630, 477] on input "Open, VCE" at bounding box center [620, 478] width 19 height 19
radio input "true"
click at [918, 612] on button "SUBMIT" at bounding box center [907, 613] width 159 height 37
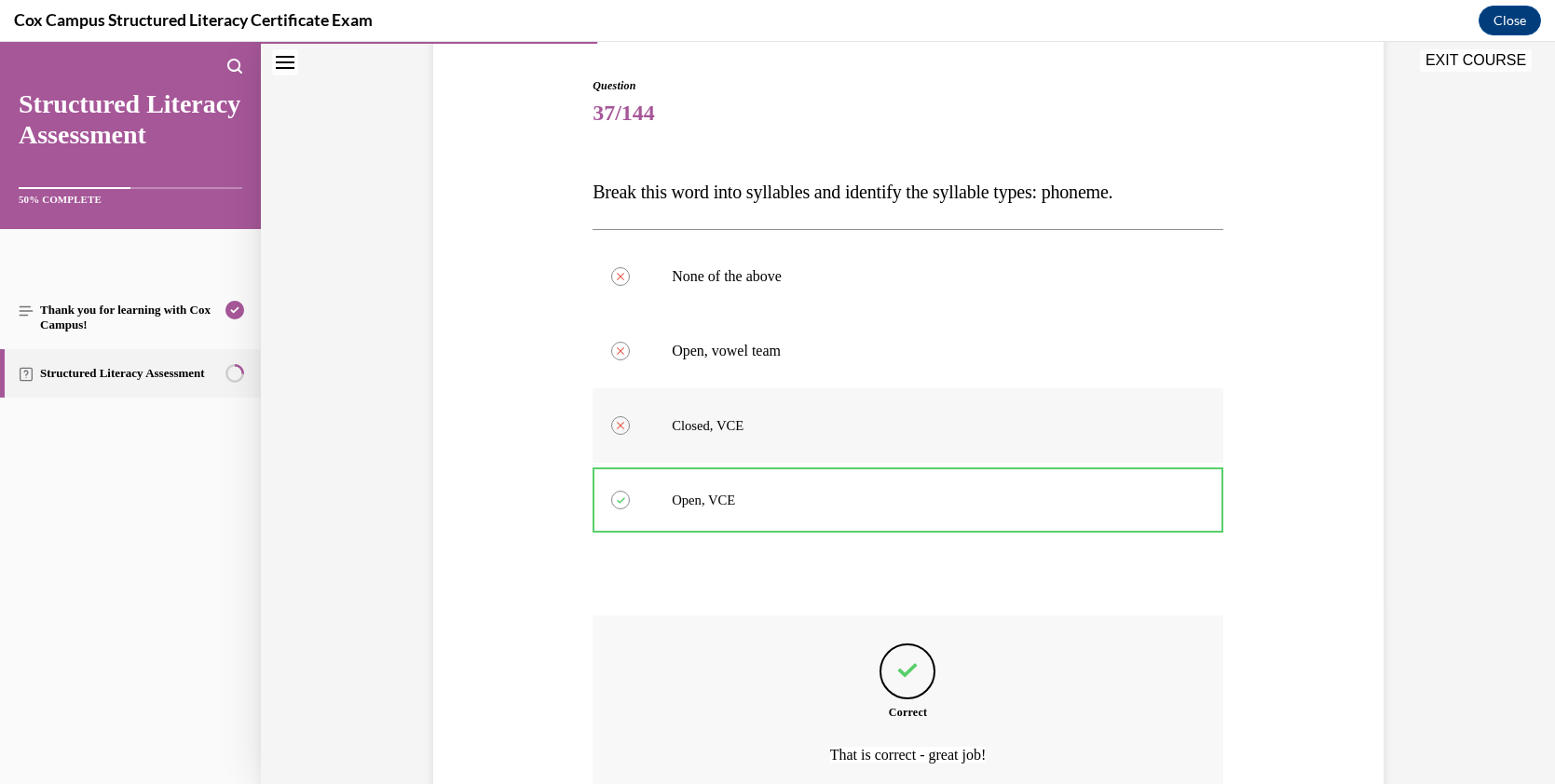
scroll to position [181, 0]
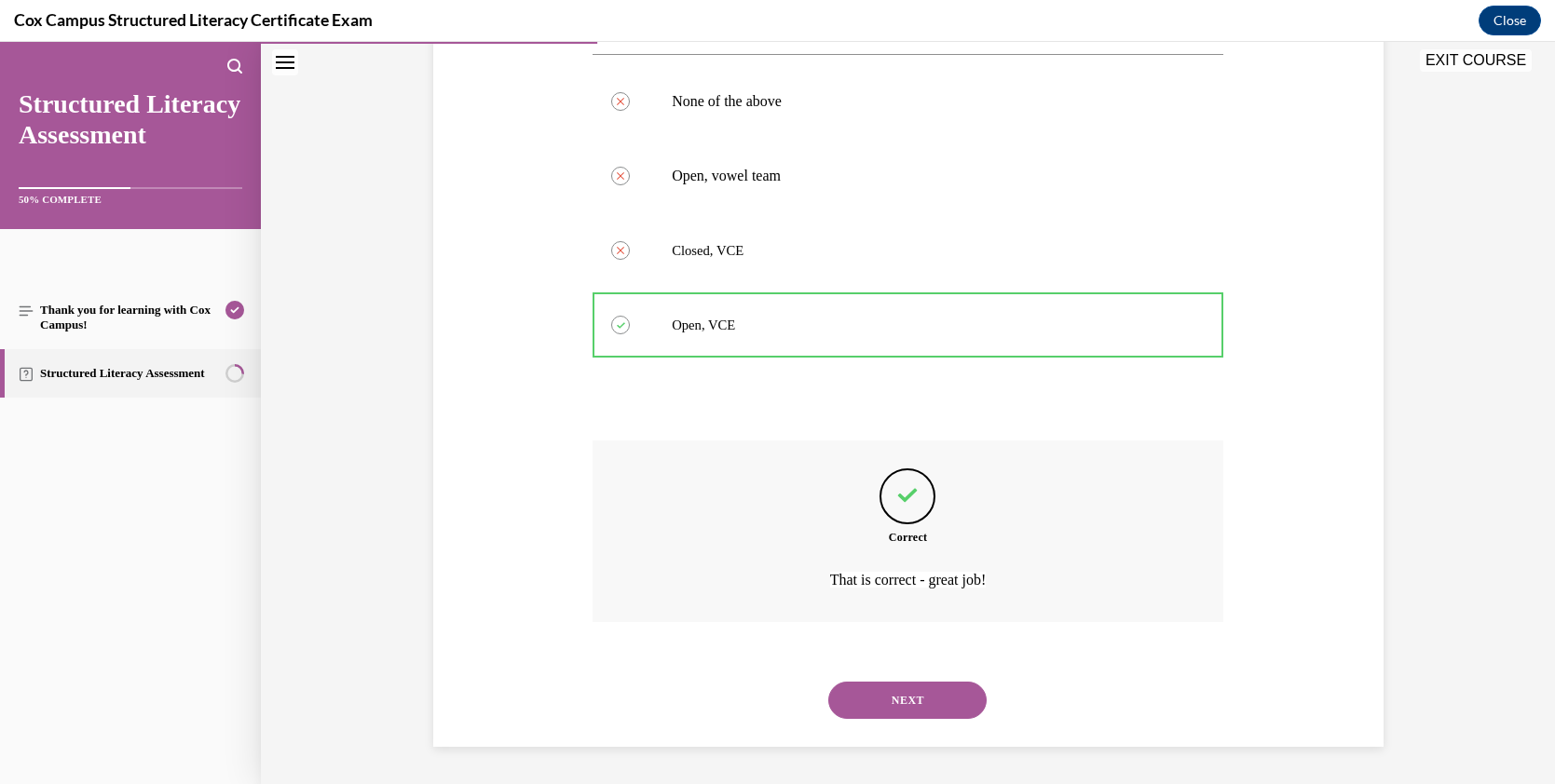
click at [937, 688] on button "NEXT" at bounding box center [907, 700] width 159 height 37
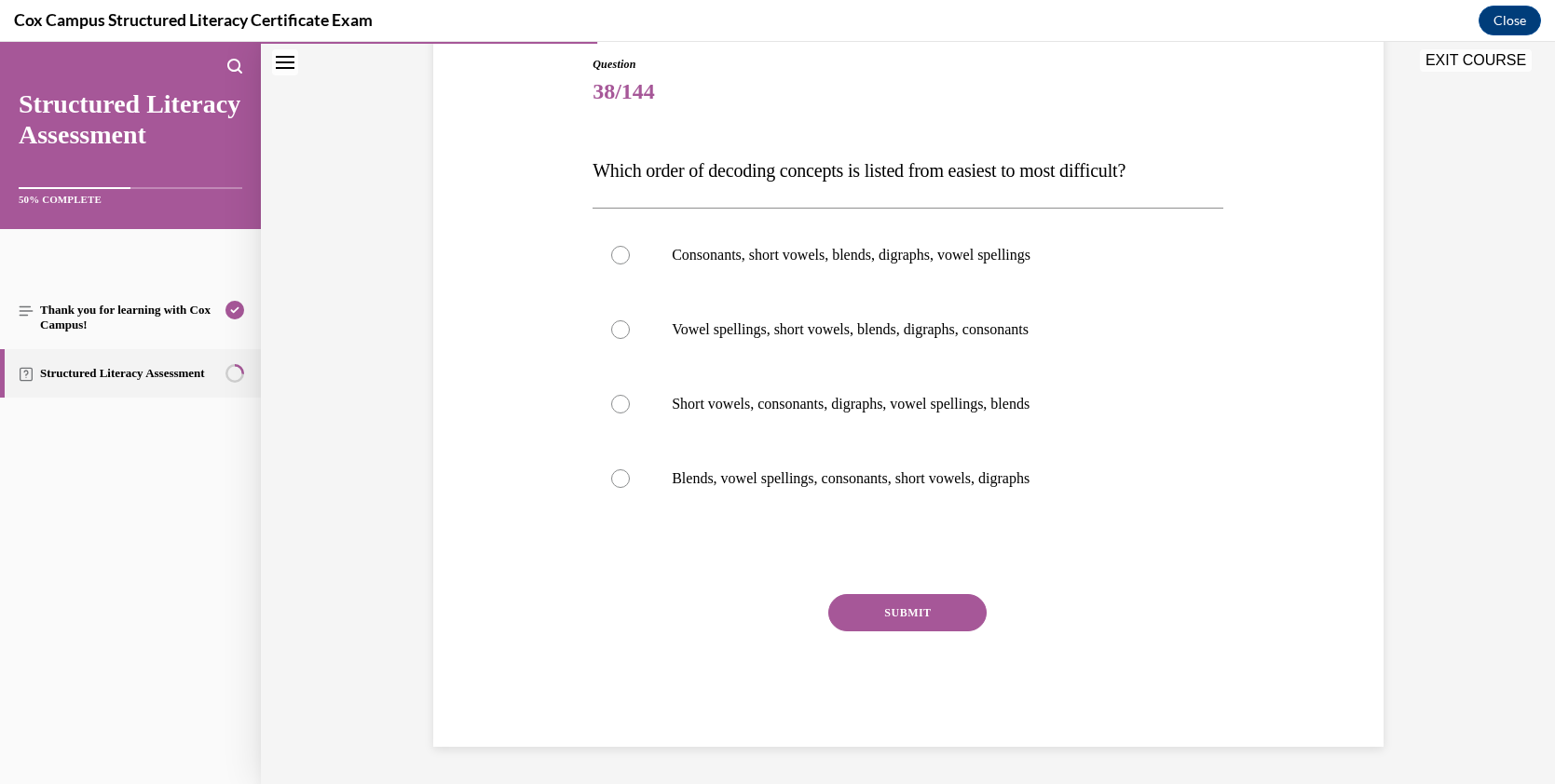
scroll to position [204, 0]
click at [672, 252] on p "Consonants, short vowels, blends, digraphs, vowel spellings" at bounding box center [925, 254] width 505 height 19
click at [630, 252] on input "Consonants, short vowels, blends, digraphs, vowel spellings" at bounding box center [620, 254] width 19 height 19
radio input "true"
click at [901, 611] on button "SUBMIT" at bounding box center [907, 613] width 159 height 37
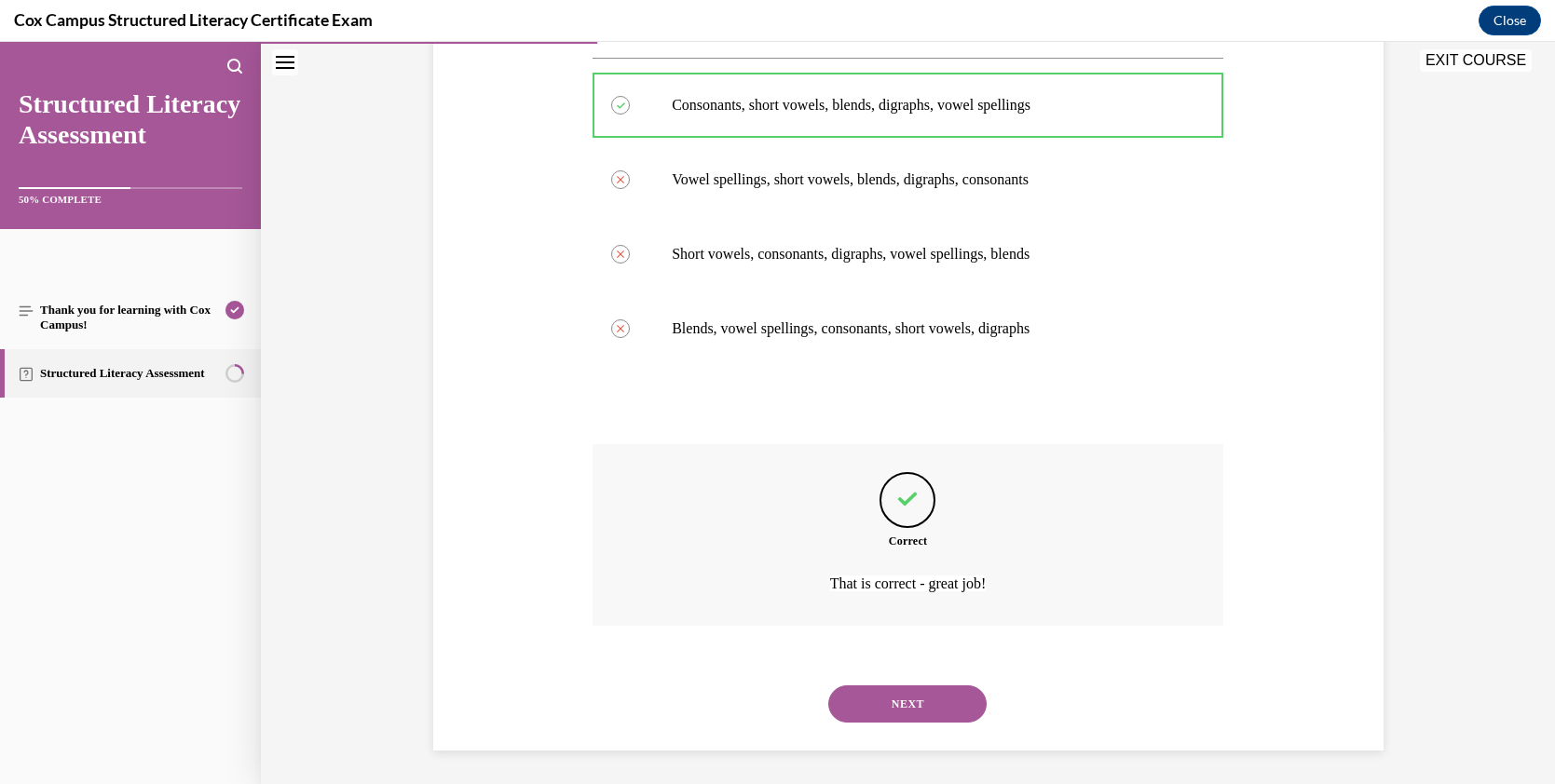
scroll to position [356, 0]
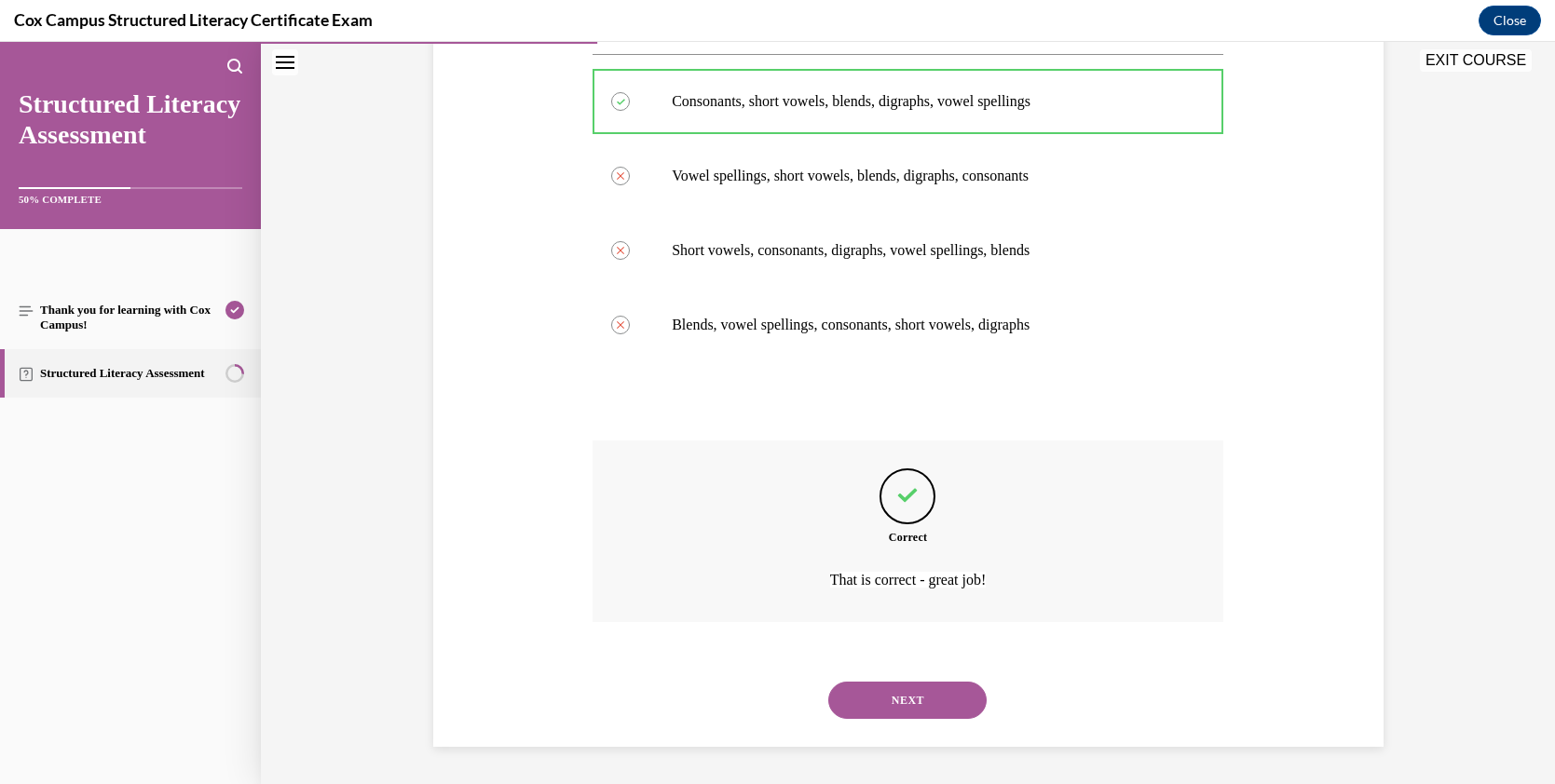
click at [930, 688] on button "NEXT" at bounding box center [907, 700] width 159 height 37
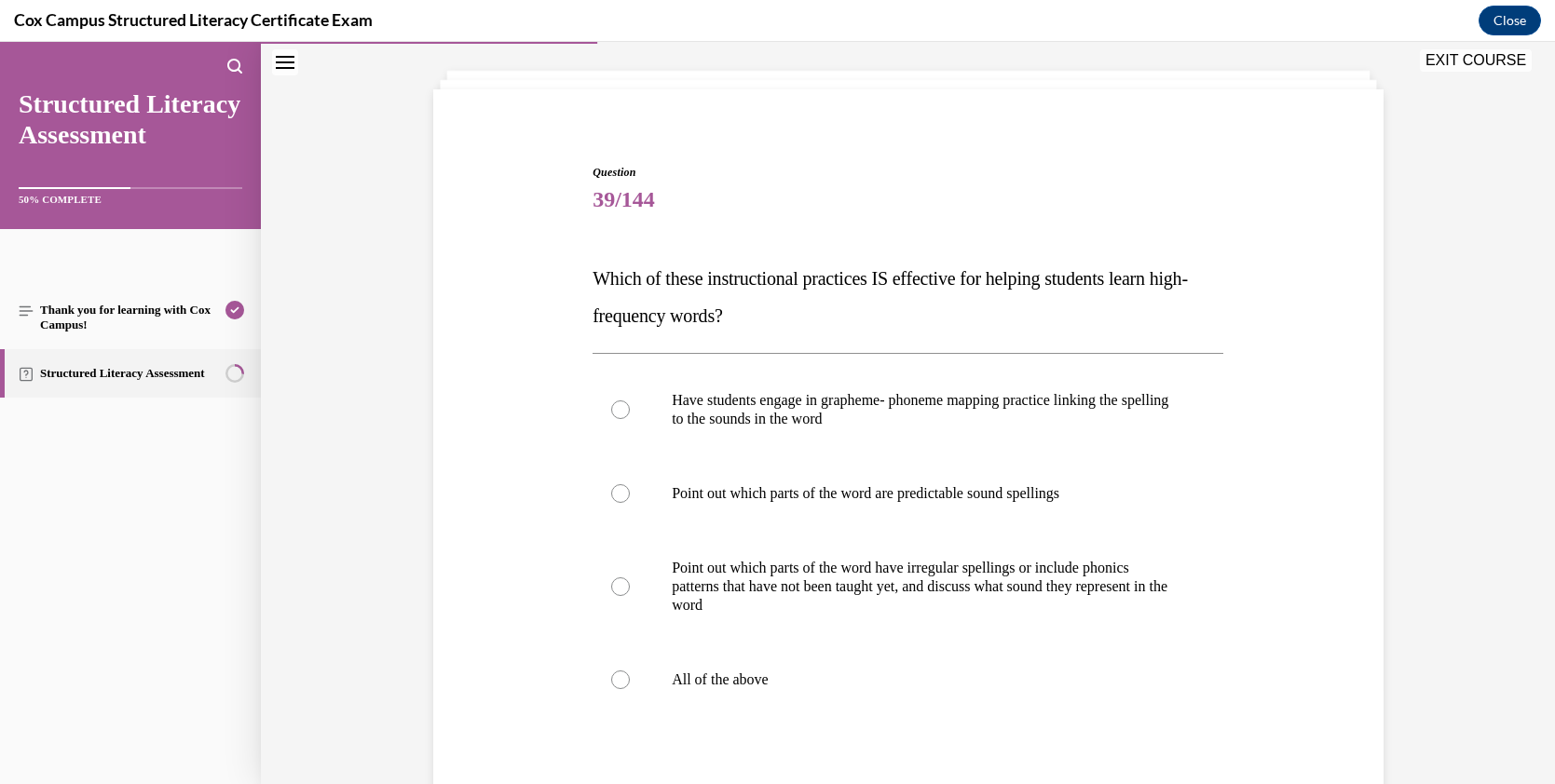
scroll to position [111, 0]
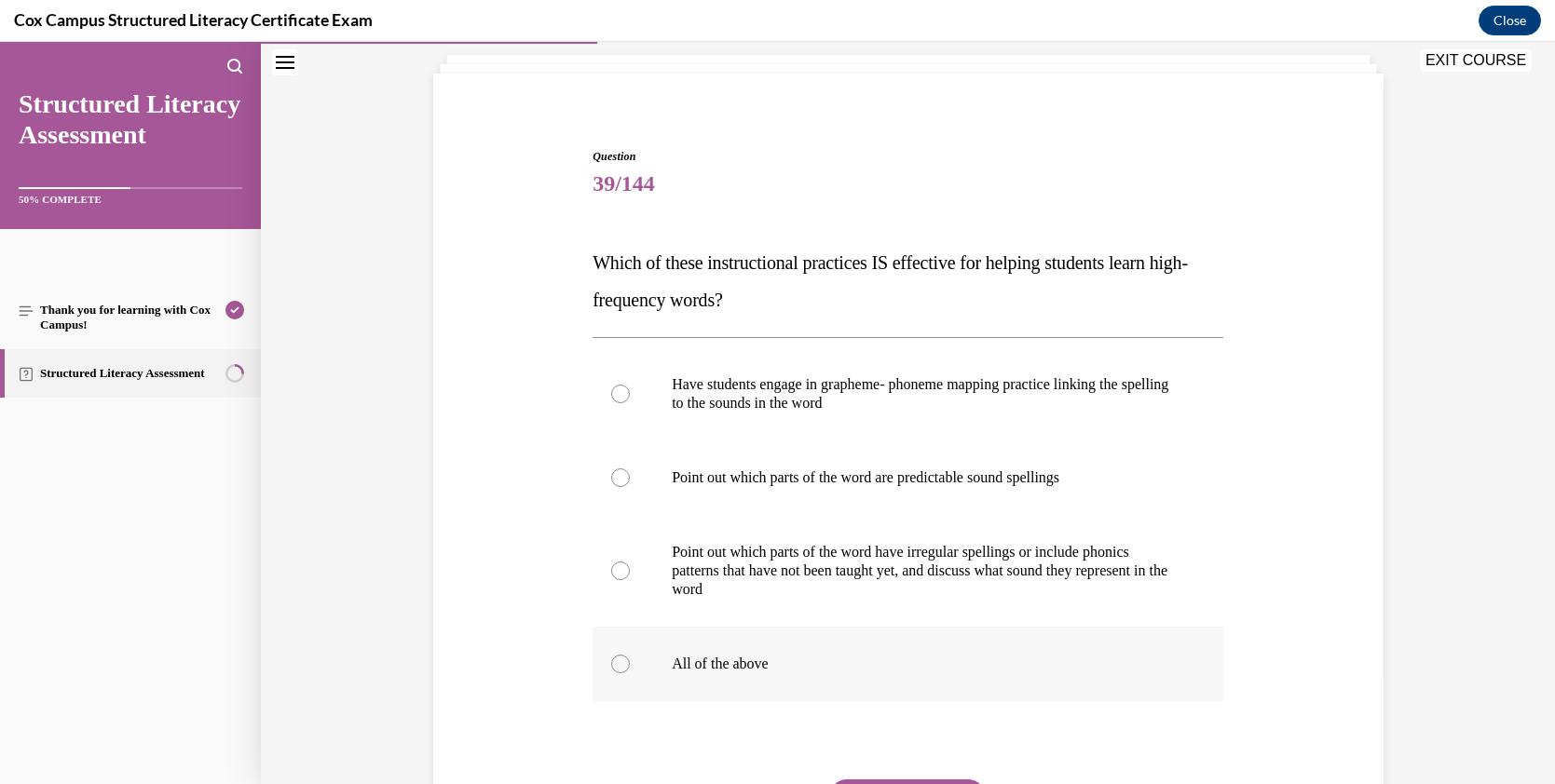
click at [616, 665] on div at bounding box center [620, 663] width 19 height 19
click at [616, 665] on input "All of the above" at bounding box center [620, 663] width 19 height 19
radio input "true"
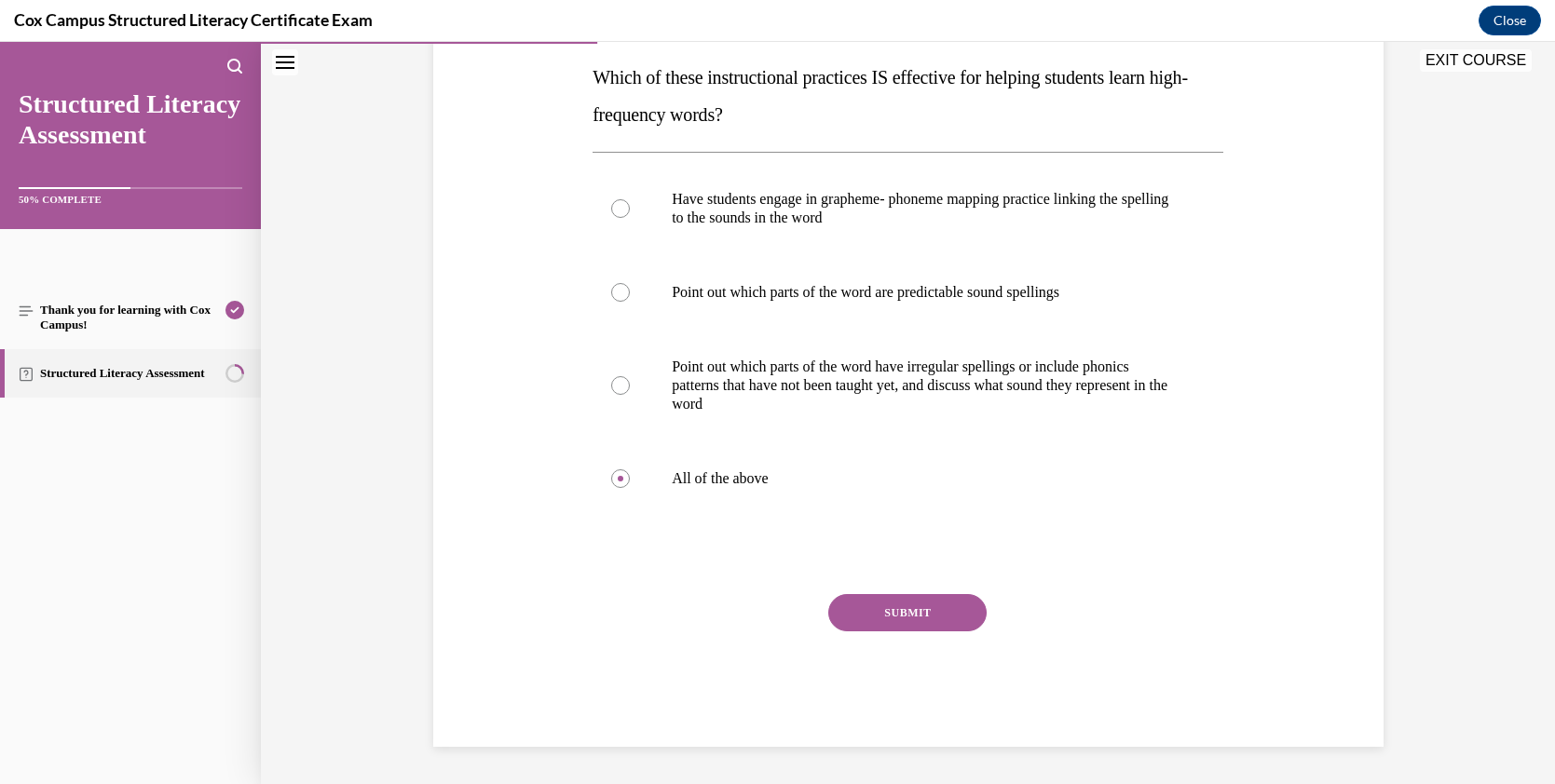
click at [912, 616] on button "SUBMIT" at bounding box center [907, 613] width 159 height 37
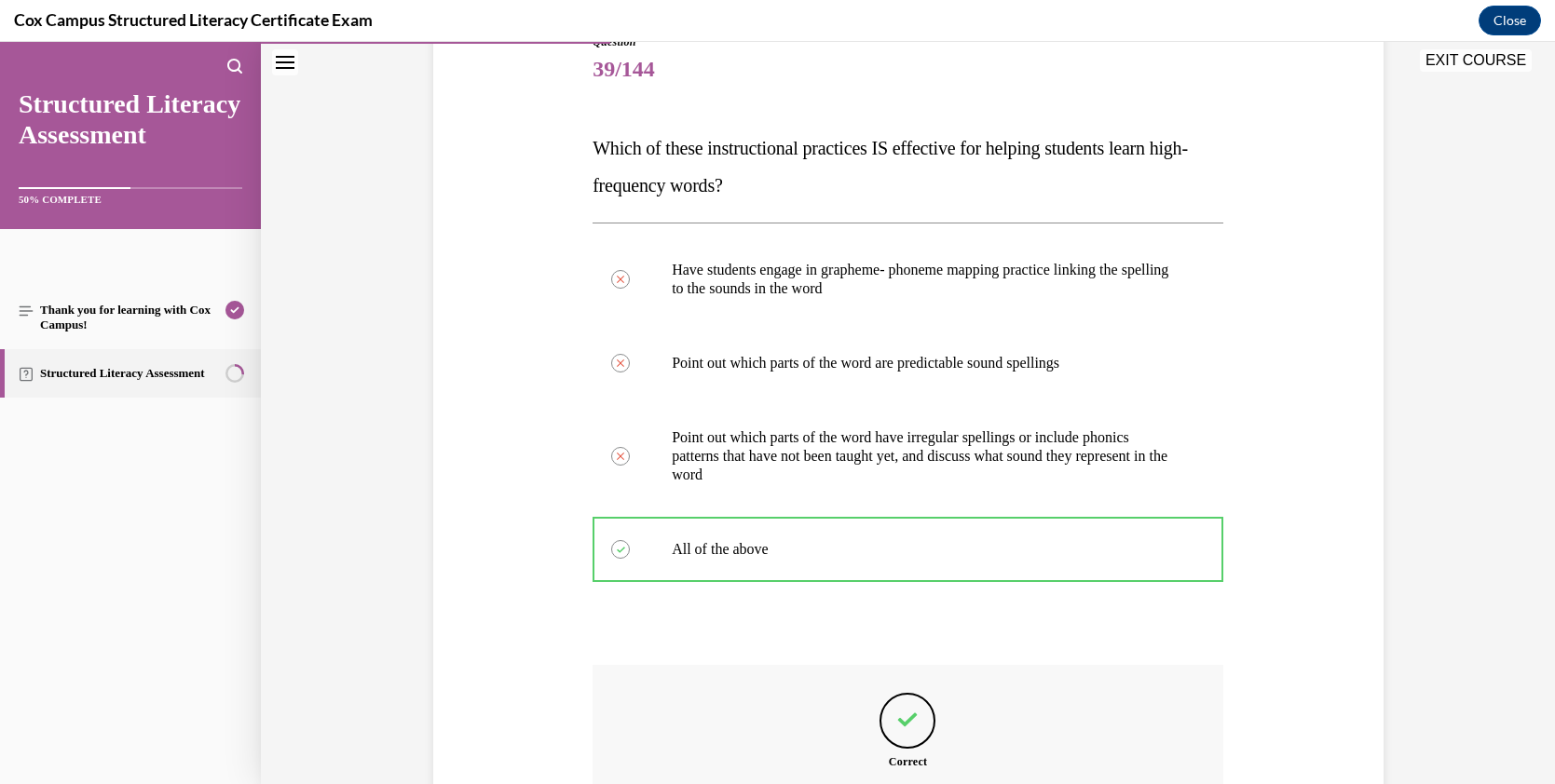
scroll to position [215, 0]
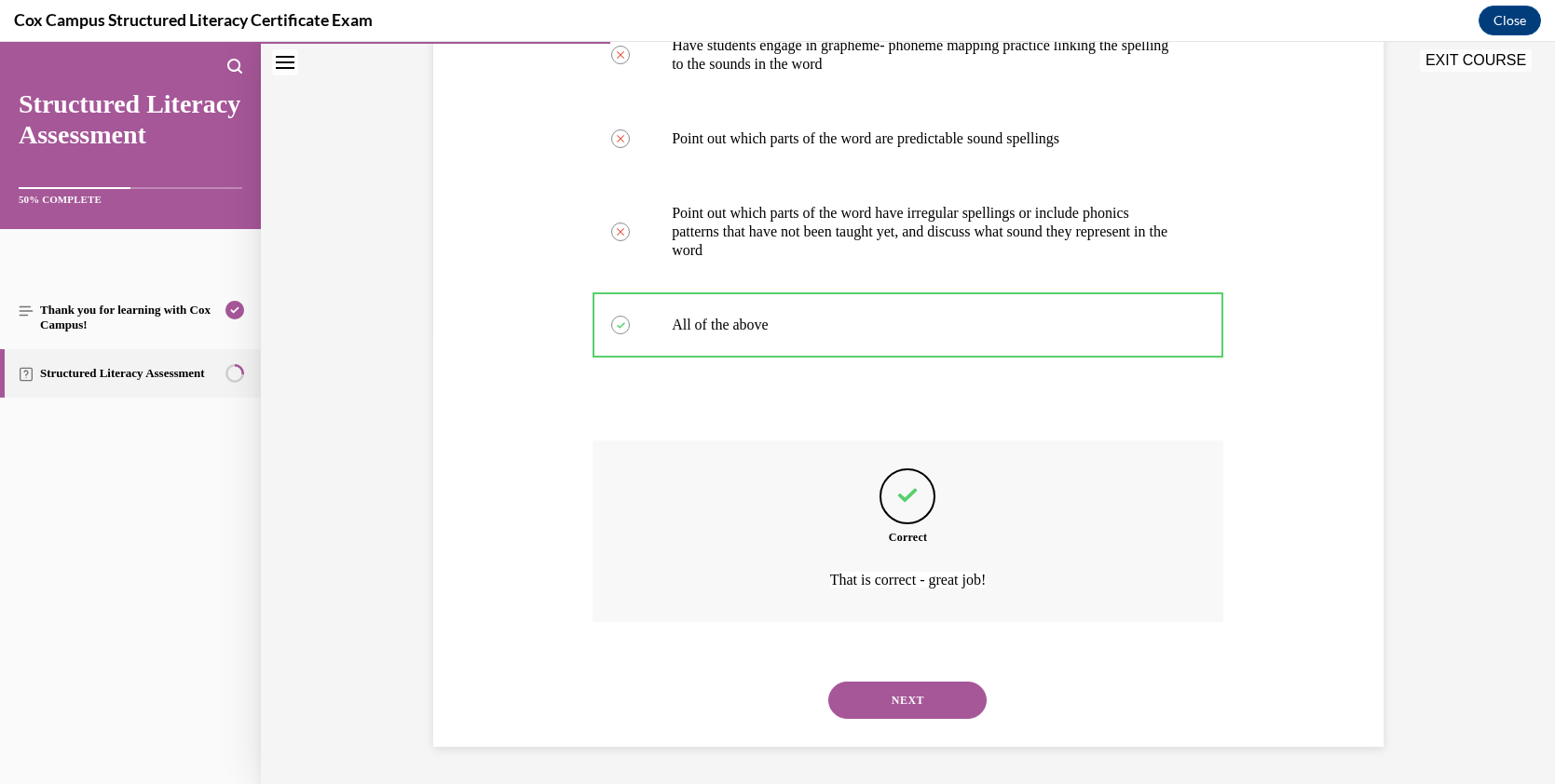
click at [935, 688] on button "NEXT" at bounding box center [907, 700] width 159 height 37
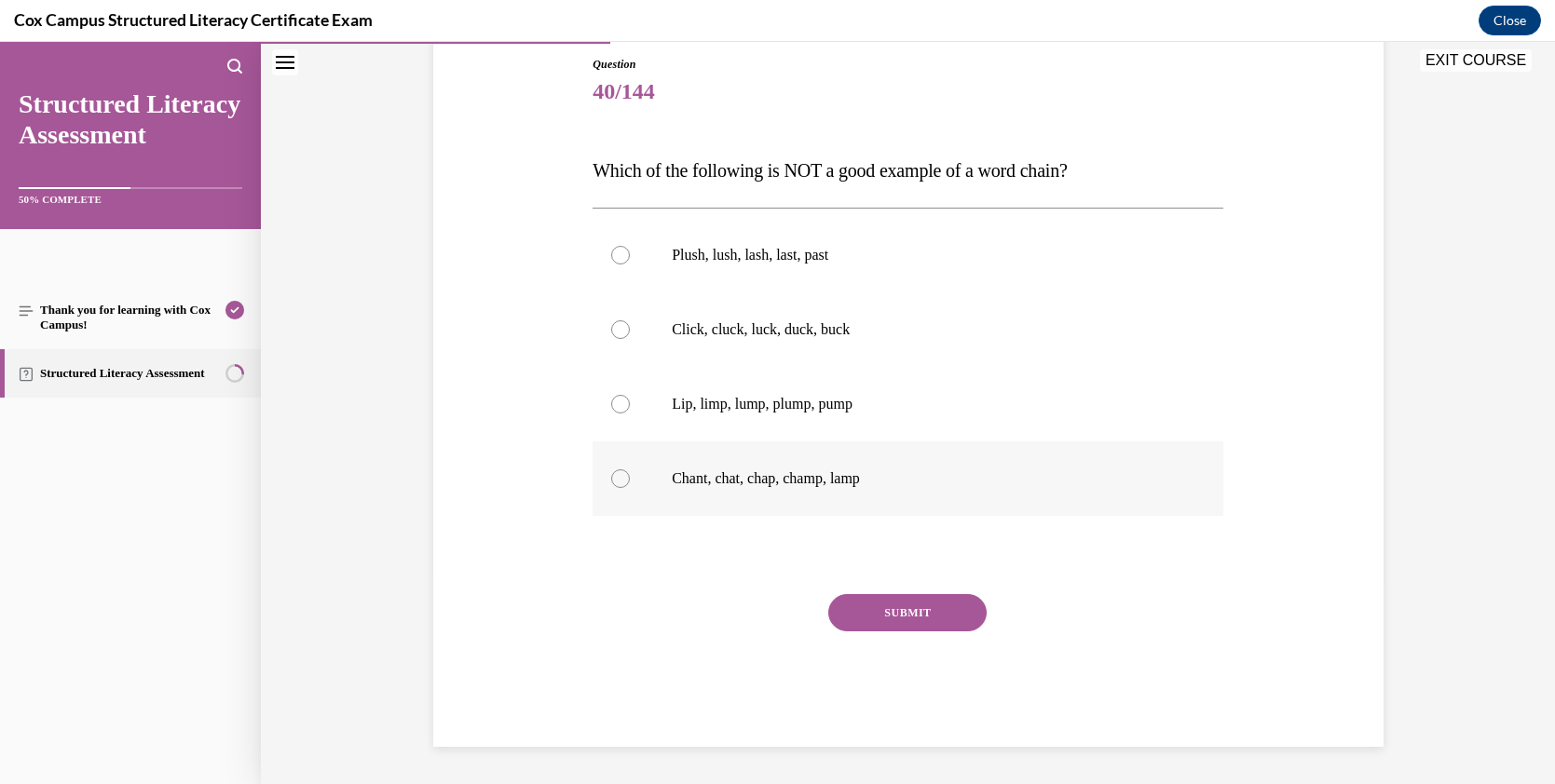
click at [618, 480] on div at bounding box center [620, 478] width 19 height 19
click at [618, 480] on input "Chant, chat, chap, champ, lamp" at bounding box center [620, 478] width 19 height 19
radio input "true"
click at [868, 609] on button "SUBMIT" at bounding box center [907, 613] width 159 height 37
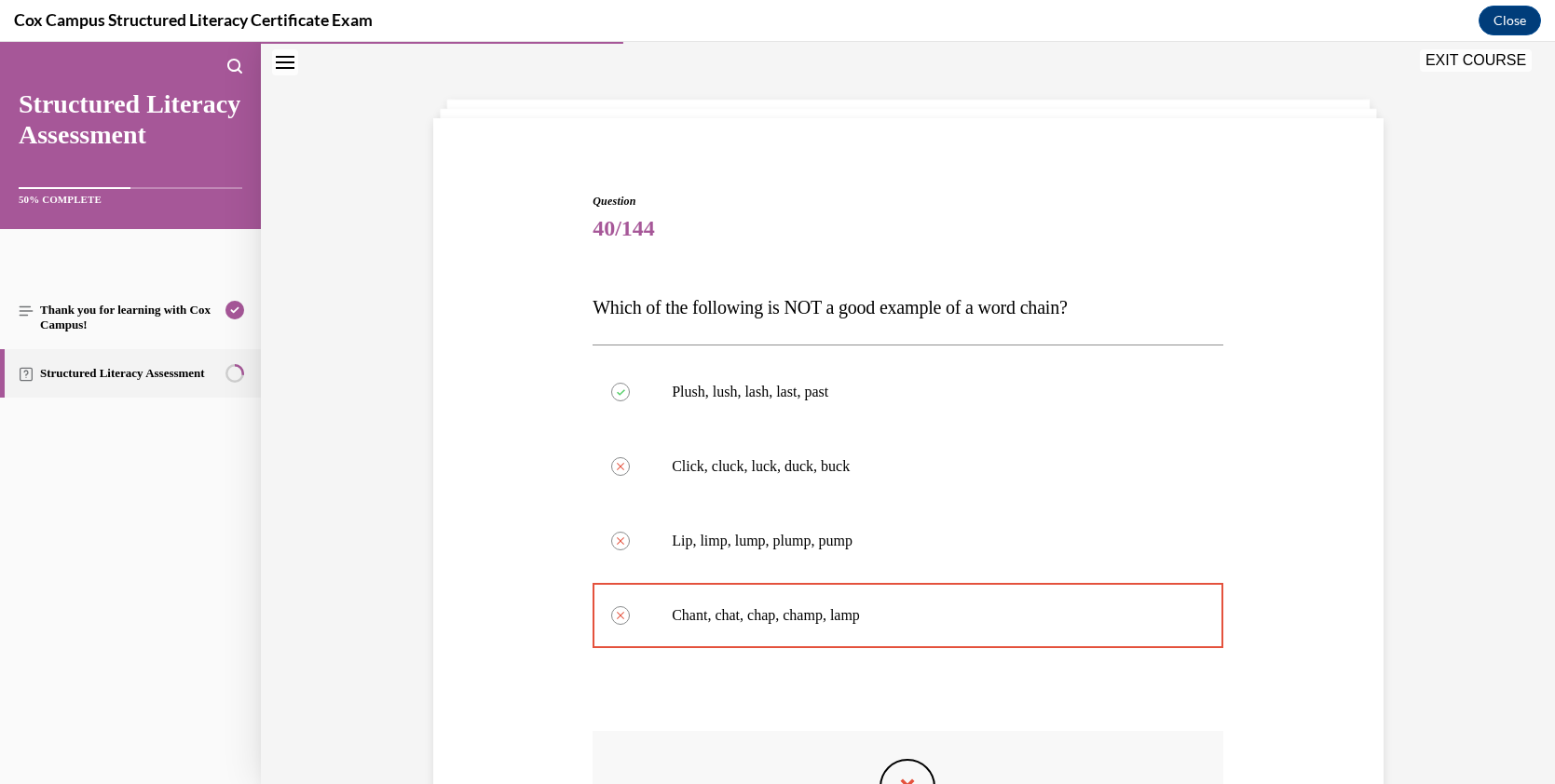
scroll to position [62, 0]
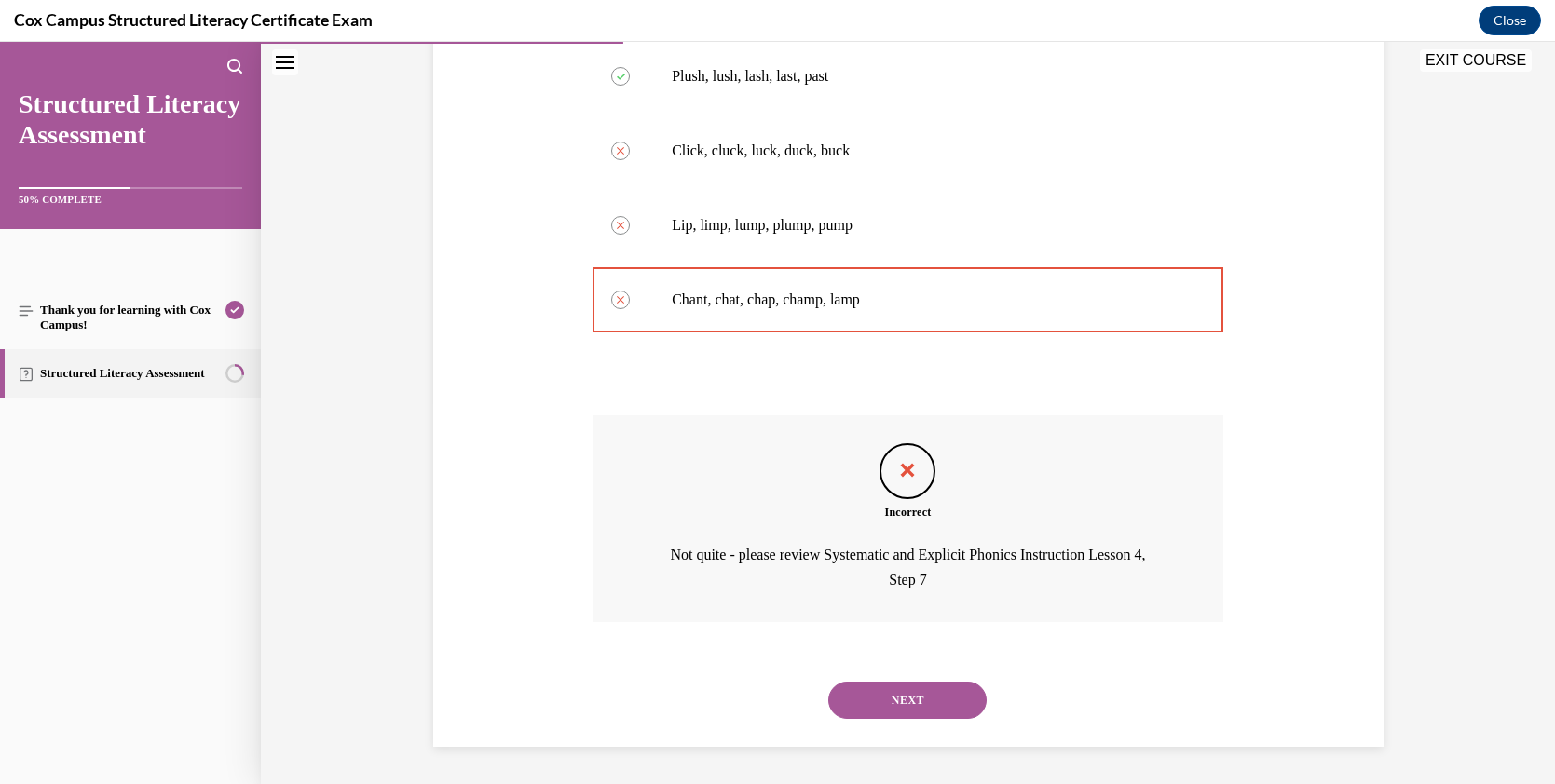
click at [891, 688] on button "NEXT" at bounding box center [907, 700] width 159 height 37
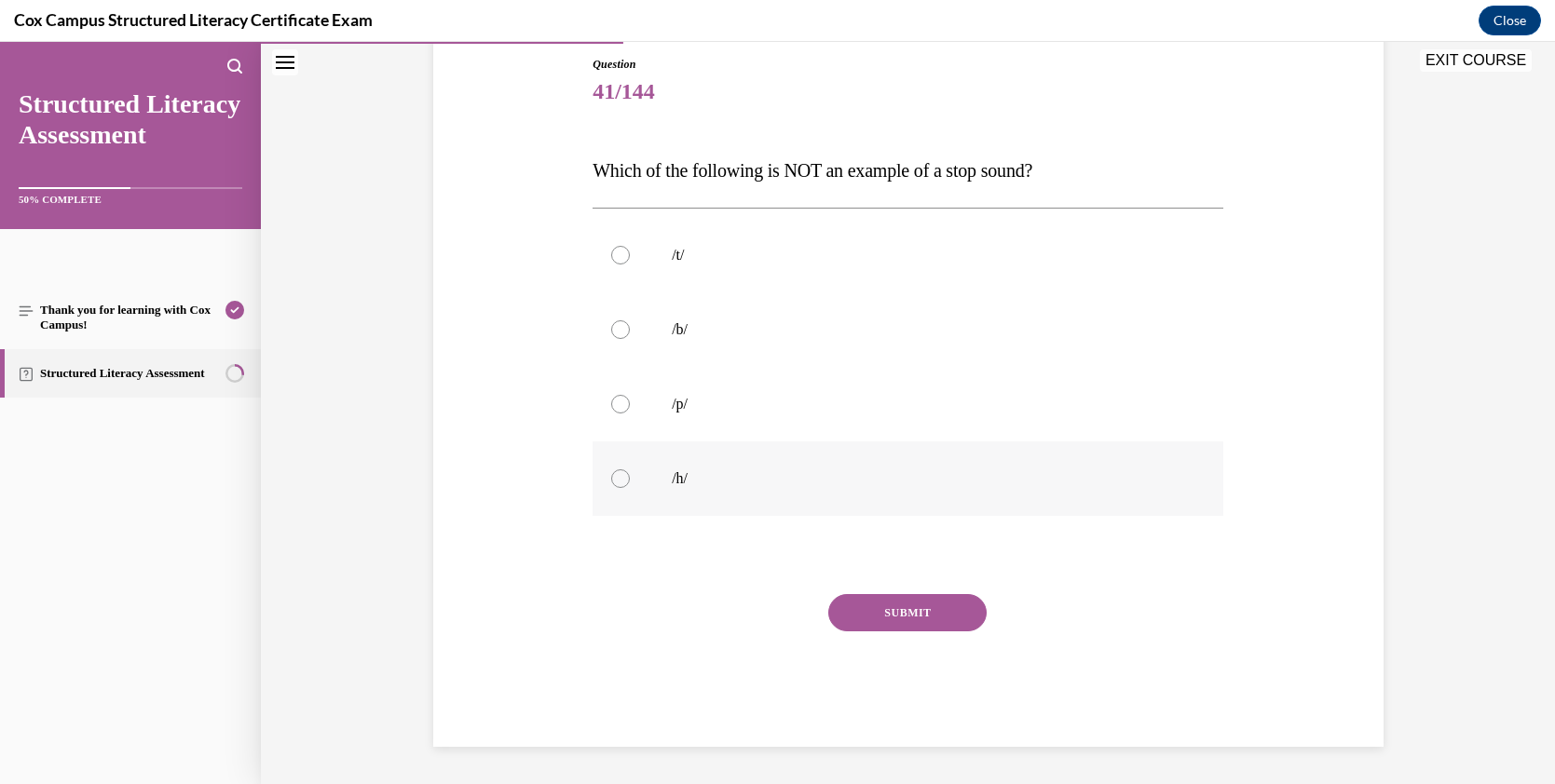
click at [616, 479] on div at bounding box center [620, 478] width 19 height 19
click at [616, 479] on input "/h/" at bounding box center [620, 478] width 19 height 19
radio input "true"
click at [910, 601] on button "SUBMIT" at bounding box center [907, 613] width 159 height 37
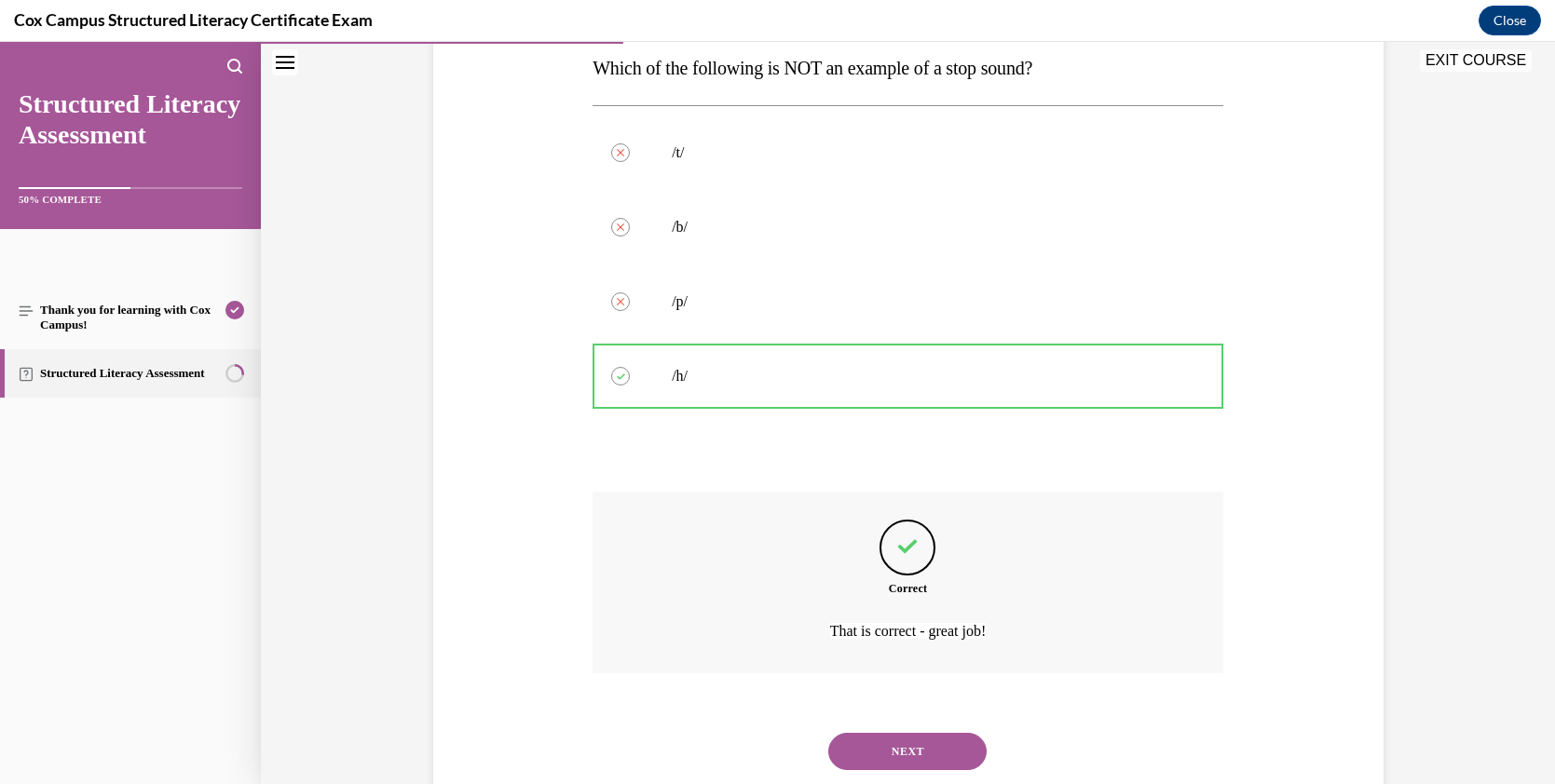
scroll to position [73, 0]
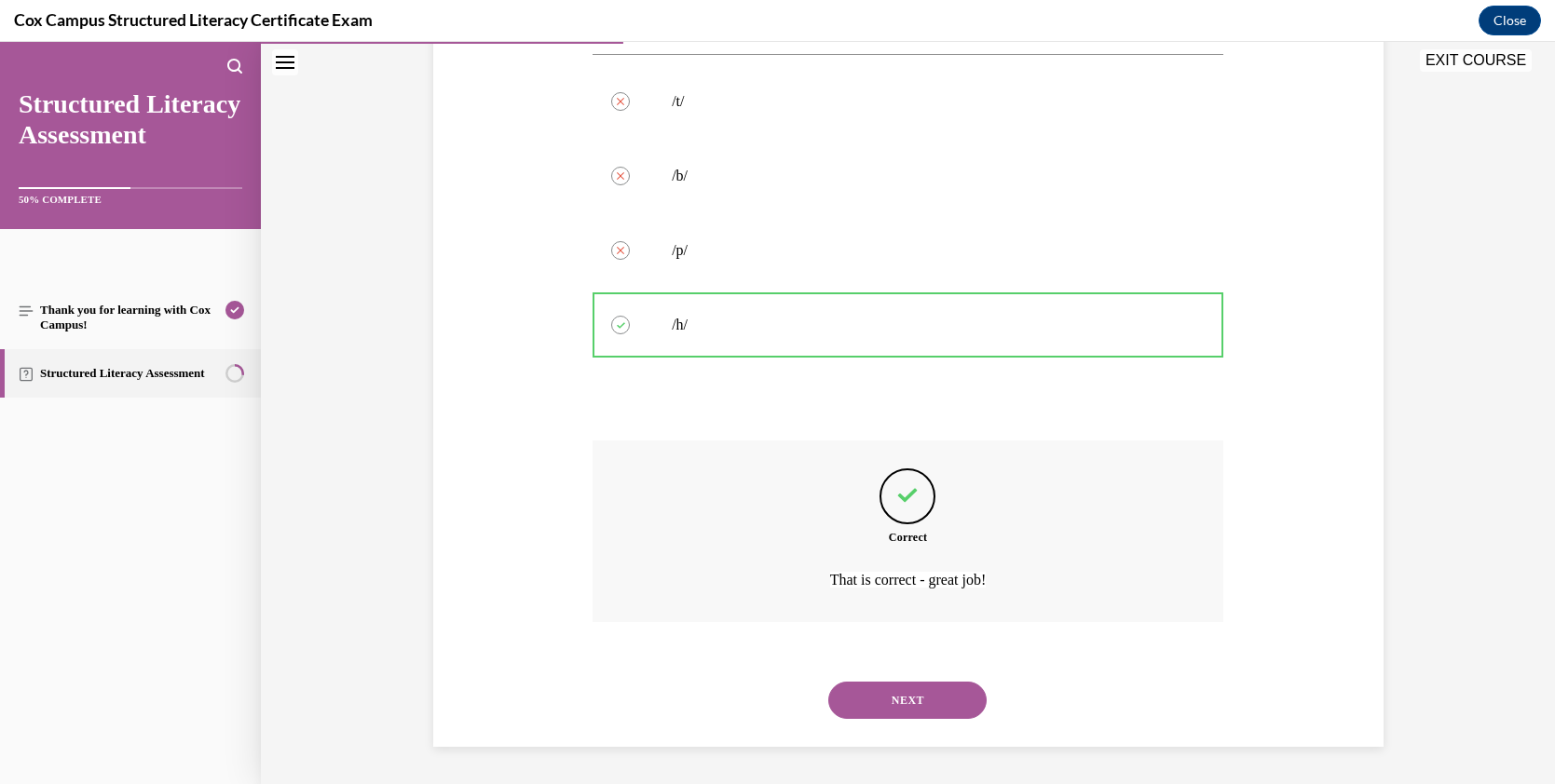
click at [933, 688] on button "NEXT" at bounding box center [907, 700] width 159 height 37
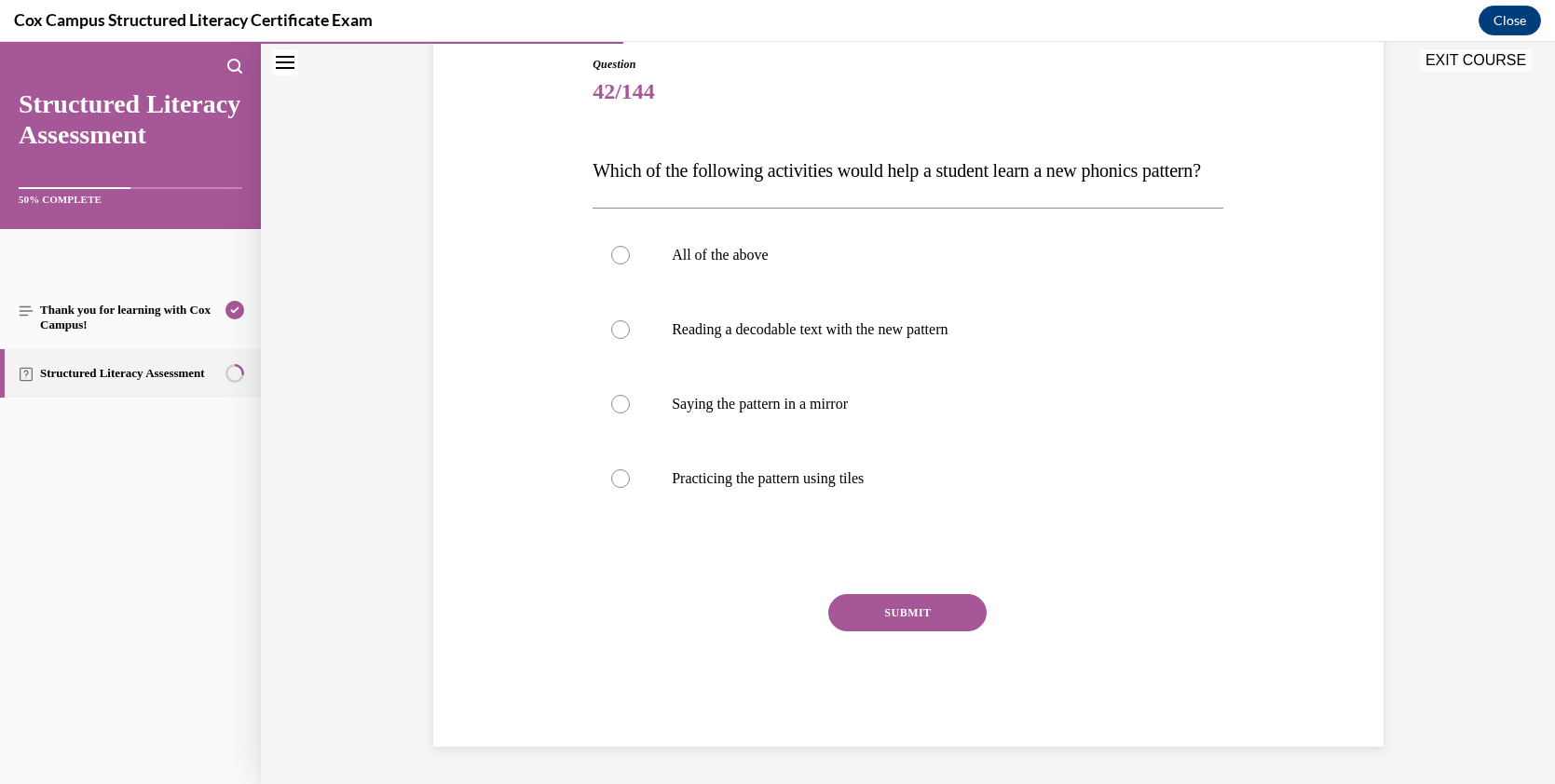
scroll to position [207, 0]
click at [815, 265] on p "All of the above" at bounding box center [925, 254] width 505 height 19
click at [630, 265] on input "All of the above" at bounding box center [620, 254] width 19 height 19
radio input "true"
click at [913, 631] on button "SUBMIT" at bounding box center [907, 613] width 159 height 37
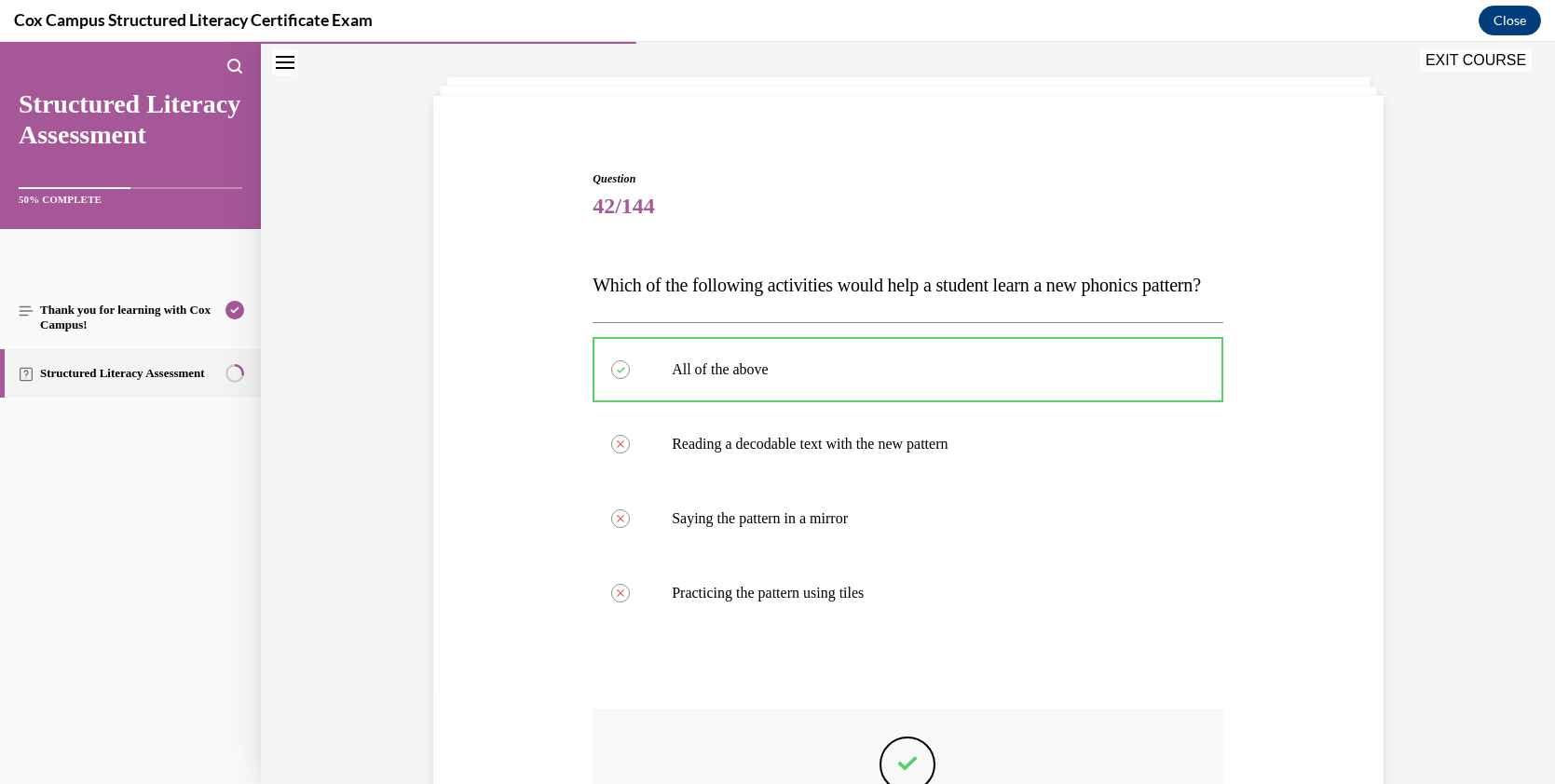
scroll to position [77, 0]
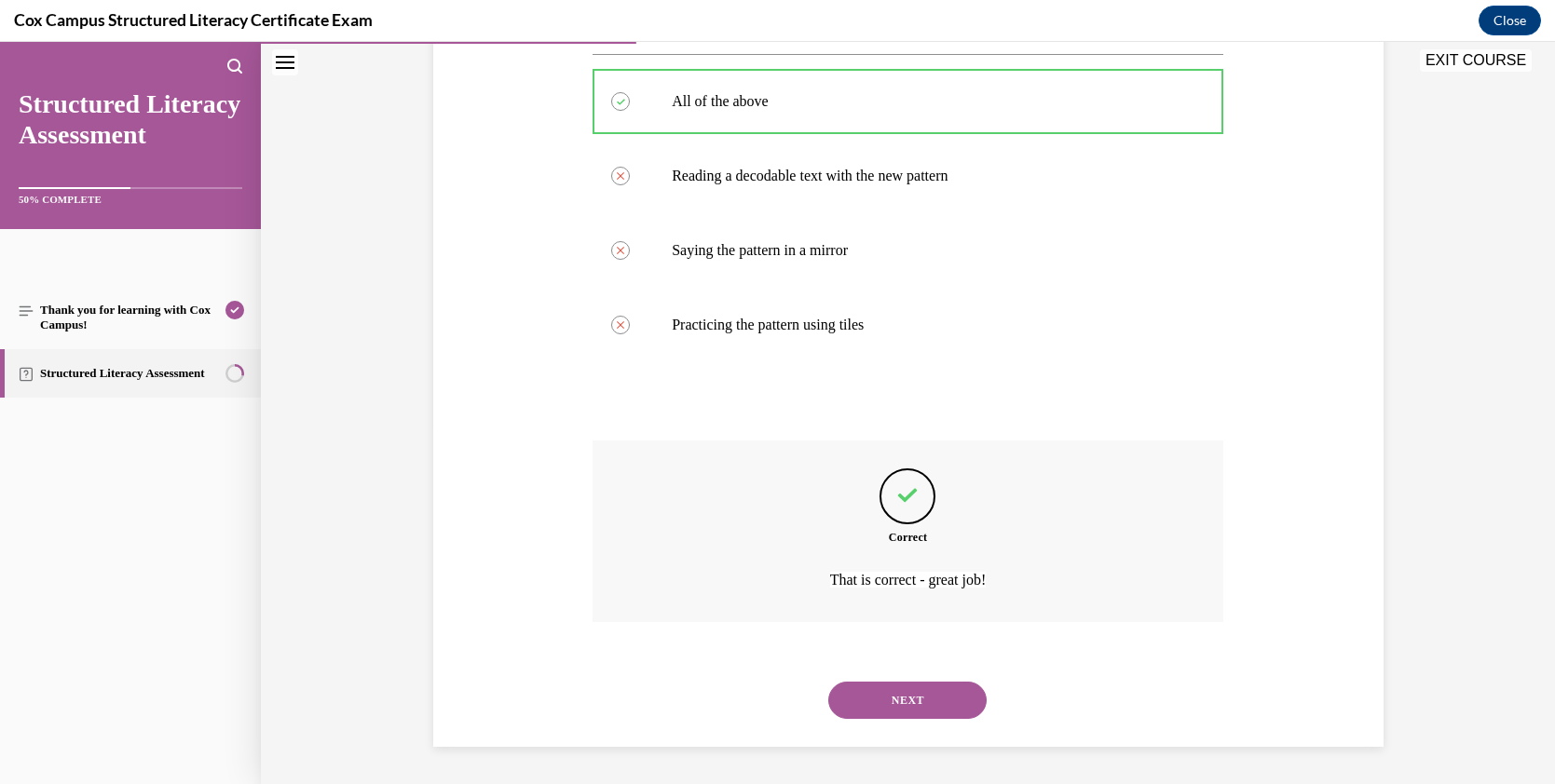
click at [951, 688] on button "NEXT" at bounding box center [907, 700] width 159 height 37
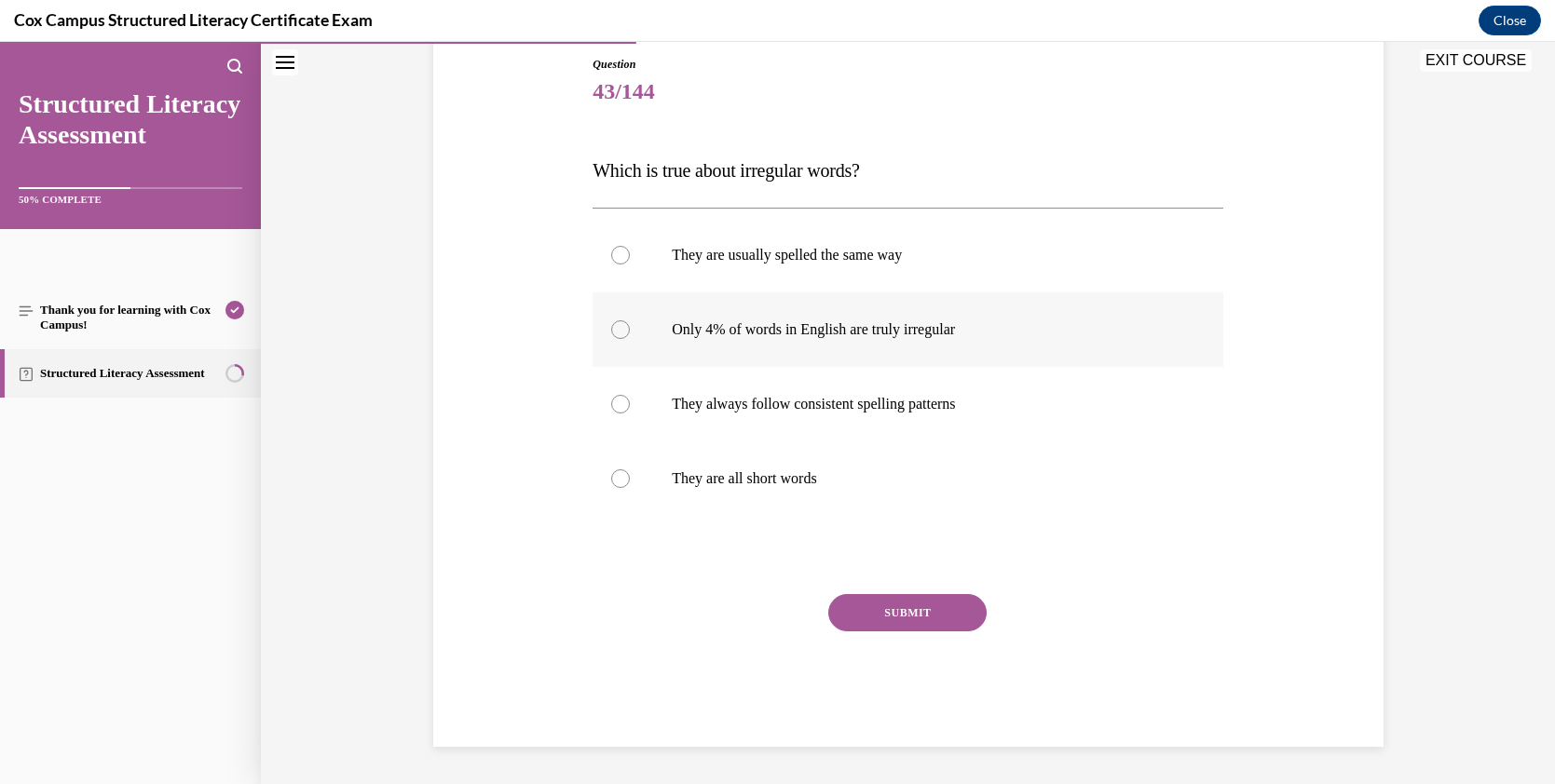
click at [741, 318] on label "Only 4% of words in English are truly irregular" at bounding box center [908, 329] width 631 height 75
click at [630, 320] on input "Only 4% of words in English are truly irregular" at bounding box center [620, 329] width 19 height 19
radio input "true"
click at [921, 613] on button "SUBMIT" at bounding box center [907, 613] width 159 height 37
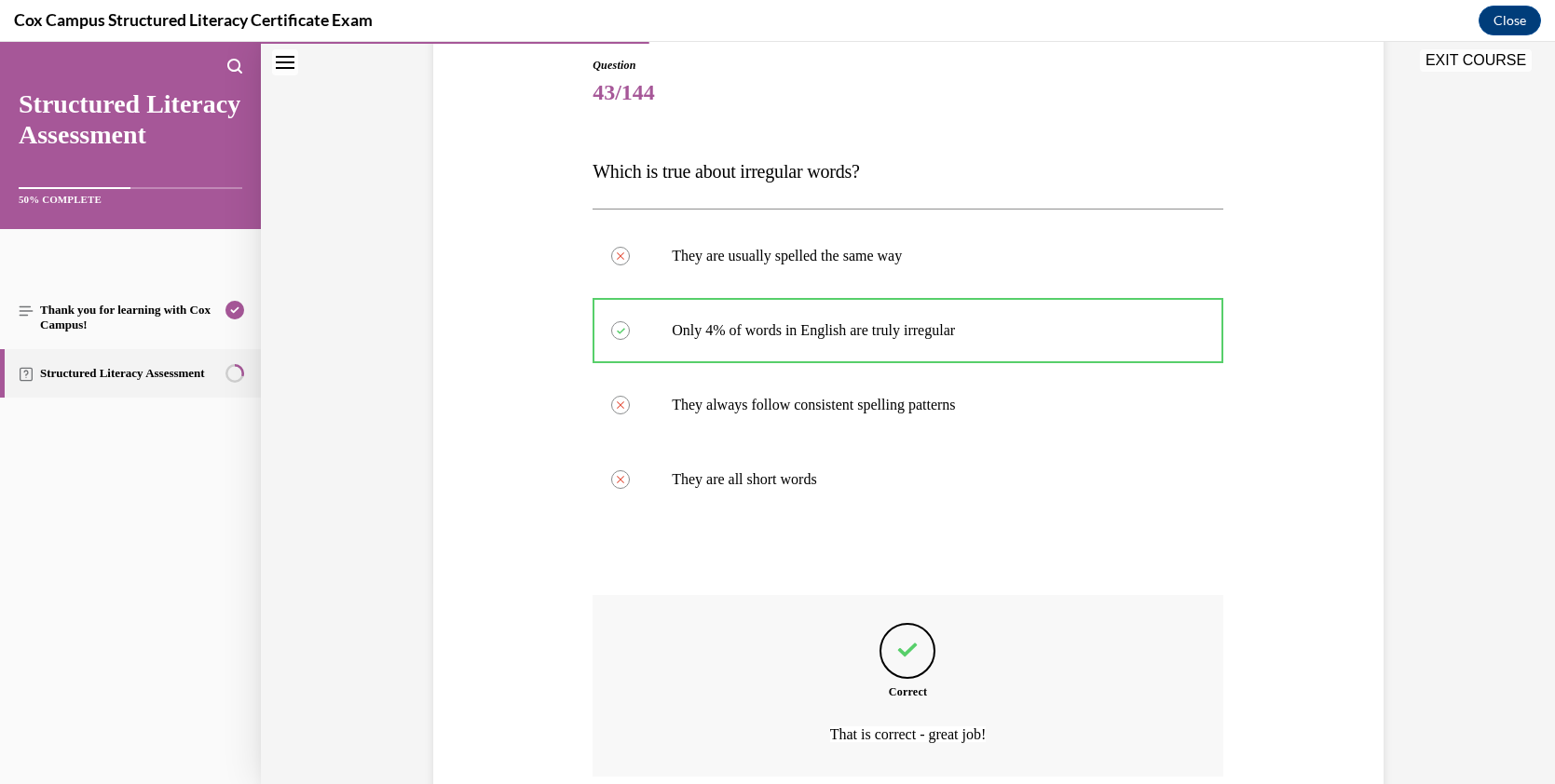
scroll to position [135, 0]
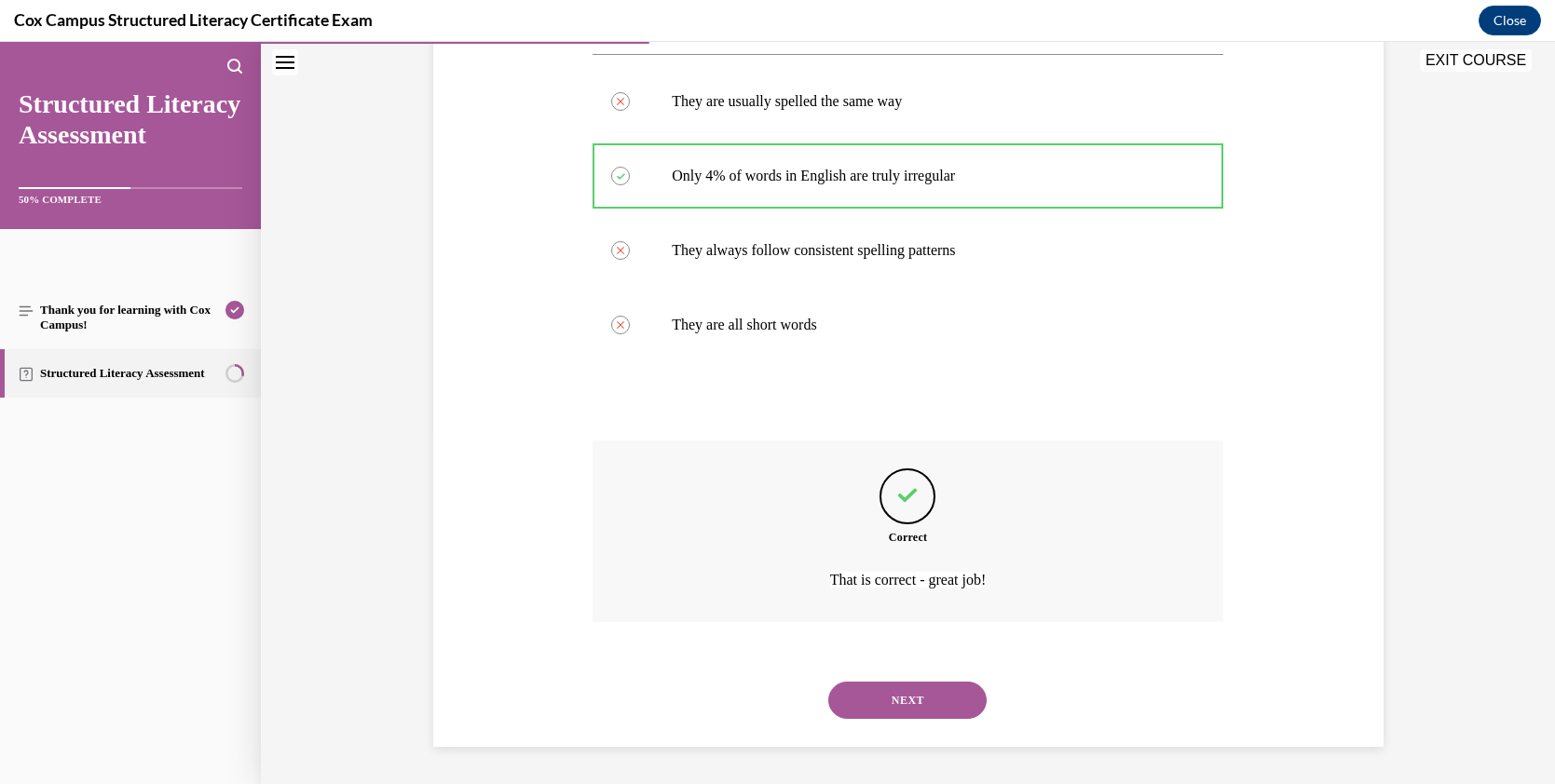
click at [886, 688] on button "NEXT" at bounding box center [907, 700] width 159 height 37
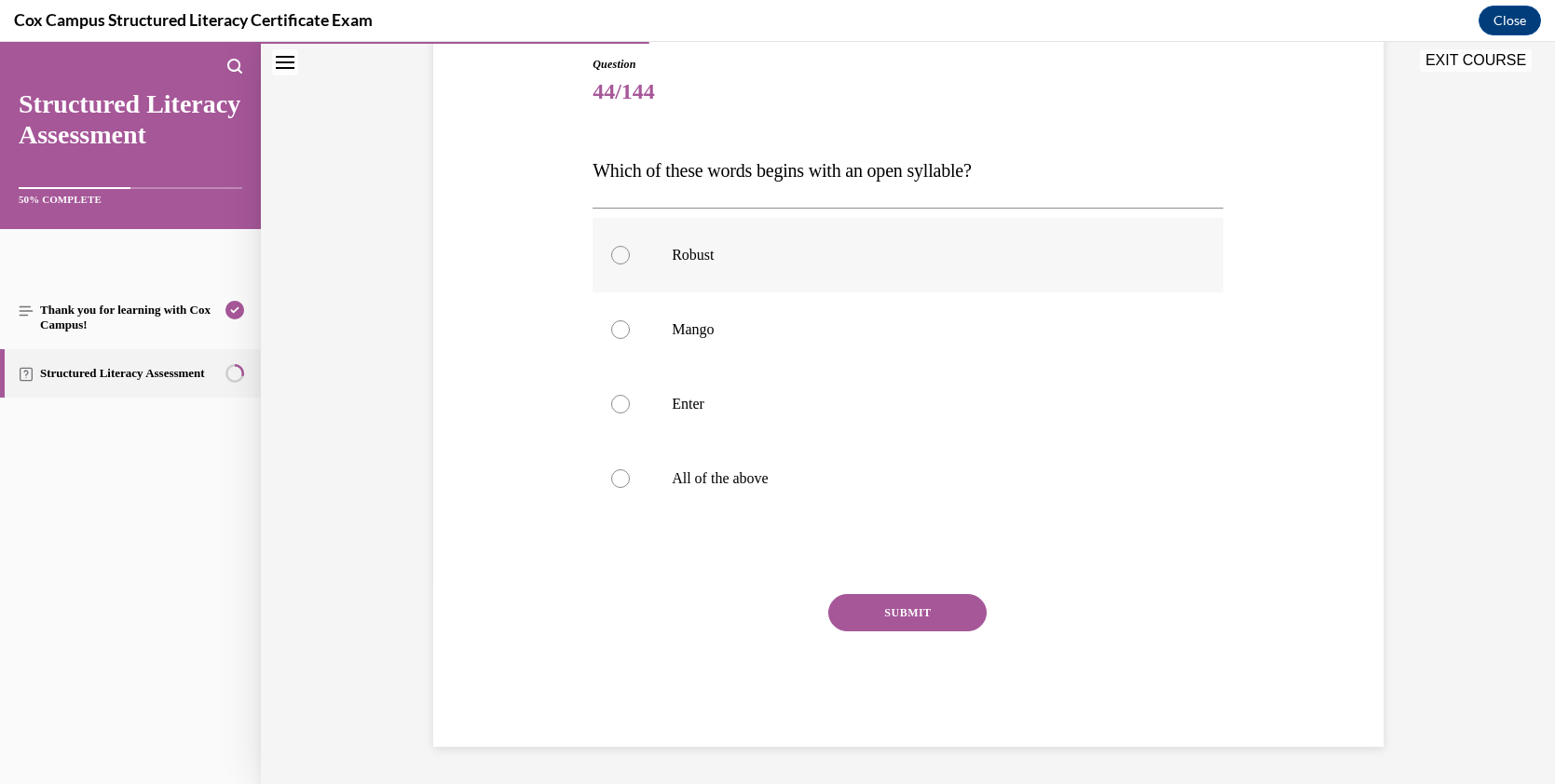
click at [751, 246] on p "Robust" at bounding box center [925, 254] width 505 height 19
click at [630, 246] on input "Robust" at bounding box center [620, 254] width 19 height 19
radio input "true"
click at [939, 614] on button "SUBMIT" at bounding box center [907, 613] width 159 height 37
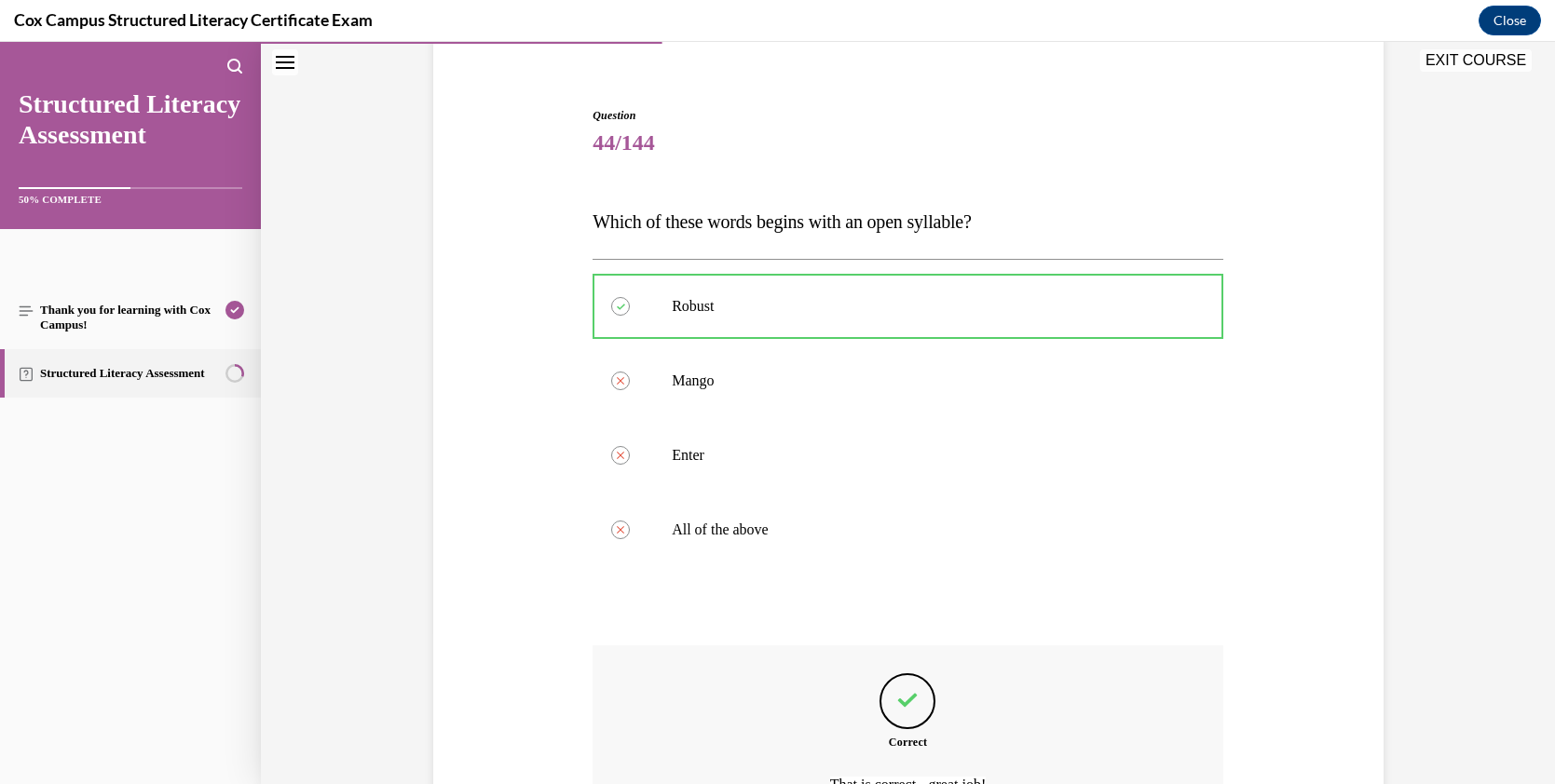
scroll to position [73, 0]
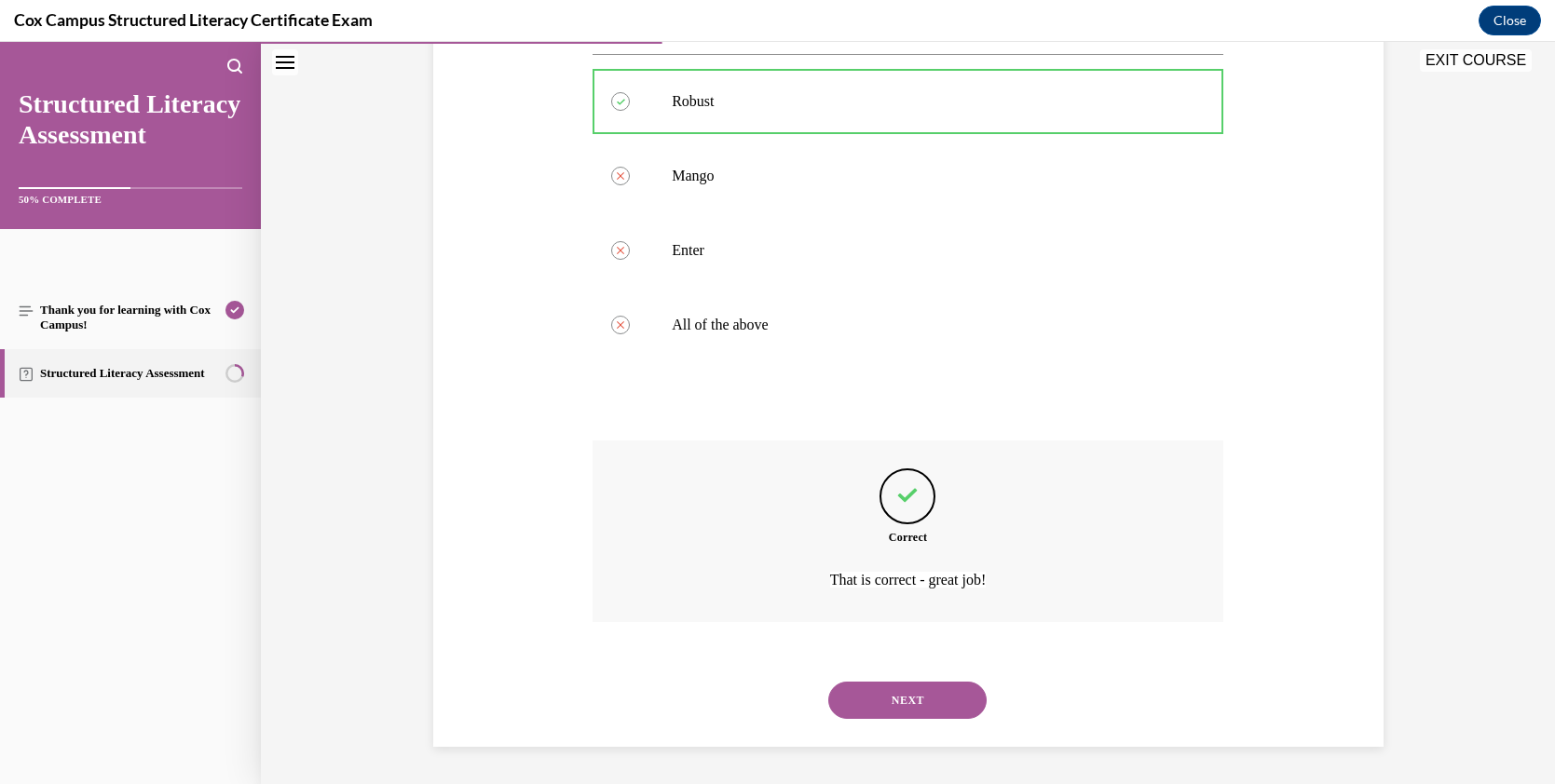
click at [913, 687] on button "NEXT" at bounding box center [907, 700] width 159 height 37
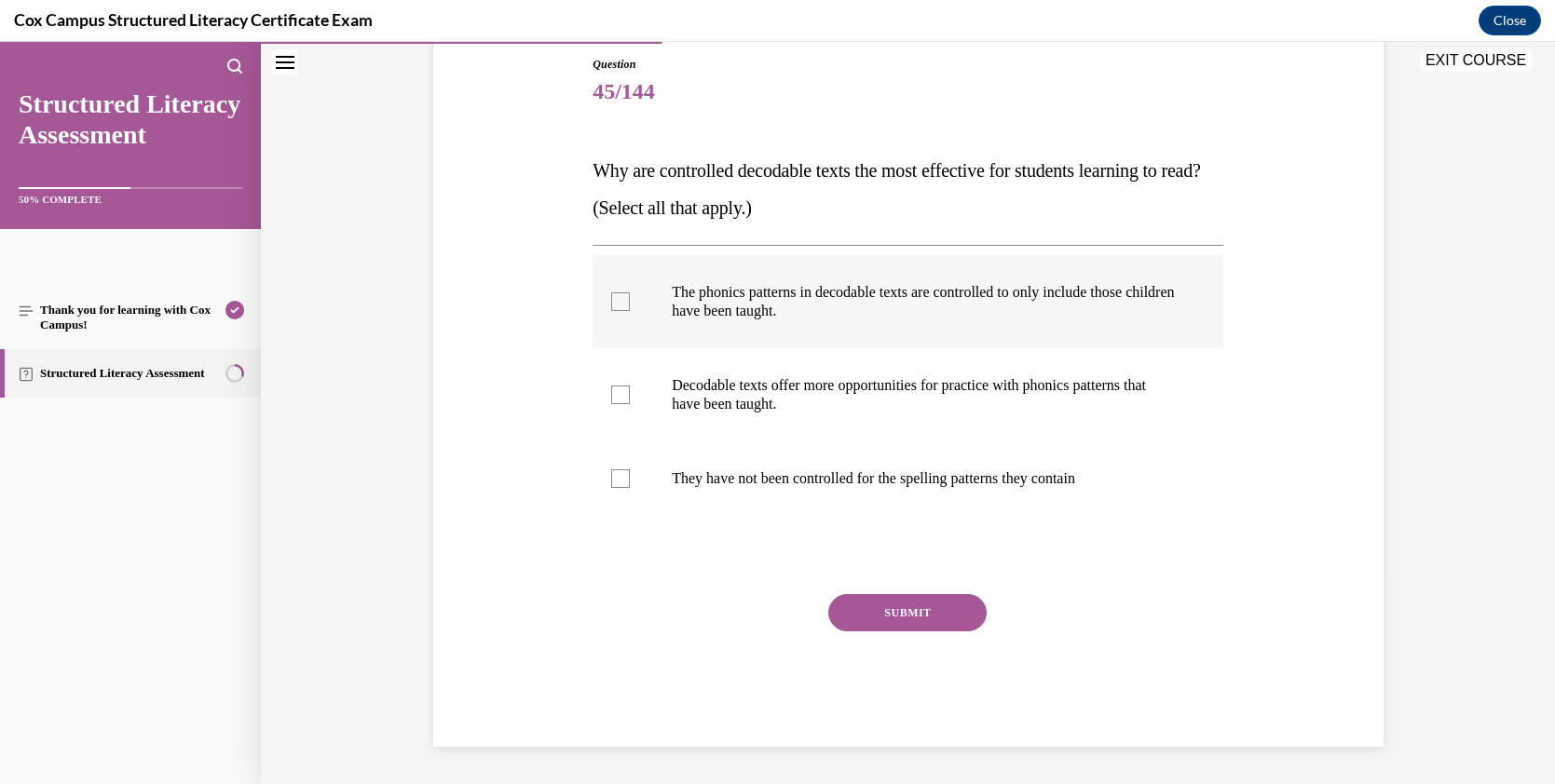
click at [616, 301] on div at bounding box center [620, 301] width 19 height 19
click at [616, 301] on input "The phonics patterns in decodable texts are controlled to only include those ch…" at bounding box center [620, 301] width 19 height 19
checkbox input "true"
click at [614, 395] on div at bounding box center [620, 394] width 19 height 19
click at [614, 395] on input "Decodable texts offer more opportunities for practice with phonics patterns tha…" at bounding box center [620, 394] width 19 height 19
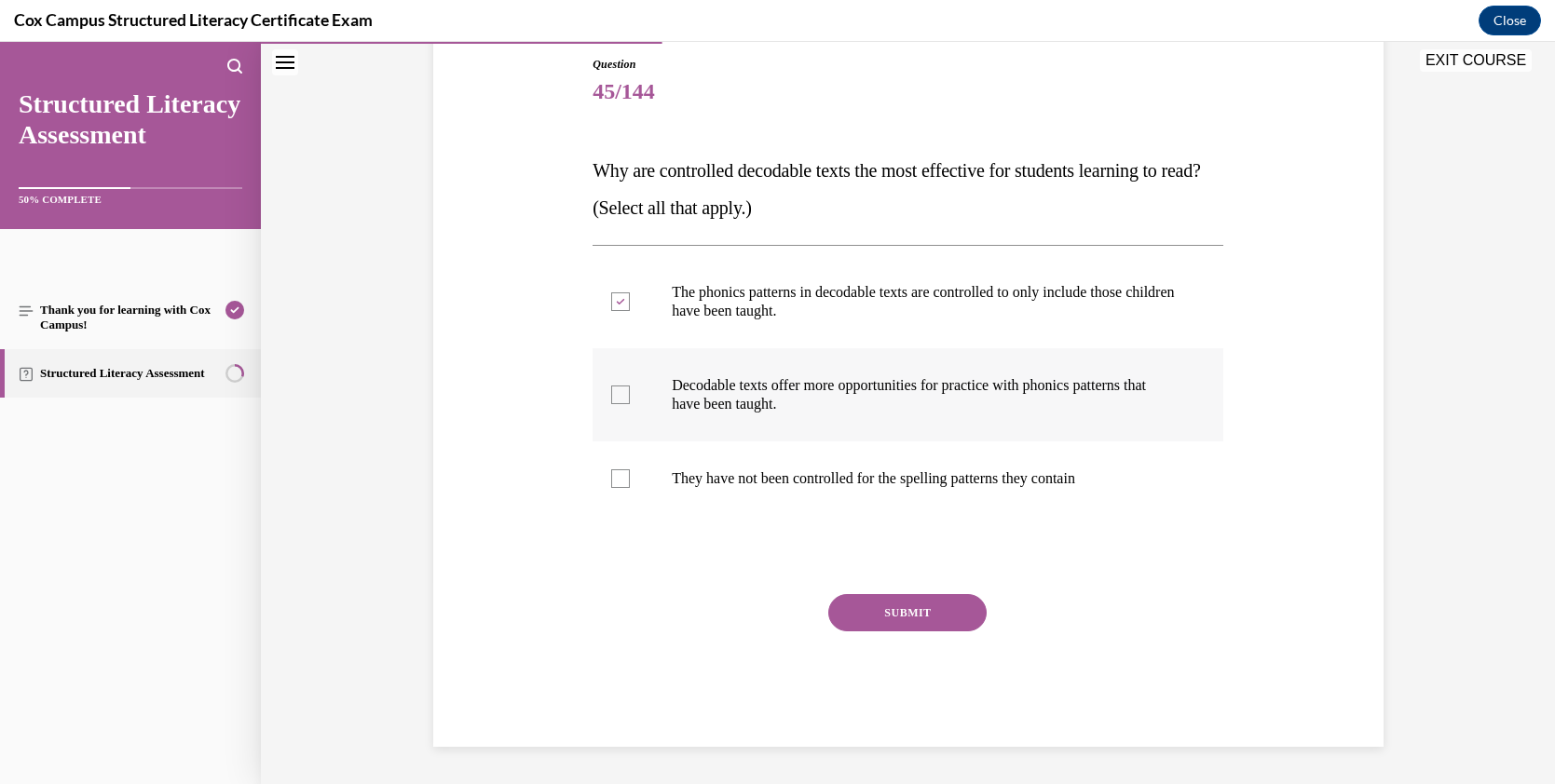
checkbox input "true"
click at [922, 608] on button "SUBMIT" at bounding box center [907, 613] width 159 height 37
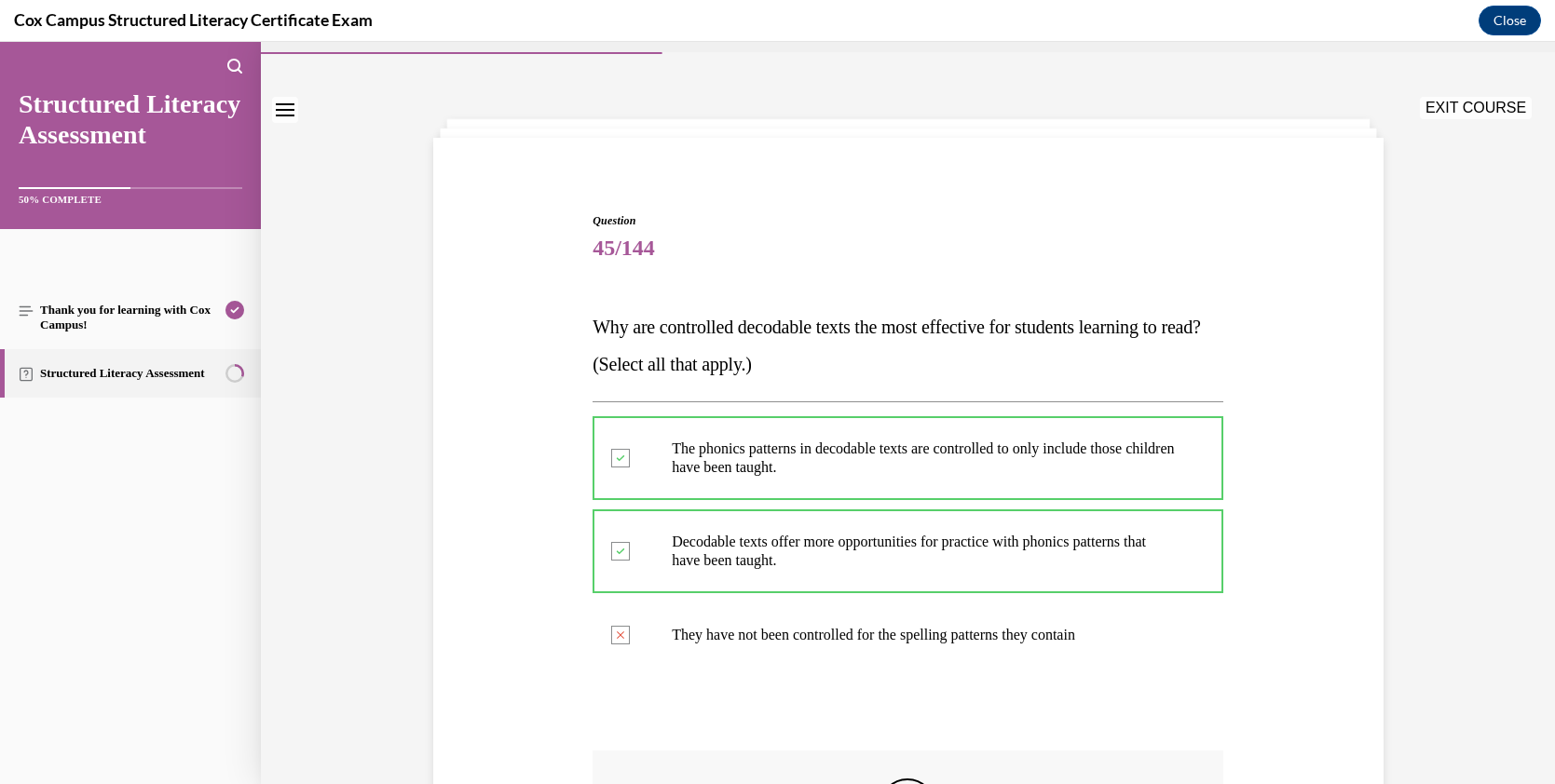
scroll to position [143, 0]
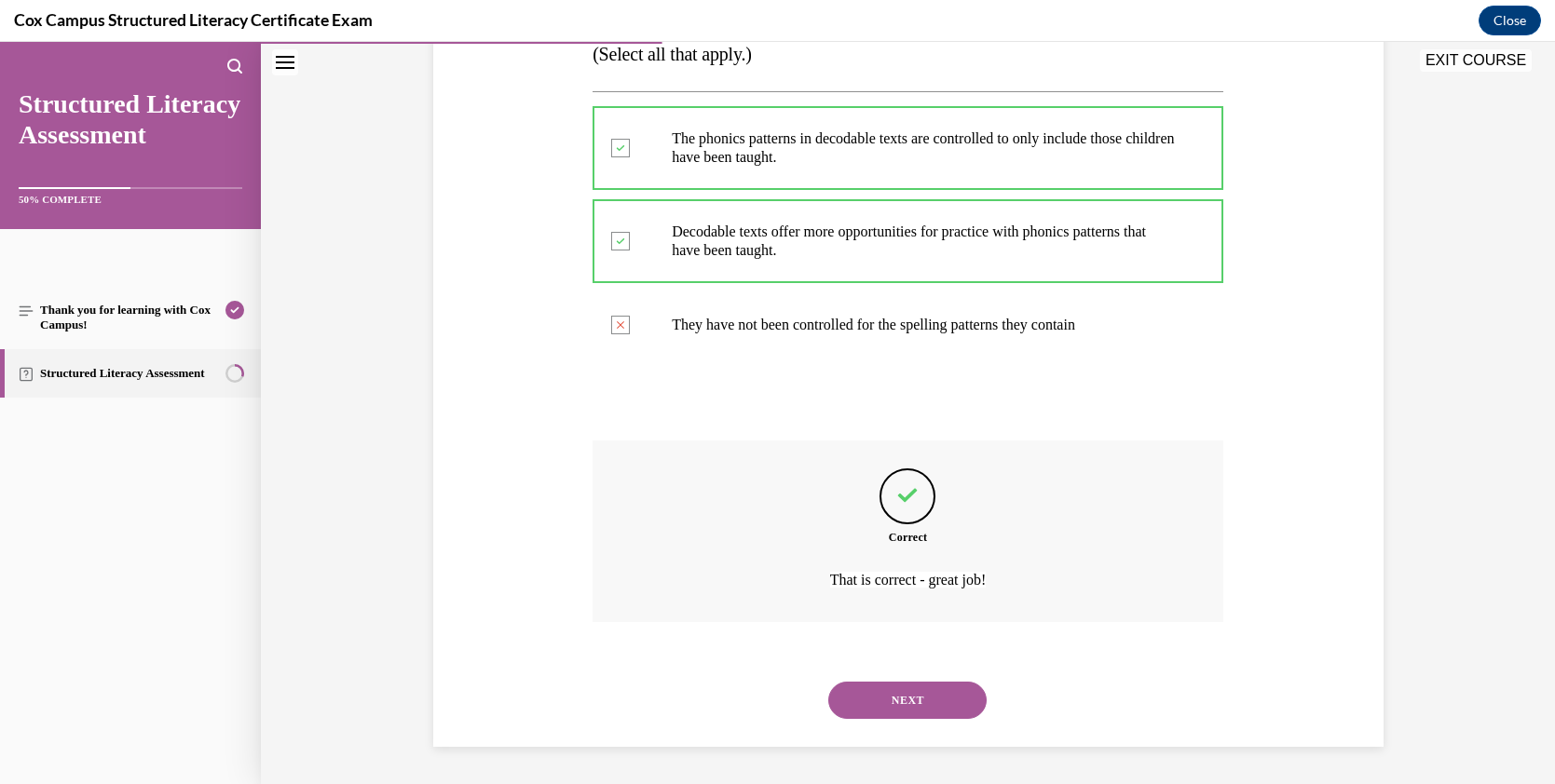
click at [917, 688] on button "NEXT" at bounding box center [907, 700] width 159 height 37
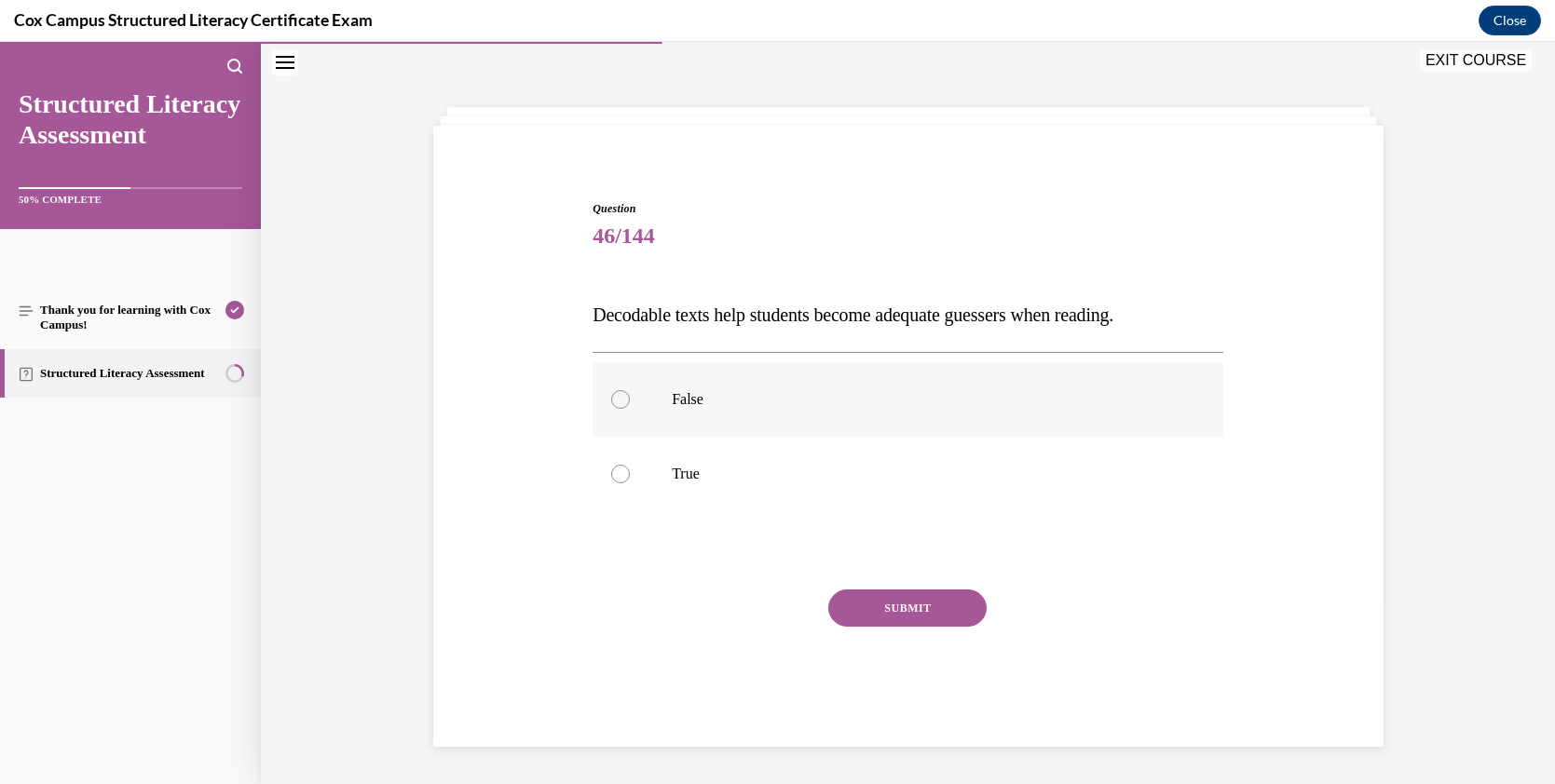
click at [729, 392] on p "False" at bounding box center [925, 399] width 505 height 19
click at [630, 392] on input "False" at bounding box center [620, 399] width 19 height 19
radio input "true"
click at [917, 605] on button "SUBMIT" at bounding box center [907, 608] width 159 height 37
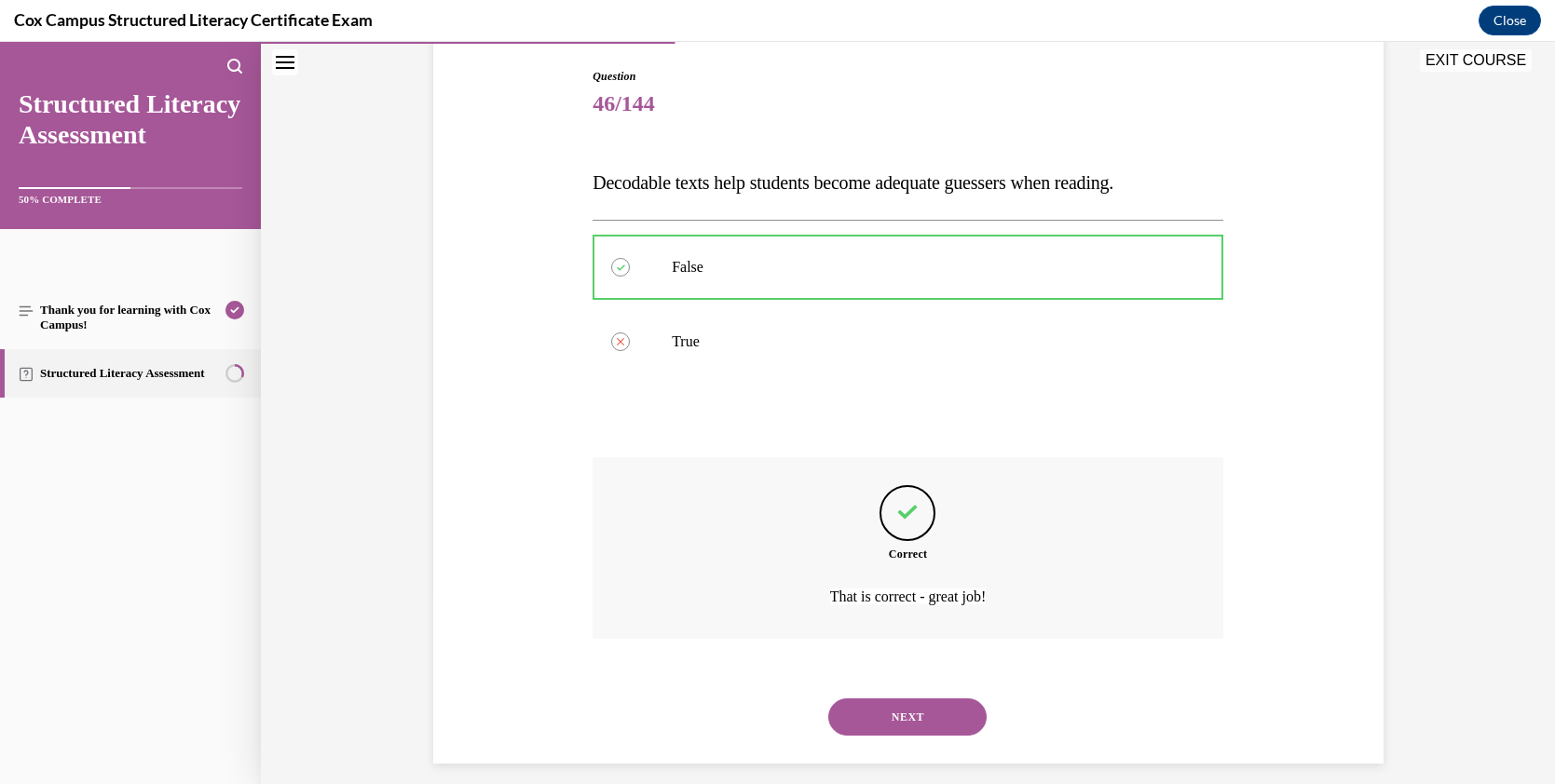
scroll to position [173, 0]
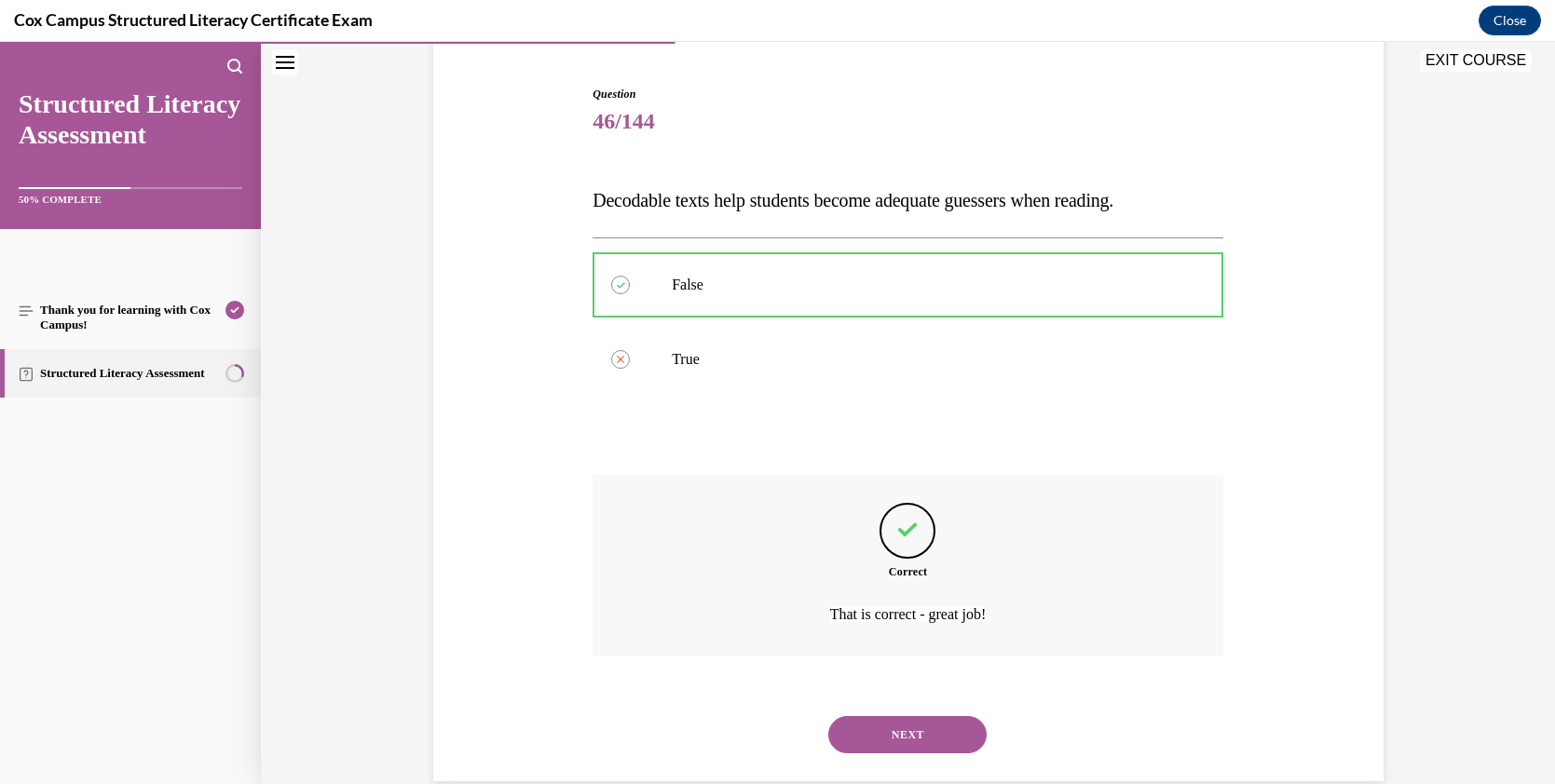
click at [940, 688] on button "NEXT" at bounding box center [907, 734] width 159 height 37
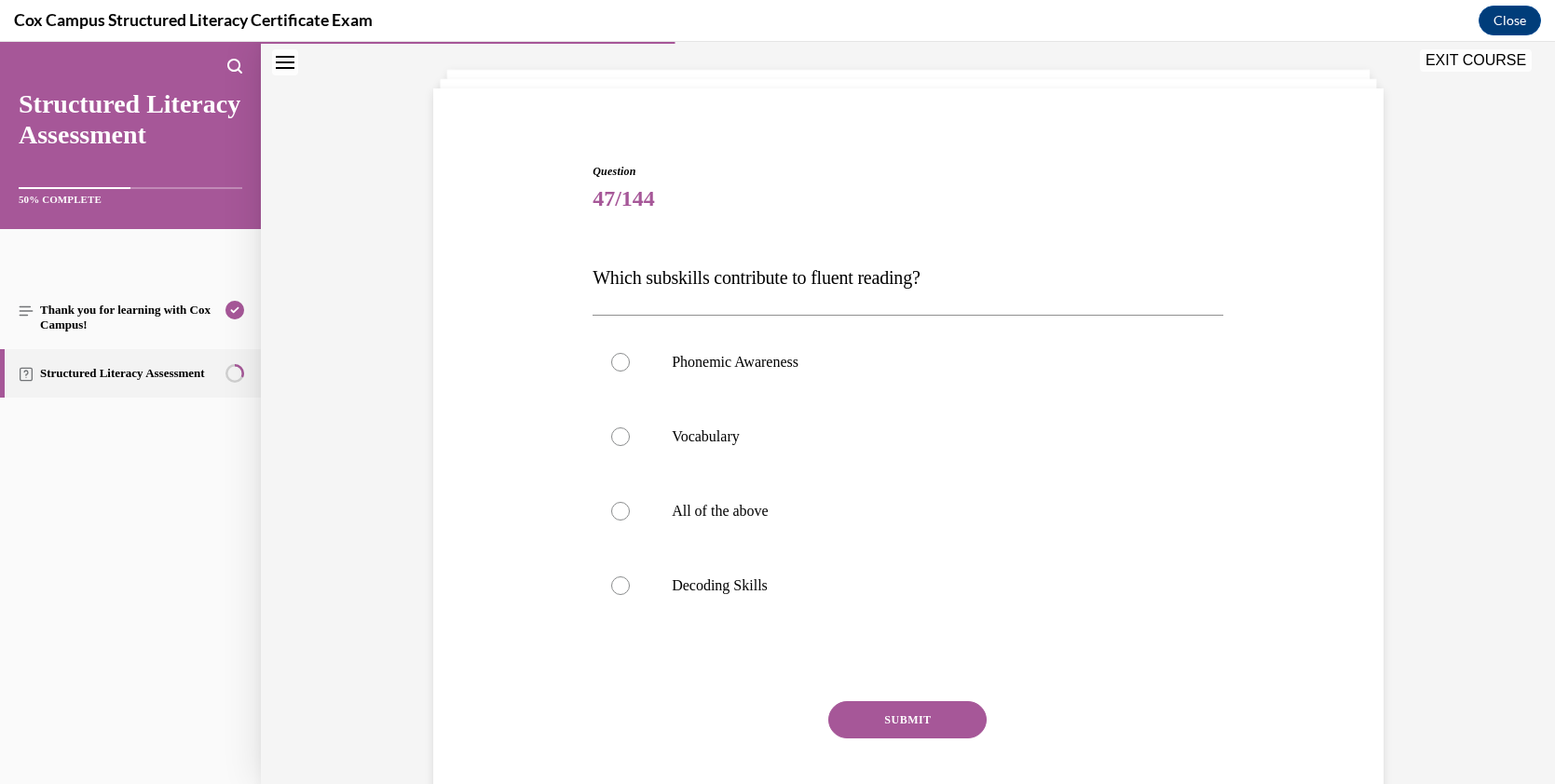
scroll to position [114, 0]
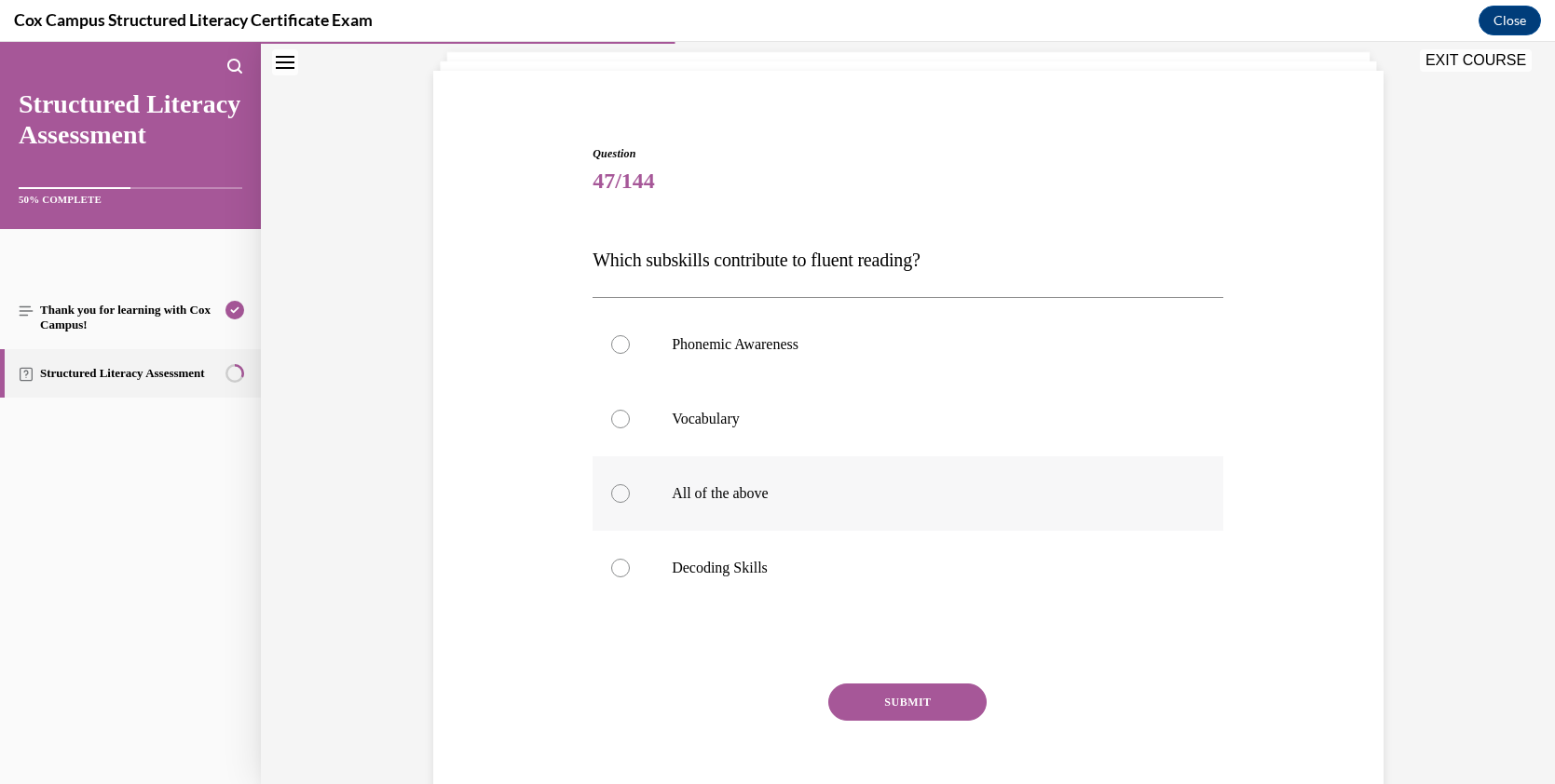
click at [614, 493] on div at bounding box center [620, 493] width 19 height 19
click at [614, 493] on input "All of the above" at bounding box center [620, 493] width 19 height 19
radio input "true"
click at [943, 688] on button "SUBMIT" at bounding box center [907, 702] width 159 height 37
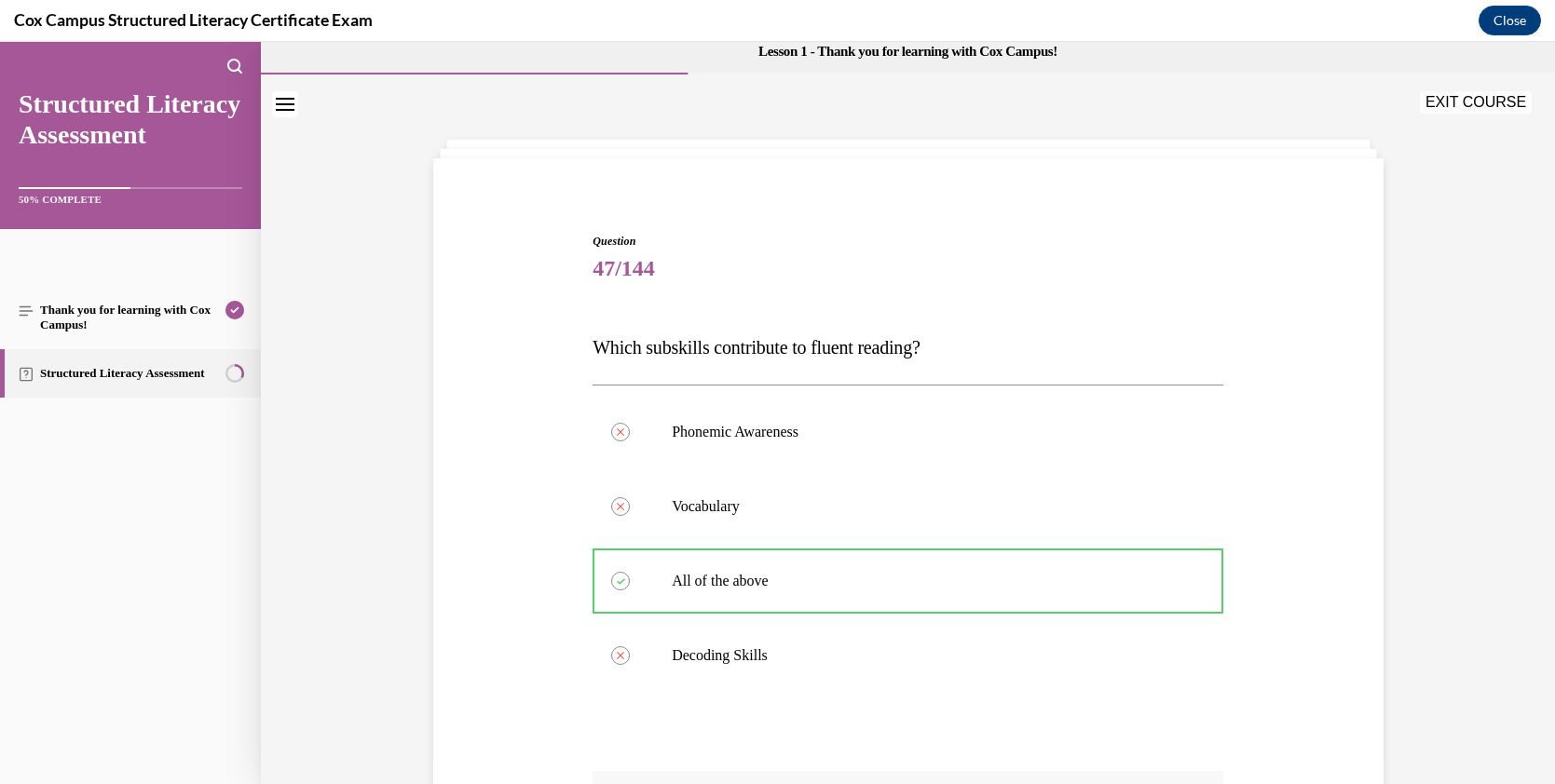
scroll to position [42, 0]
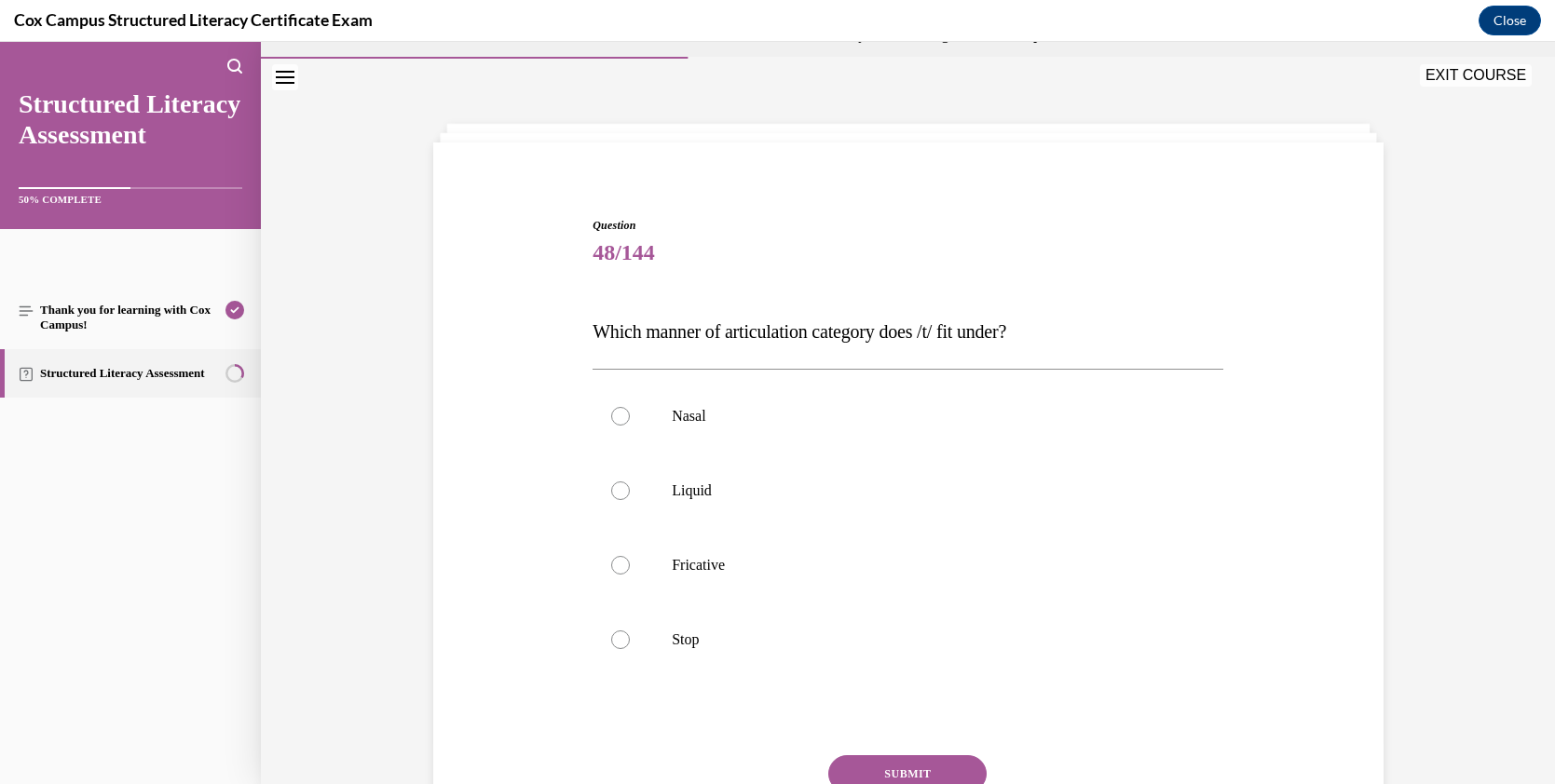
click at [1334, 282] on div "Question 48/144 Which manner of articulation category does /t/ fit under? Nasal…" at bounding box center [908, 534] width 960 height 747
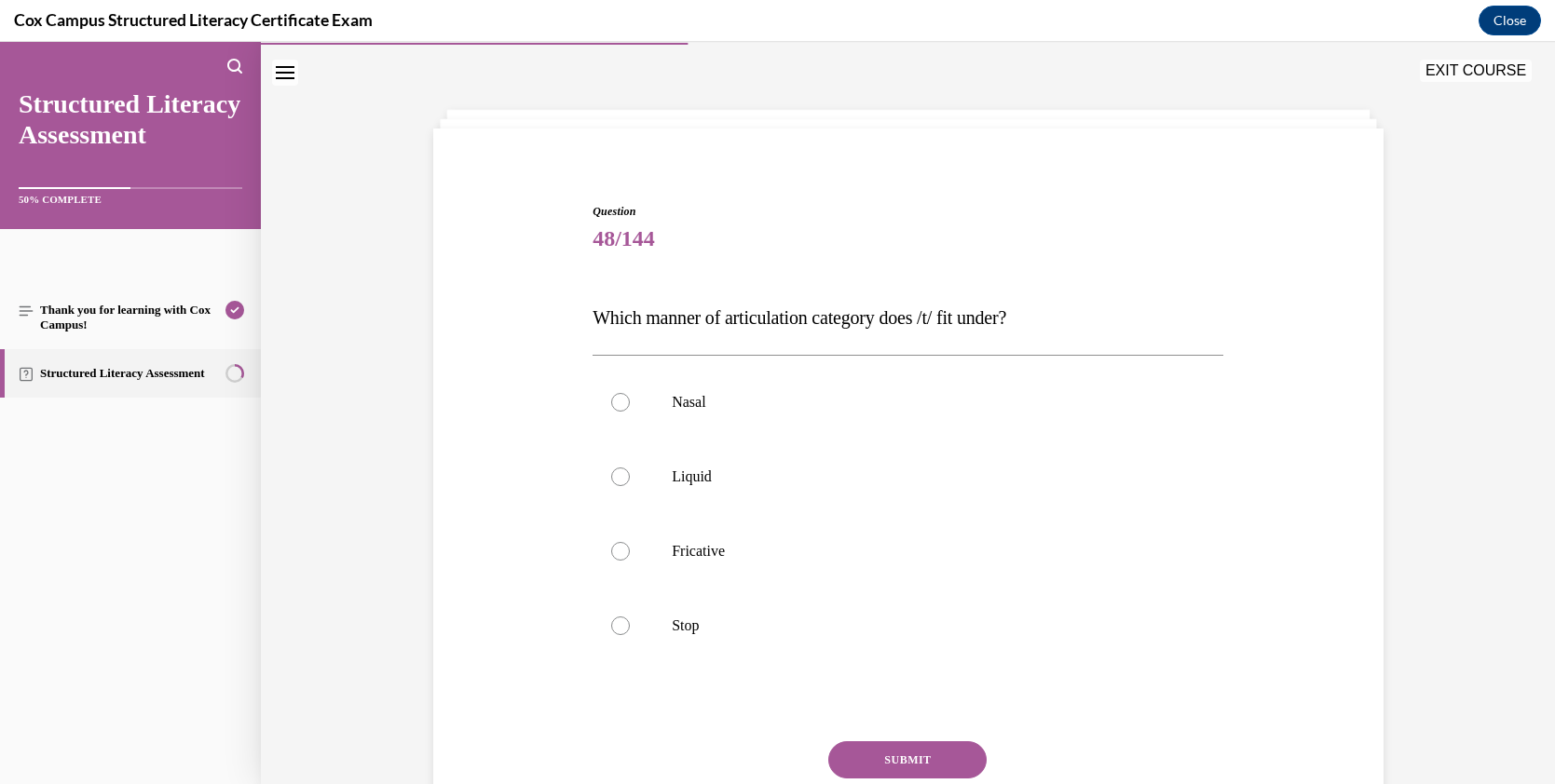
scroll to position [75, 0]
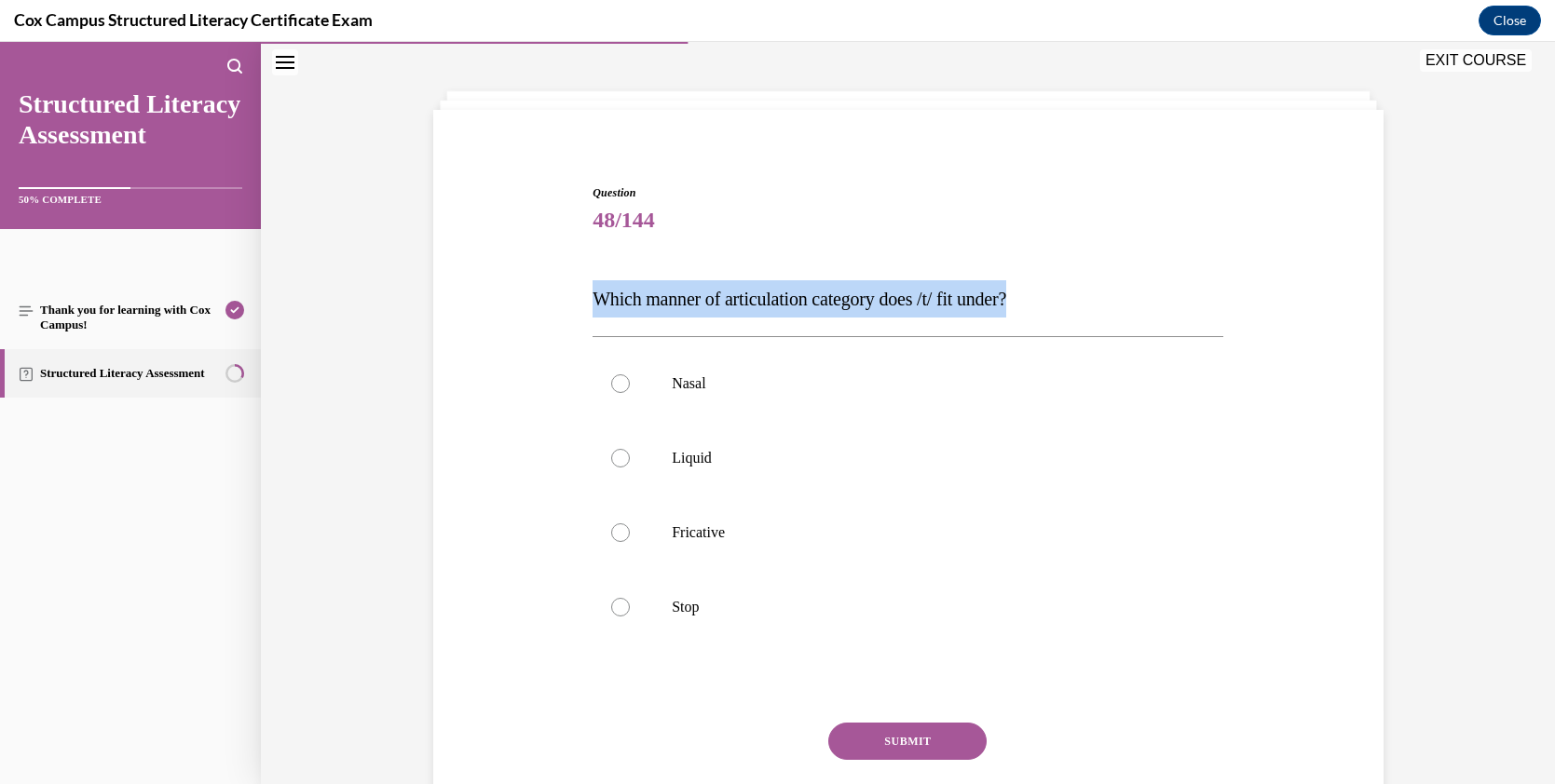
drag, startPoint x: 1038, startPoint y: 298, endPoint x: 588, endPoint y: 300, distance: 450.0
click at [592, 300] on span "Which manner of articulation category does /t/ fit under?" at bounding box center [799, 298] width 414 height 20
copy span "Which manner of articulation category does /t/ fit under?"
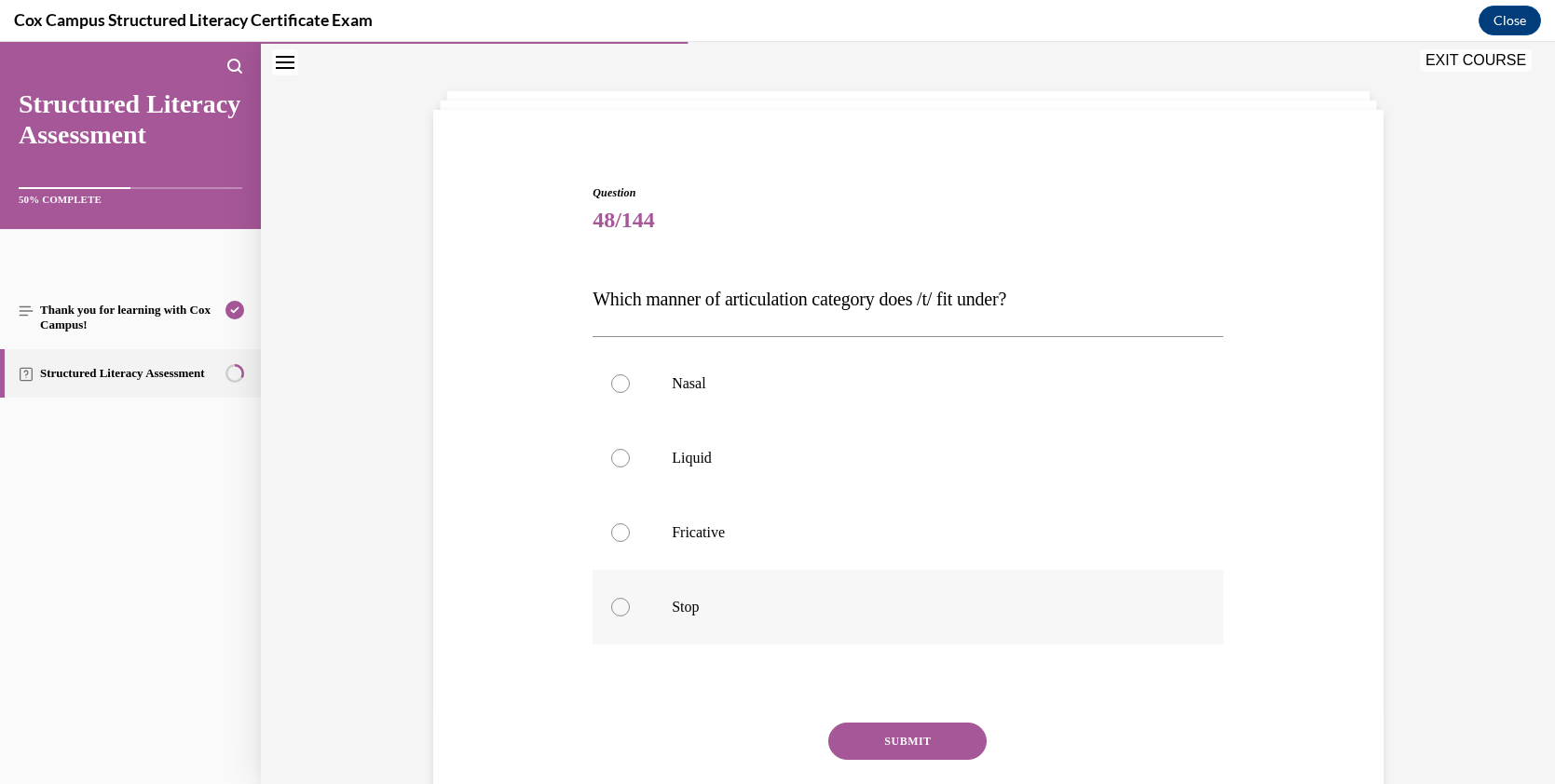
click at [615, 610] on div at bounding box center [620, 607] width 19 height 19
click at [615, 610] on input "Stop" at bounding box center [620, 607] width 19 height 19
radio input "true"
click at [892, 688] on button "SUBMIT" at bounding box center [907, 741] width 159 height 37
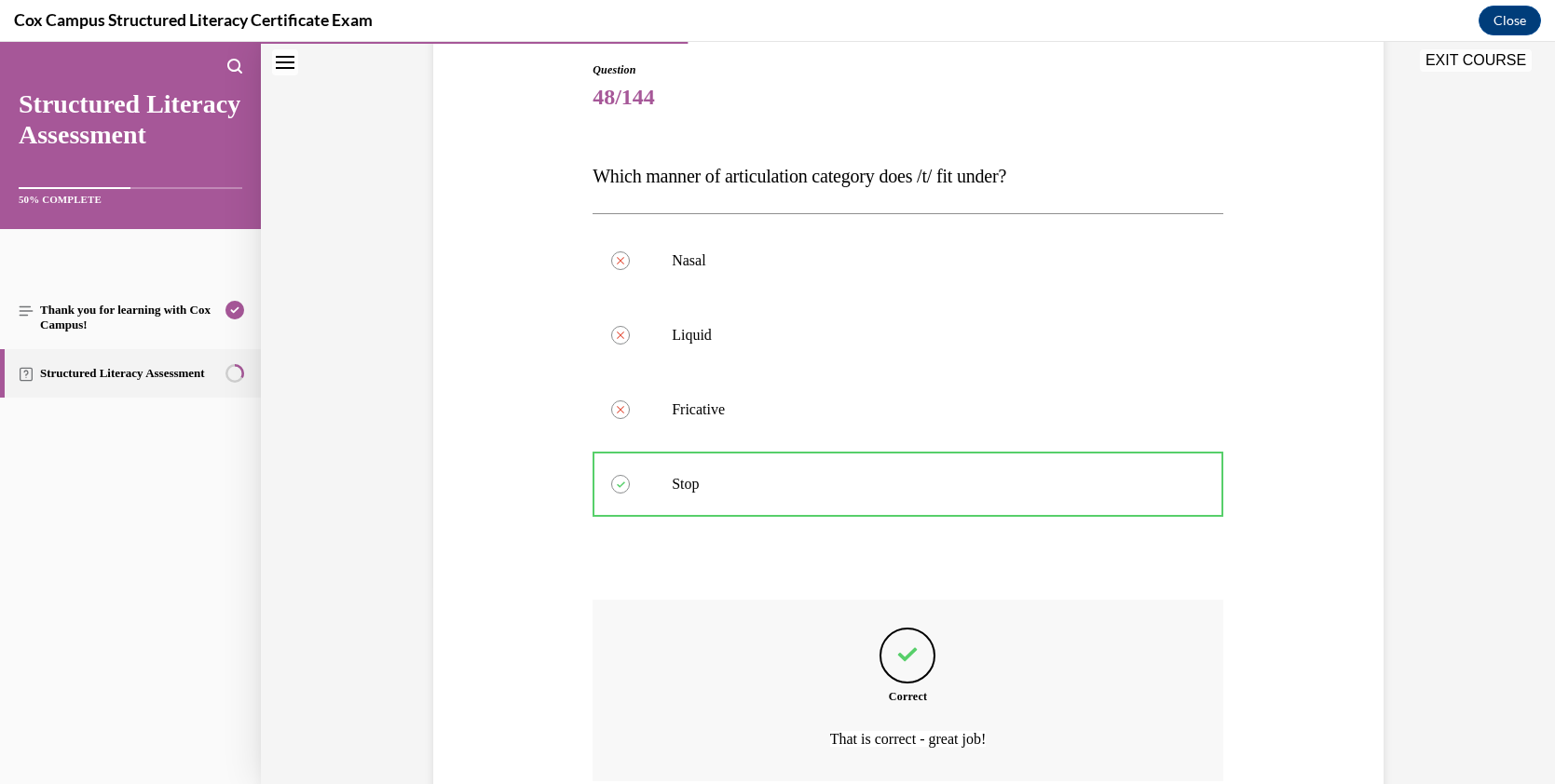
scroll to position [305, 0]
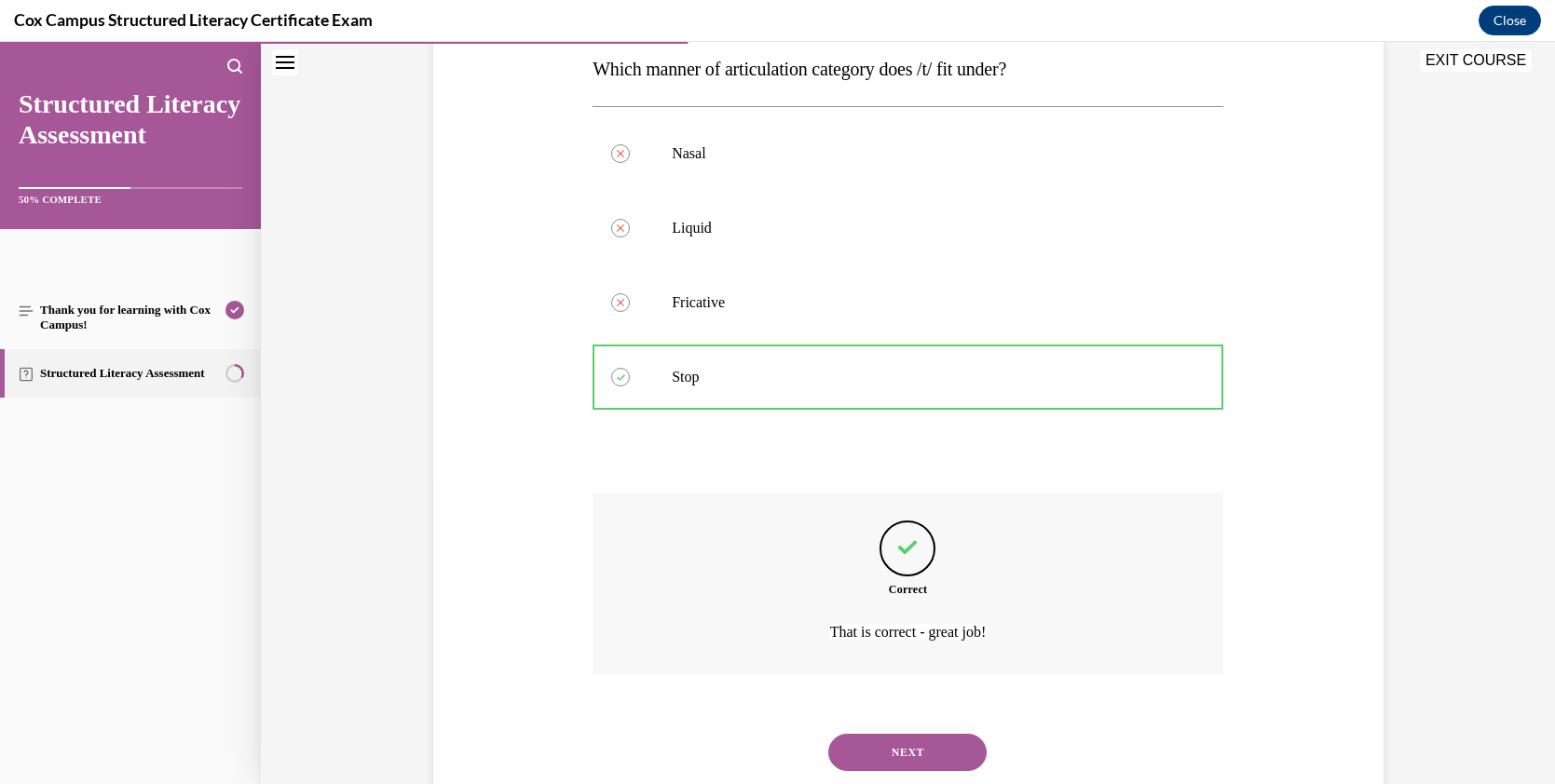
click at [923, 688] on button "NEXT" at bounding box center [907, 753] width 159 height 37
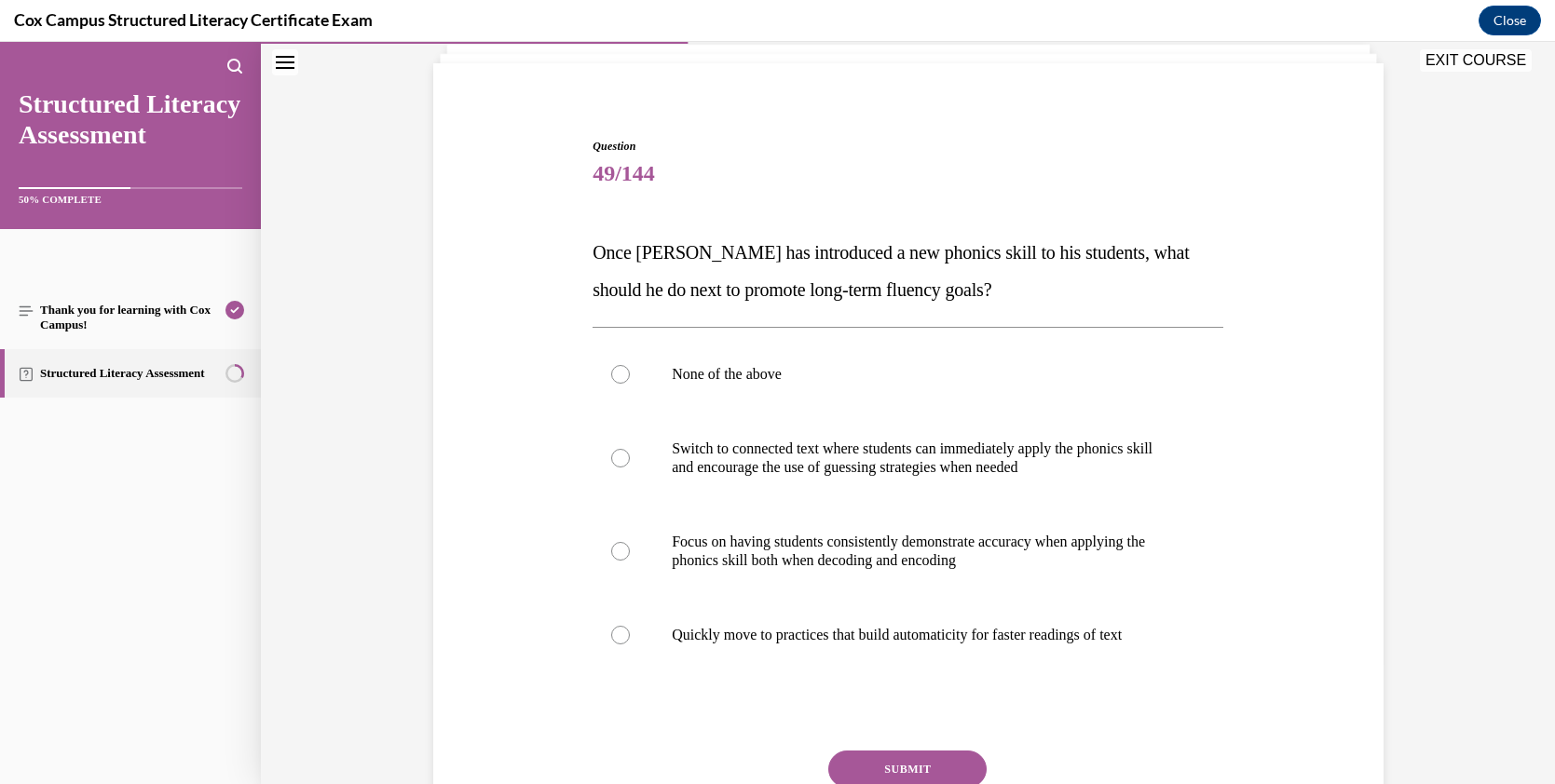
scroll to position [147, 0]
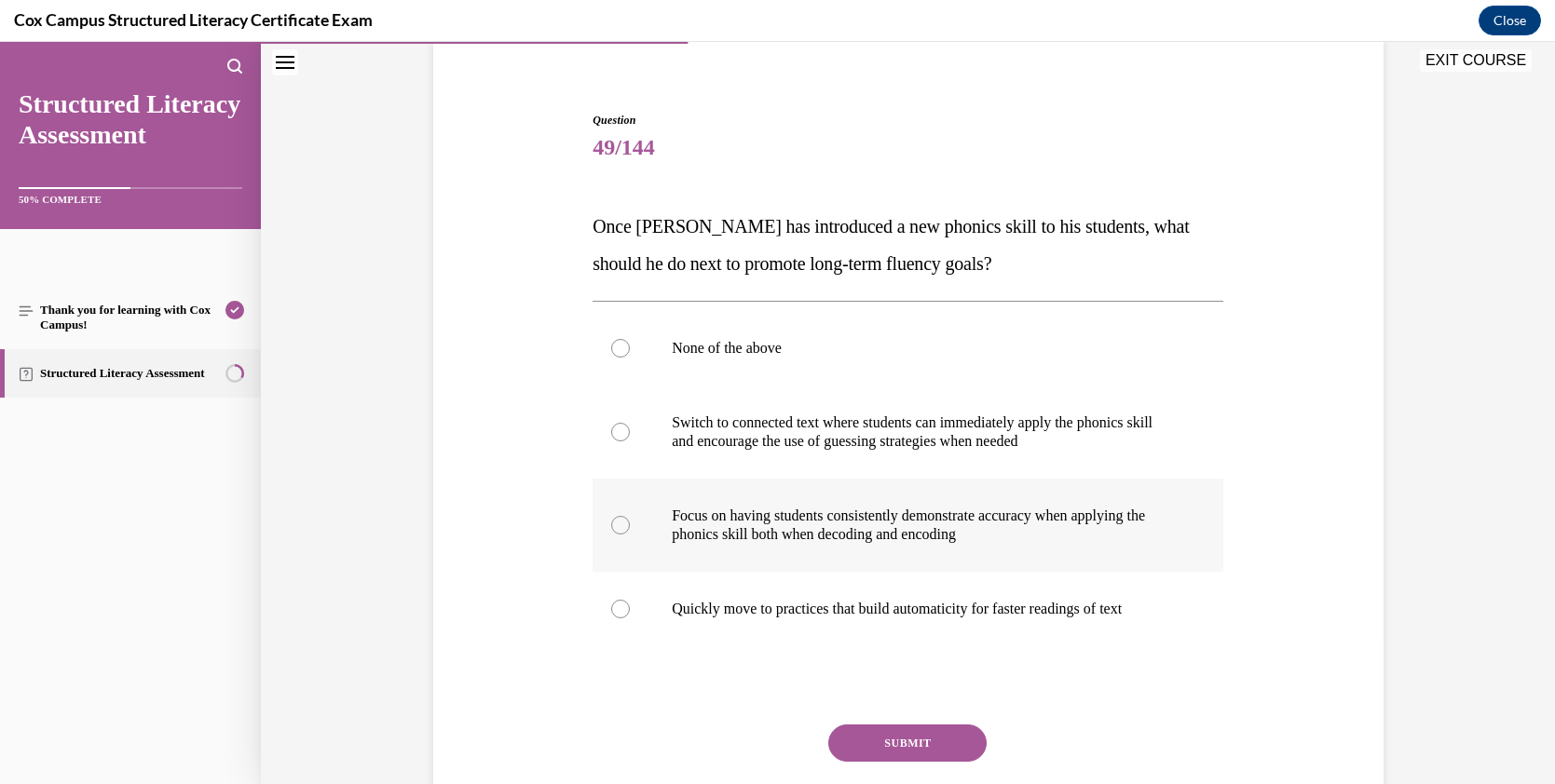
drag, startPoint x: 617, startPoint y: 519, endPoint x: 816, endPoint y: 531, distance: 199.4
click at [617, 521] on div at bounding box center [620, 525] width 19 height 19
click at [617, 521] on input "Focus on having students consistently demonstrate accuracy when applying the ph…" at bounding box center [620, 525] width 19 height 19
radio input "true"
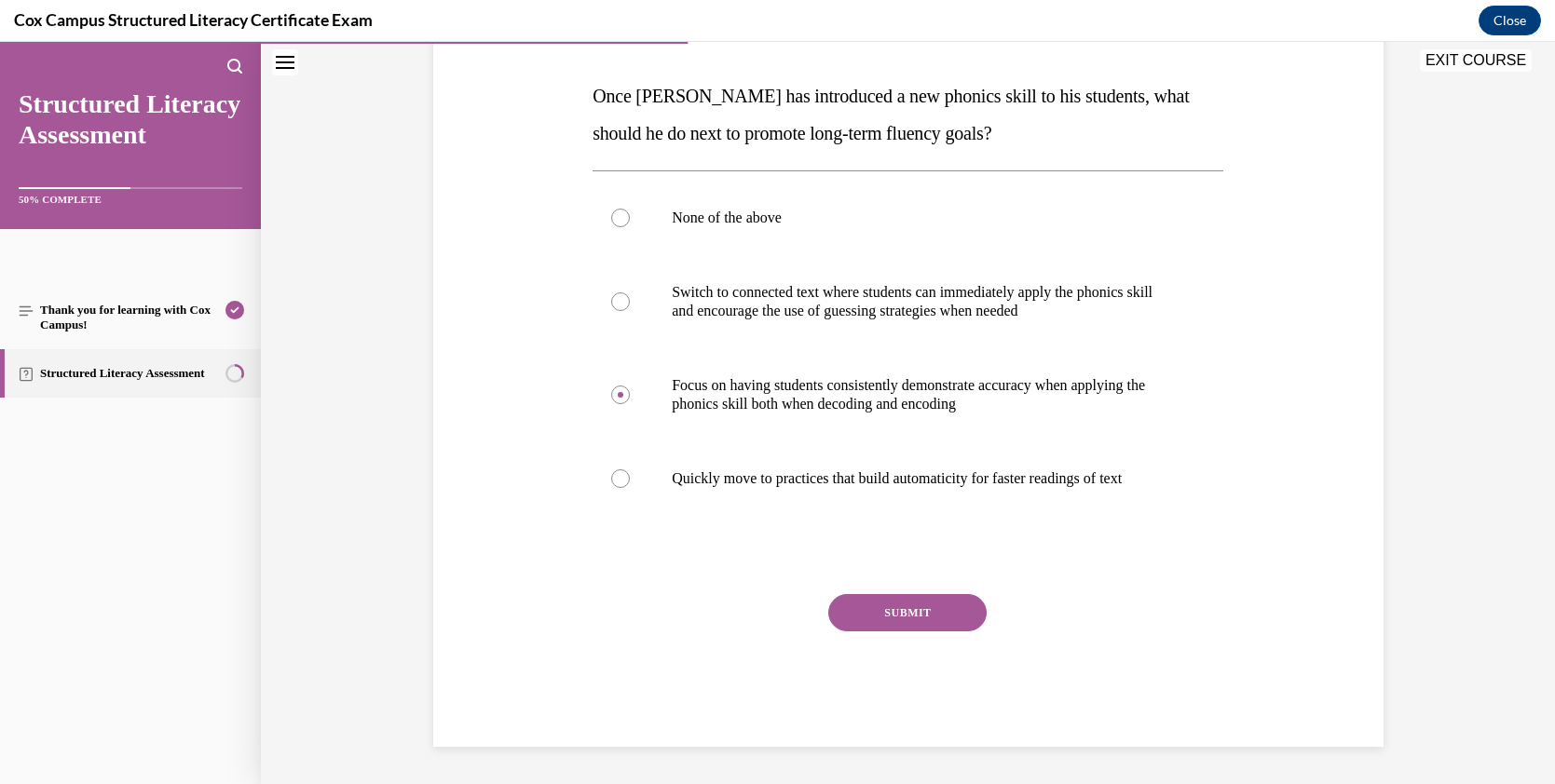
click at [878, 602] on button "SUBMIT" at bounding box center [907, 613] width 159 height 37
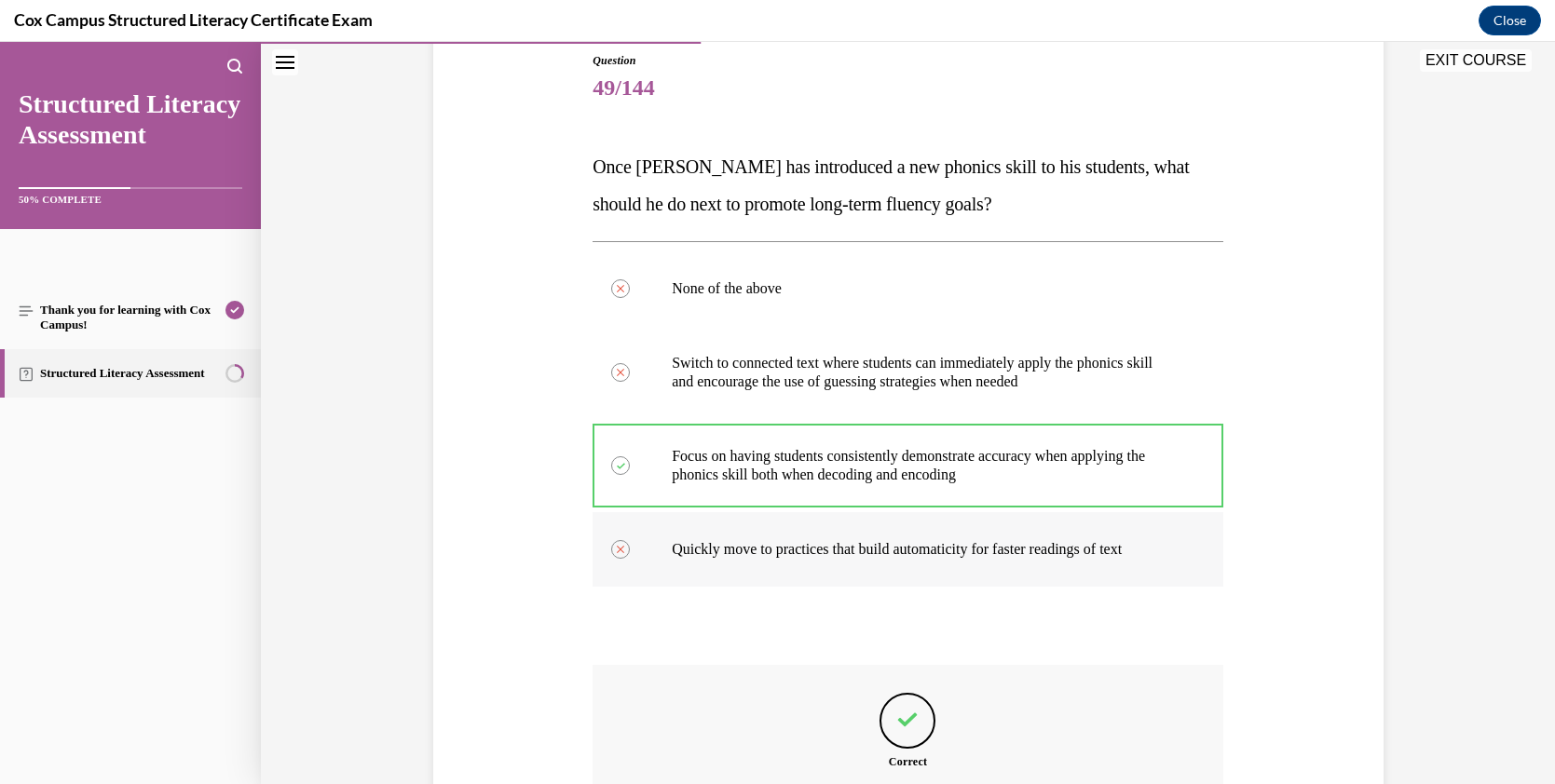
scroll to position [146, 0]
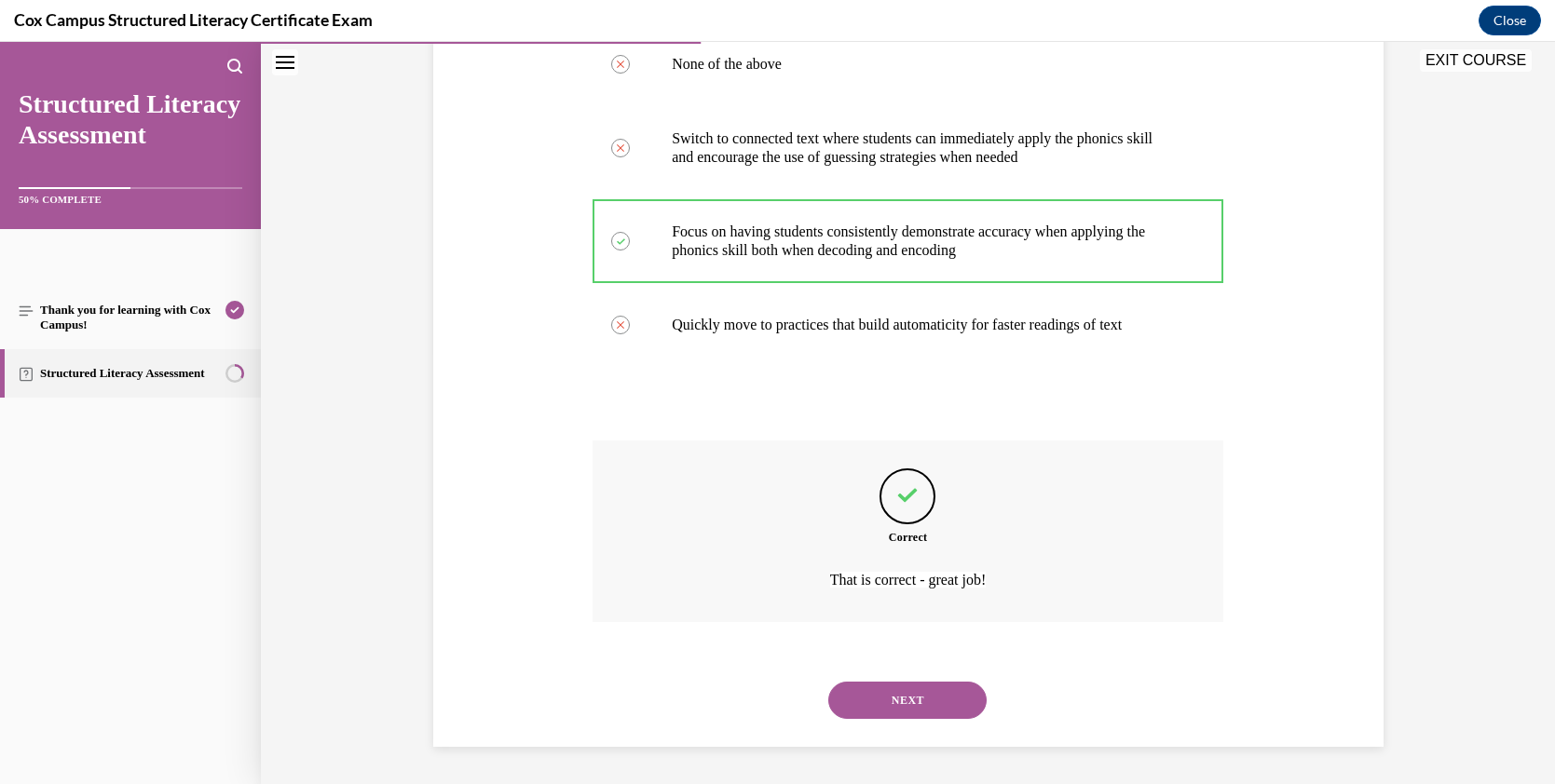
click at [927, 688] on button "NEXT" at bounding box center [907, 700] width 159 height 37
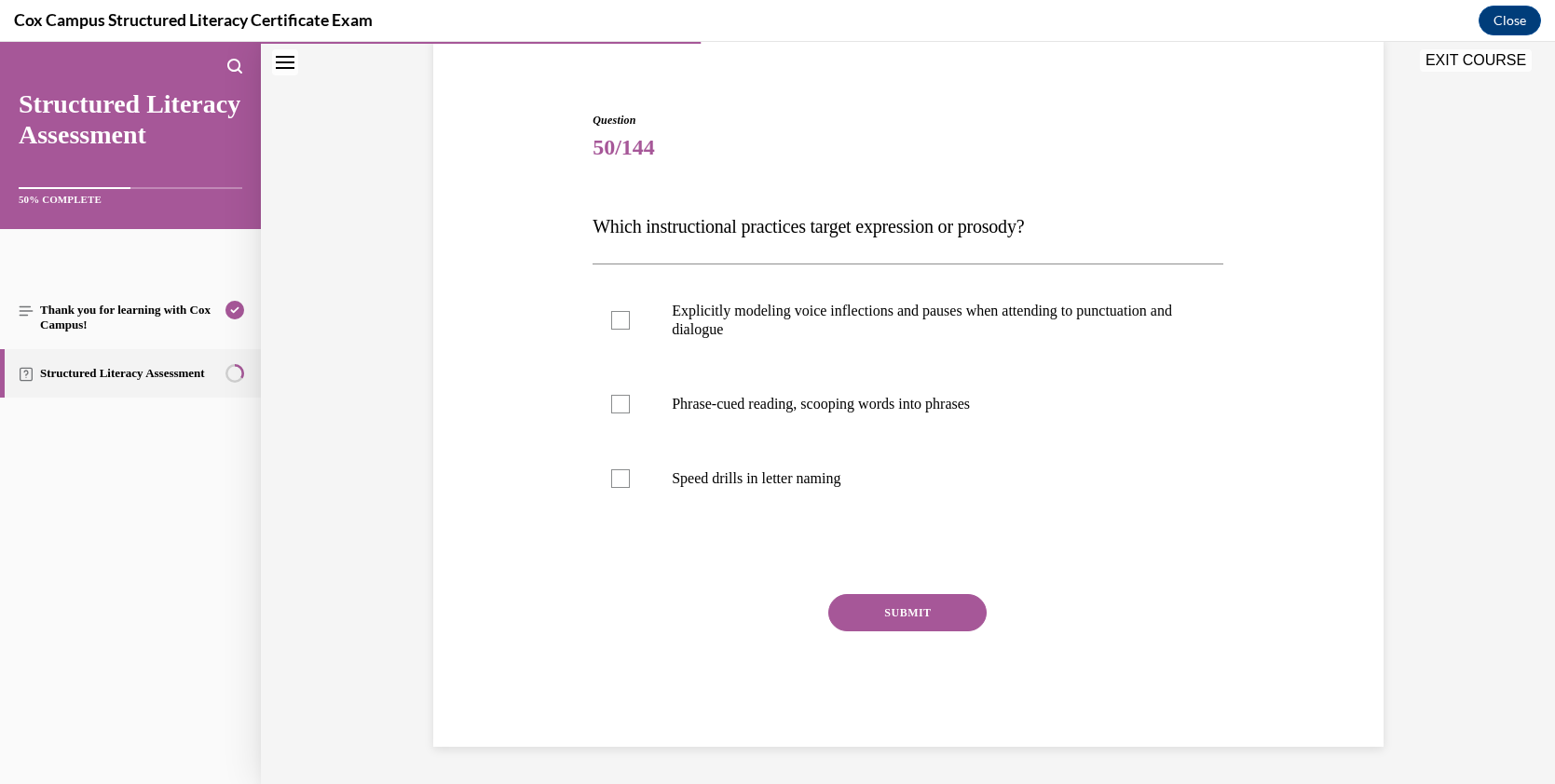
scroll to position [147, 0]
click at [614, 317] on div at bounding box center [620, 319] width 19 height 19
click at [614, 317] on input "Explicitly modeling voice inflections and pauses when attending to punctuation …" at bounding box center [620, 319] width 19 height 19
checkbox input "true"
click at [619, 402] on div at bounding box center [620, 404] width 19 height 19
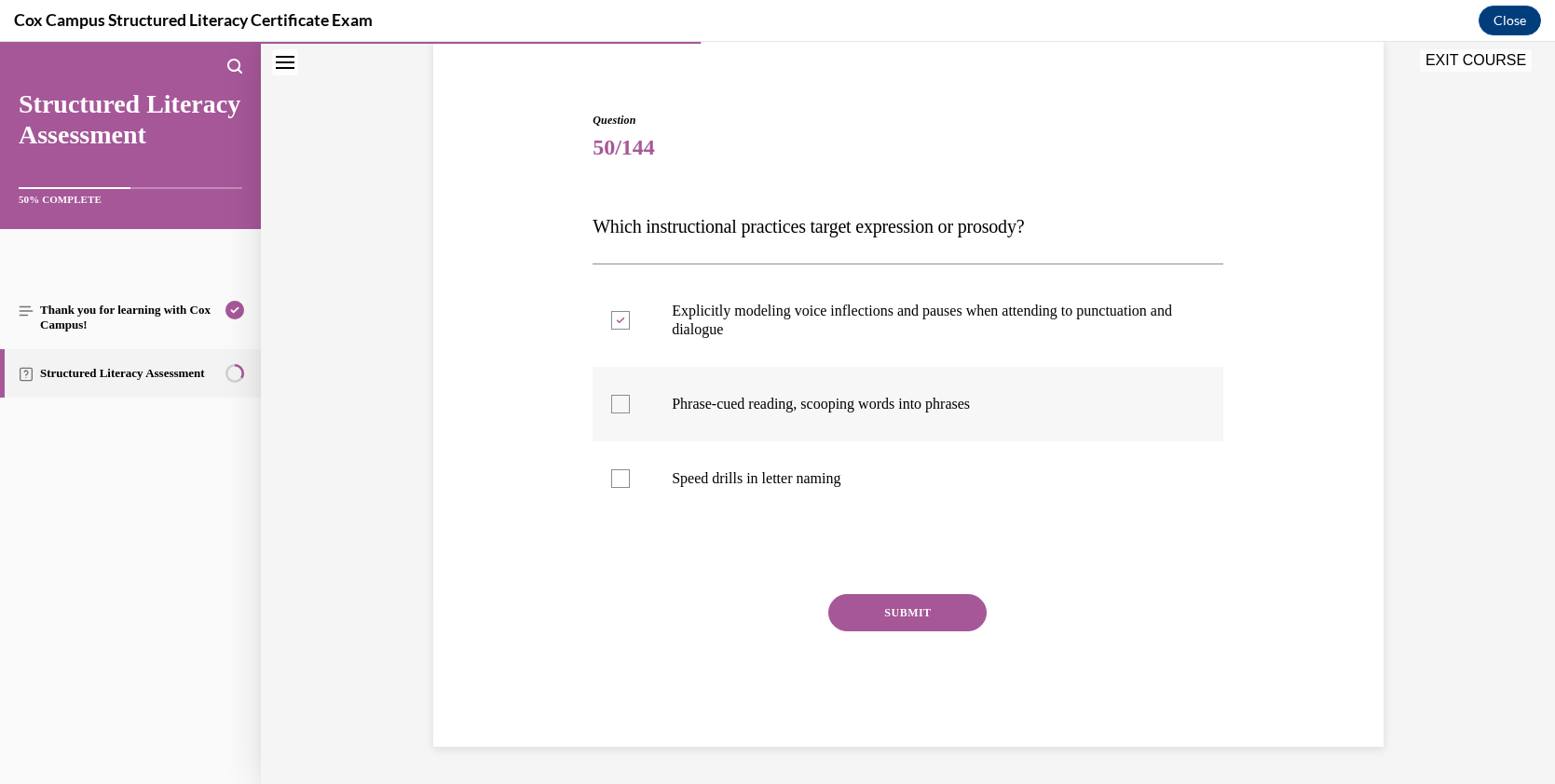
click at [619, 402] on input "Phrase-cued reading, scooping words into phrases" at bounding box center [620, 404] width 19 height 19
checkbox input "true"
click at [920, 619] on button "SUBMIT" at bounding box center [907, 613] width 159 height 37
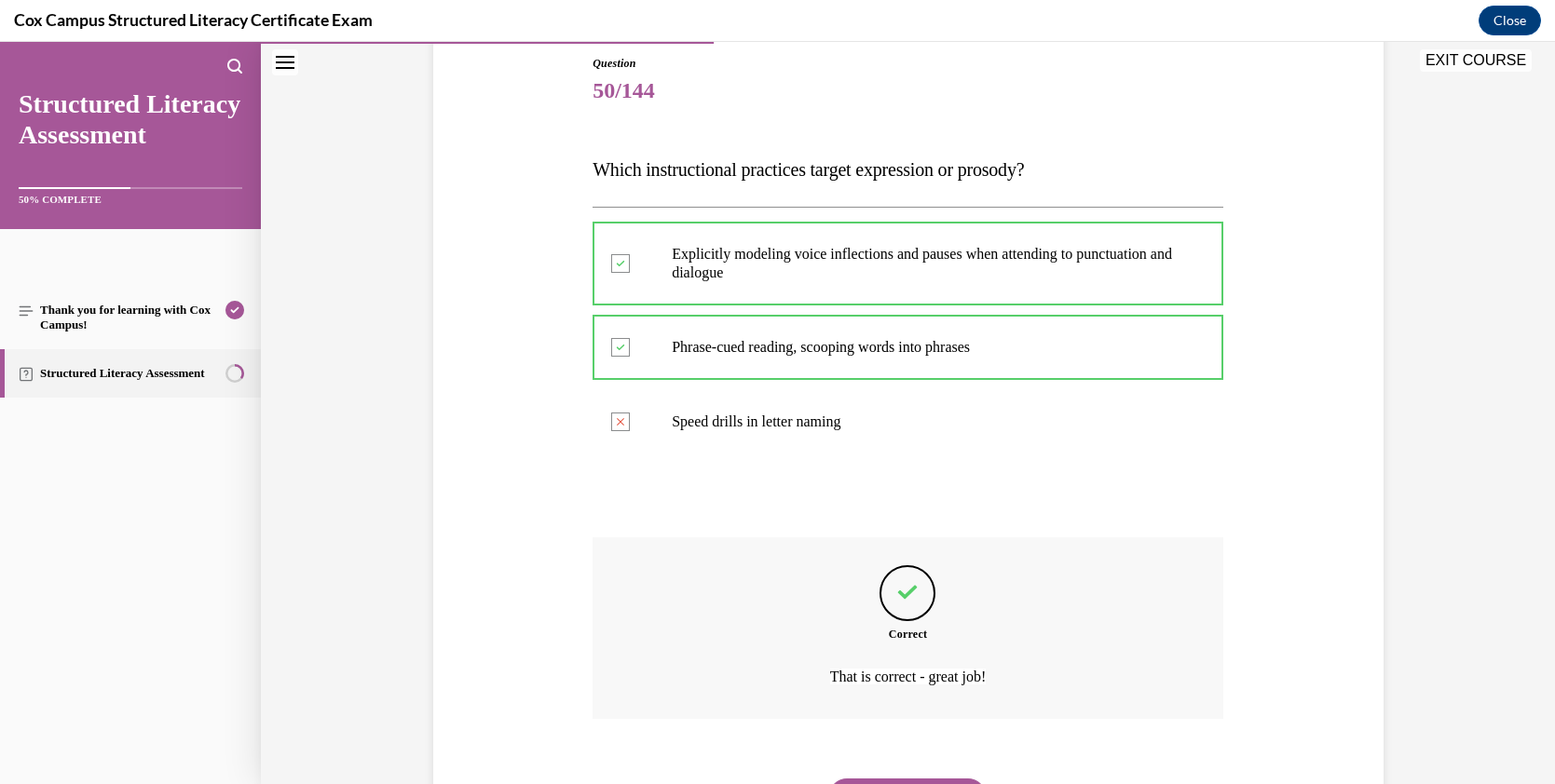
scroll to position [301, 0]
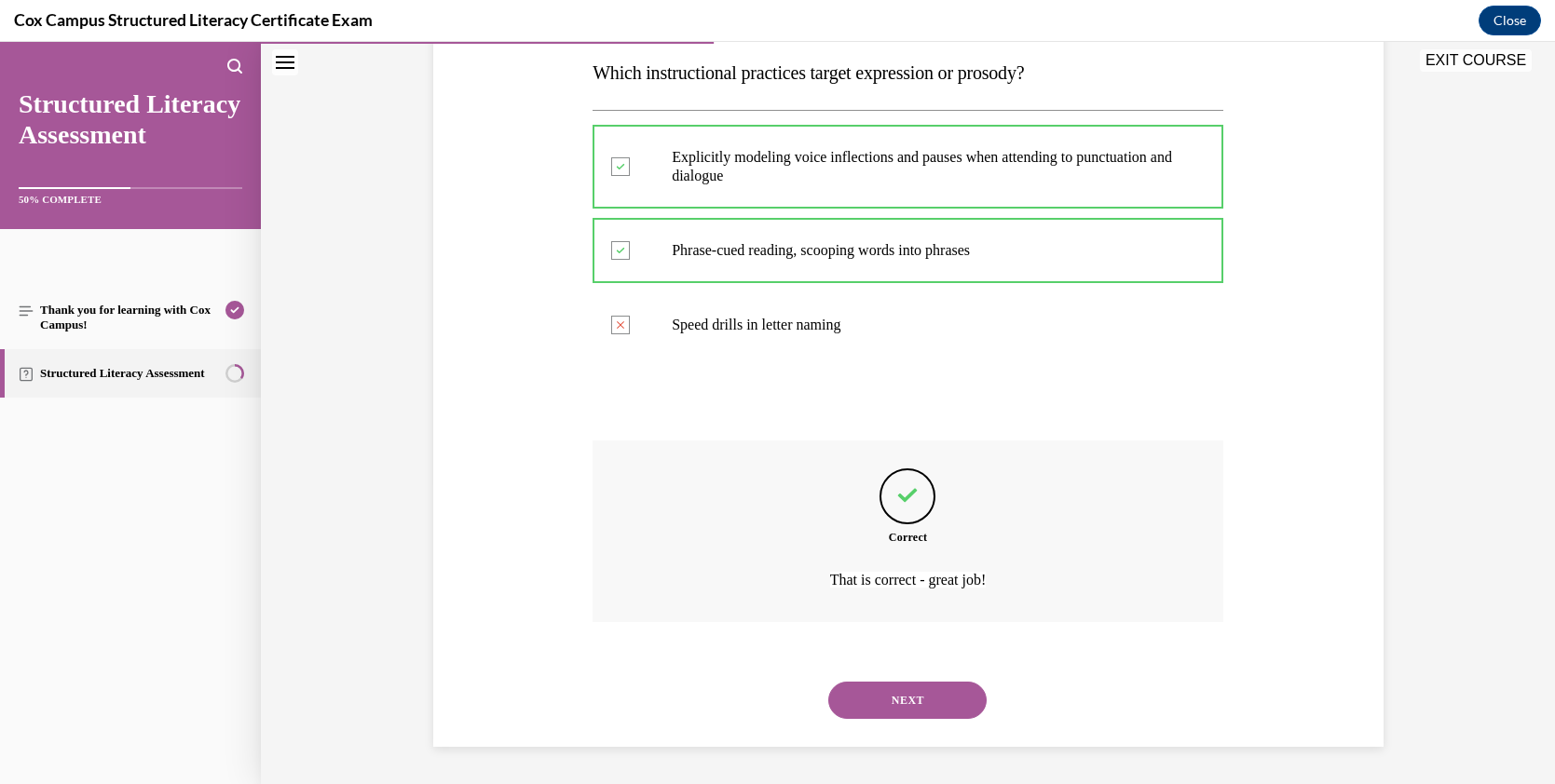
click at [903, 688] on button "NEXT" at bounding box center [907, 700] width 159 height 37
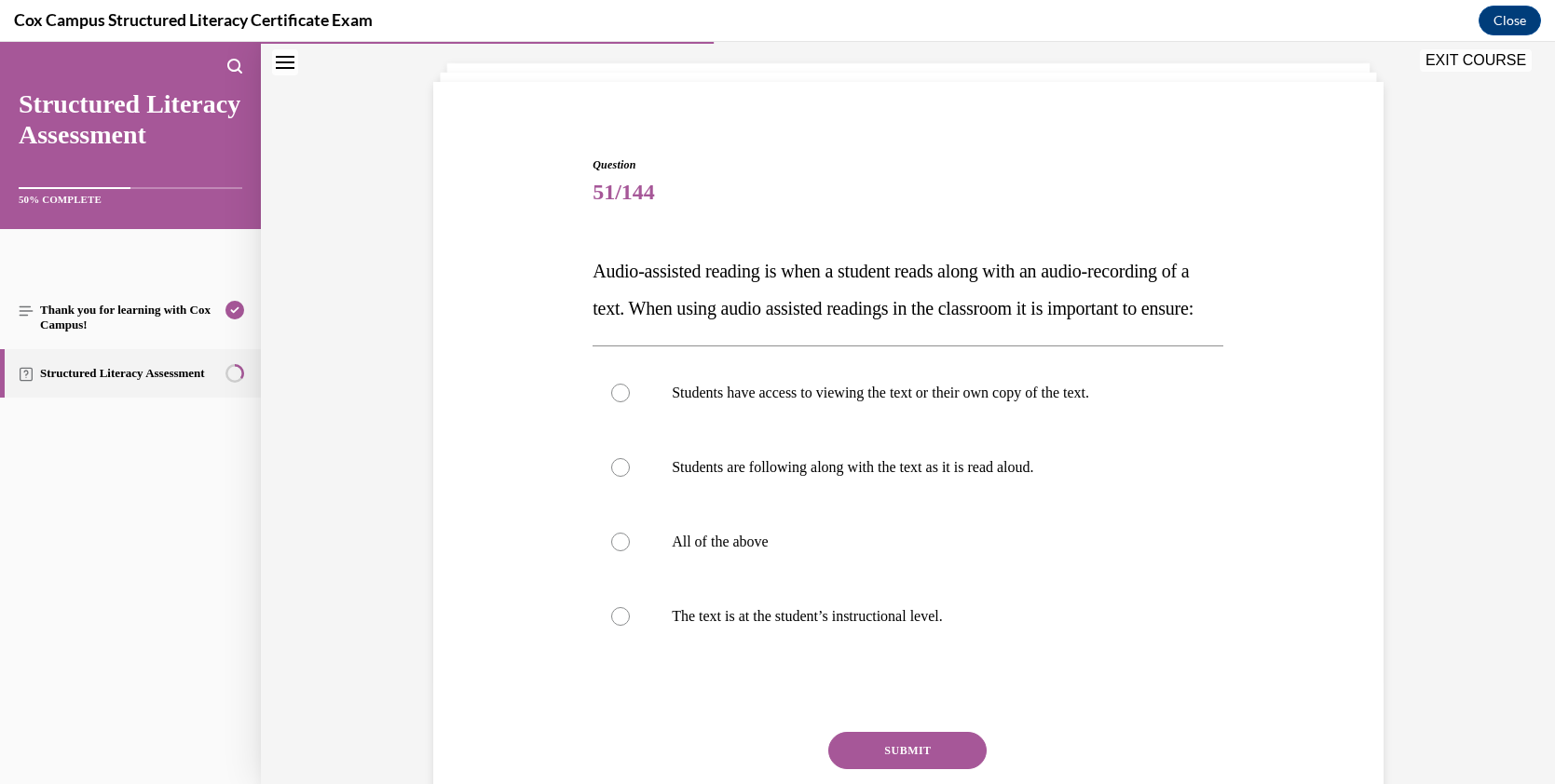
scroll to position [104, 0]
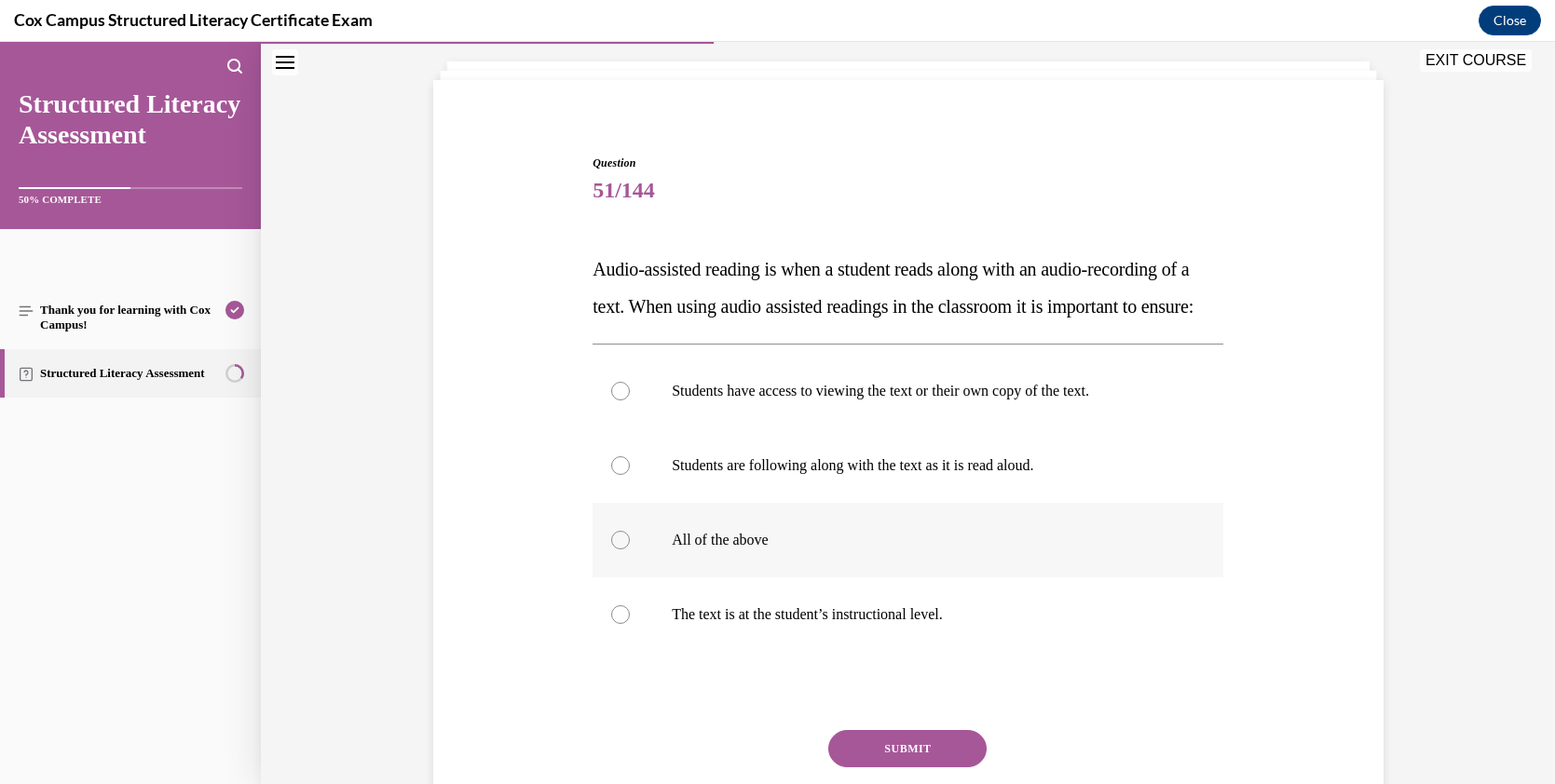
click at [612, 549] on div at bounding box center [620, 540] width 19 height 19
click at [612, 549] on input "All of the above" at bounding box center [620, 540] width 19 height 19
radio input "true"
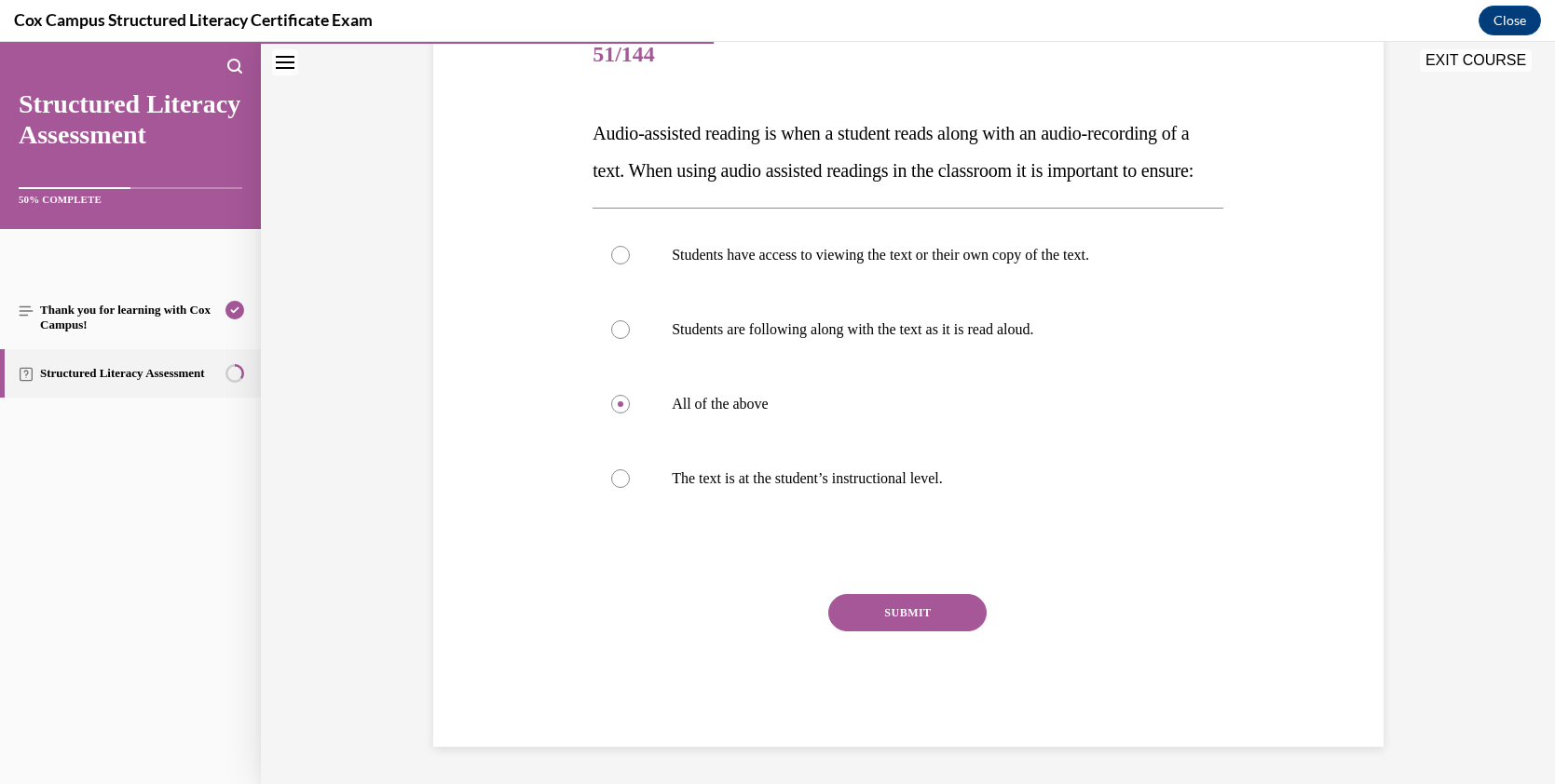
click at [914, 626] on button "SUBMIT" at bounding box center [907, 613] width 159 height 37
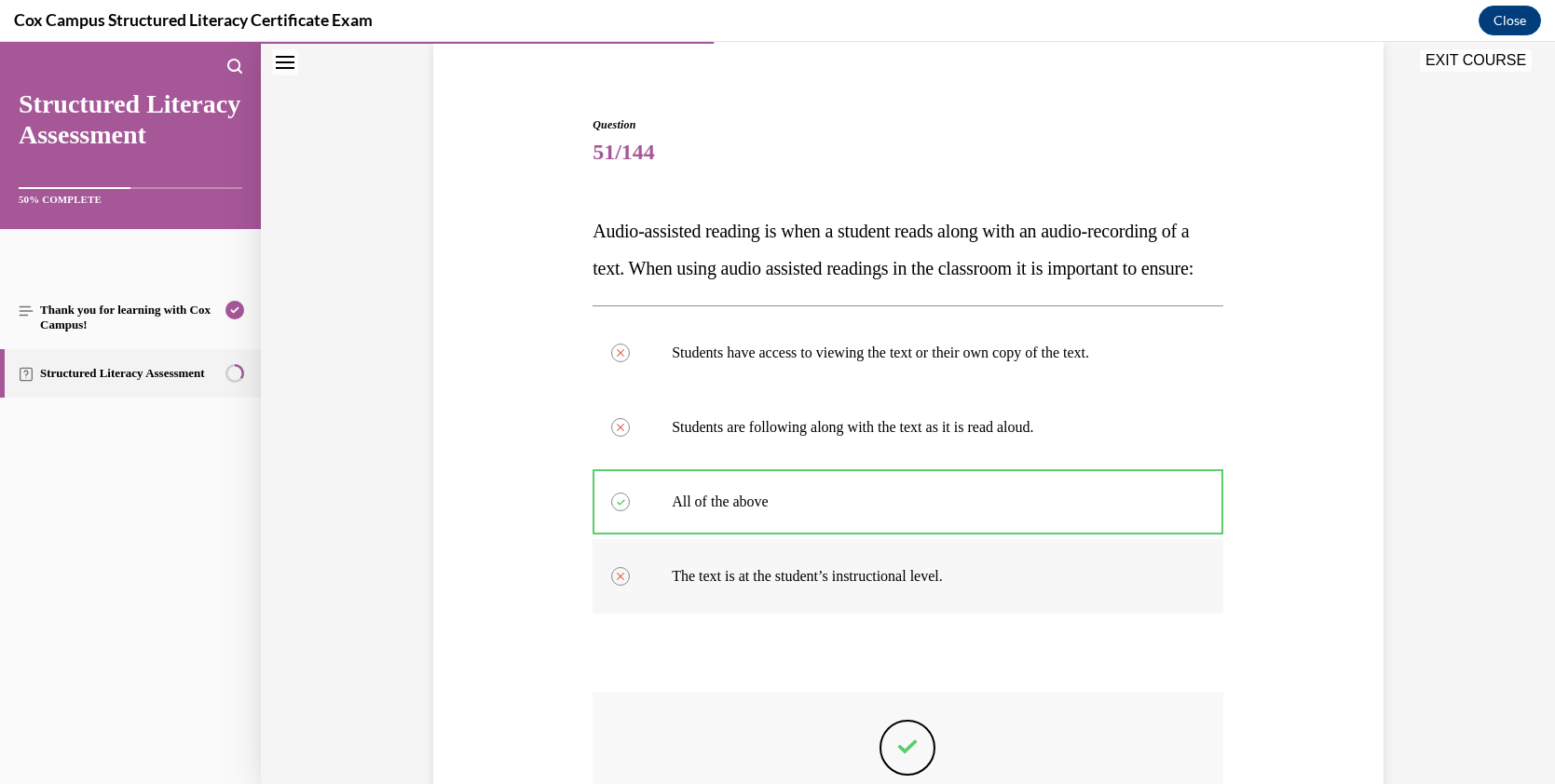
scroll to position [131, 0]
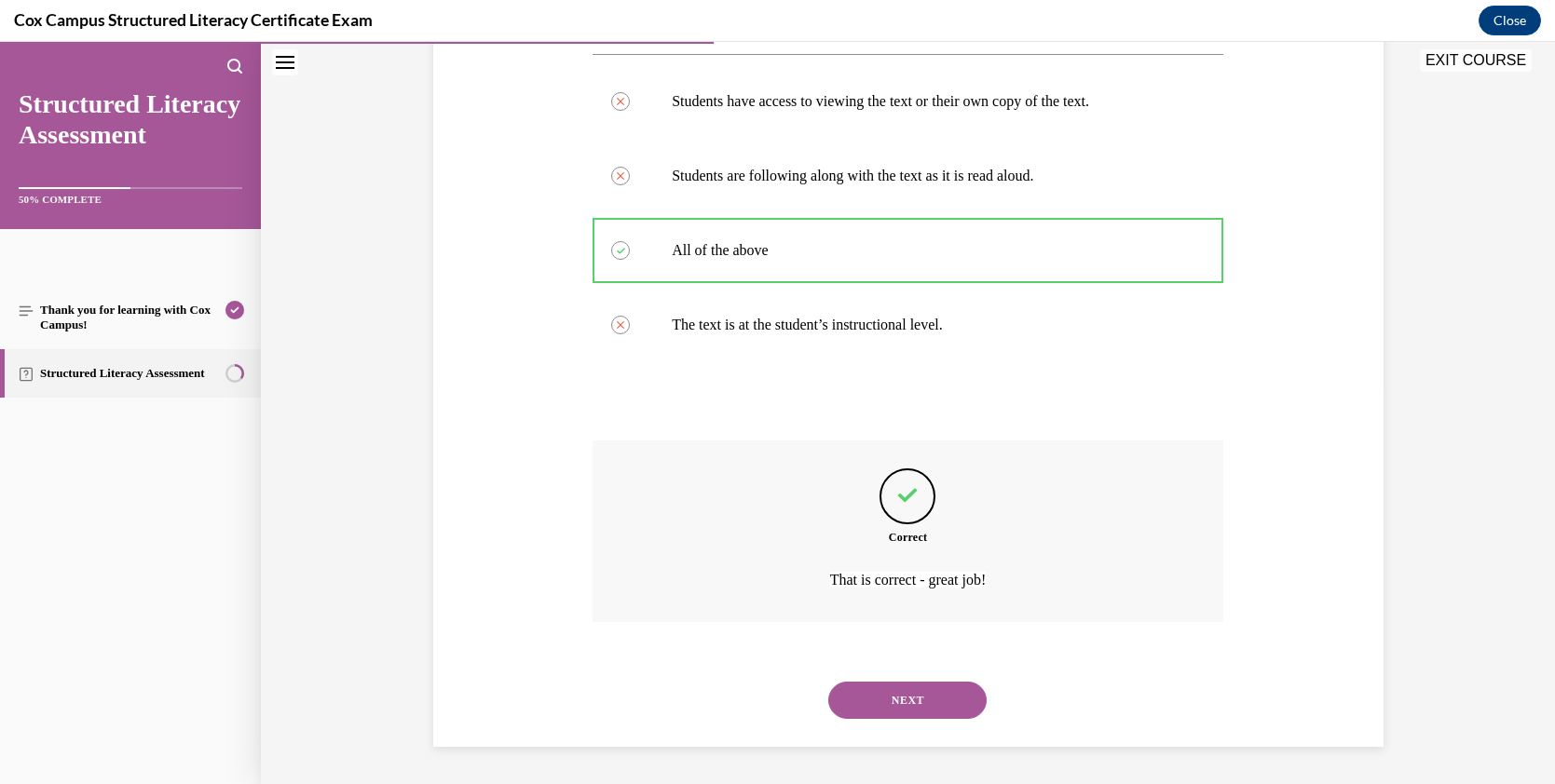
drag, startPoint x: 910, startPoint y: 692, endPoint x: 1036, endPoint y: 622, distance: 144.1
click at [910, 688] on button "NEXT" at bounding box center [907, 700] width 159 height 37
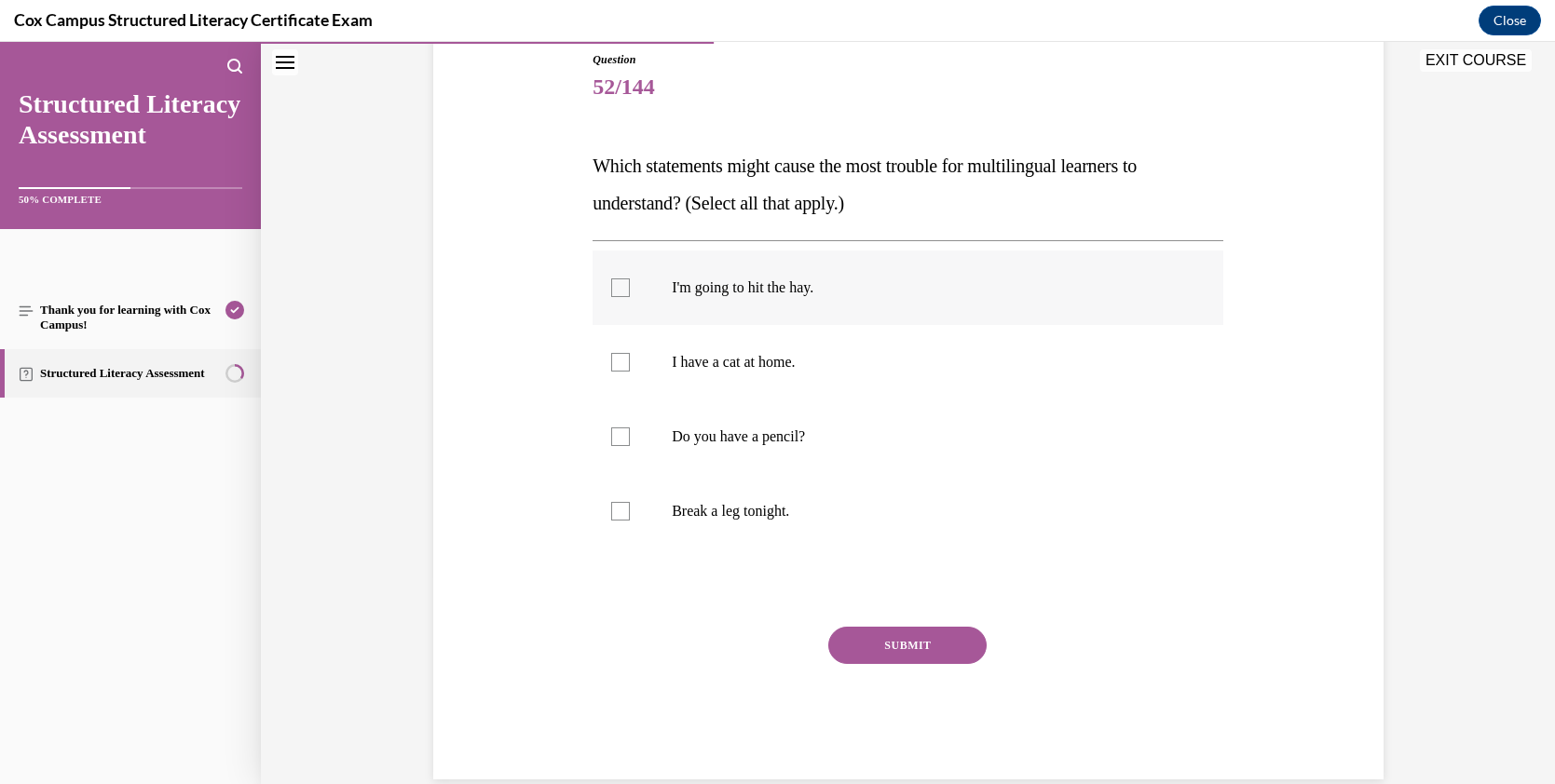
click at [625, 286] on label "I'm going to hit the hay." at bounding box center [908, 287] width 631 height 75
click at [625, 286] on input "I'm going to hit the hay." at bounding box center [620, 287] width 19 height 19
checkbox input "true"
click at [614, 512] on div at bounding box center [620, 511] width 19 height 19
click at [614, 512] on input "Break a leg tonight." at bounding box center [620, 511] width 19 height 19
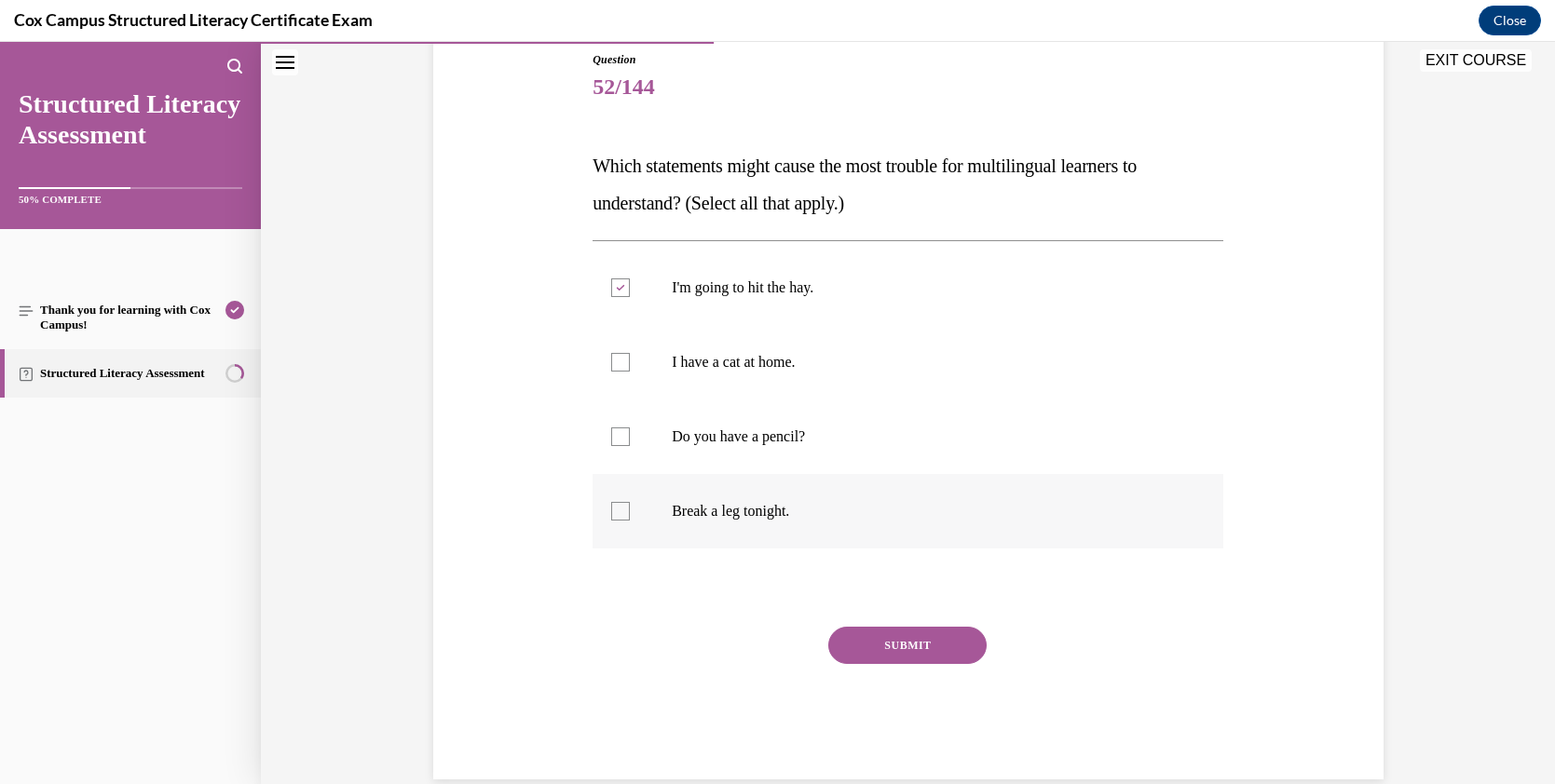
checkbox input "true"
click at [882, 635] on button "SUBMIT" at bounding box center [907, 646] width 159 height 37
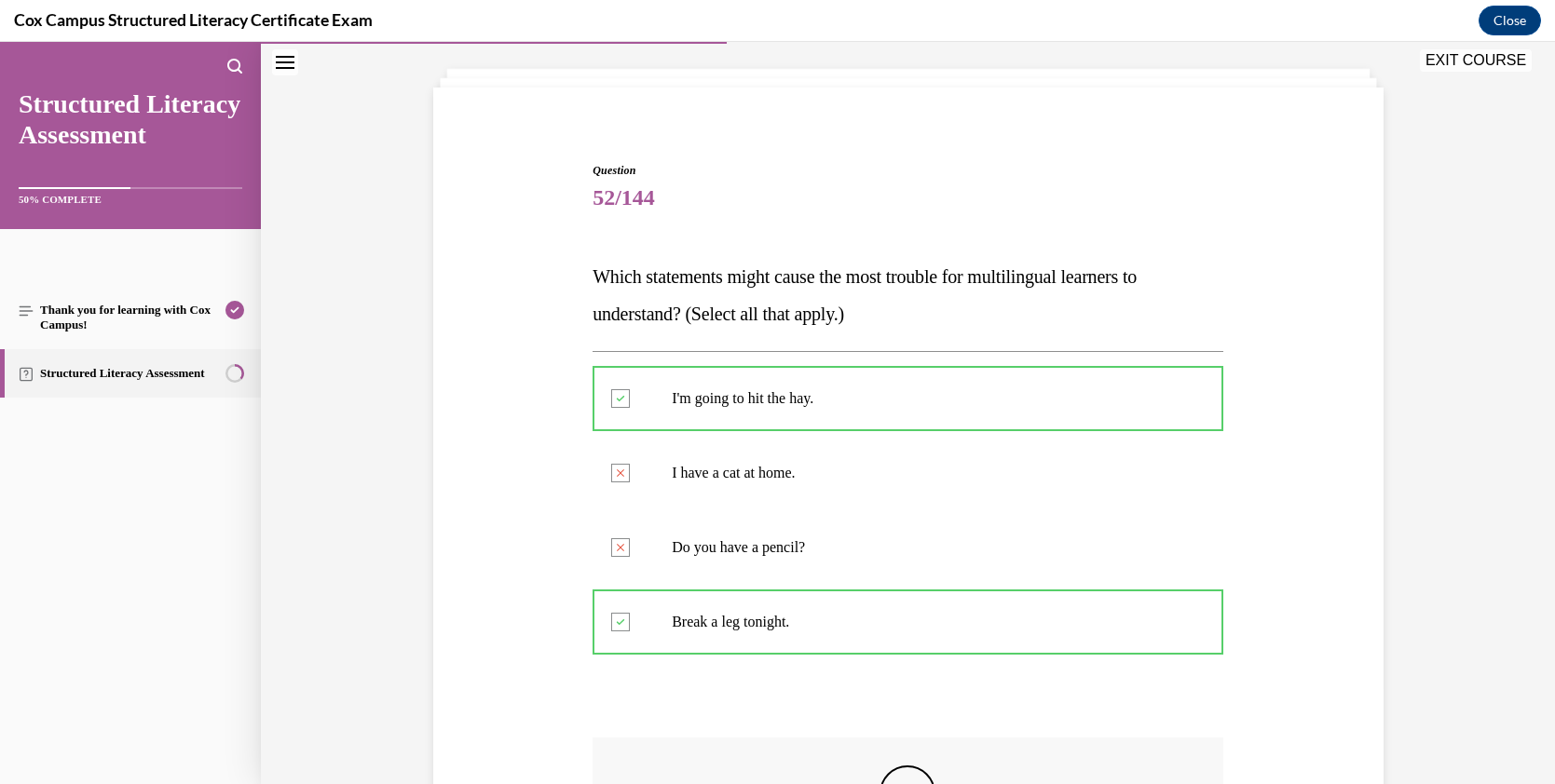
scroll to position [109, 0]
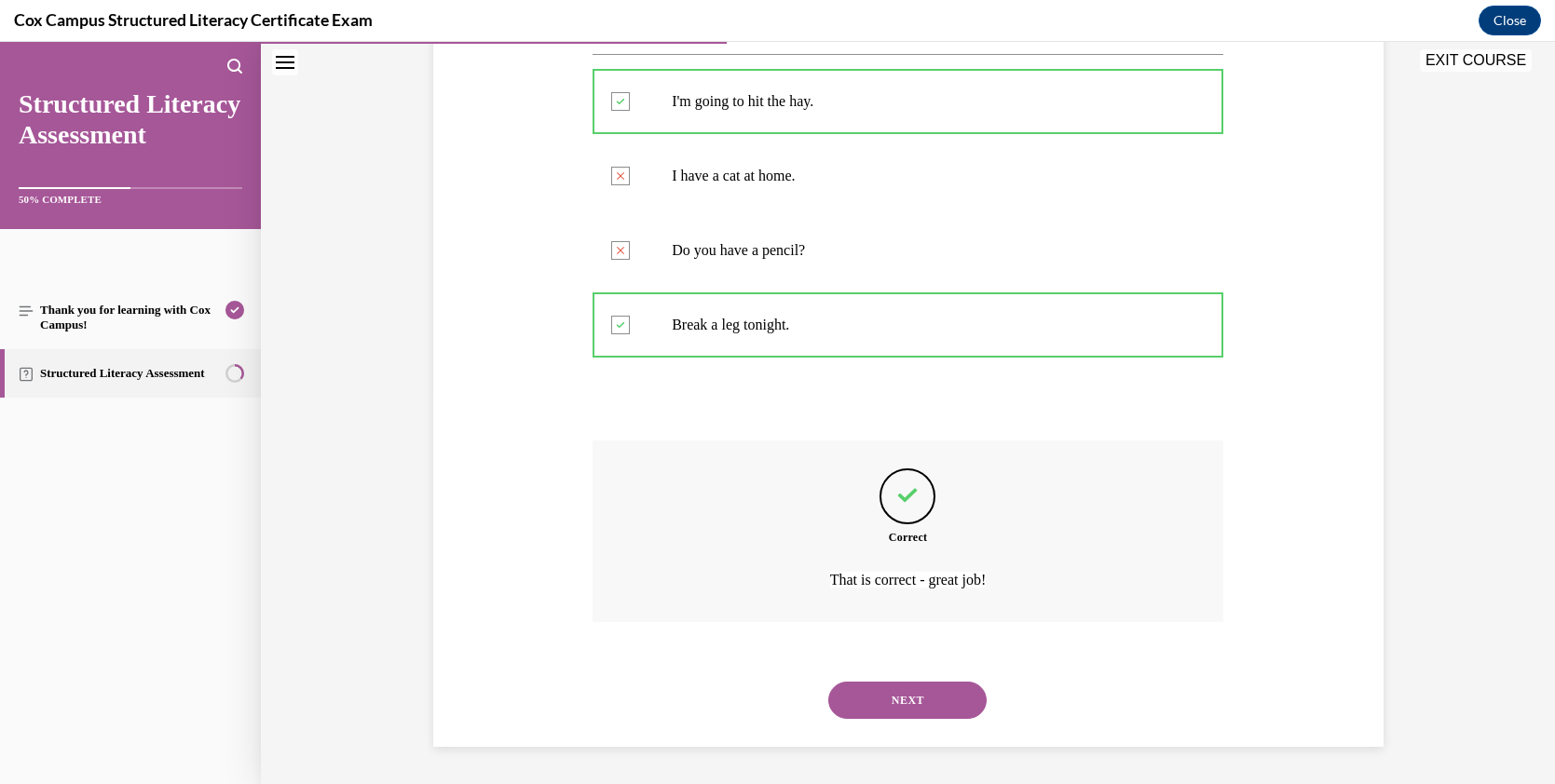
click at [933, 688] on button "NEXT" at bounding box center [907, 700] width 159 height 37
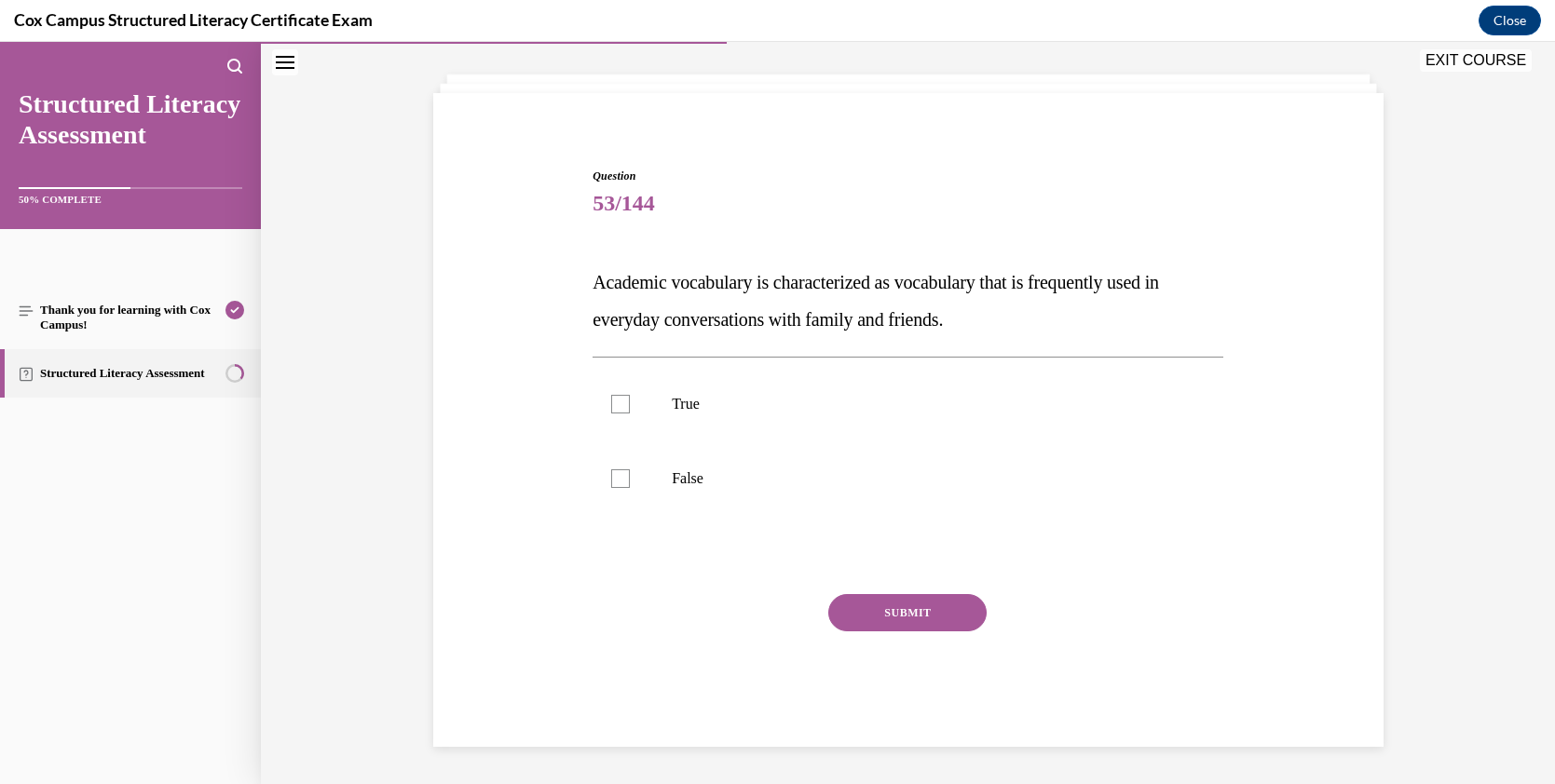
scroll to position [92, 0]
click at [687, 479] on p "False" at bounding box center [925, 478] width 505 height 19
click at [630, 479] on input "False" at bounding box center [620, 478] width 19 height 19
checkbox input "true"
click at [865, 616] on button "SUBMIT" at bounding box center [907, 613] width 159 height 37
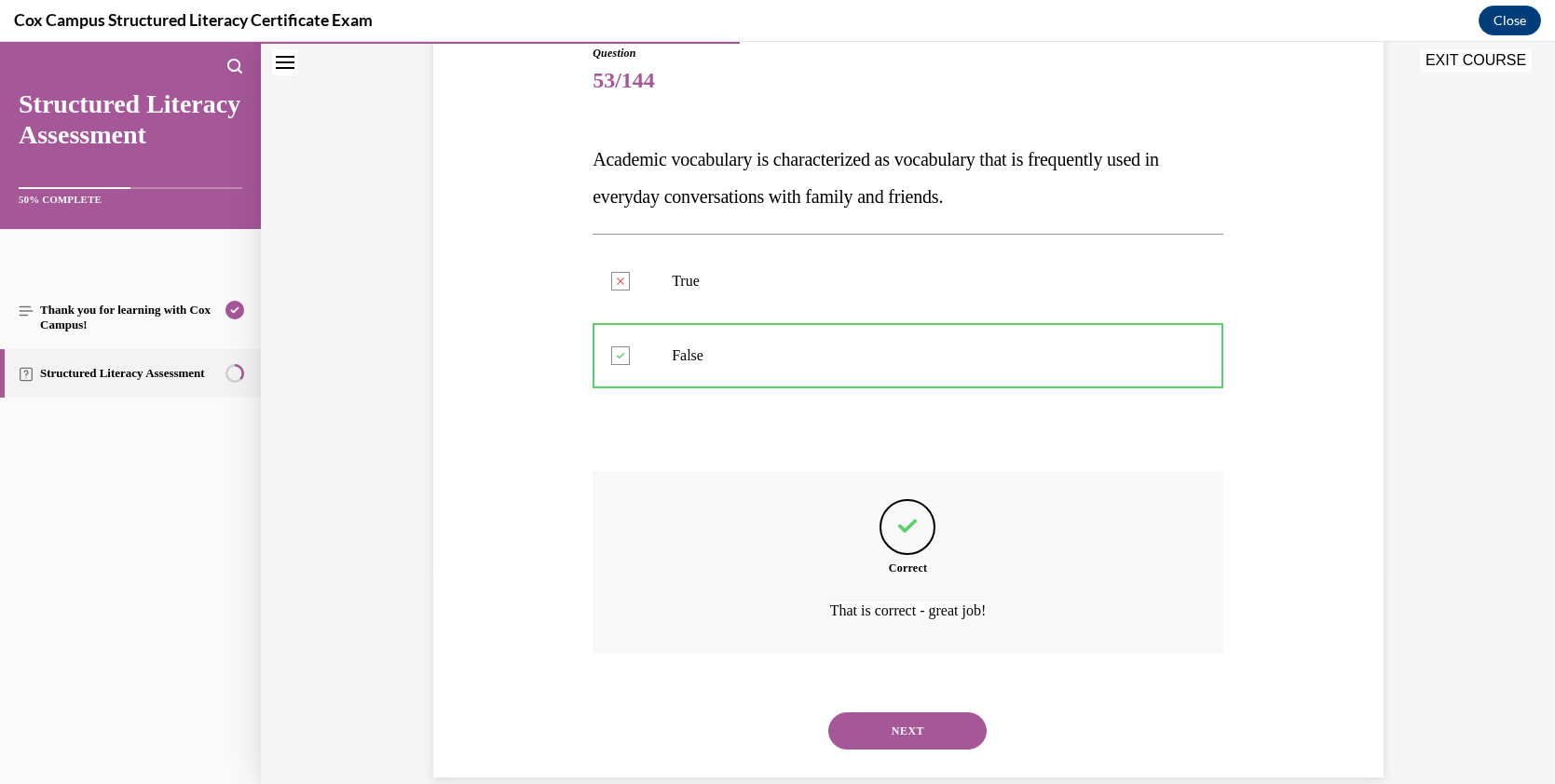
scroll to position [195, 0]
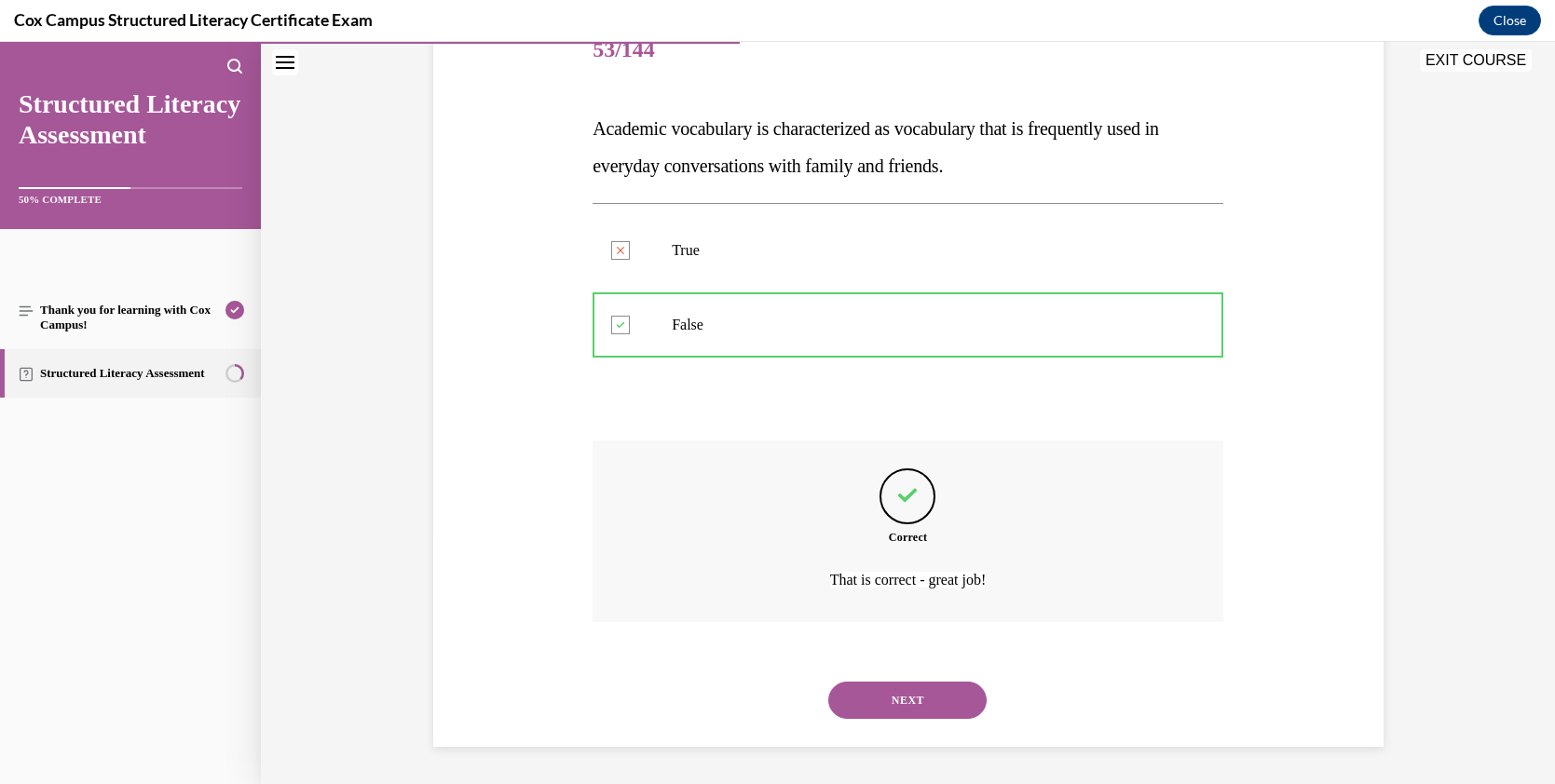
click at [919, 688] on button "NEXT" at bounding box center [907, 700] width 159 height 37
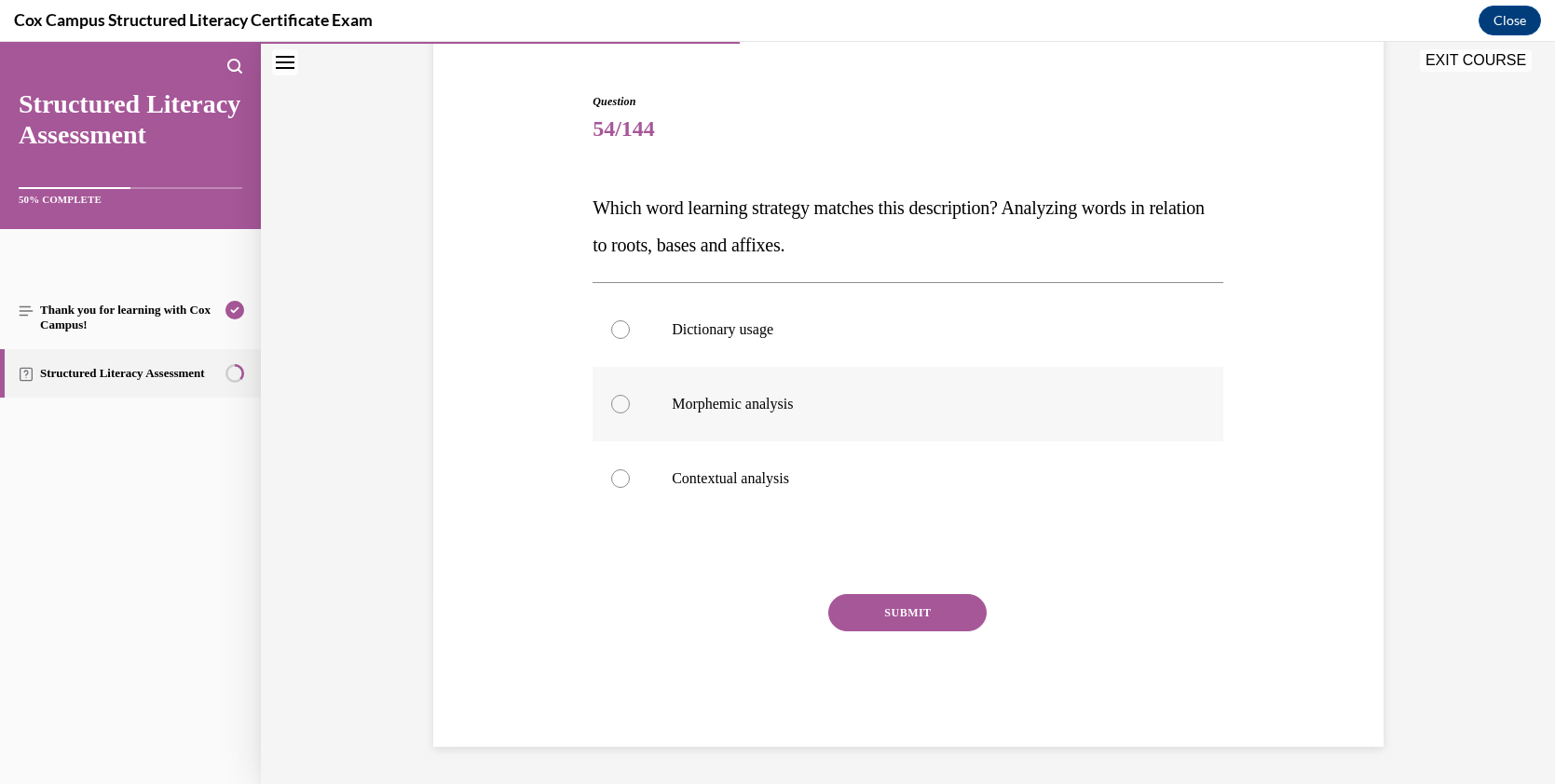
click at [702, 399] on p "Morphemic analysis" at bounding box center [925, 404] width 505 height 19
click at [630, 399] on input "Morphemic analysis" at bounding box center [620, 404] width 19 height 19
radio input "true"
click at [893, 606] on button "SUBMIT" at bounding box center [907, 613] width 159 height 37
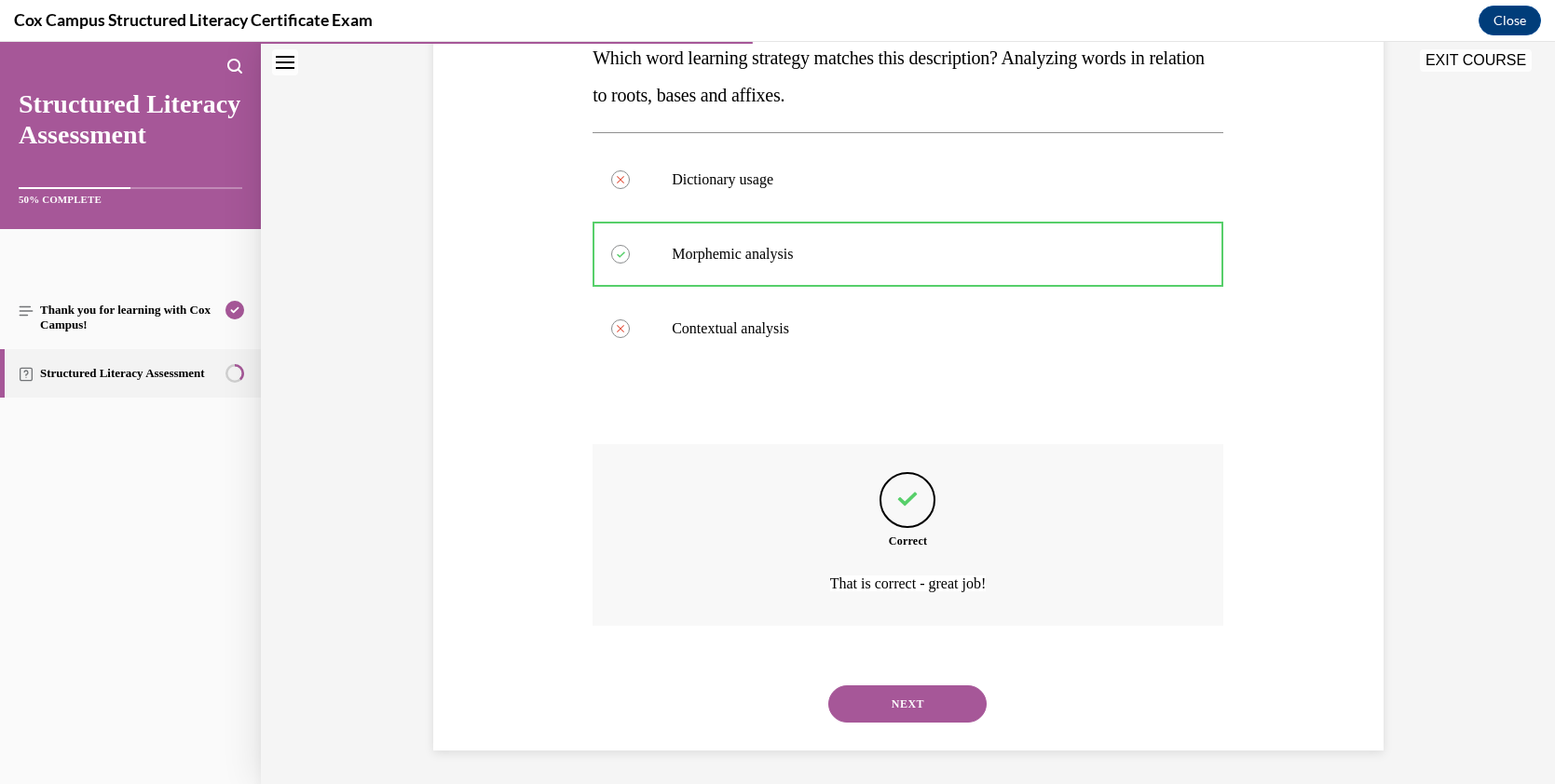
scroll to position [319, 0]
click at [944, 688] on button "NEXT" at bounding box center [907, 700] width 159 height 37
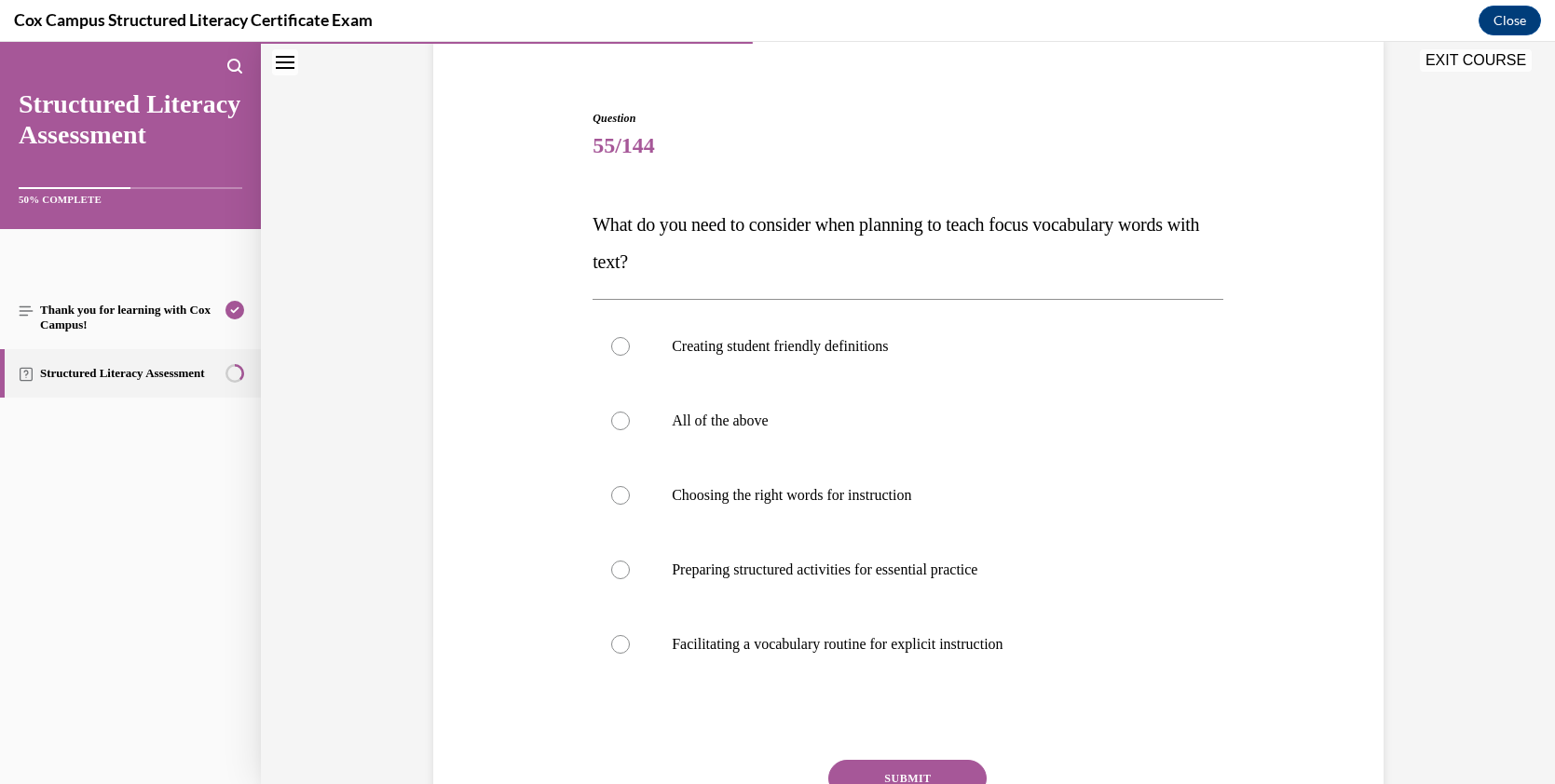
scroll to position [172, 0]
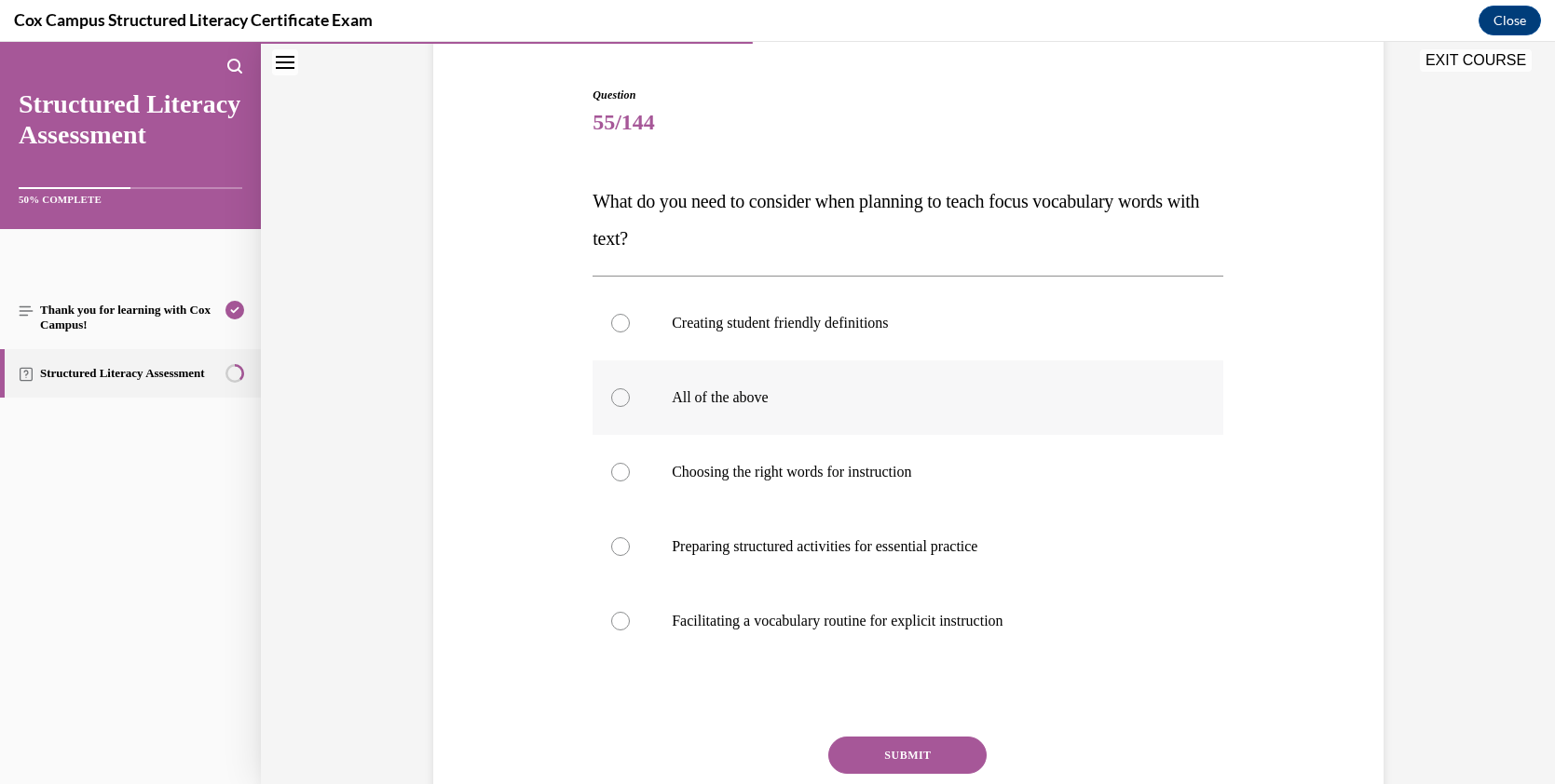
click at [722, 385] on label "All of the above" at bounding box center [908, 397] width 631 height 75
click at [630, 389] on input "All of the above" at bounding box center [620, 397] width 19 height 19
radio input "true"
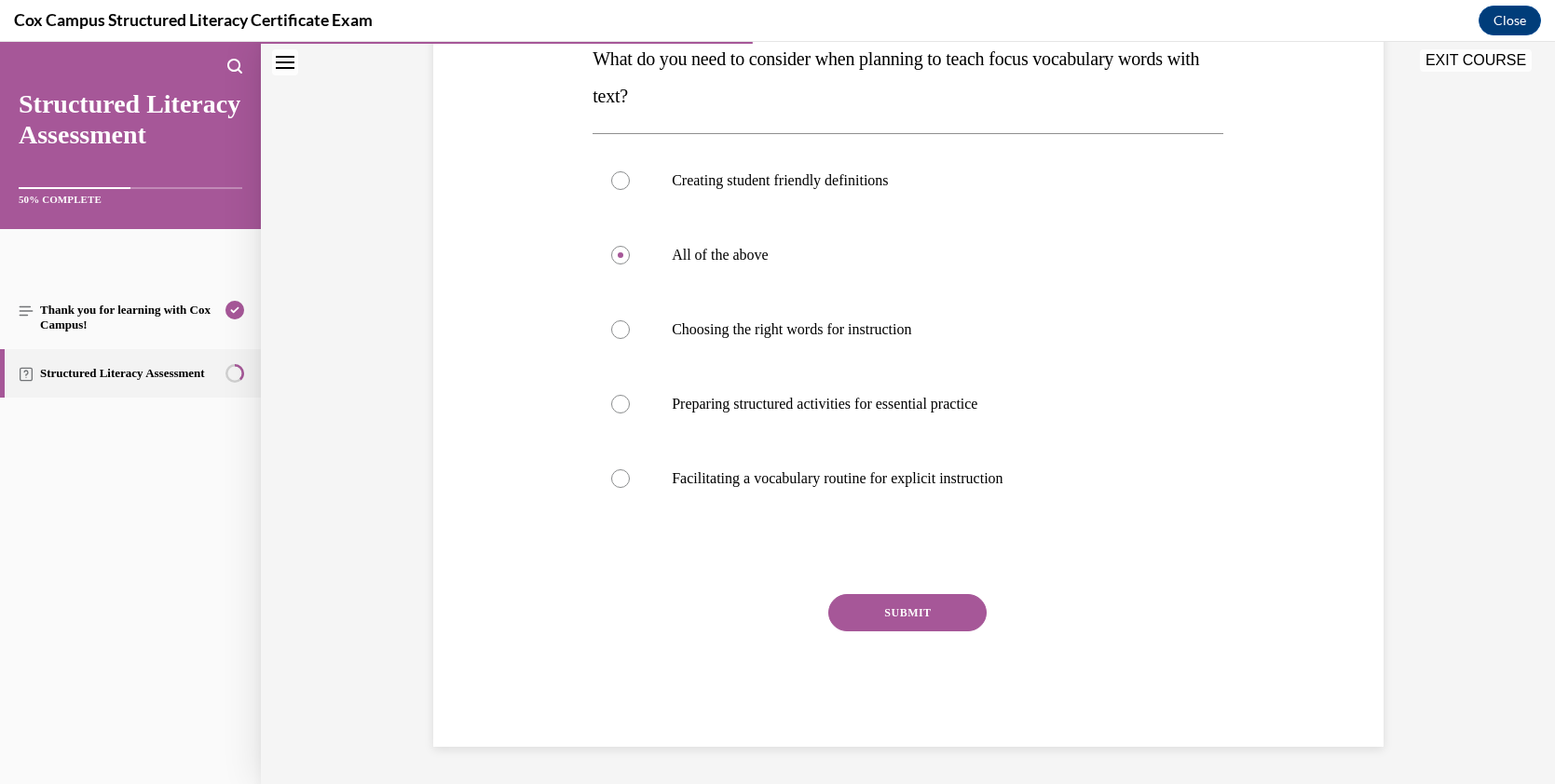
click at [935, 607] on button "SUBMIT" at bounding box center [907, 613] width 159 height 37
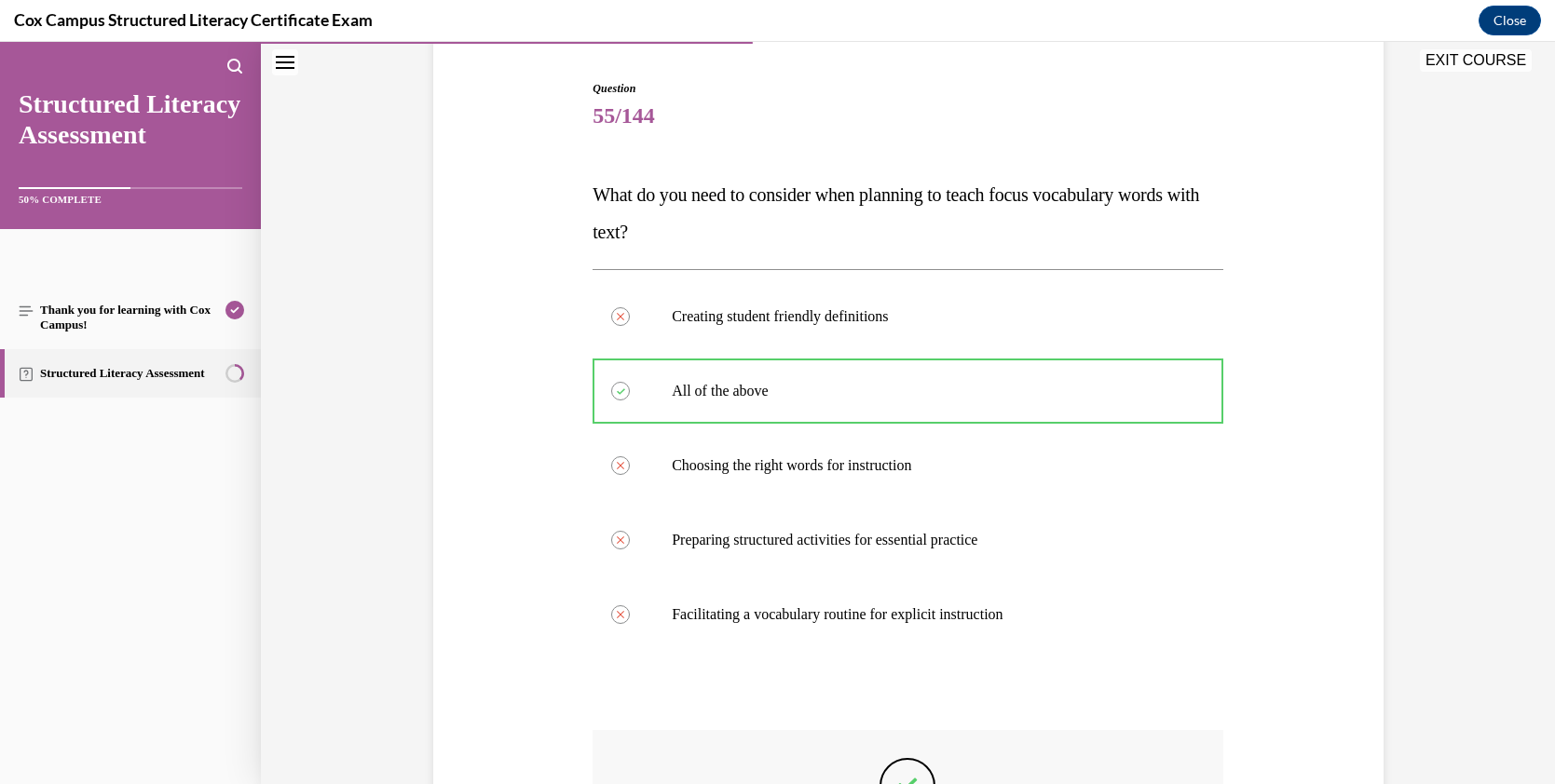
scroll to position [161, 0]
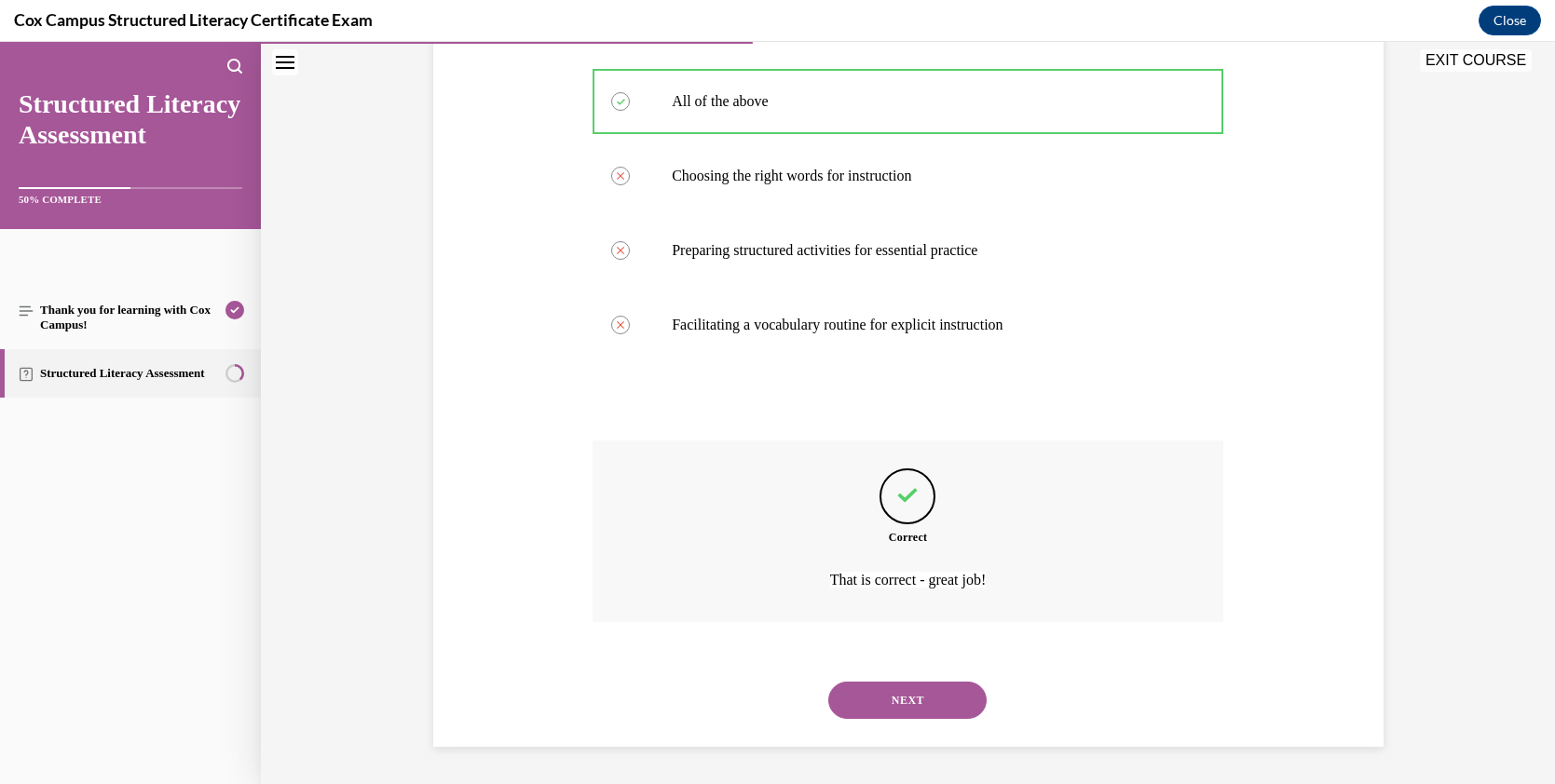
click at [965, 688] on button "NEXT" at bounding box center [907, 700] width 159 height 37
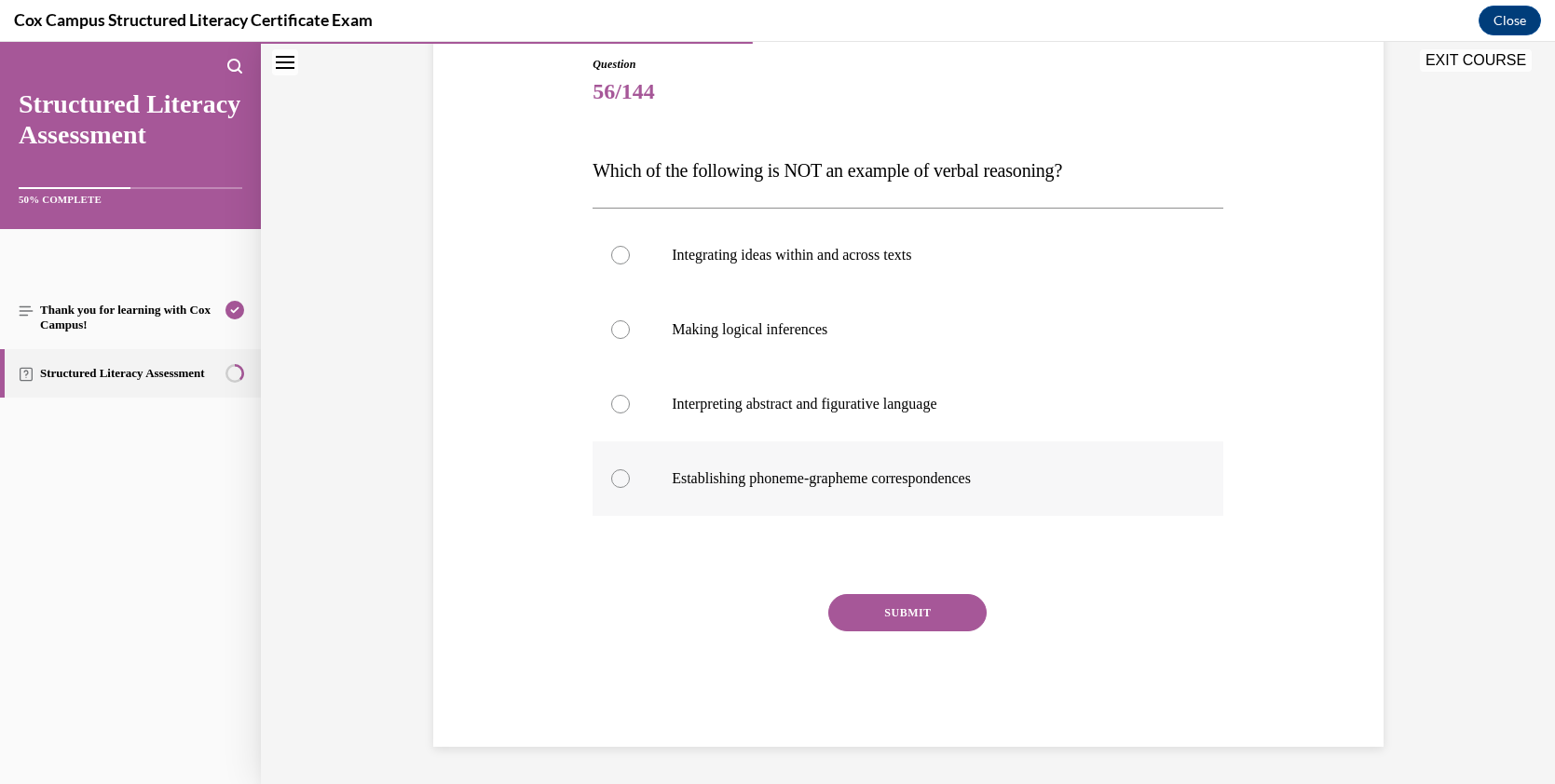
scroll to position [204, 0]
drag, startPoint x: 1080, startPoint y: 170, endPoint x: 853, endPoint y: 171, distance: 227.0
click at [853, 171] on span "Which of the following is NOT an example of verbal reasoning?" at bounding box center [827, 170] width 470 height 20
copy span "example of verbal reasoning"
click at [1308, 234] on div "Question 56/144 Which of the following is NOT an example of verbal reasoning?  …" at bounding box center [908, 373] width 960 height 747
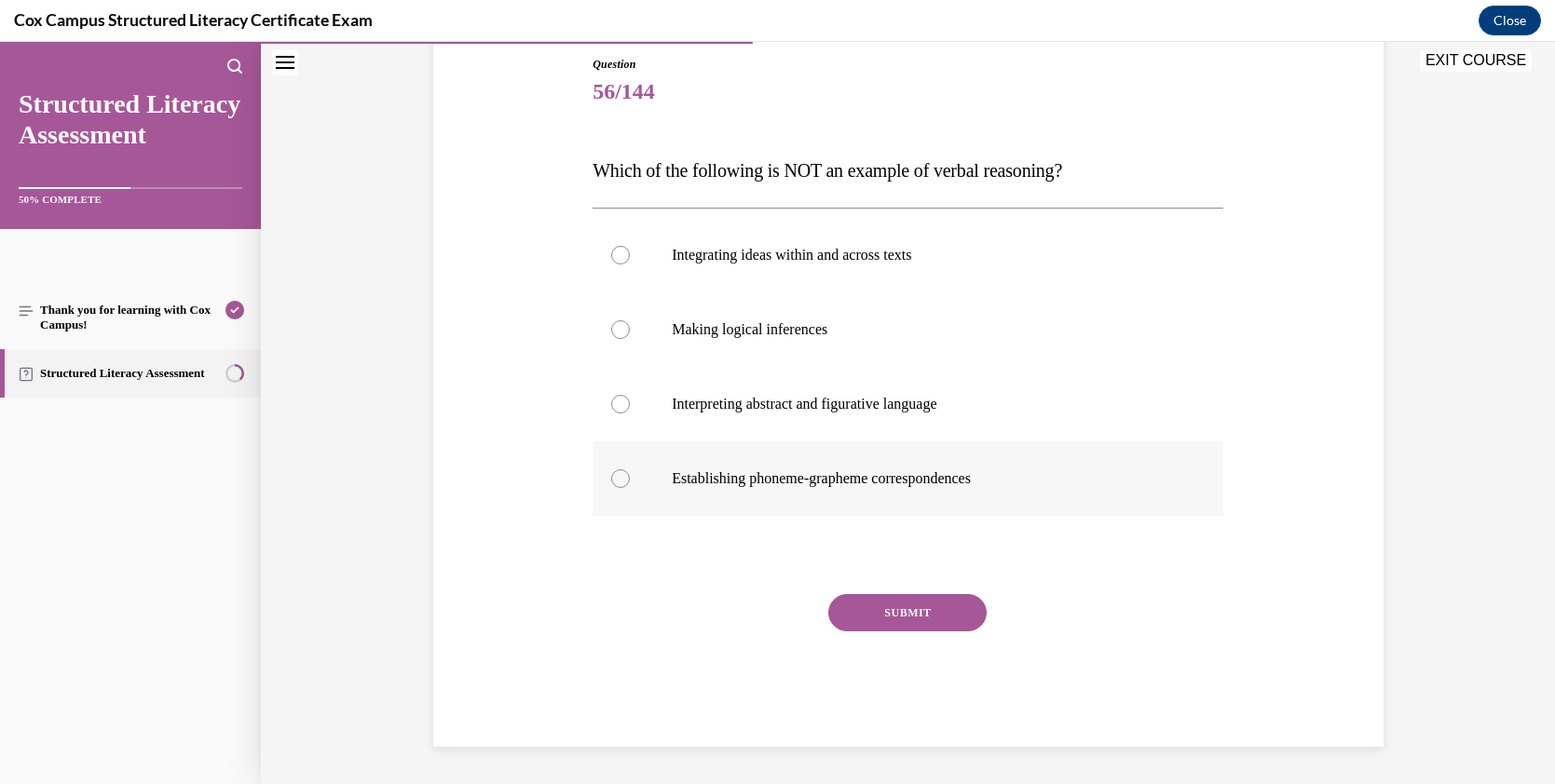
click at [619, 480] on div at bounding box center [620, 478] width 19 height 19
click at [619, 480] on input "Establishing phoneme-grapheme correspondences" at bounding box center [620, 478] width 19 height 19
radio input "true"
click at [923, 603] on button "SUBMIT" at bounding box center [907, 613] width 159 height 37
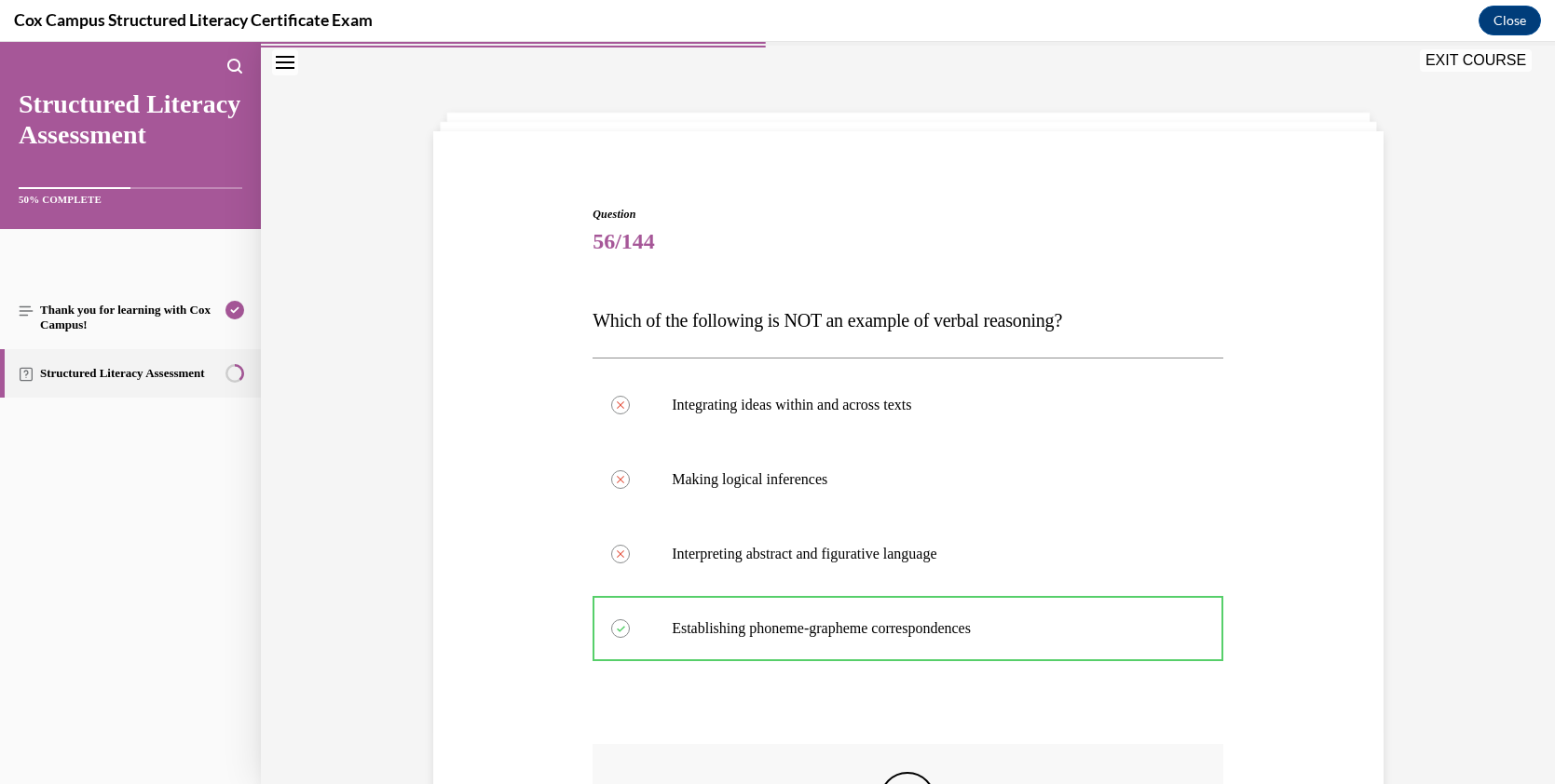
scroll to position [65, 0]
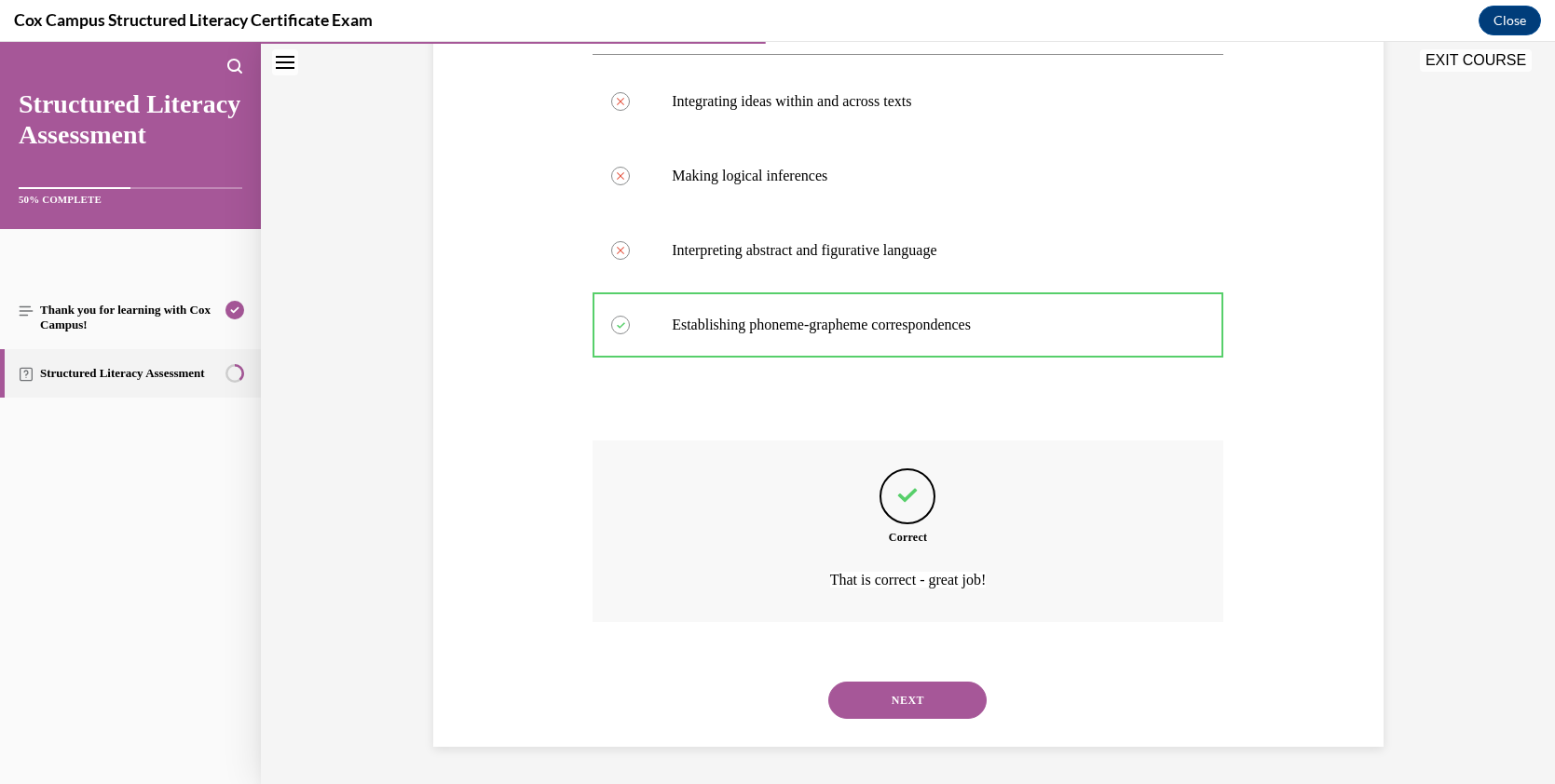
click at [926, 688] on button "NEXT" at bounding box center [907, 700] width 159 height 37
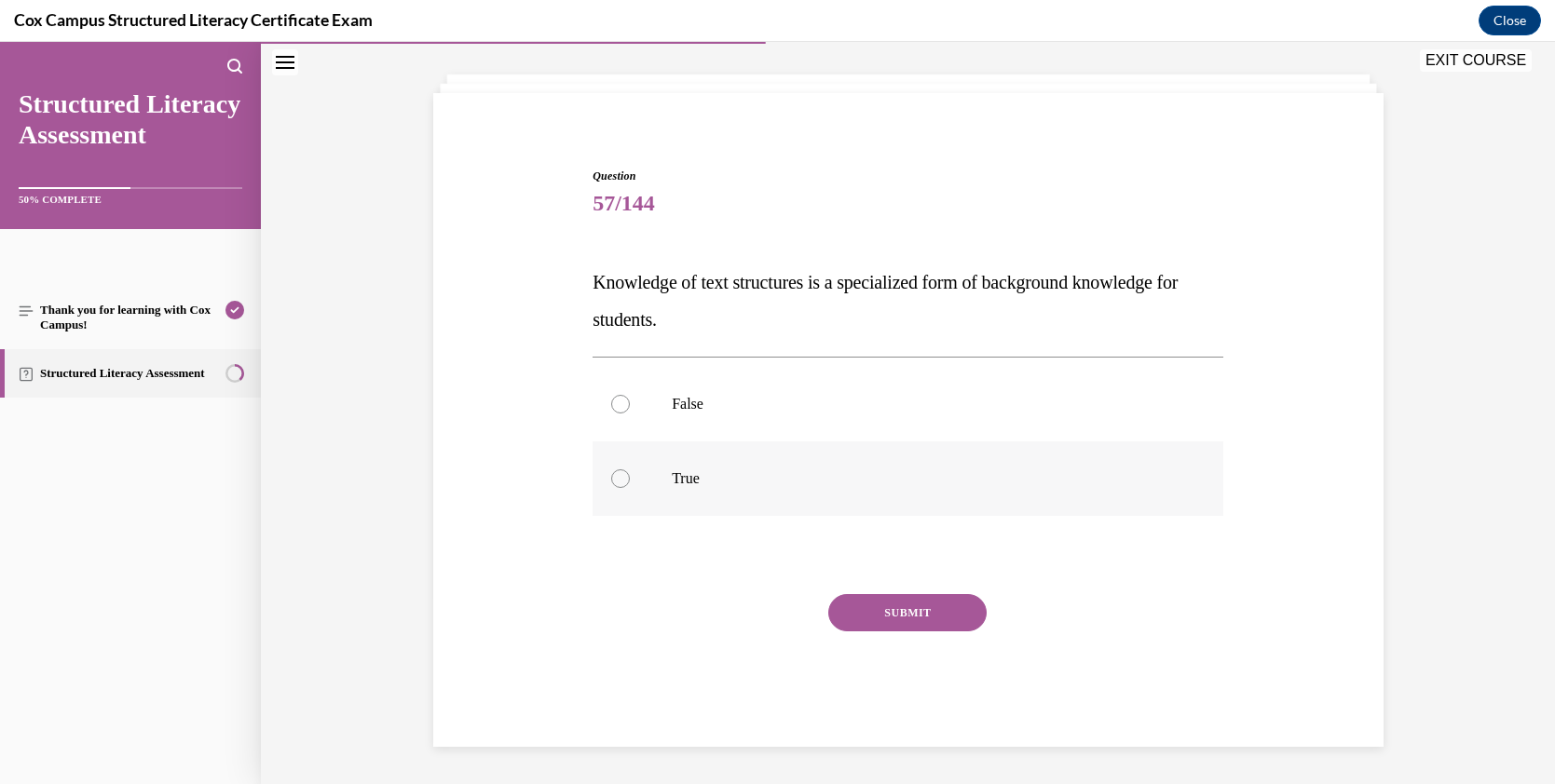
click at [633, 469] on label "True" at bounding box center [908, 478] width 631 height 75
click at [630, 469] on input "True" at bounding box center [620, 478] width 19 height 19
radio input "true"
click at [899, 610] on button "SUBMIT" at bounding box center [907, 613] width 159 height 37
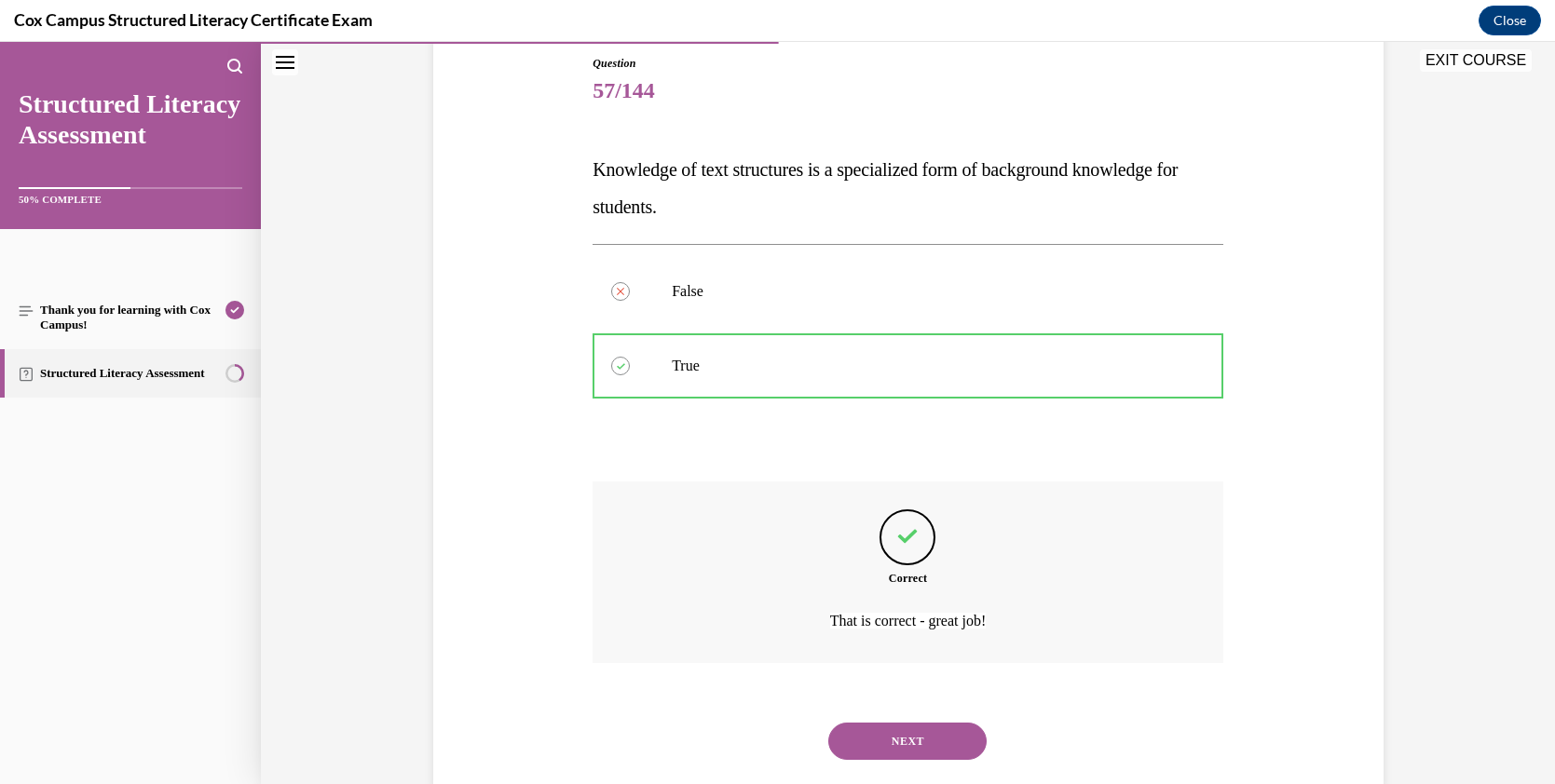
scroll to position [191, 0]
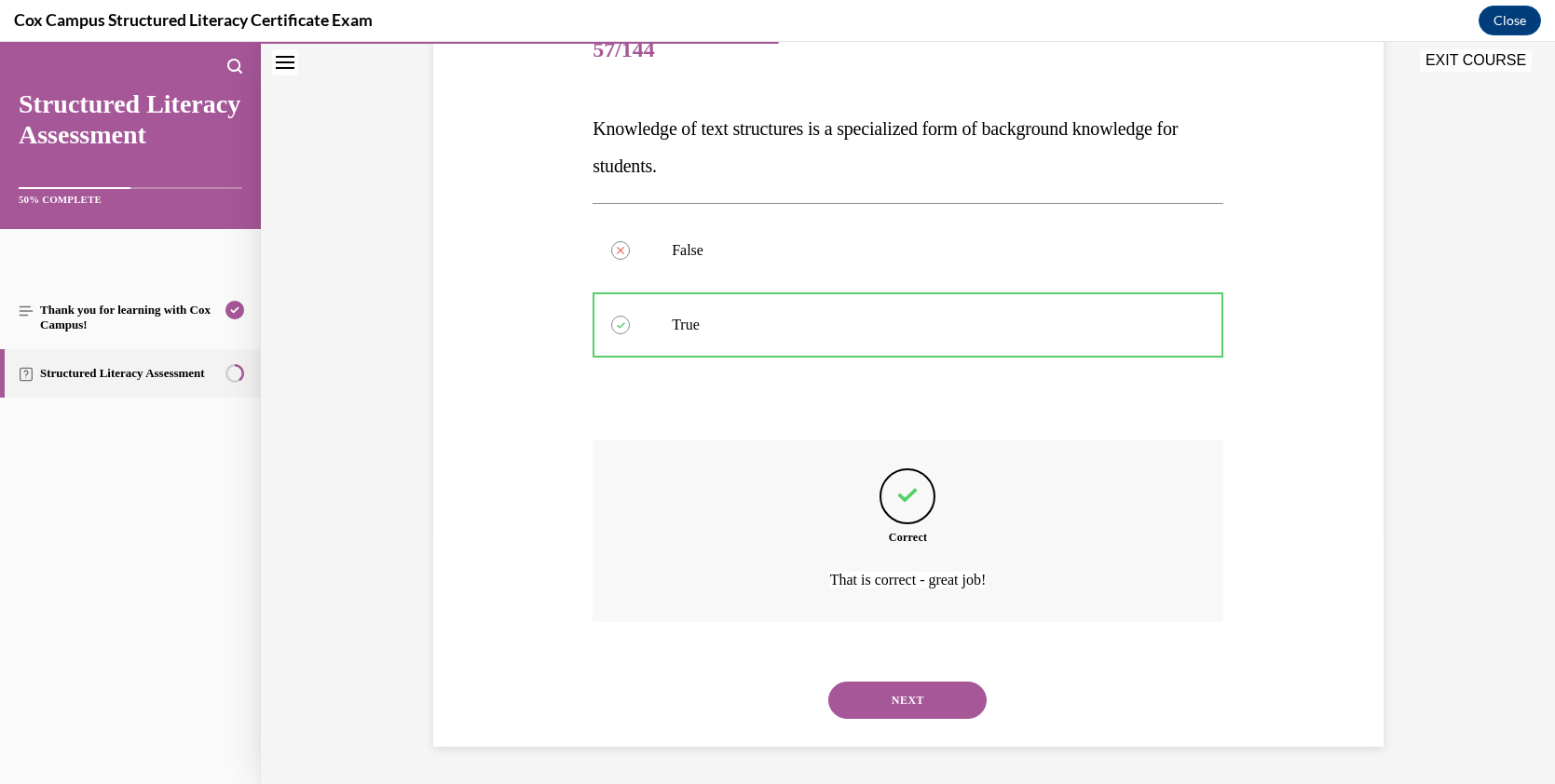
click at [966, 688] on button "NEXT" at bounding box center [907, 700] width 159 height 37
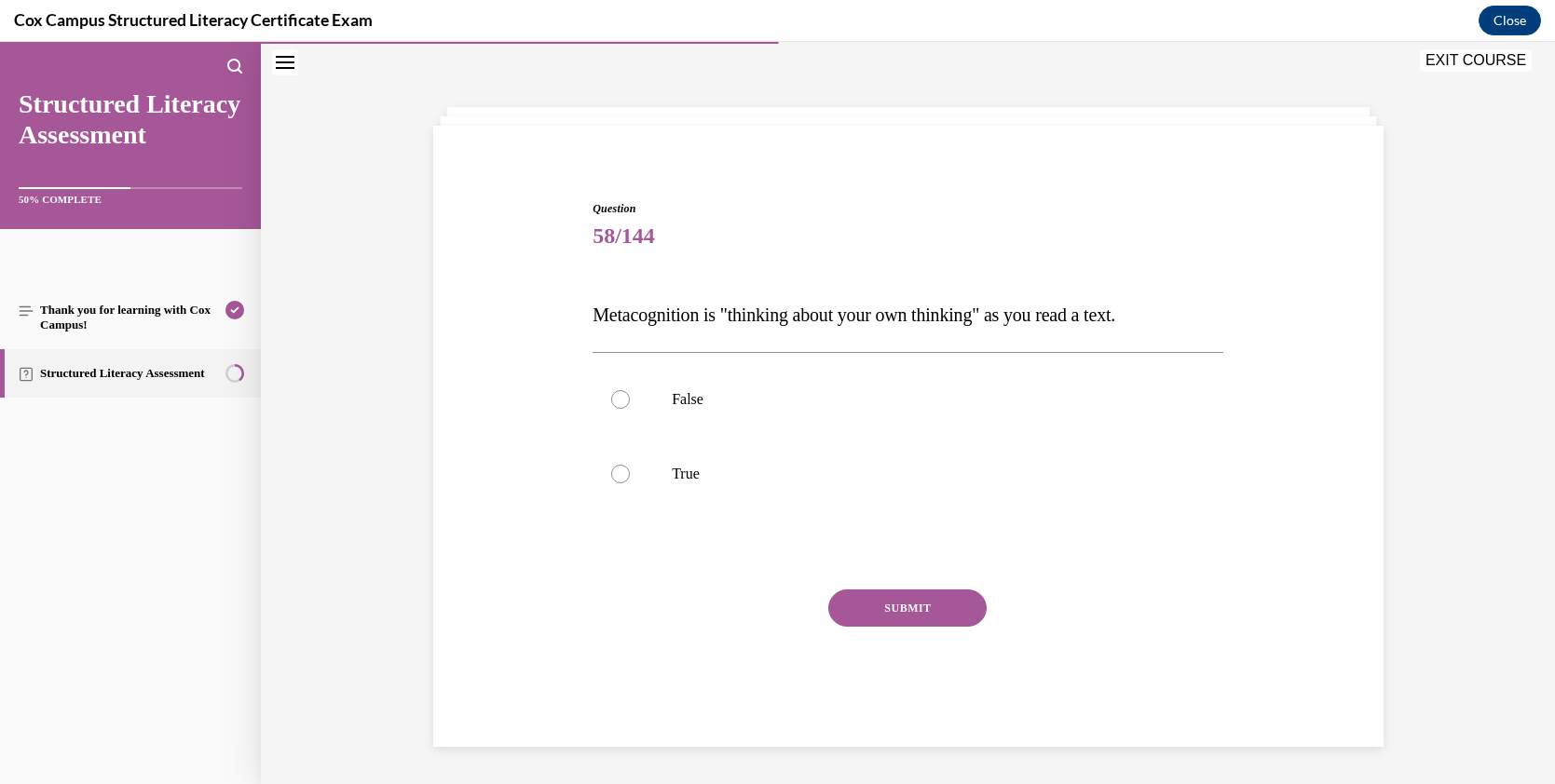
scroll to position [58, 0]
click at [702, 471] on p "True" at bounding box center [925, 473] width 505 height 19
click at [630, 471] on input "True" at bounding box center [620, 473] width 19 height 19
radio input "true"
click at [881, 601] on button "SUBMIT" at bounding box center [907, 608] width 159 height 37
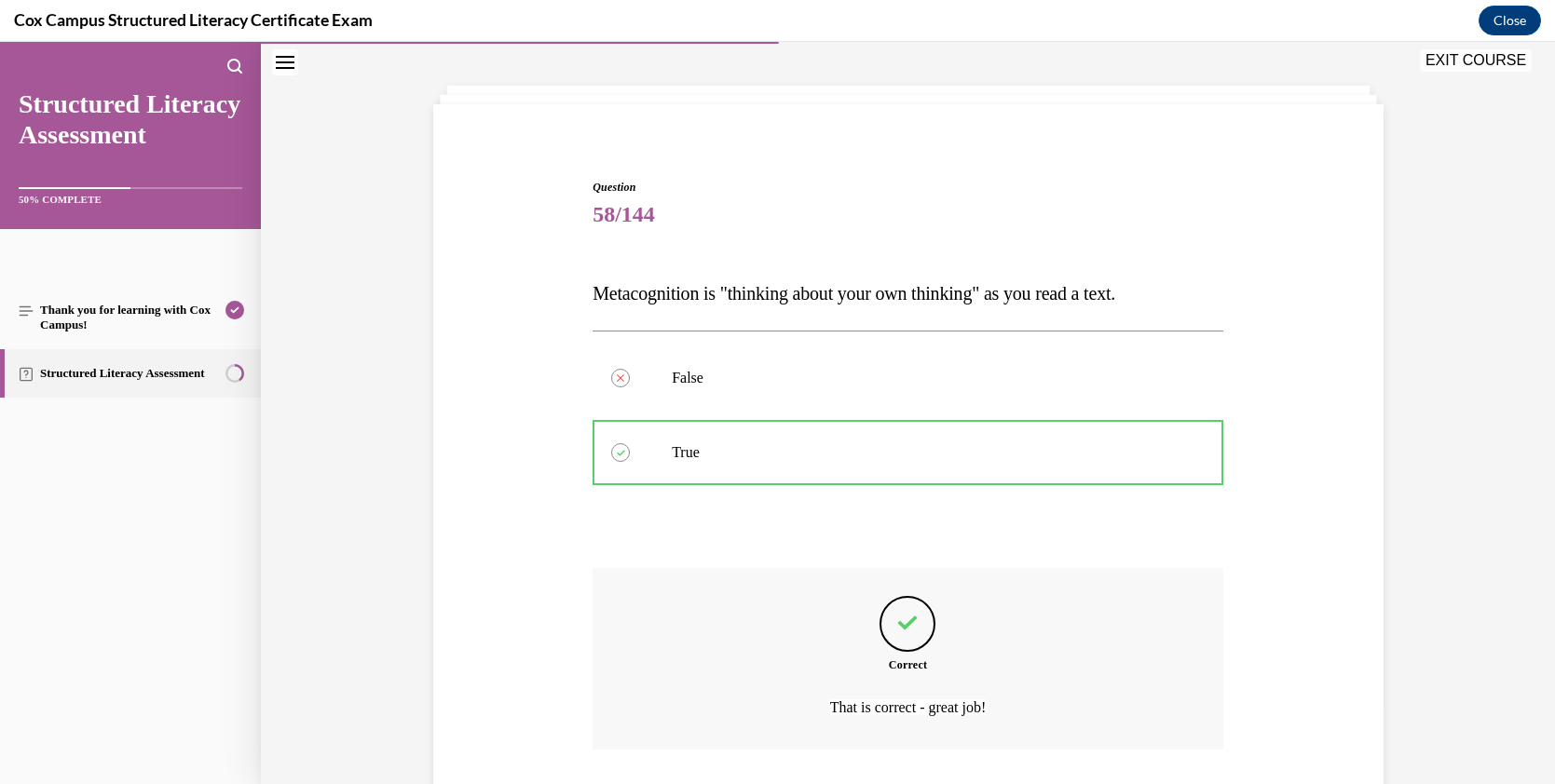
scroll to position [79, 0]
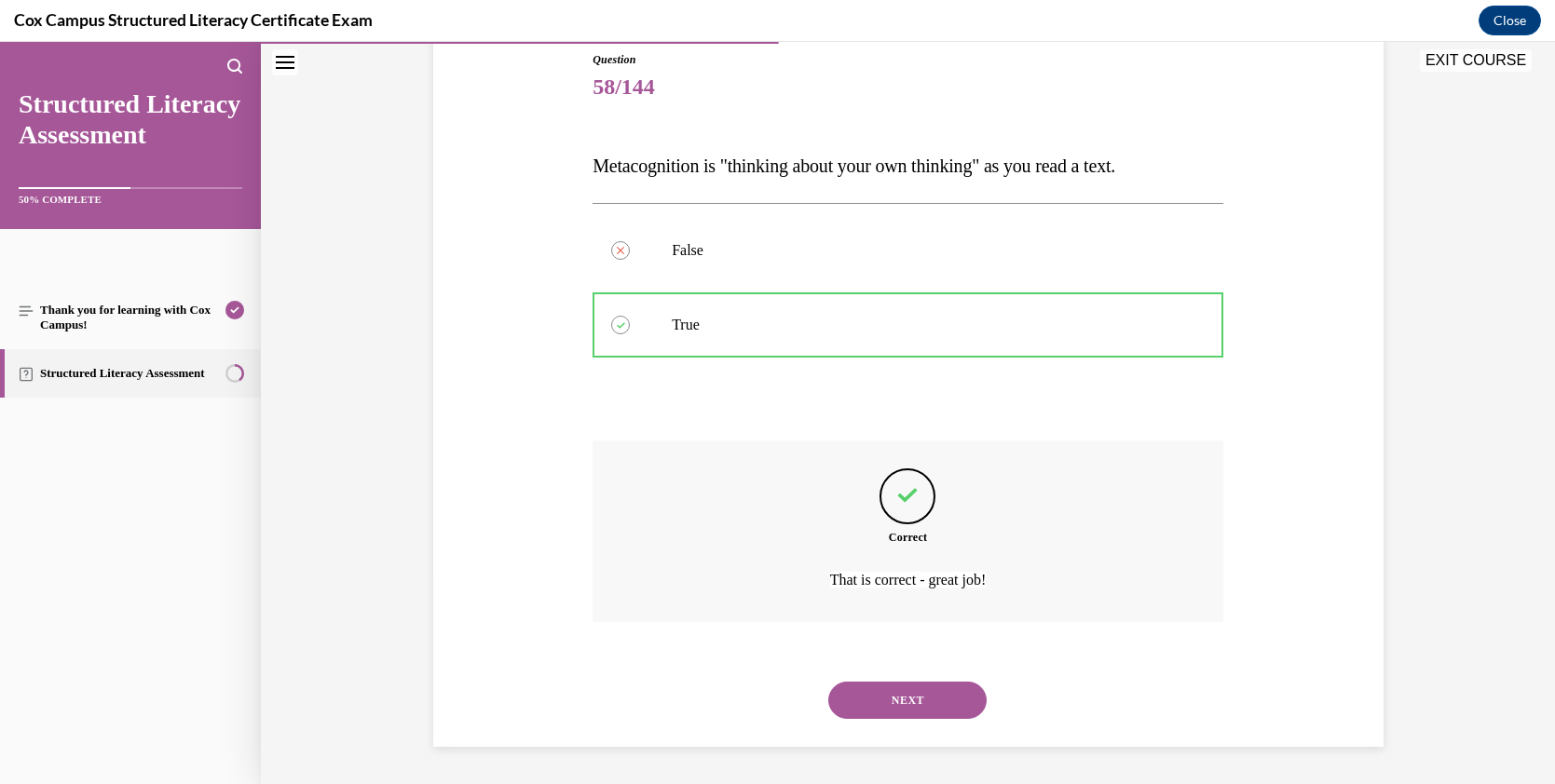
click at [943, 688] on button "NEXT" at bounding box center [907, 700] width 159 height 37
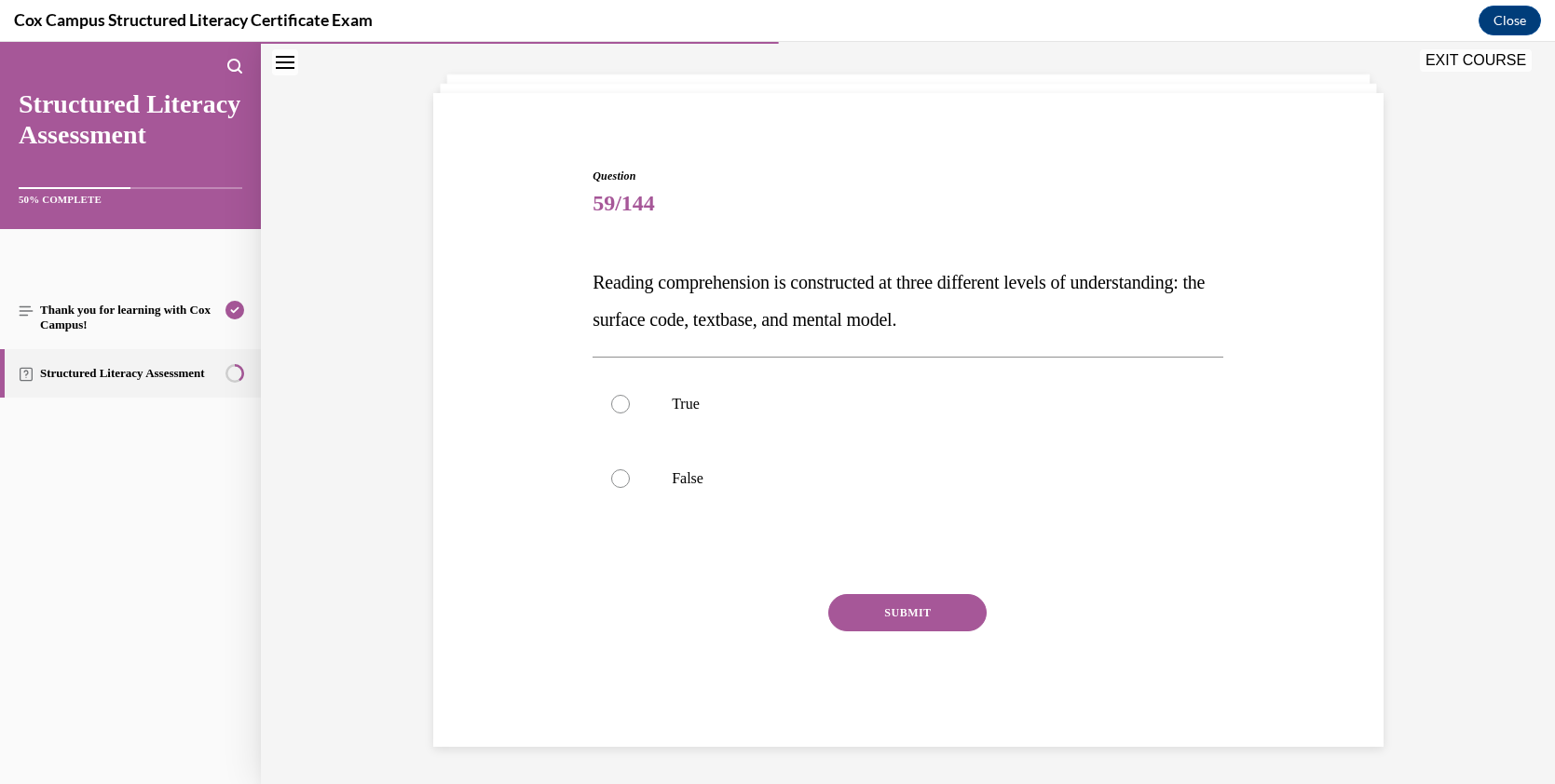
scroll to position [92, 0]
click at [1070, 317] on span "Reading comprehension is constructed at three different levels of understanding…" at bounding box center [898, 300] width 612 height 57
drag, startPoint x: 1083, startPoint y: 318, endPoint x: 584, endPoint y: 293, distance: 499.6
click at [588, 290] on div "Question 59/144 Reading comprehension is constructed at three different levels …" at bounding box center [908, 443] width 640 height 608
copy span "Reading comprehension is constructed at three different levels of understanding…"
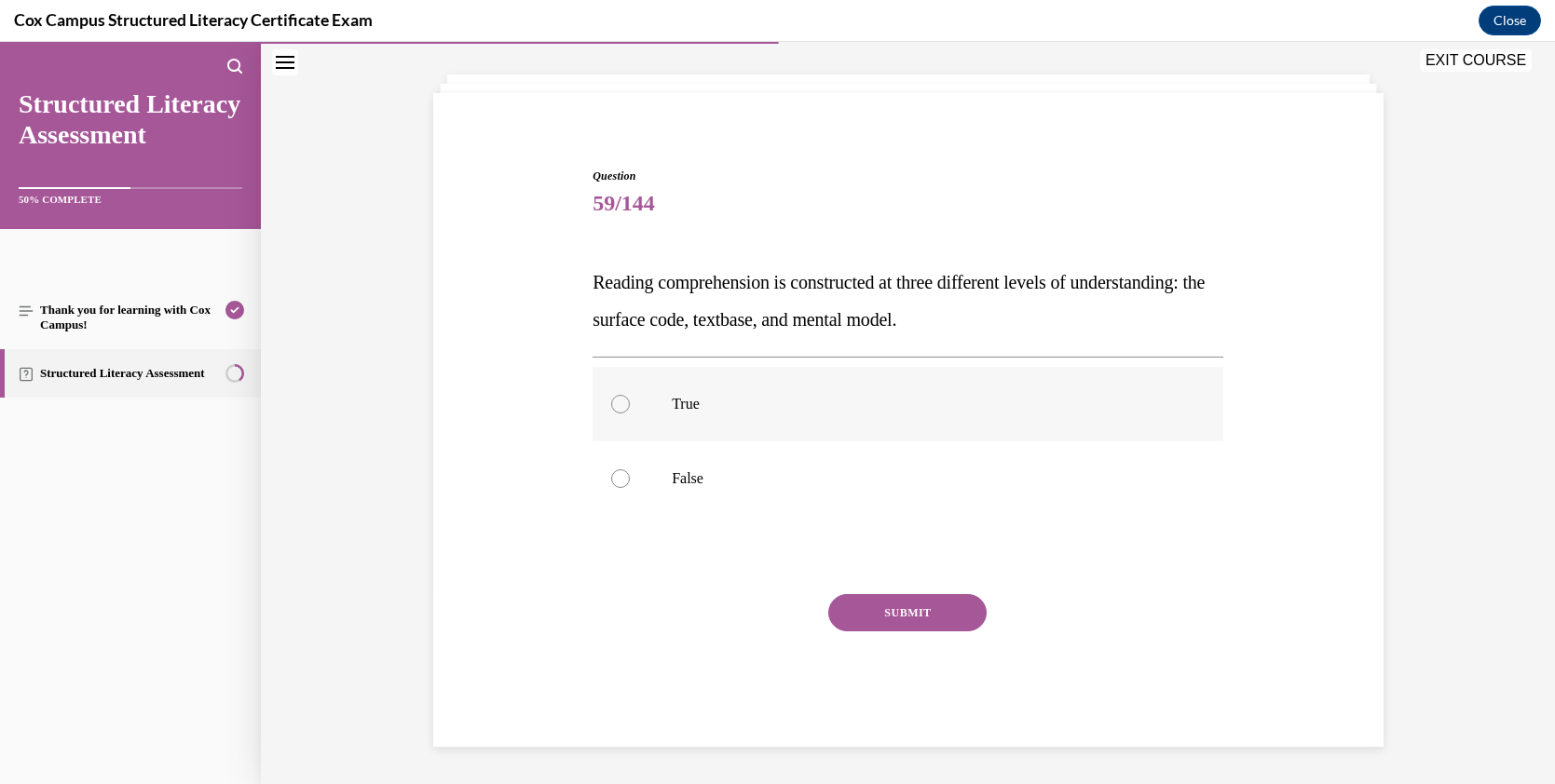
click at [702, 388] on label "True" at bounding box center [908, 404] width 631 height 75
click at [630, 395] on input "True" at bounding box center [620, 404] width 19 height 19
radio input "true"
click at [929, 610] on button "SUBMIT" at bounding box center [907, 613] width 159 height 37
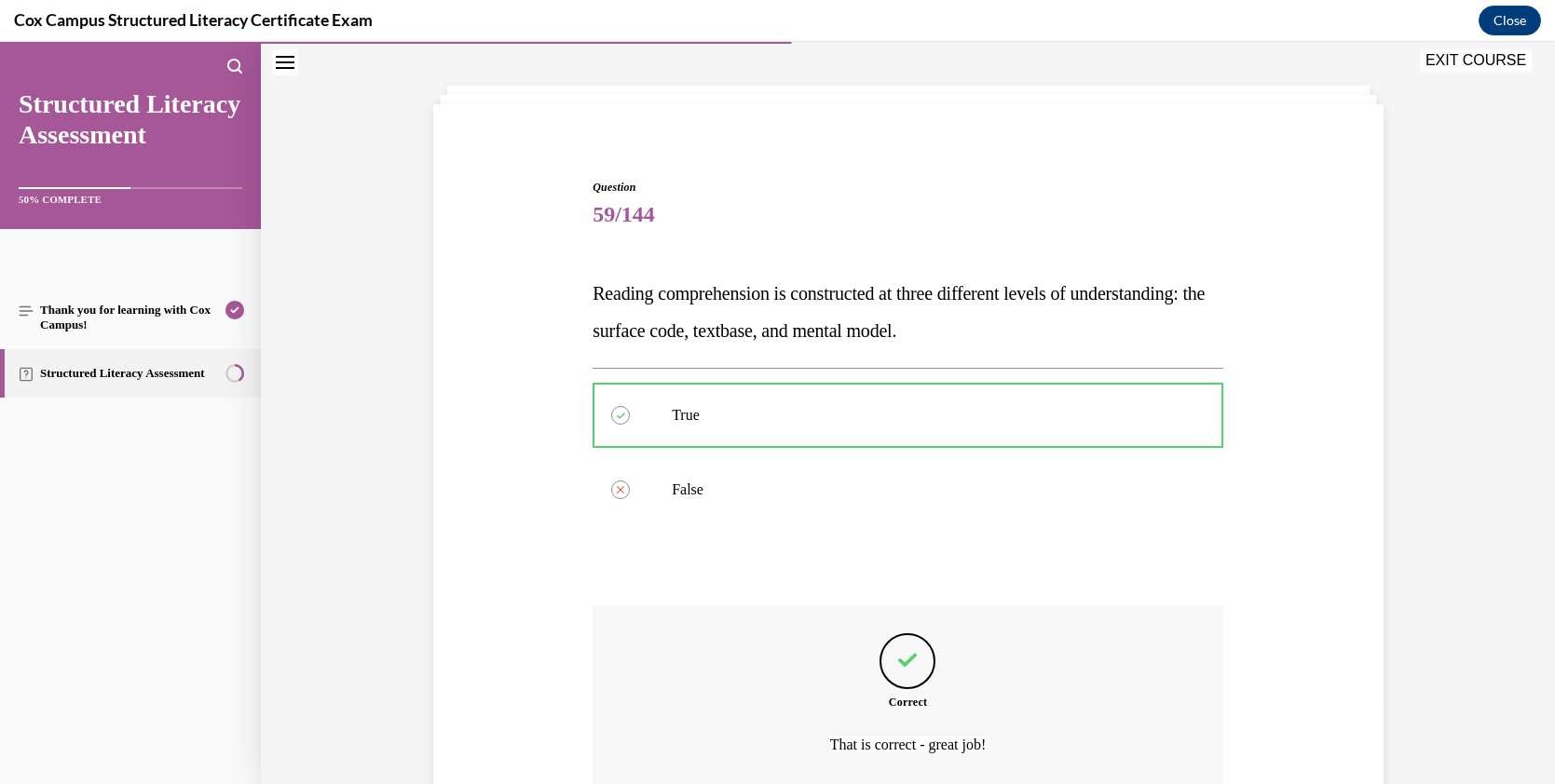
scroll to position [75, 0]
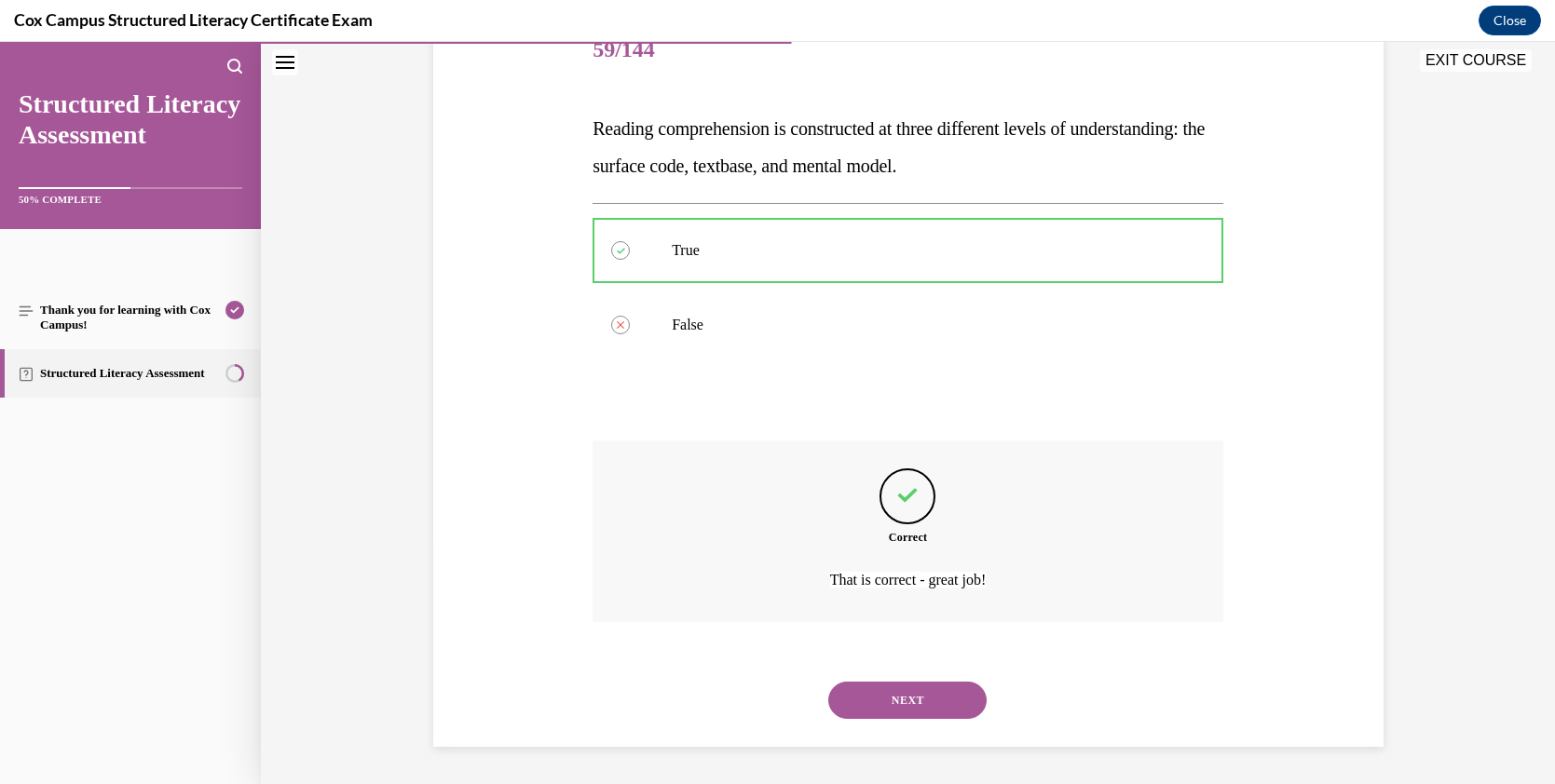
click at [943, 688] on button "NEXT" at bounding box center [907, 700] width 159 height 37
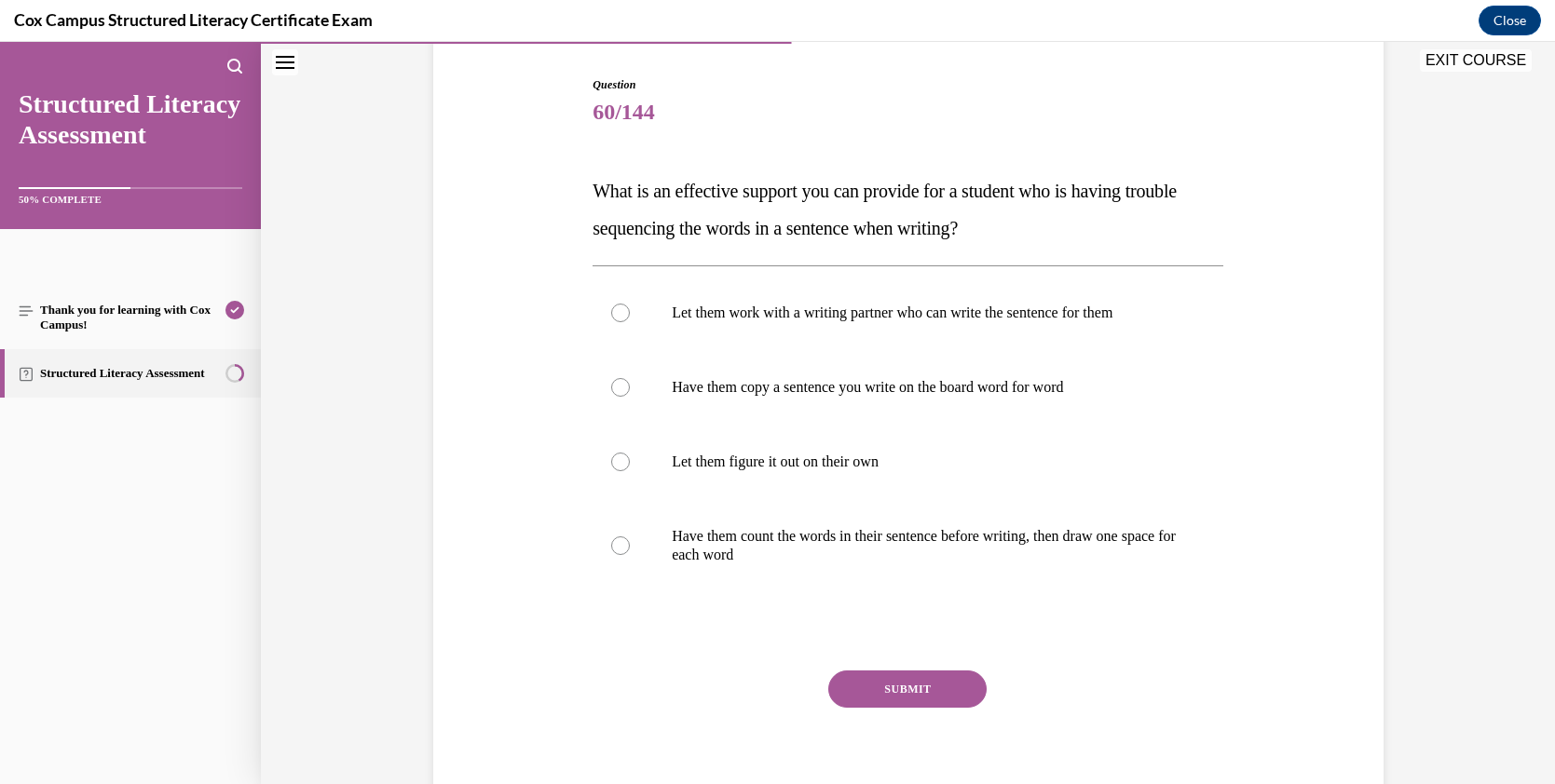
scroll to position [204, 0]
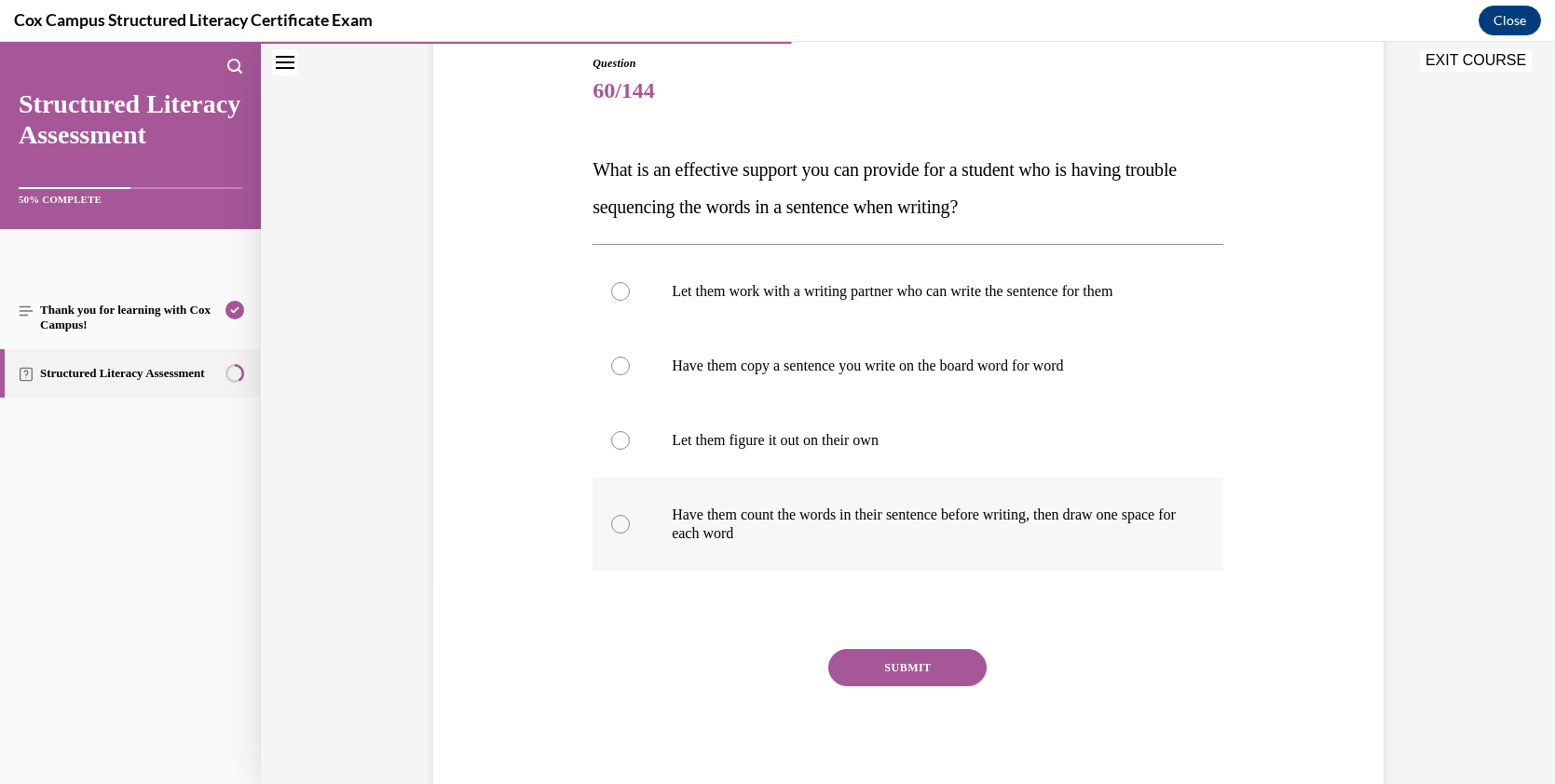
click at [611, 520] on div at bounding box center [620, 524] width 19 height 19
click at [611, 520] on input "Have them count the words in their sentence before writing, then draw one space…" at bounding box center [620, 524] width 19 height 19
radio input "true"
click at [883, 673] on button "SUBMIT" at bounding box center [907, 668] width 159 height 37
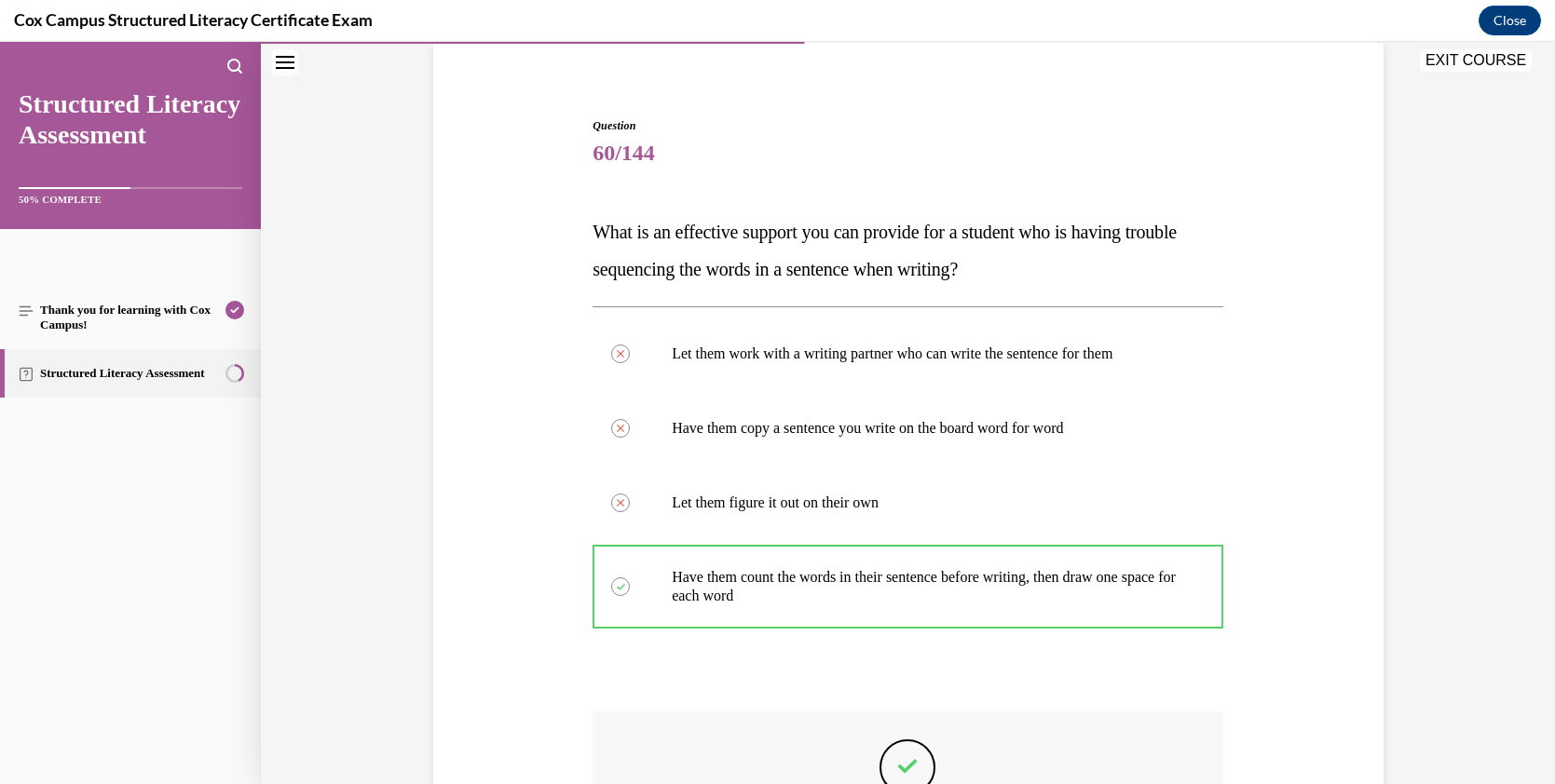
scroll to position [140, 0]
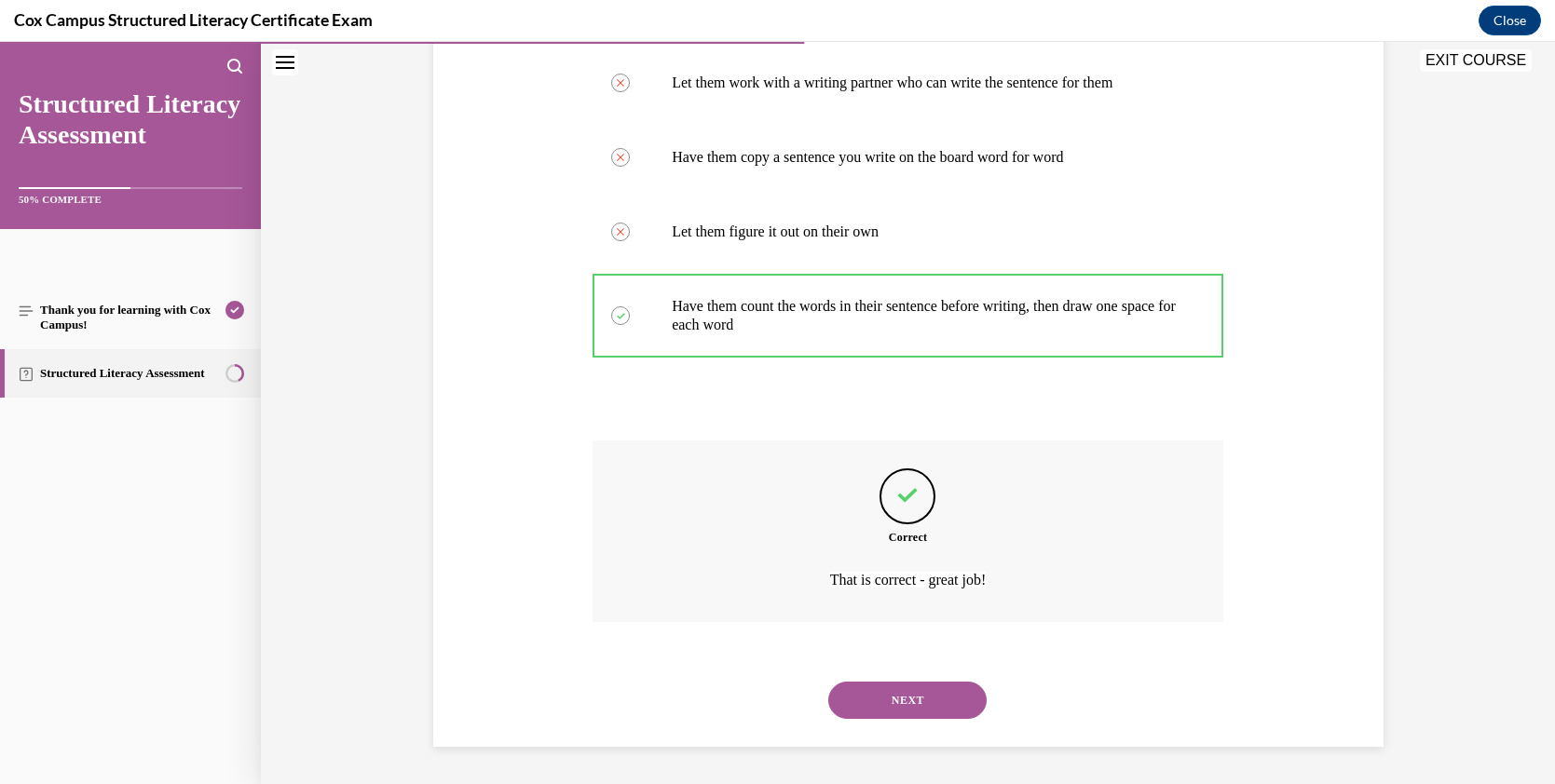
click at [951, 688] on button "NEXT" at bounding box center [907, 700] width 159 height 37
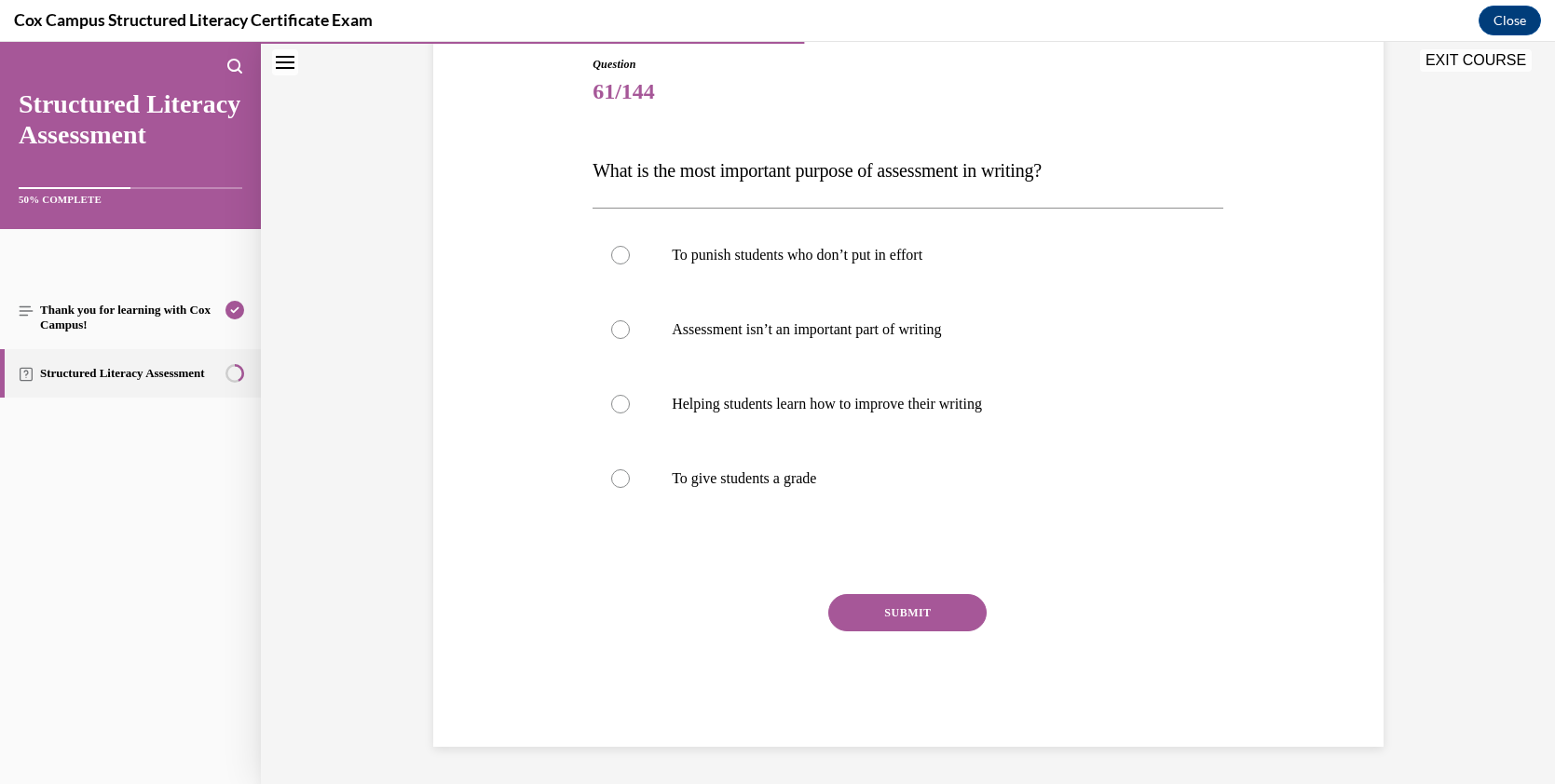
scroll to position [204, 0]
click at [1089, 403] on p "Helping students learn how to improve their writing" at bounding box center [925, 404] width 505 height 19
click at [630, 403] on input "Helping students learn how to improve their writing" at bounding box center [620, 404] width 19 height 19
radio input "true"
click at [945, 617] on button "SUBMIT" at bounding box center [907, 613] width 159 height 37
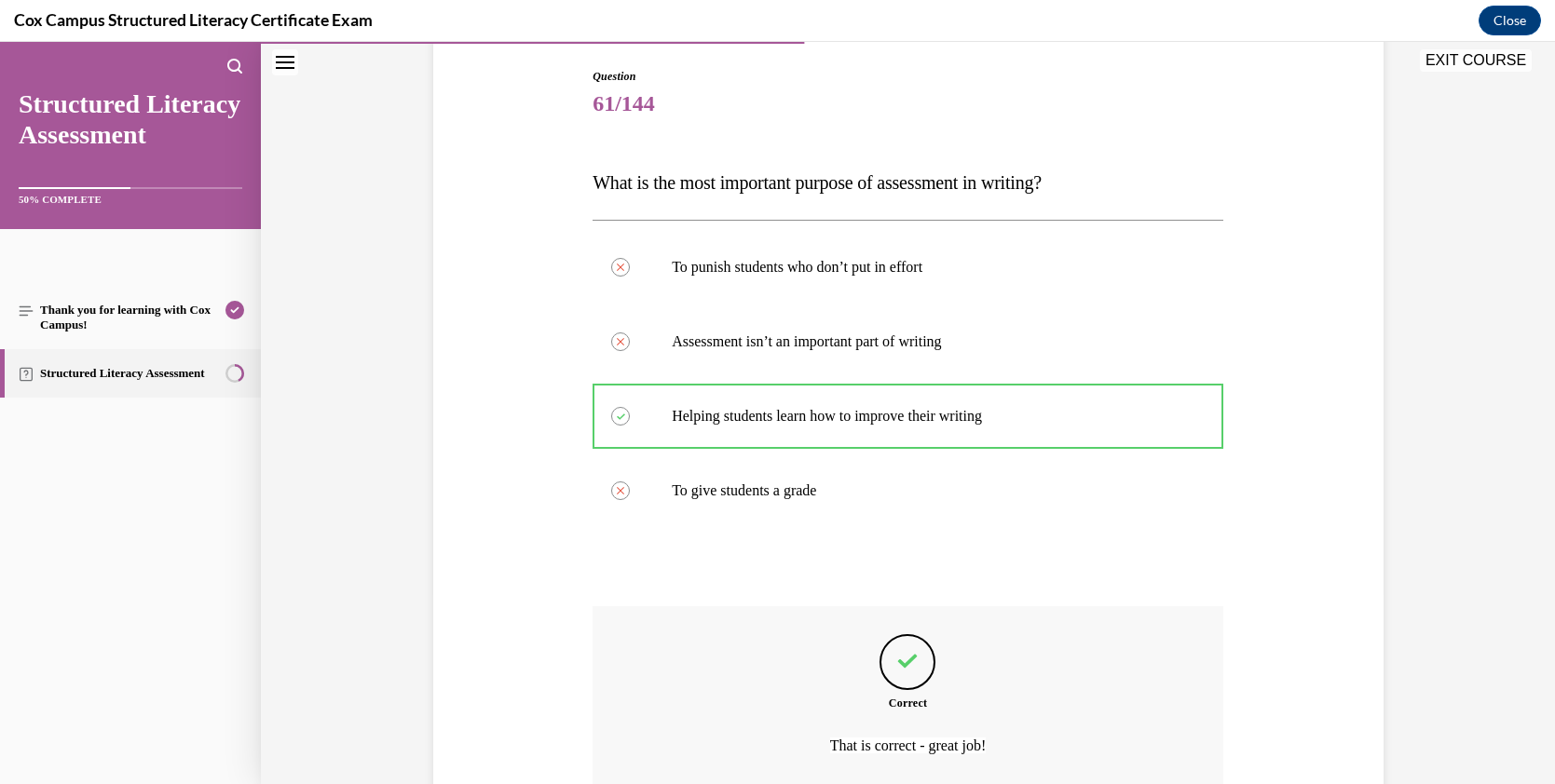
scroll to position [187, 0]
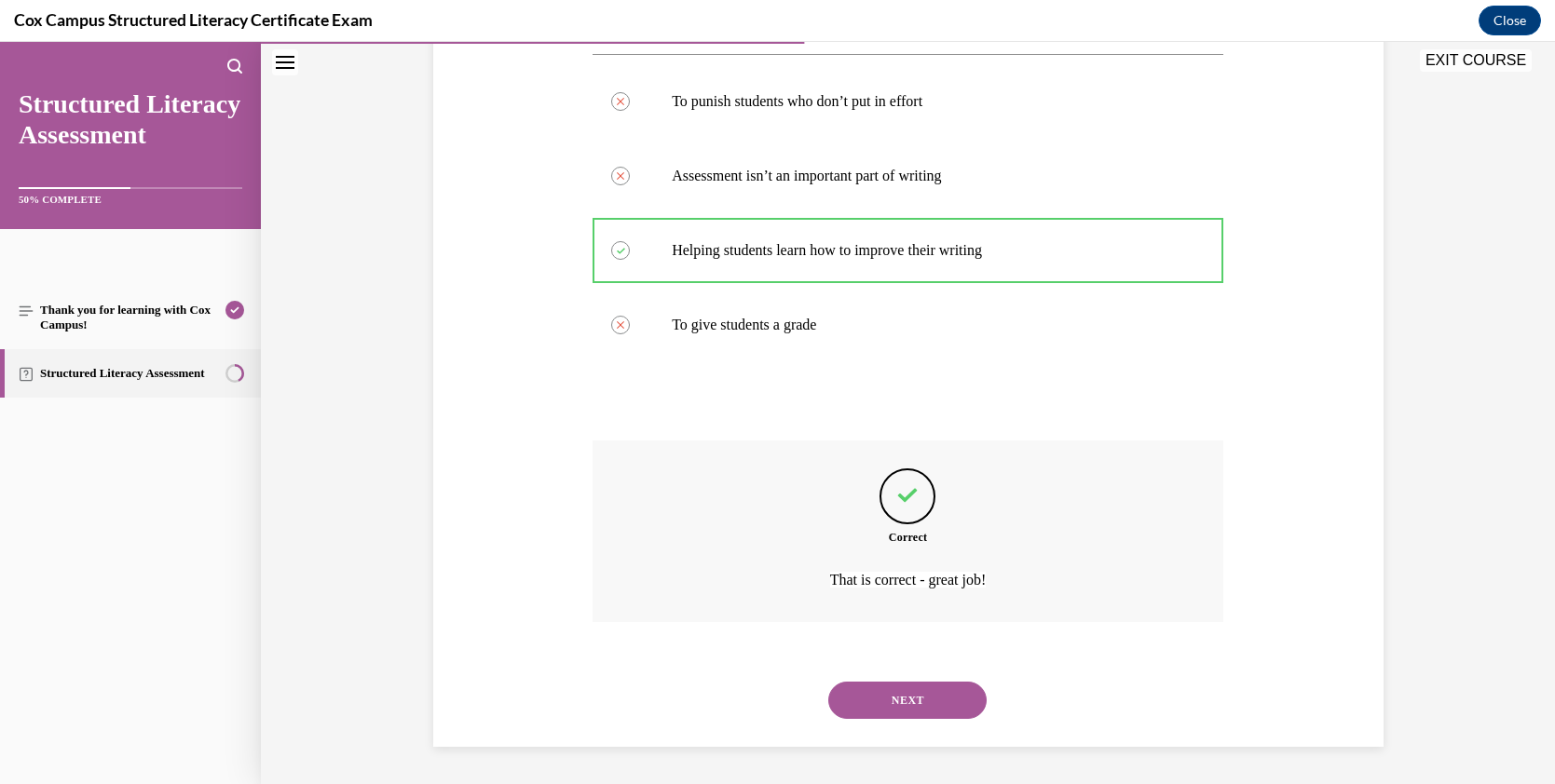
click at [920, 688] on button "NEXT" at bounding box center [907, 700] width 159 height 37
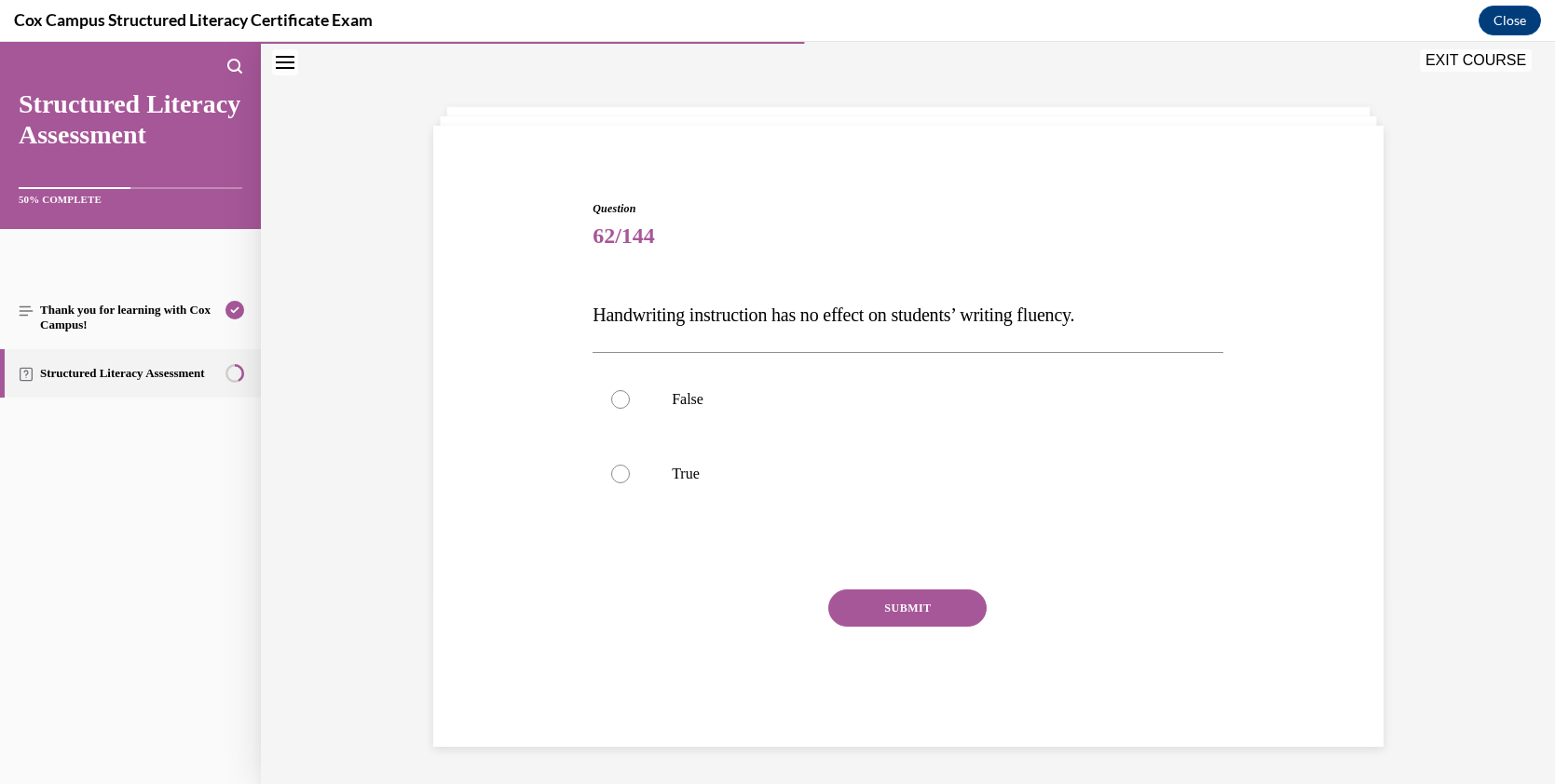
scroll to position [58, 0]
click at [708, 401] on p "False" at bounding box center [925, 399] width 505 height 19
click at [630, 401] on input "False" at bounding box center [620, 399] width 19 height 19
radio input "true"
click at [884, 603] on button "SUBMIT" at bounding box center [907, 608] width 159 height 37
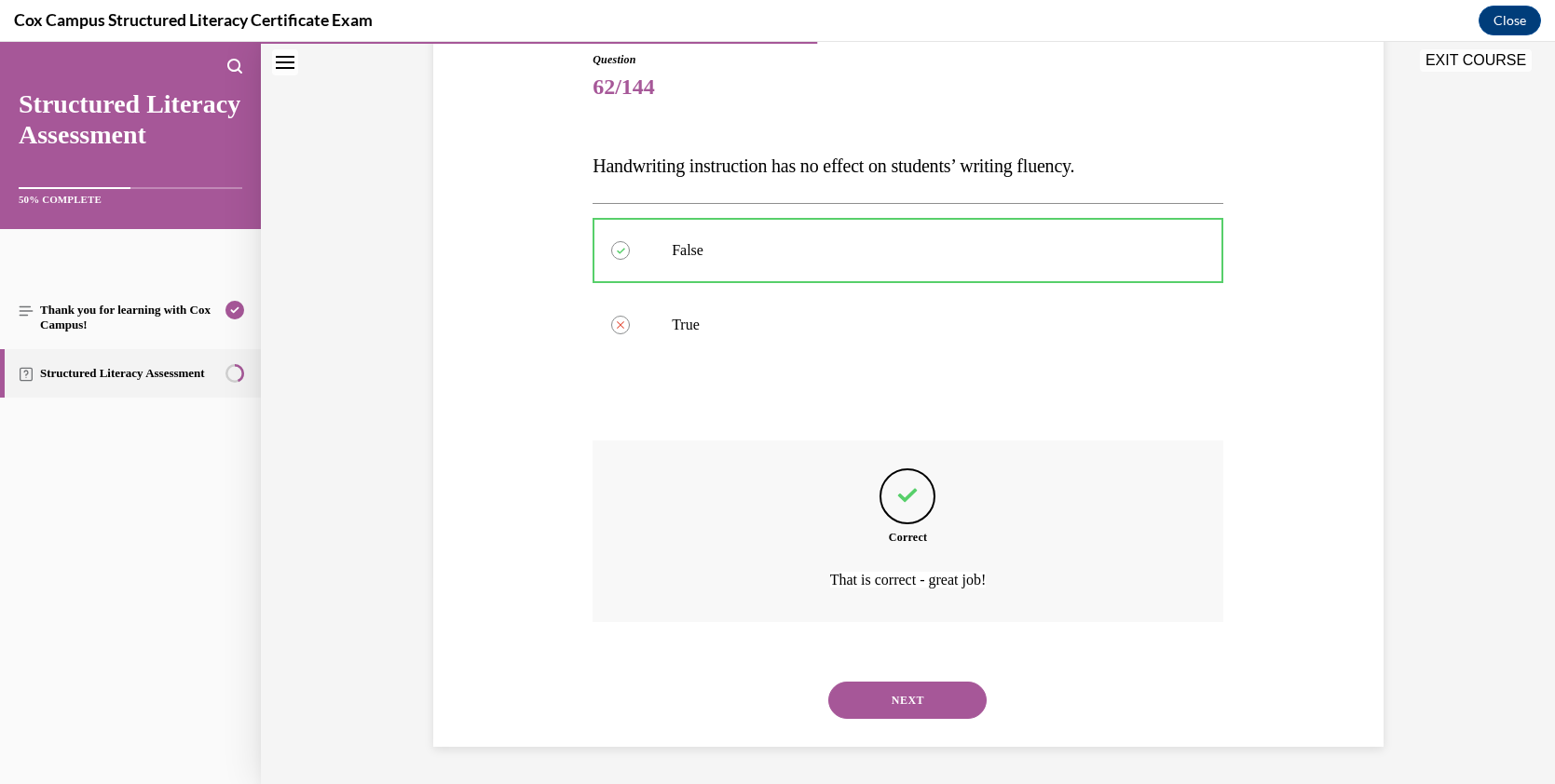
scroll to position [173, 0]
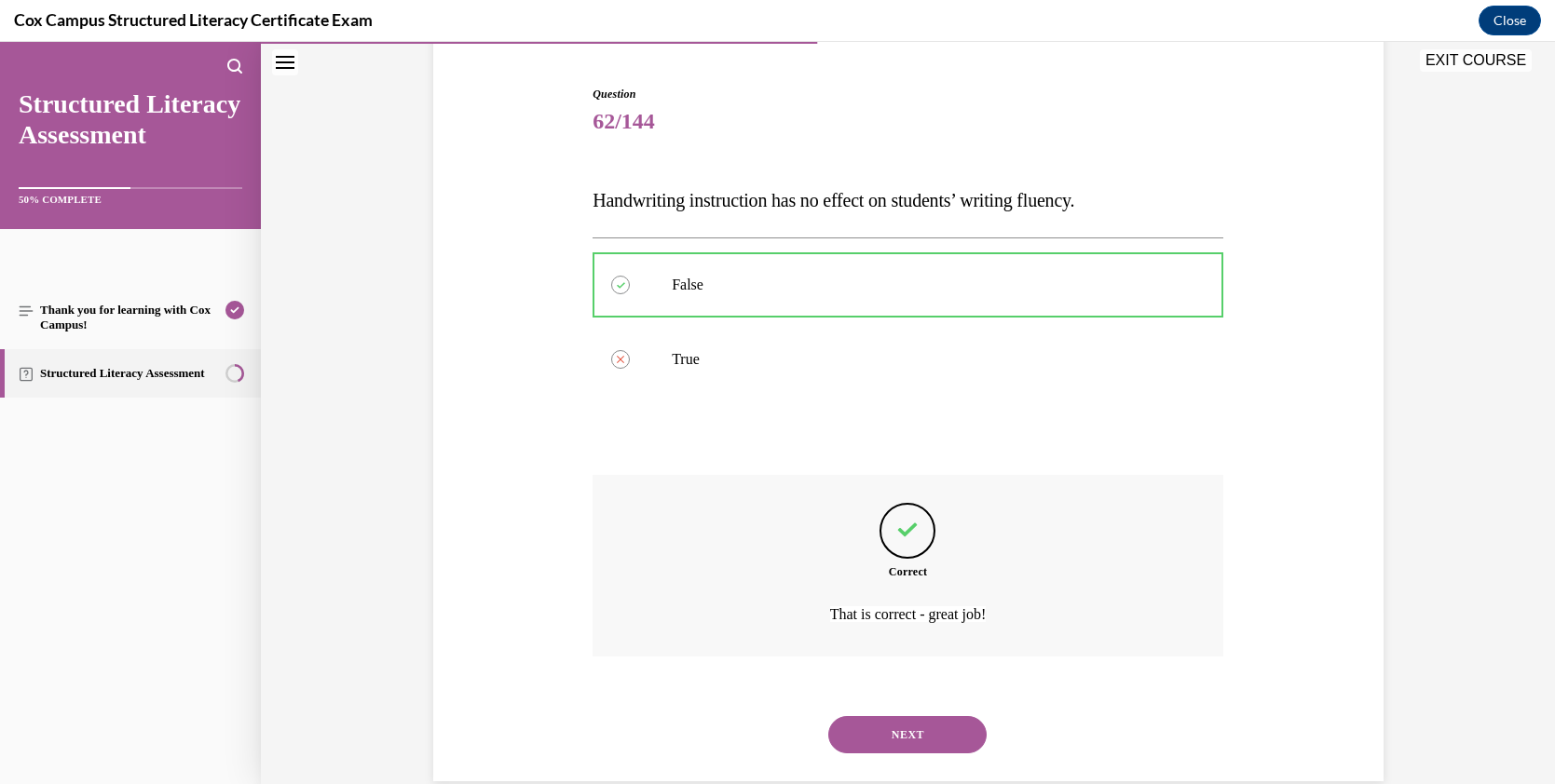
click at [907, 688] on button "NEXT" at bounding box center [907, 734] width 159 height 37
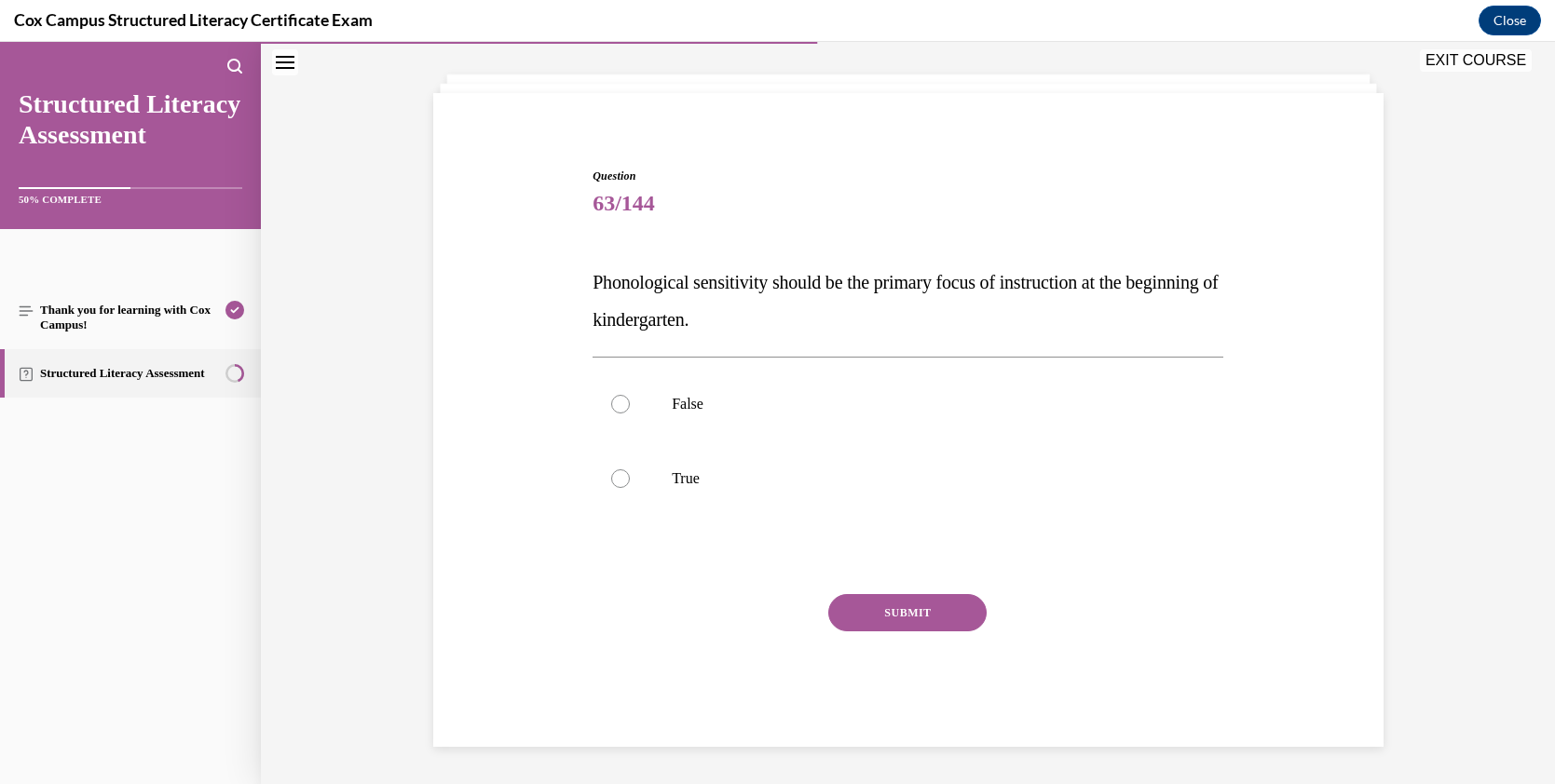
scroll to position [92, 0]
drag, startPoint x: 781, startPoint y: 320, endPoint x: 585, endPoint y: 288, distance: 198.6
click at [588, 288] on div "Question 63/144 Phonological sensitivity should be the primary focus of instruc…" at bounding box center [908, 443] width 640 height 608
copy span "Phonological sensitivity should be the primary focus of instruction at the begi…"
click at [702, 473] on p "True" at bounding box center [925, 478] width 505 height 19
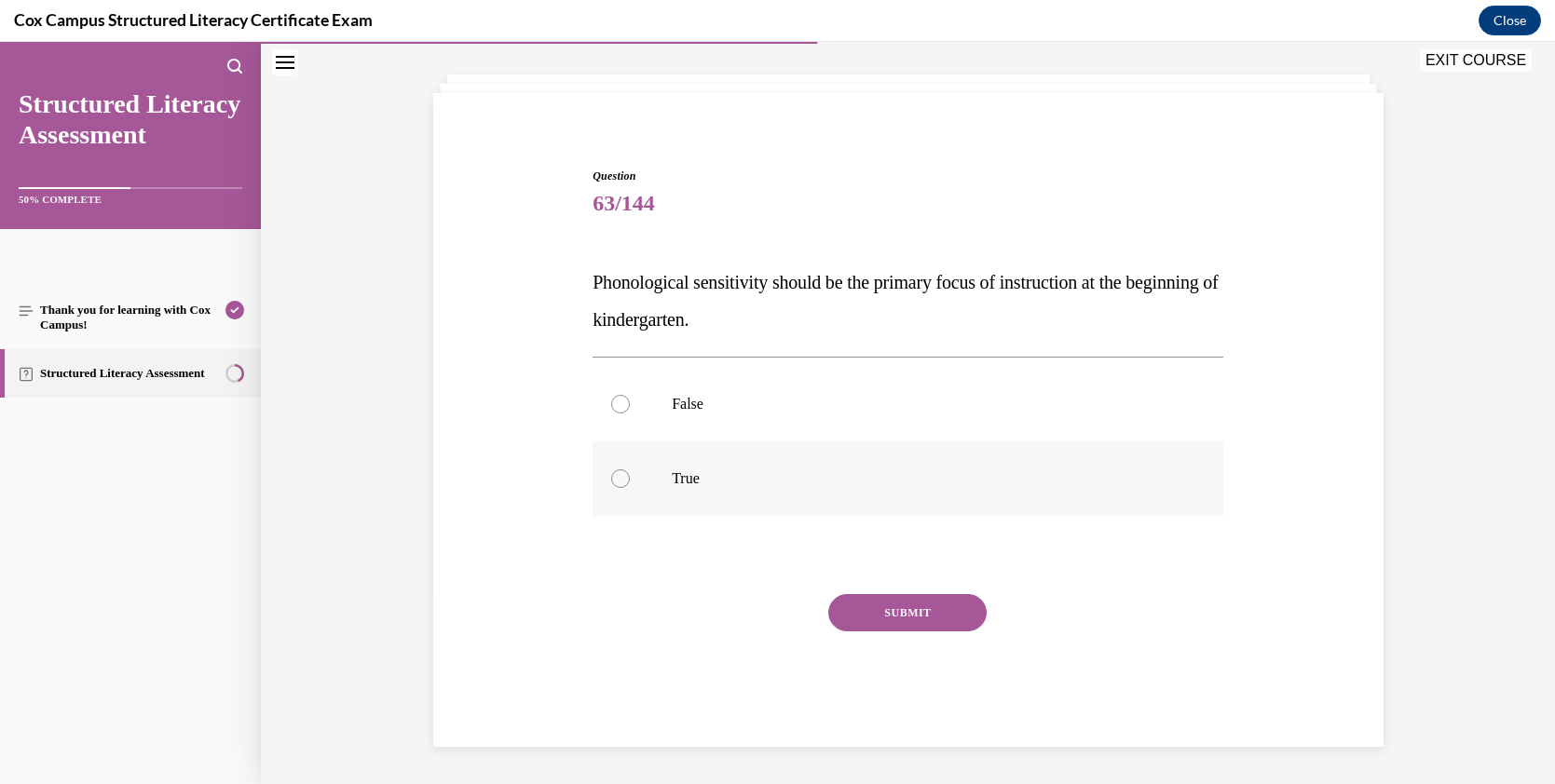
click at [630, 473] on input "True" at bounding box center [620, 478] width 19 height 19
radio input "true"
click at [896, 611] on button "SUBMIT" at bounding box center [907, 613] width 159 height 37
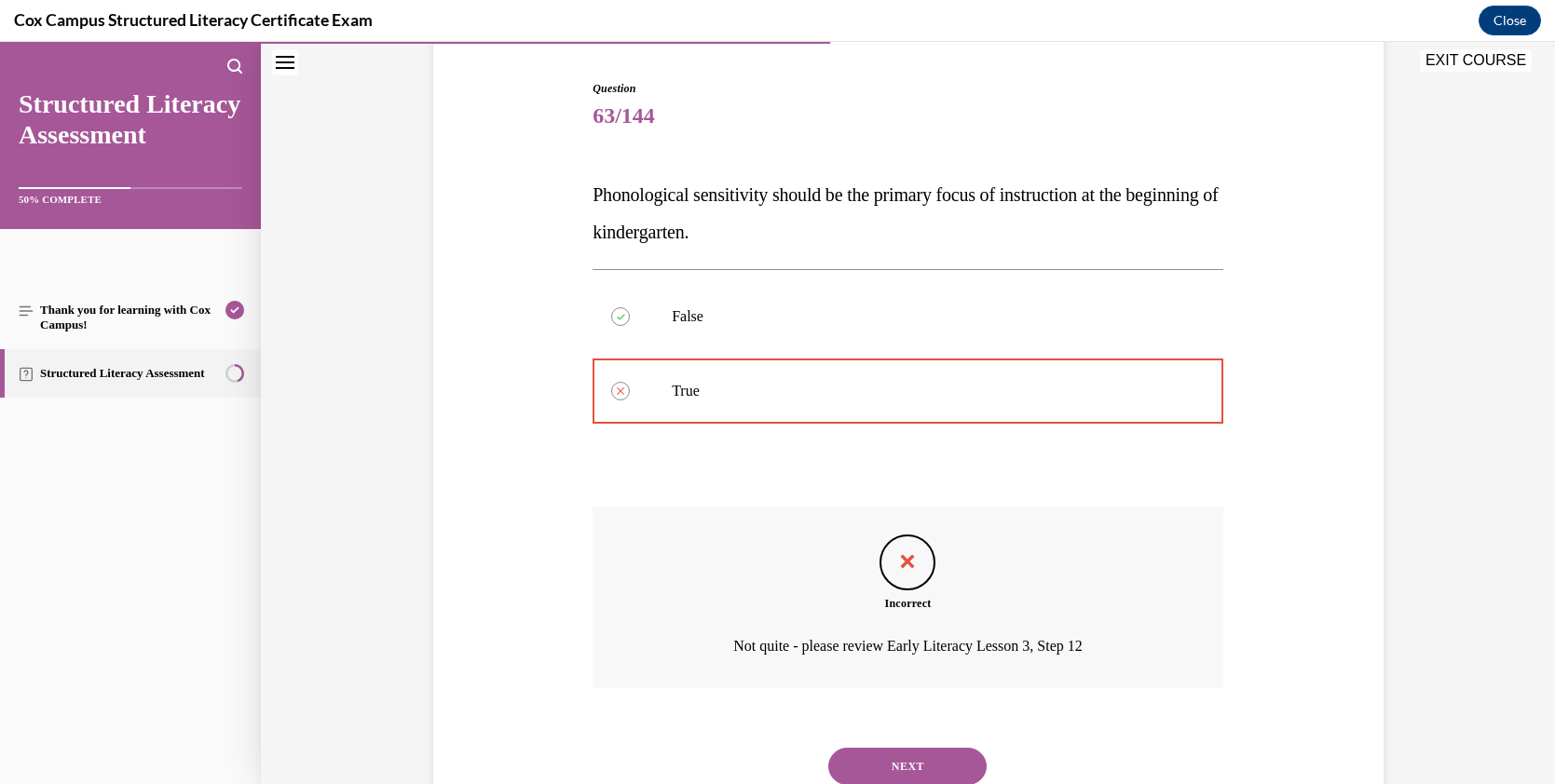
scroll to position [176, 0]
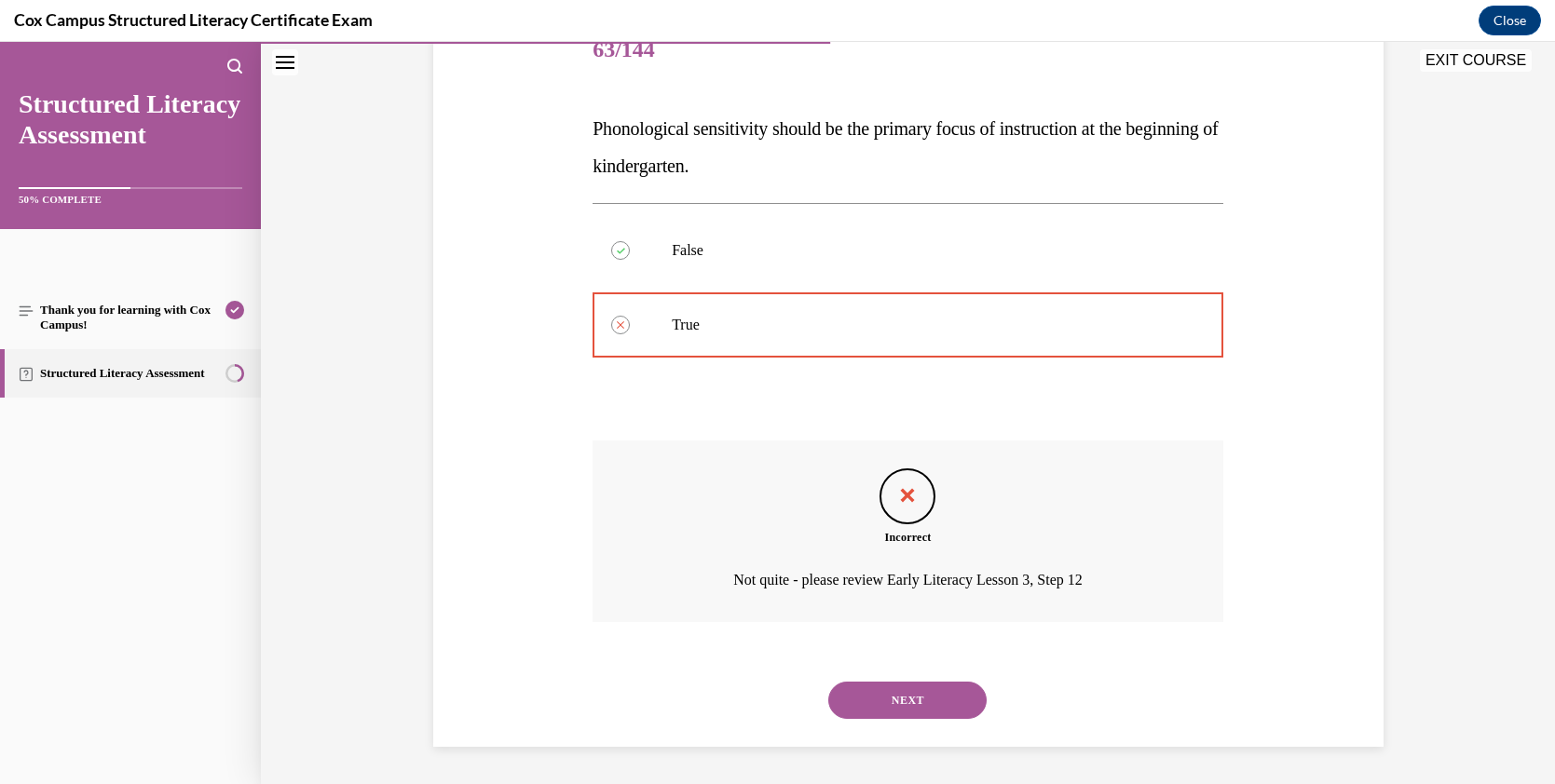
click at [935, 688] on button "NEXT" at bounding box center [907, 700] width 159 height 37
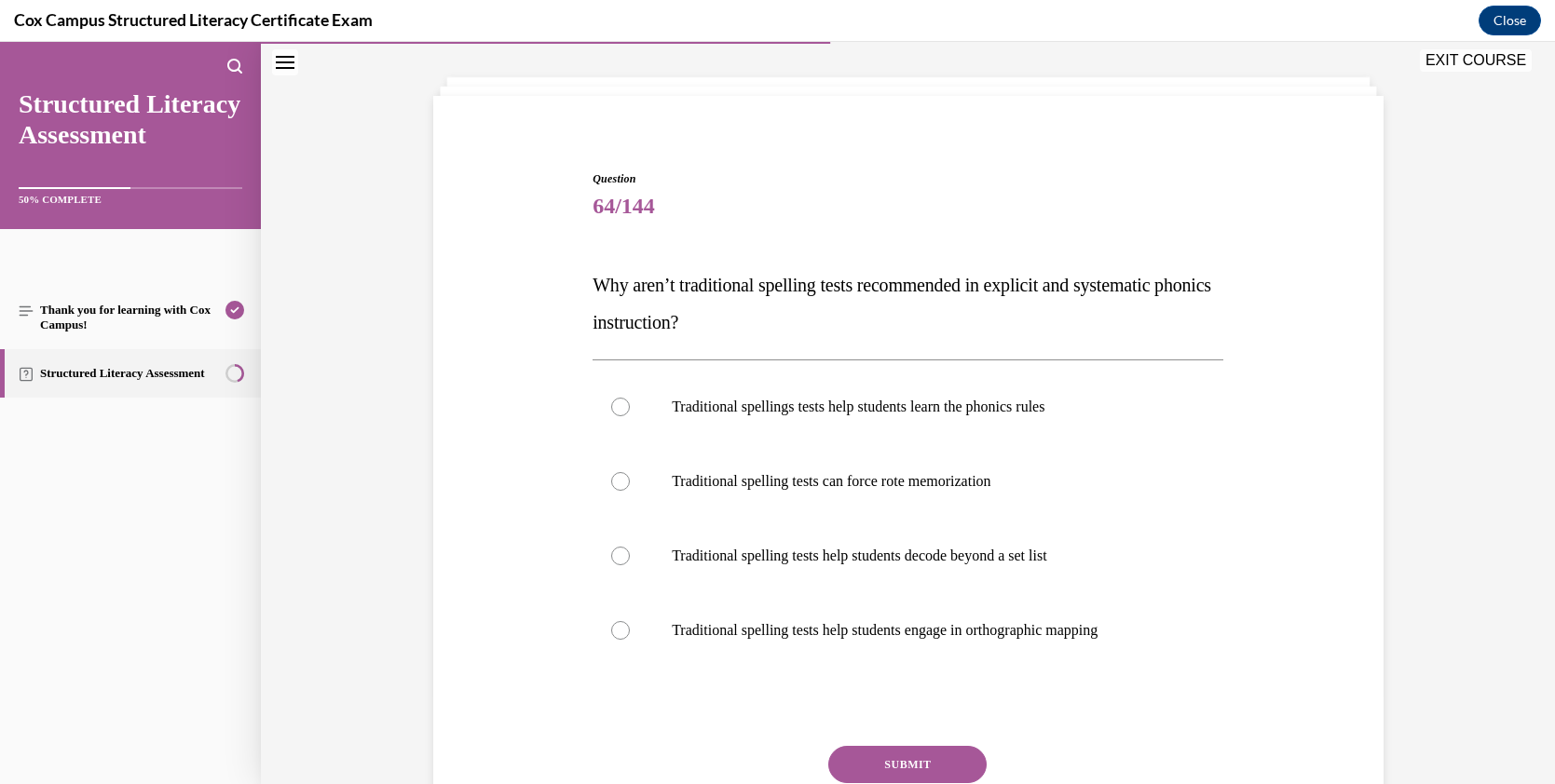
scroll to position [93, 0]
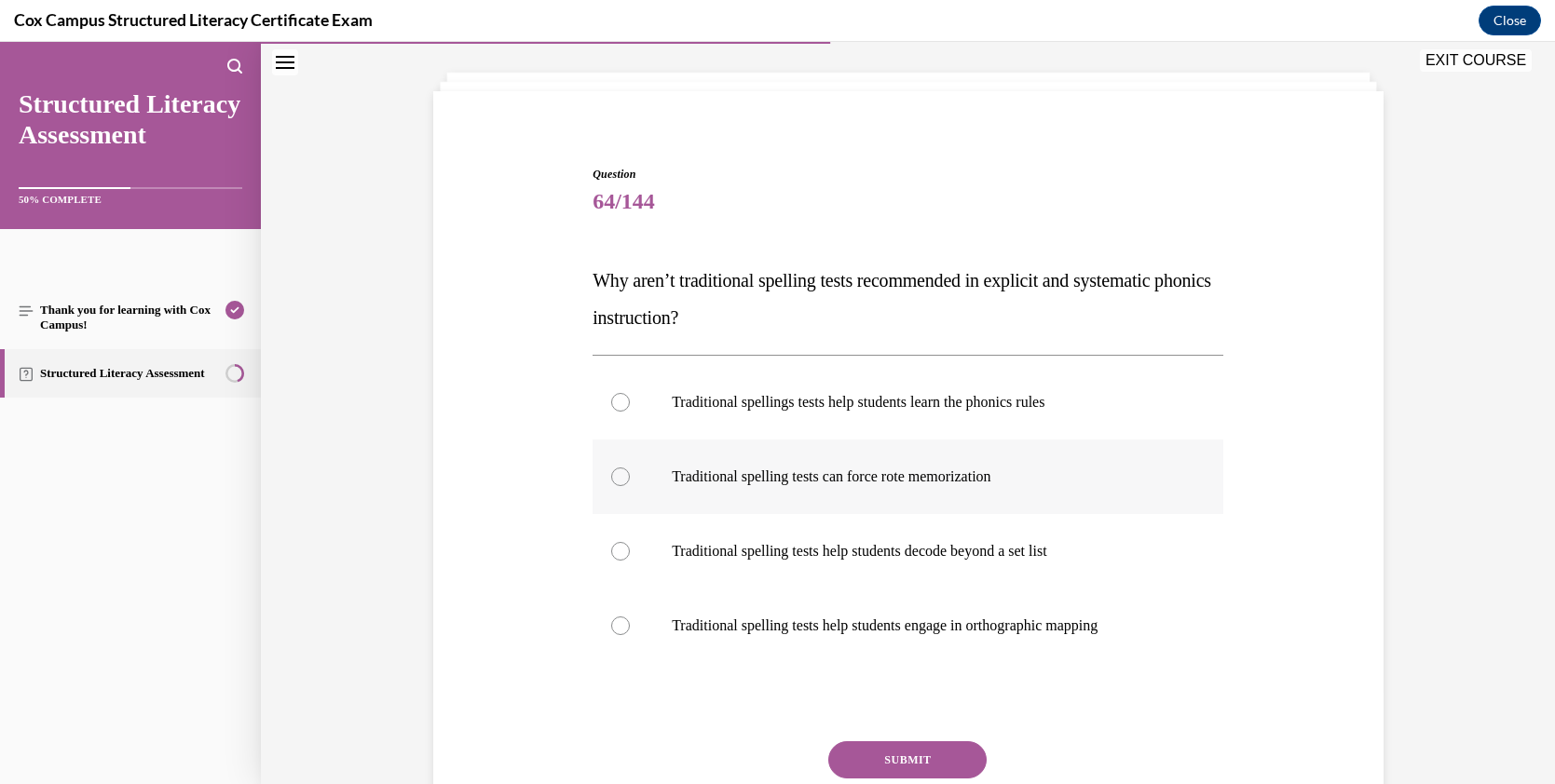
click at [1034, 471] on p "Traditional spelling tests can force rote memorization" at bounding box center [925, 476] width 505 height 19
click at [630, 471] on input "Traditional spelling tests can force rote memorization" at bounding box center [620, 476] width 19 height 19
radio input "true"
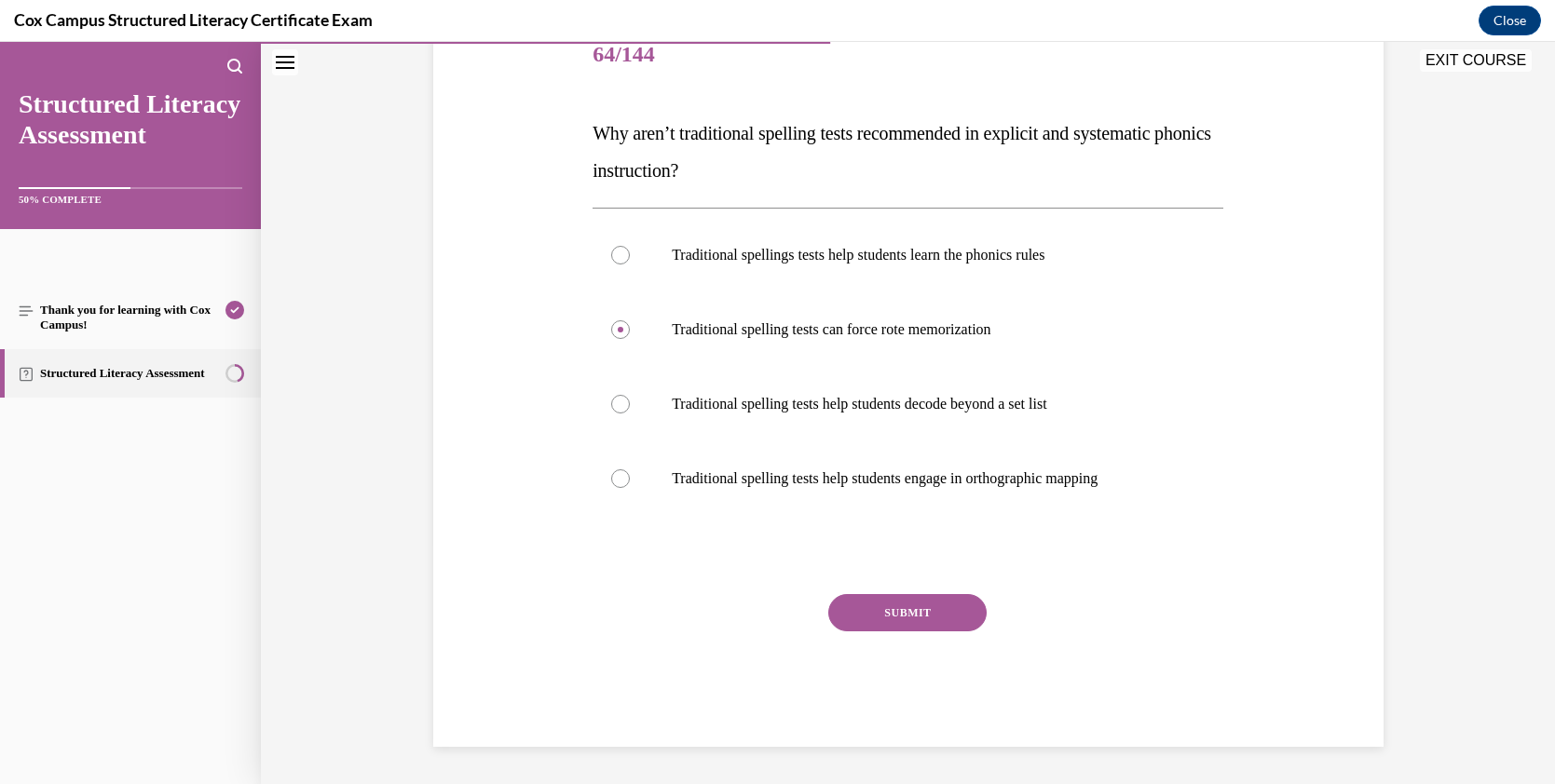
click at [891, 606] on button "SUBMIT" at bounding box center [907, 613] width 159 height 37
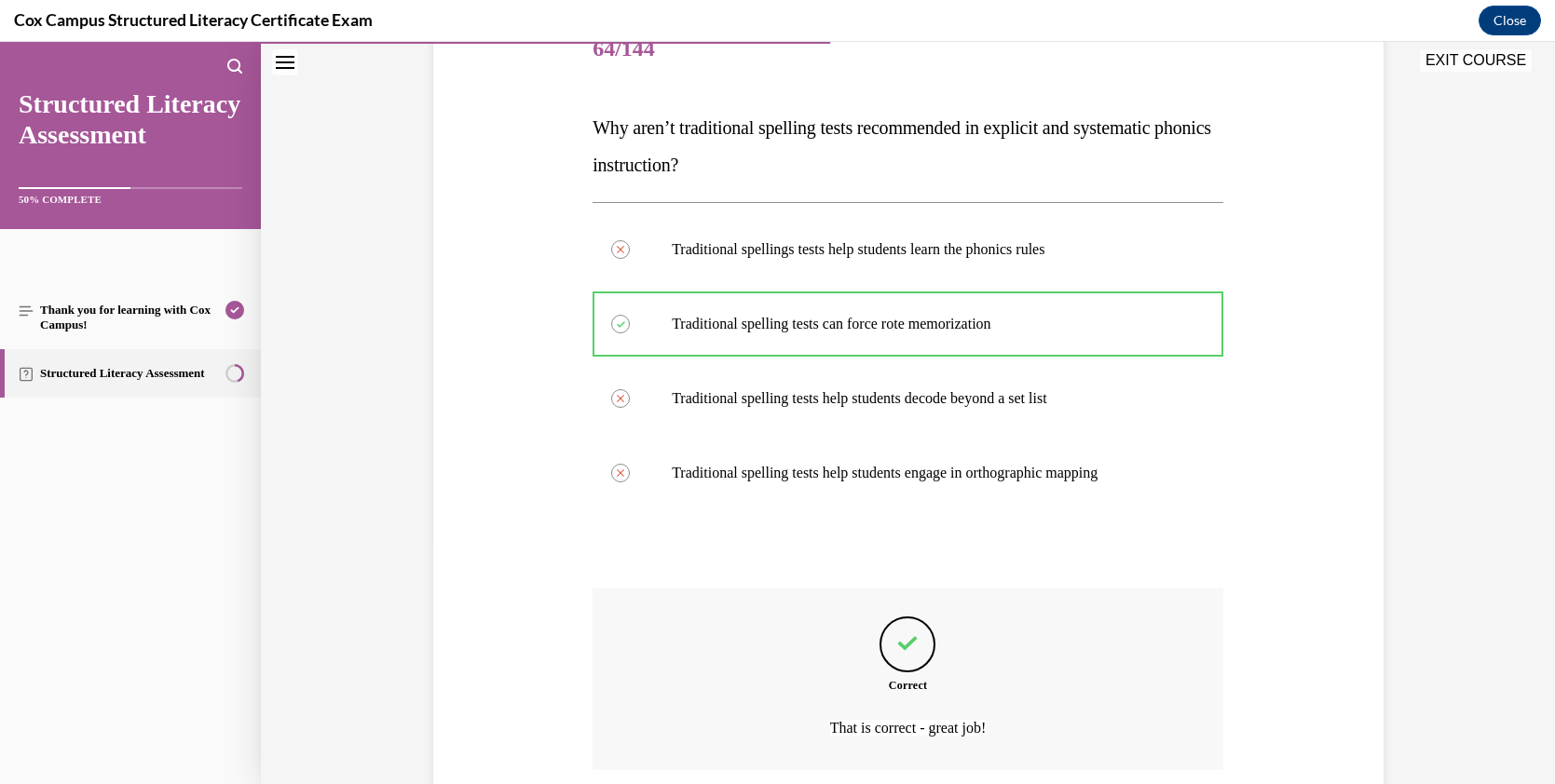
scroll to position [394, 0]
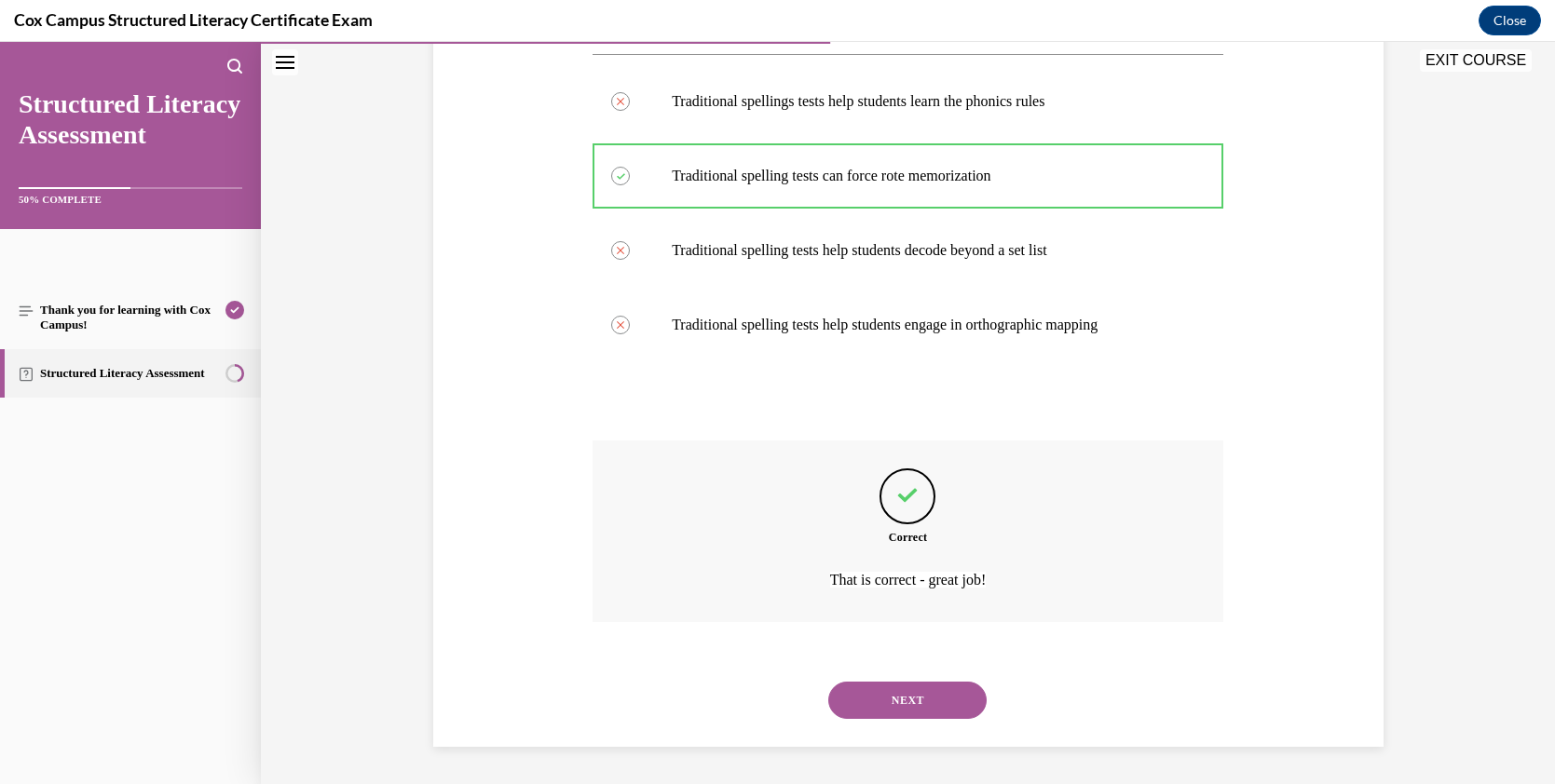
click at [921, 688] on button "NEXT" at bounding box center [907, 700] width 159 height 37
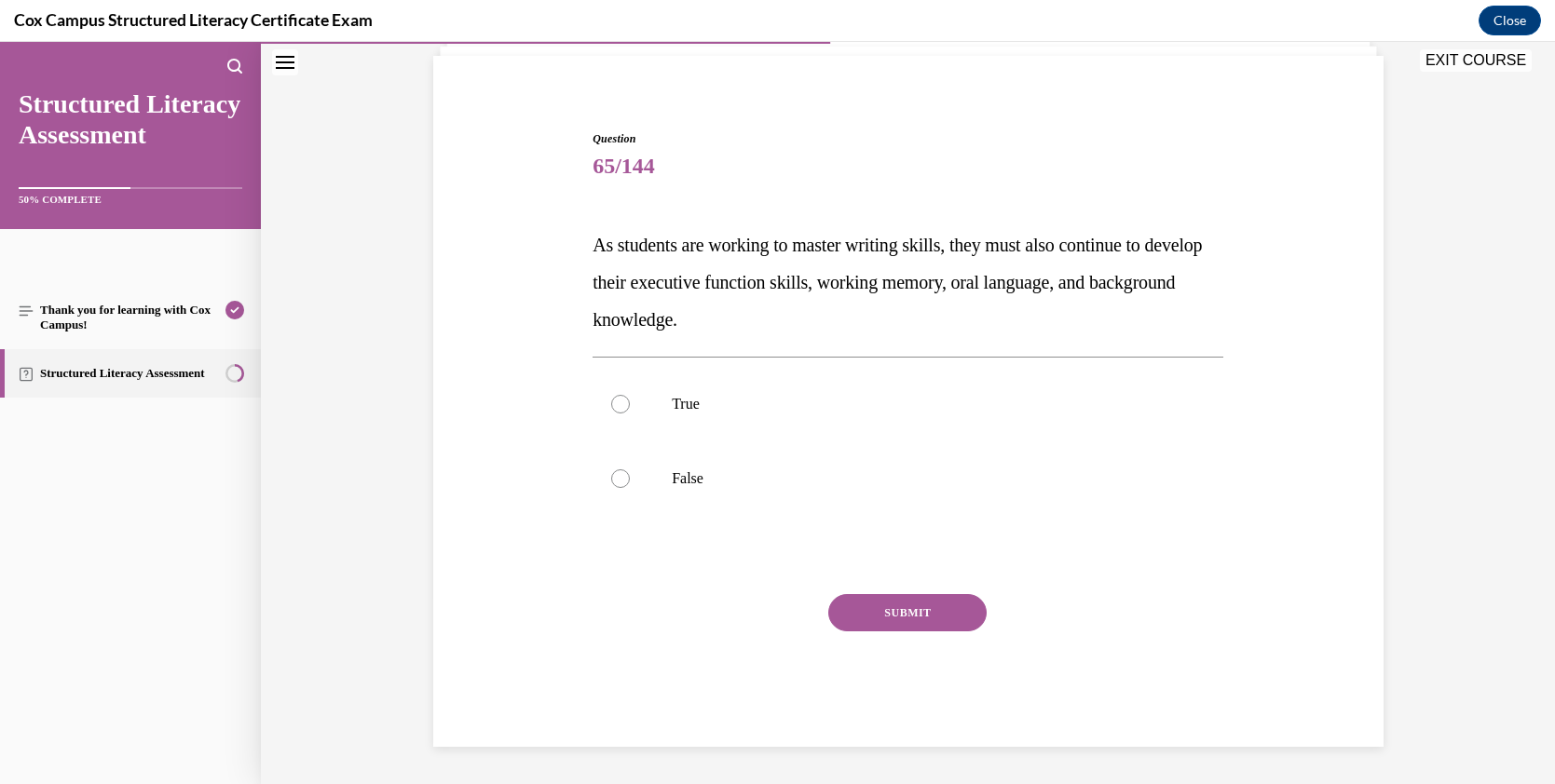
scroll to position [129, 0]
click at [817, 407] on p "True" at bounding box center [925, 404] width 505 height 19
click at [630, 407] on input "True" at bounding box center [620, 404] width 19 height 19
radio input "true"
click at [941, 610] on button "SUBMIT" at bounding box center [907, 613] width 159 height 37
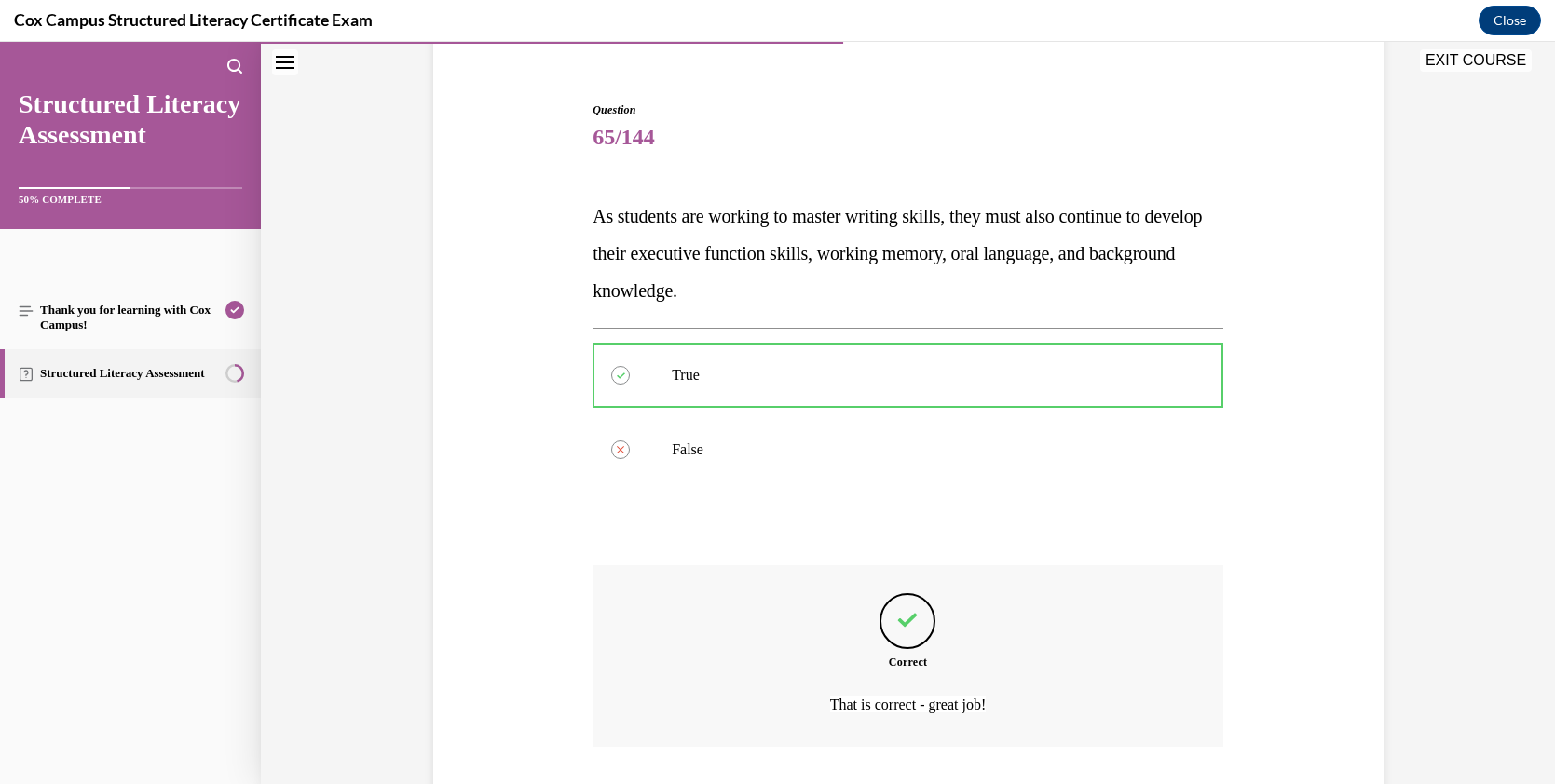
scroll to position [118, 0]
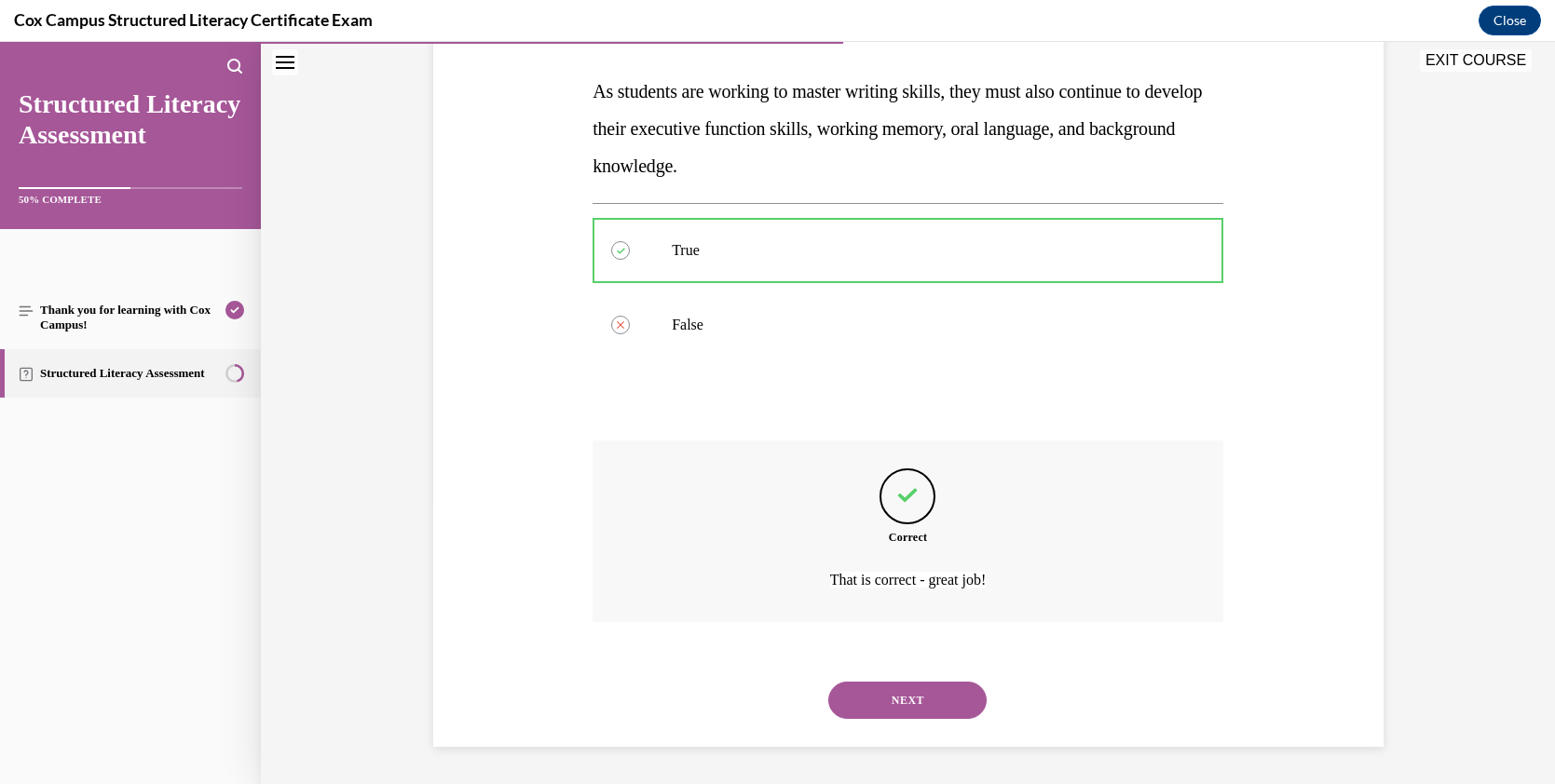
click at [929, 688] on button "NEXT" at bounding box center [907, 700] width 159 height 37
